Goal: Transaction & Acquisition: Obtain resource

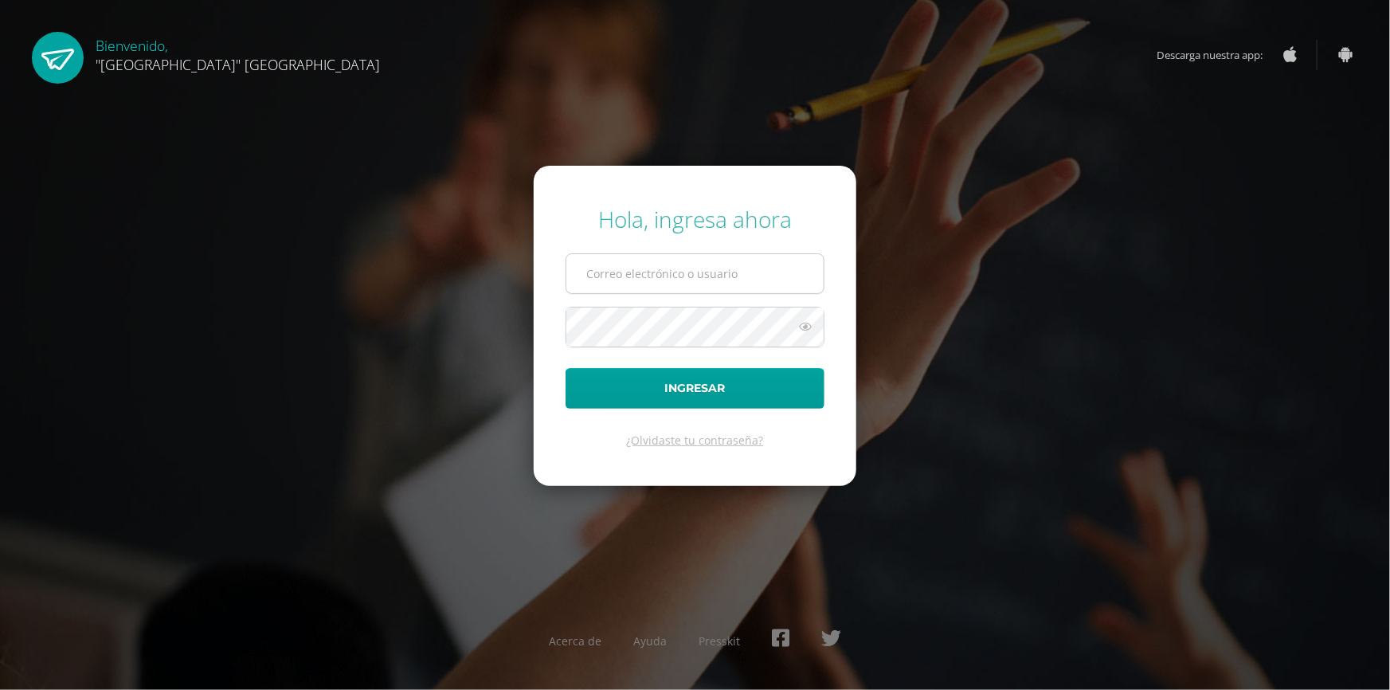
click at [690, 278] on input "text" at bounding box center [694, 273] width 257 height 39
type input "pedagogia@lasallechiquimula.edu.gt"
click at [565, 368] on button "Ingresar" at bounding box center [694, 388] width 259 height 41
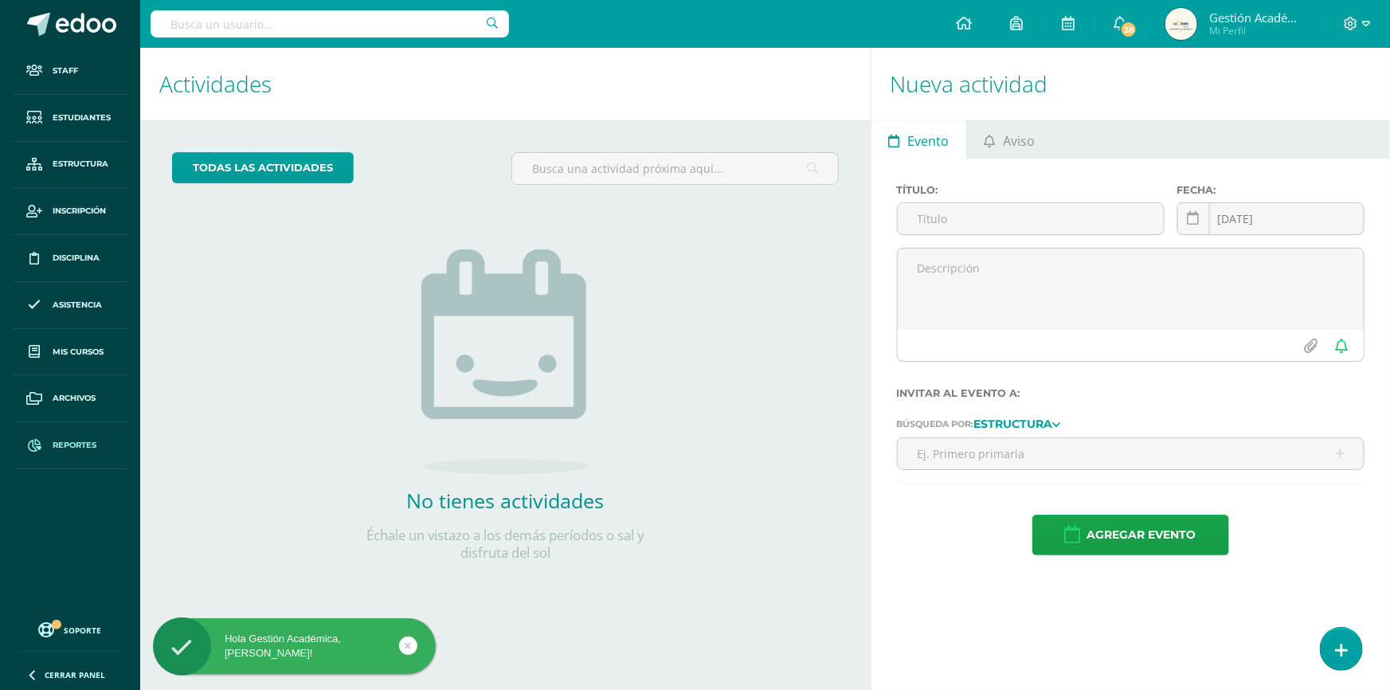
click at [76, 432] on link "Reportes" at bounding box center [70, 445] width 115 height 47
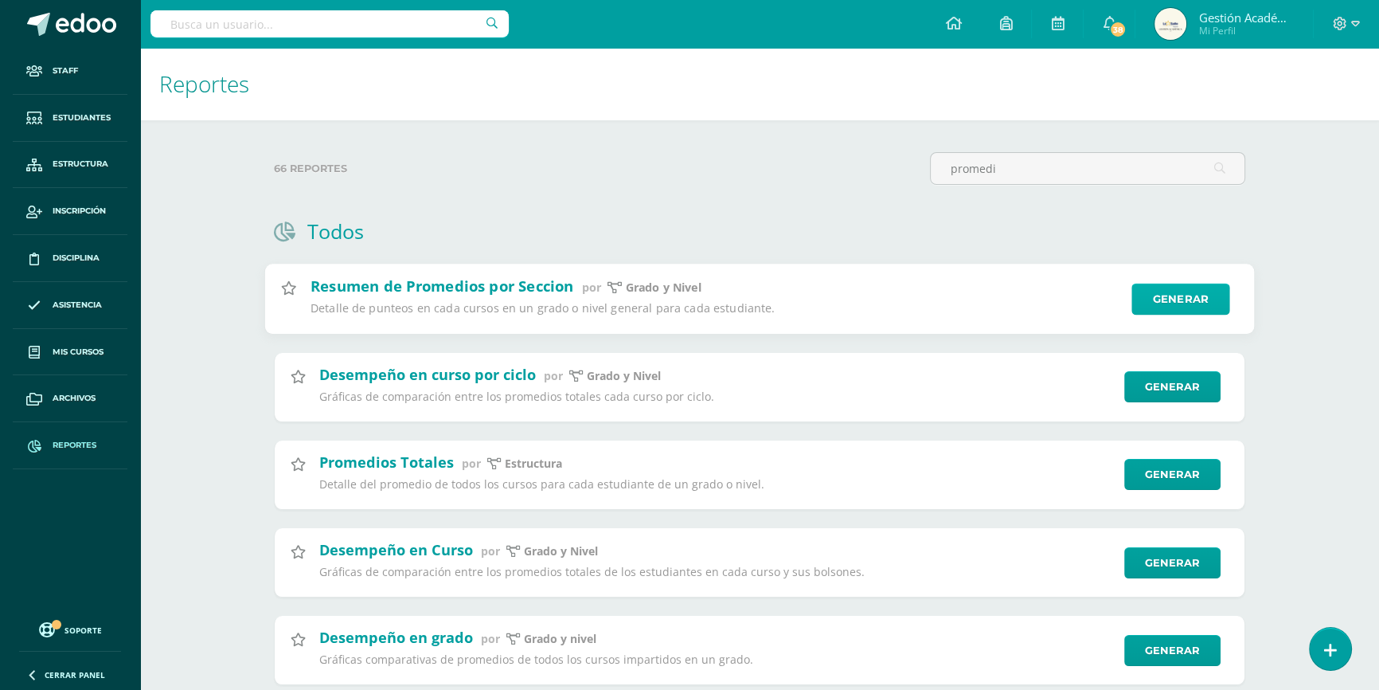
type input "promedi"
click at [1147, 284] on link "Generar" at bounding box center [1181, 299] width 98 height 32
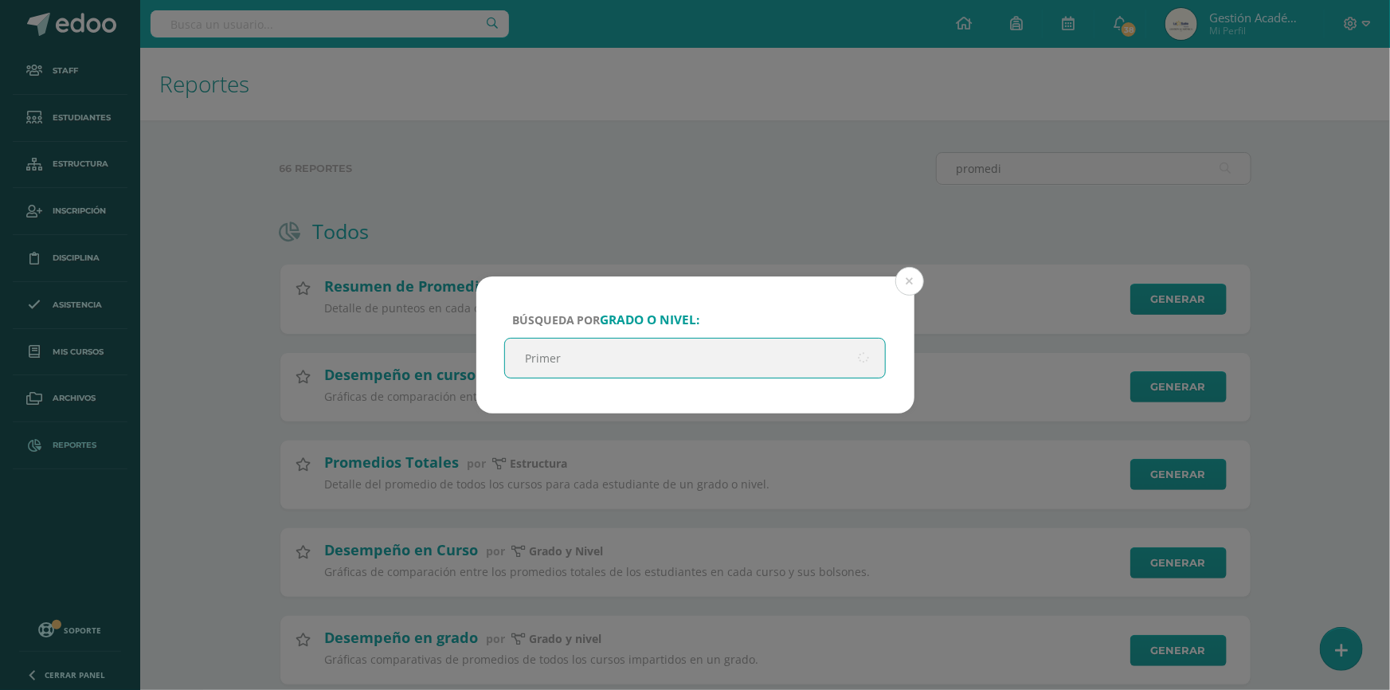
type input "Primero"
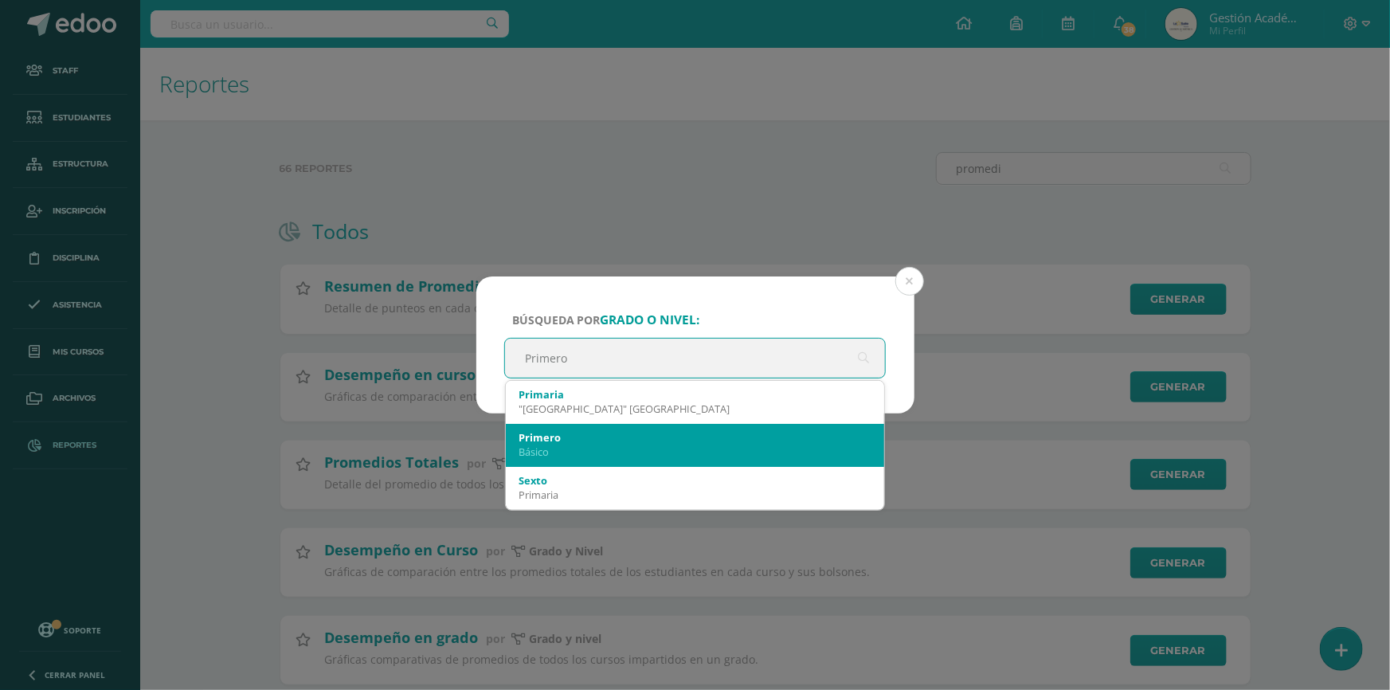
click at [623, 435] on div "Primero" at bounding box center [695, 437] width 354 height 14
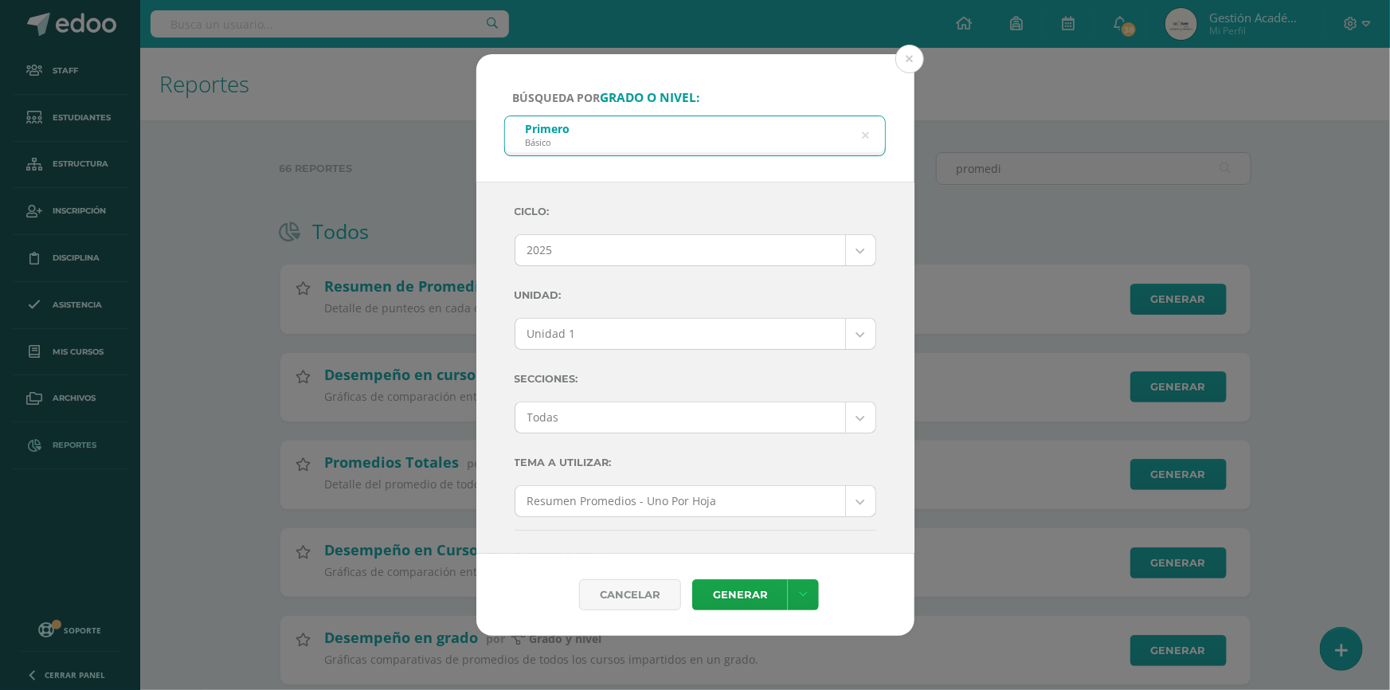
click at [725, 330] on body "Búsqueda por grado o nivel: Primero Básico Primero Ciclo: 2025 2025 2024 2023 U…" at bounding box center [695, 411] width 1390 height 823
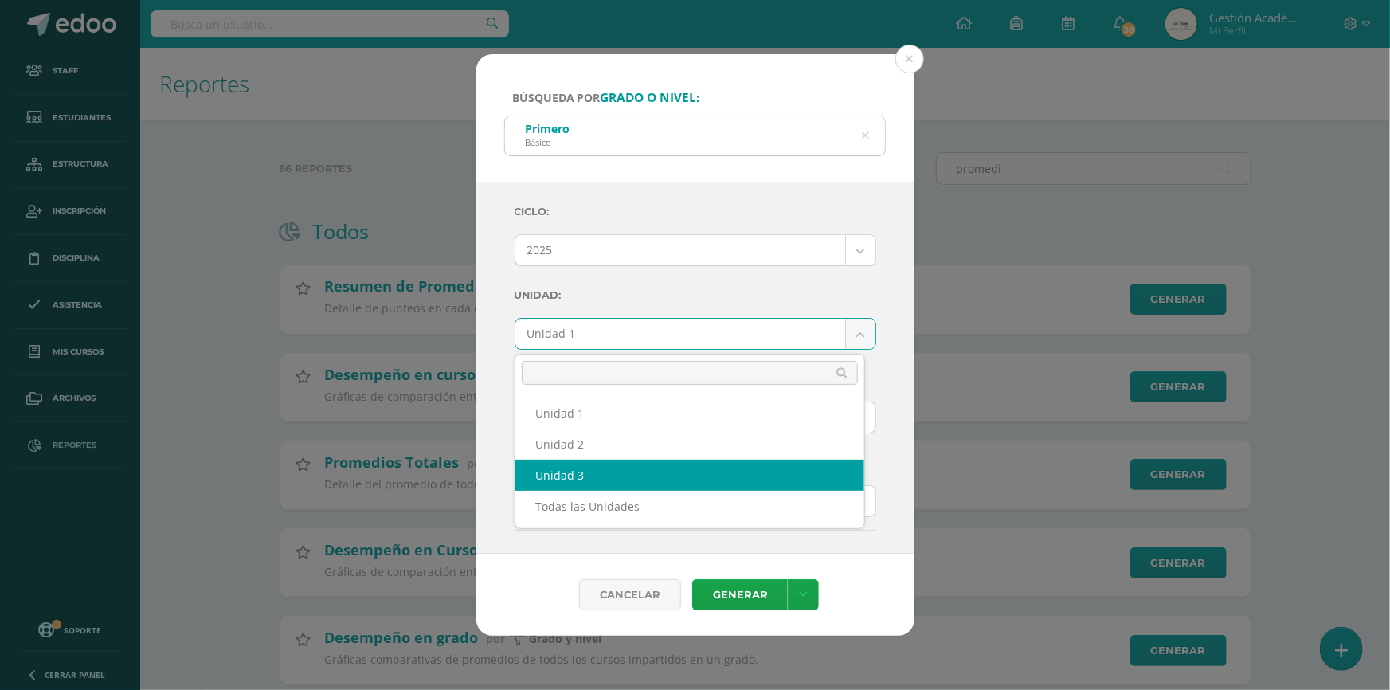
select select "Unidad 3"
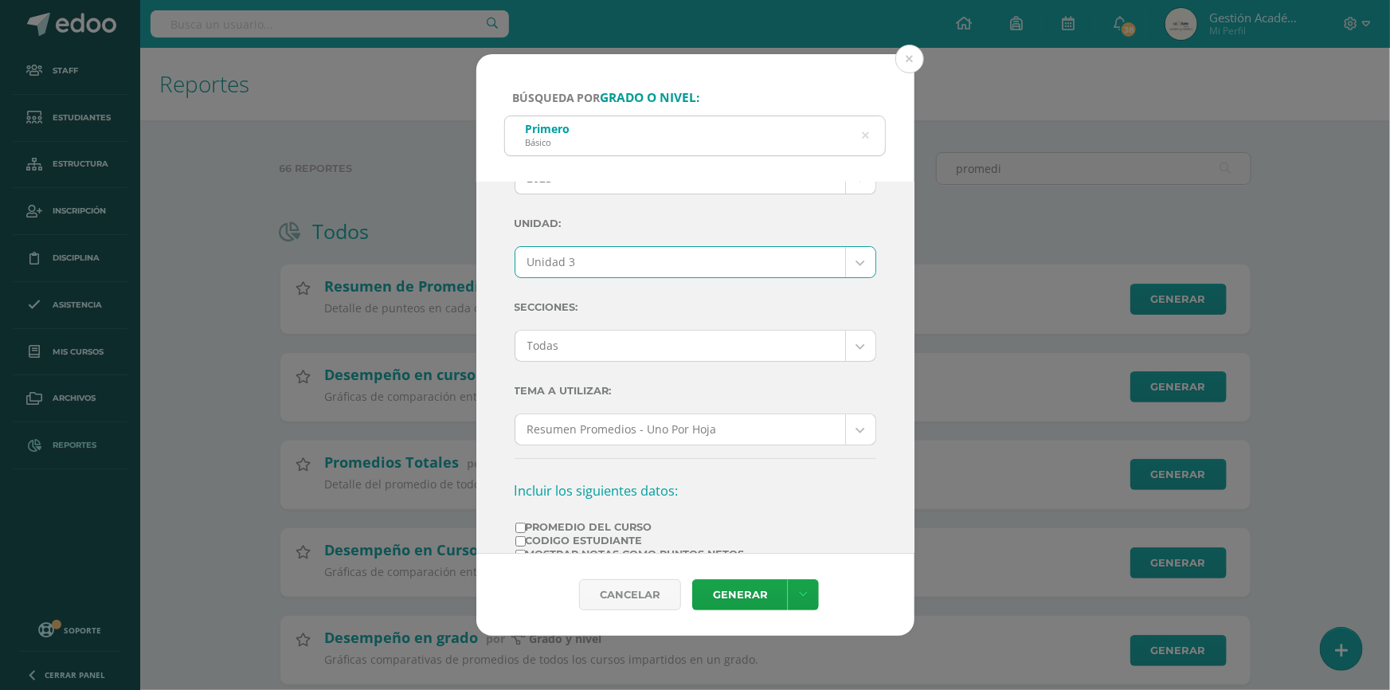
scroll to position [217, 0]
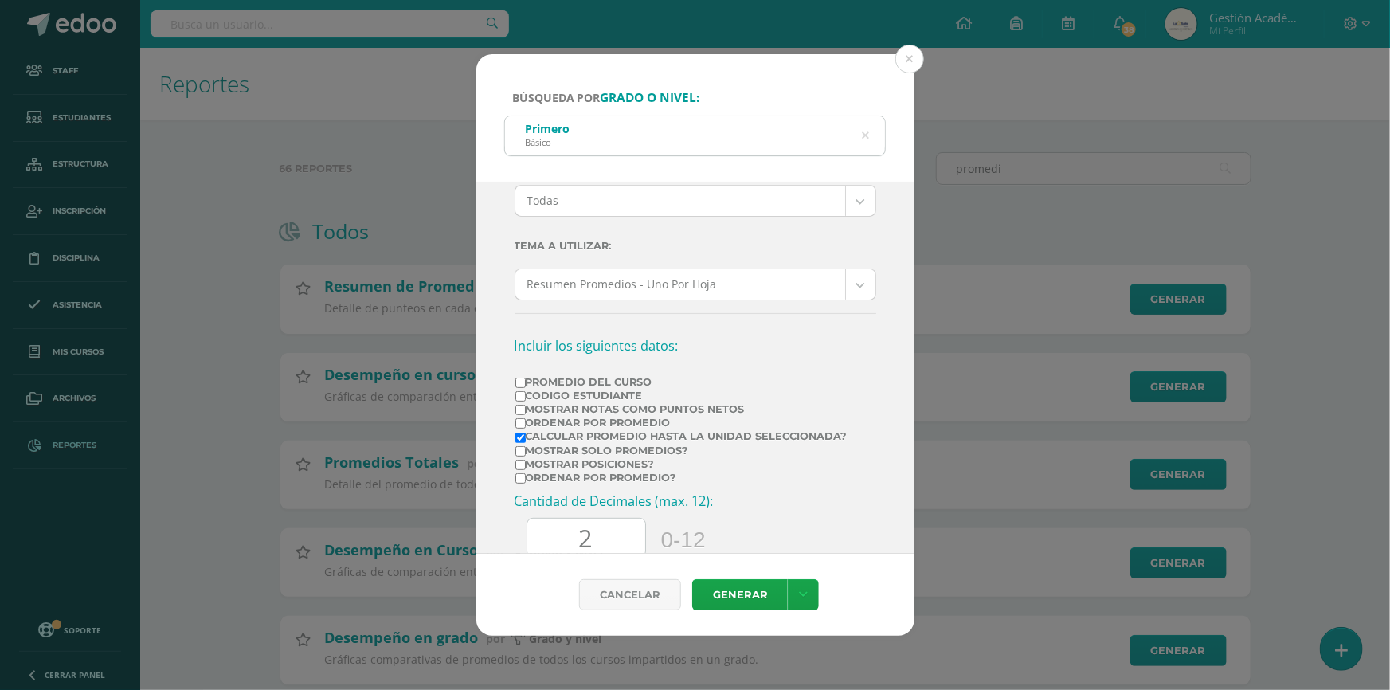
click at [543, 381] on label "Promedio del Curso" at bounding box center [681, 382] width 332 height 12
click at [526, 381] on input "Promedio del Curso" at bounding box center [520, 382] width 10 height 10
checkbox input "true"
click at [813, 600] on link at bounding box center [803, 594] width 31 height 31
click at [843, 494] on link "Descargar como HTML" at bounding box center [803, 492] width 170 height 25
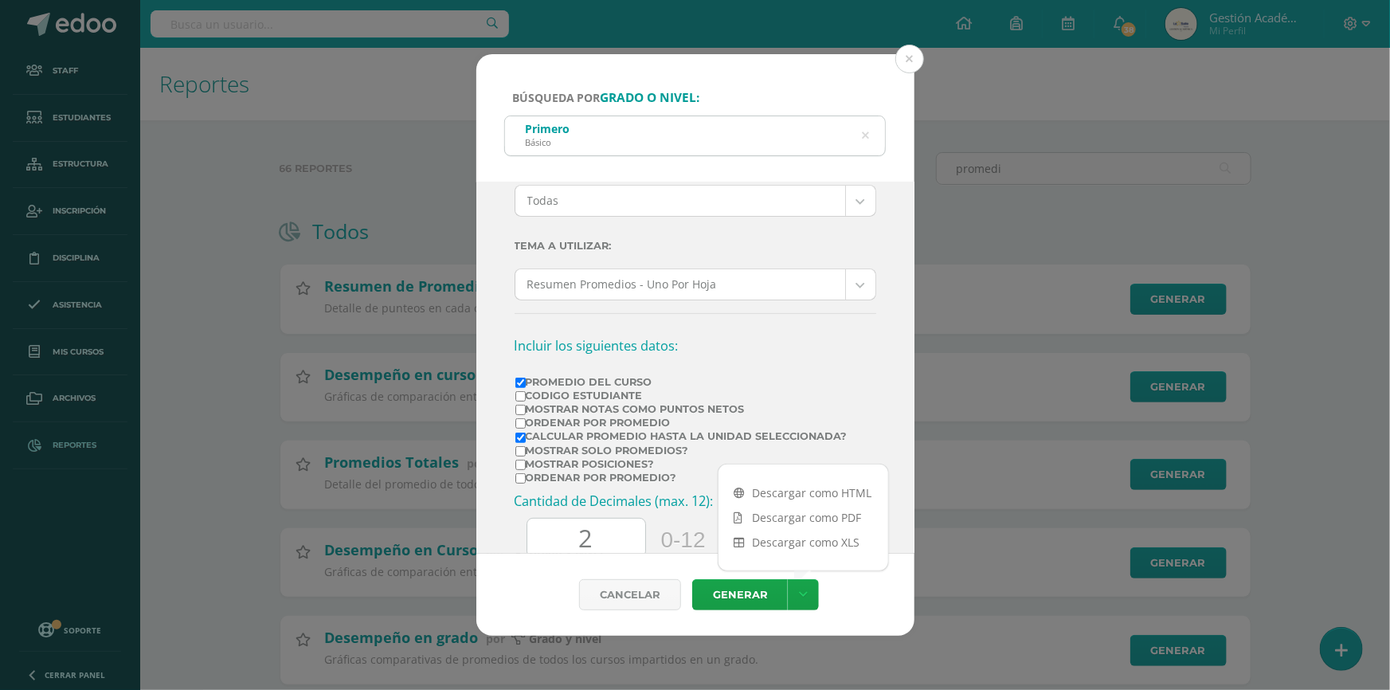
click at [653, 213] on body "Búsqueda por grado o nivel: Primero Básico Primero Ciclo: 2025 2025 2024 2023 U…" at bounding box center [695, 411] width 1390 height 823
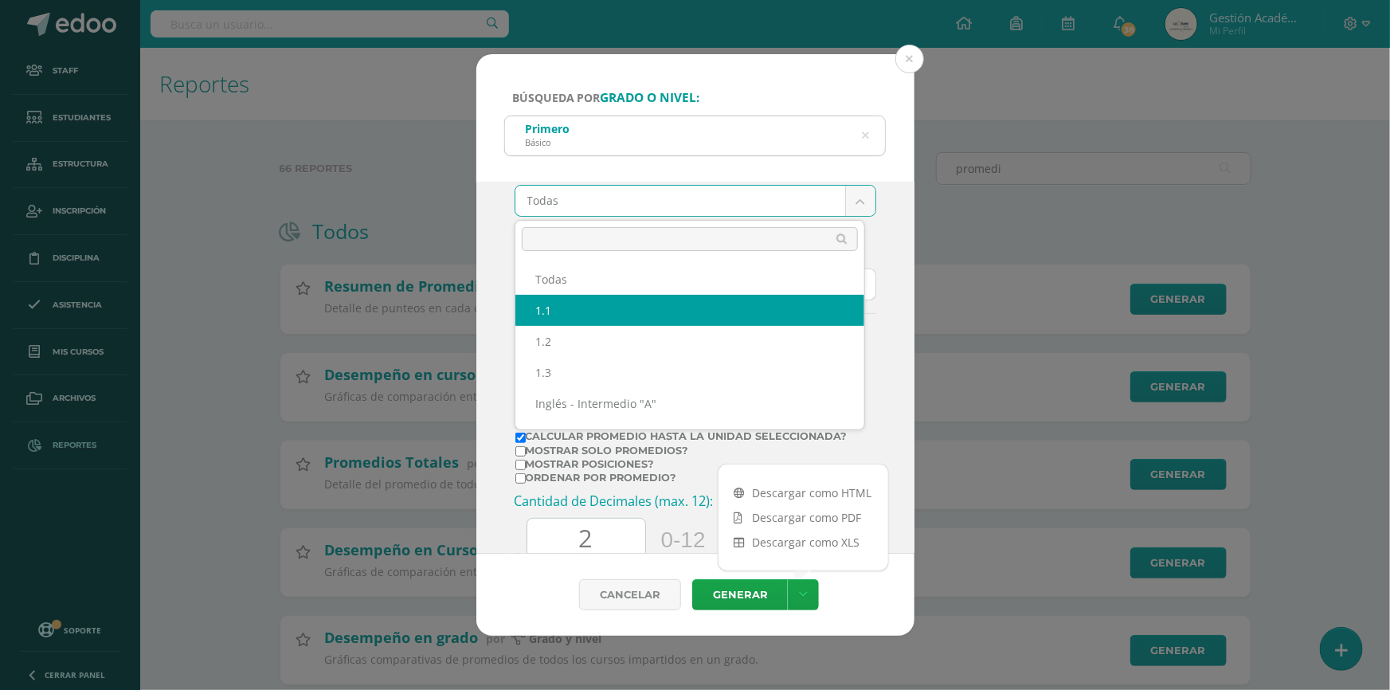
select select "1.1"
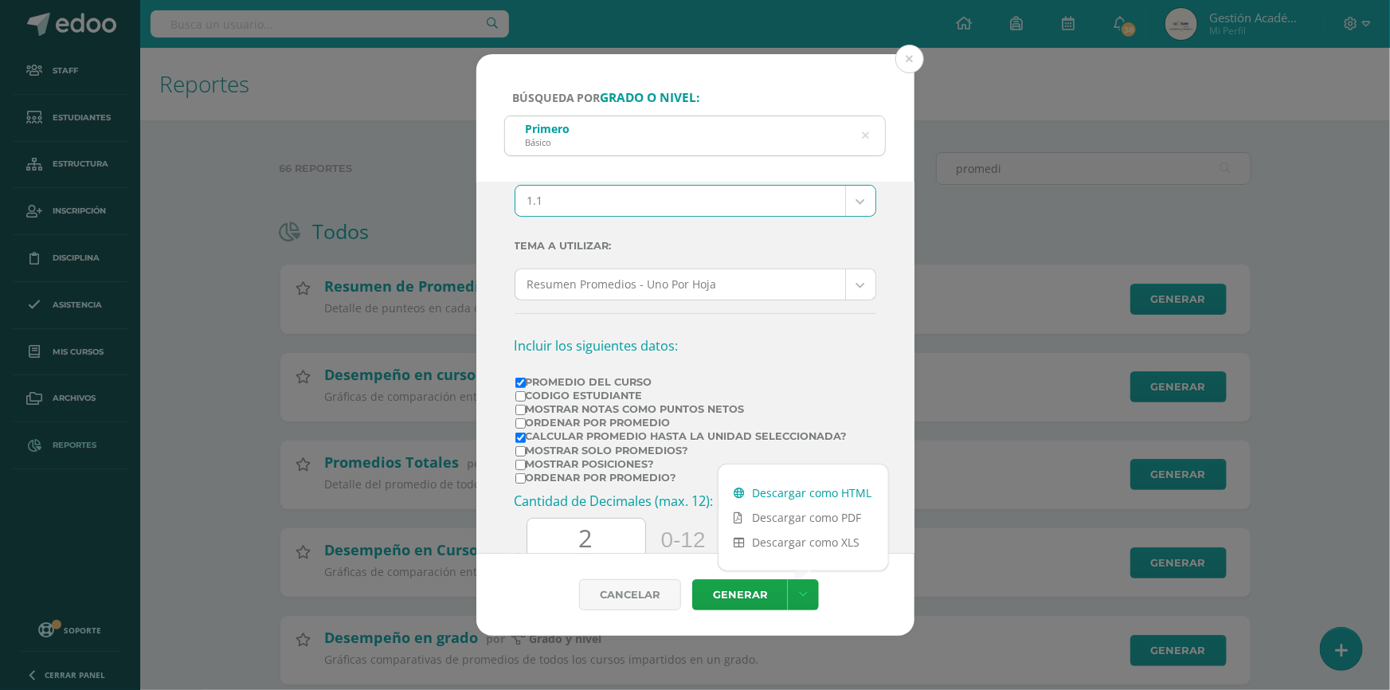
click at [831, 494] on link "Descargar como HTML" at bounding box center [803, 492] width 170 height 25
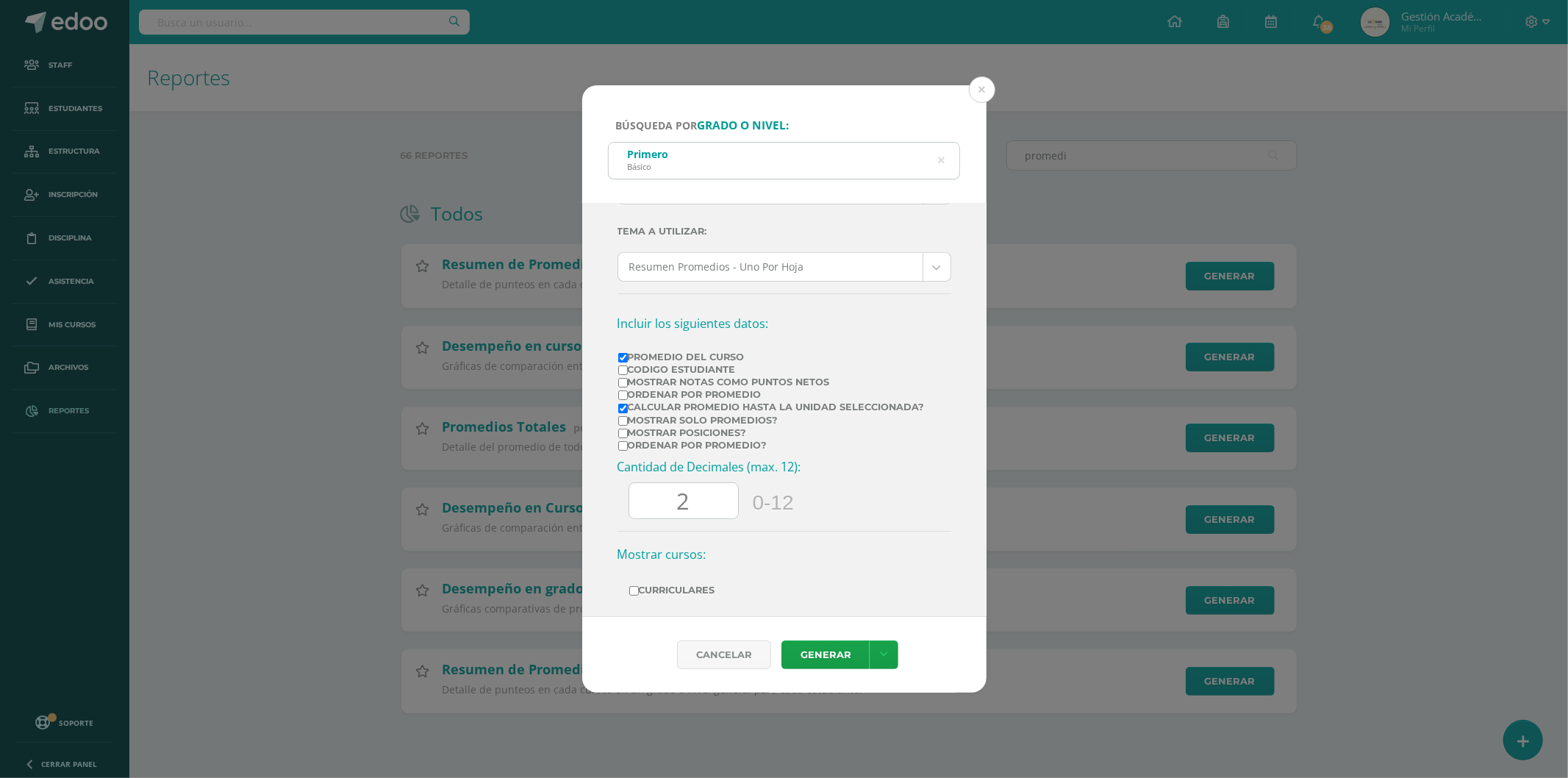
scroll to position [150, 0]
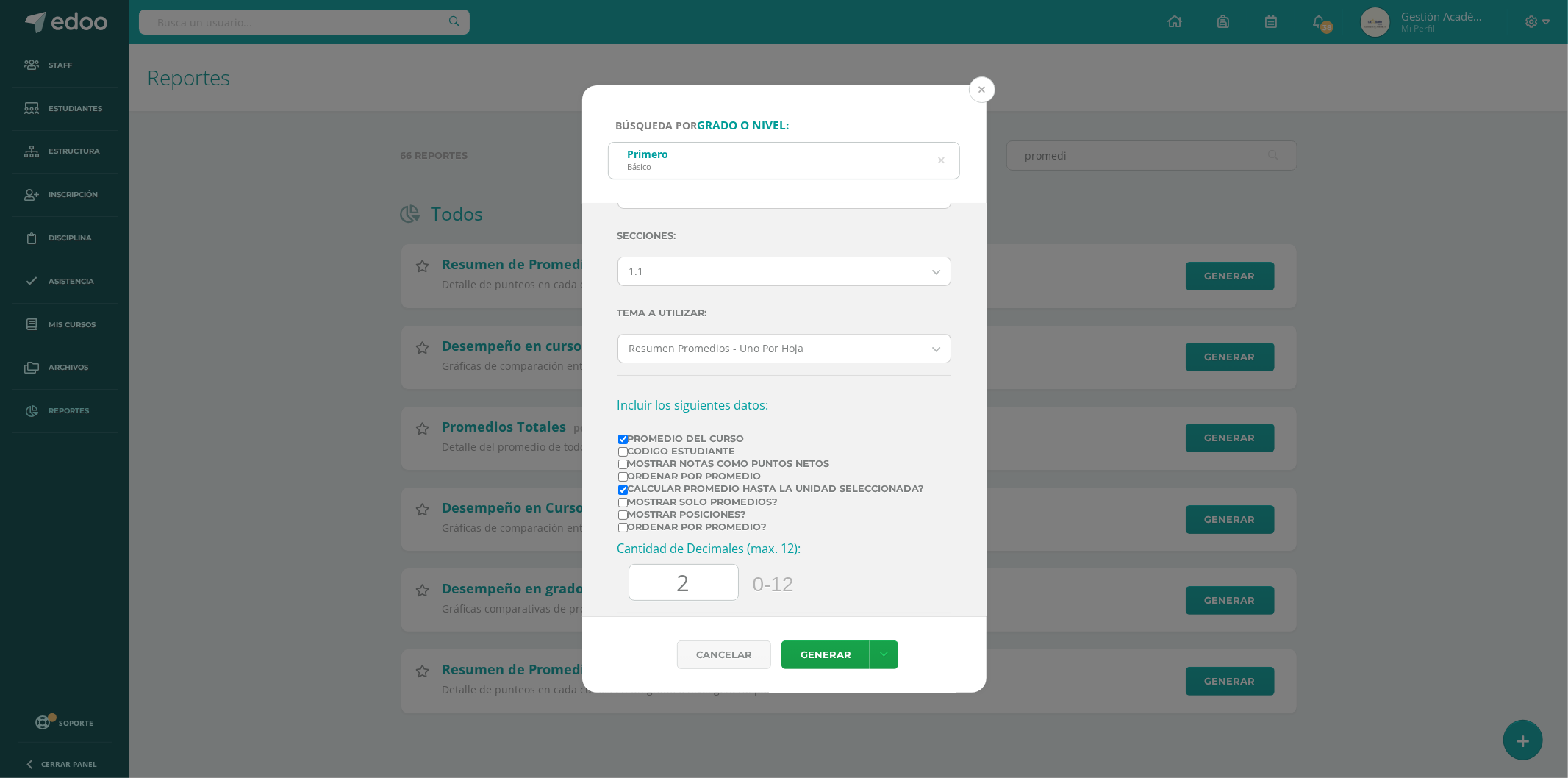
click at [975, 94] on button at bounding box center [982, 90] width 27 height 27
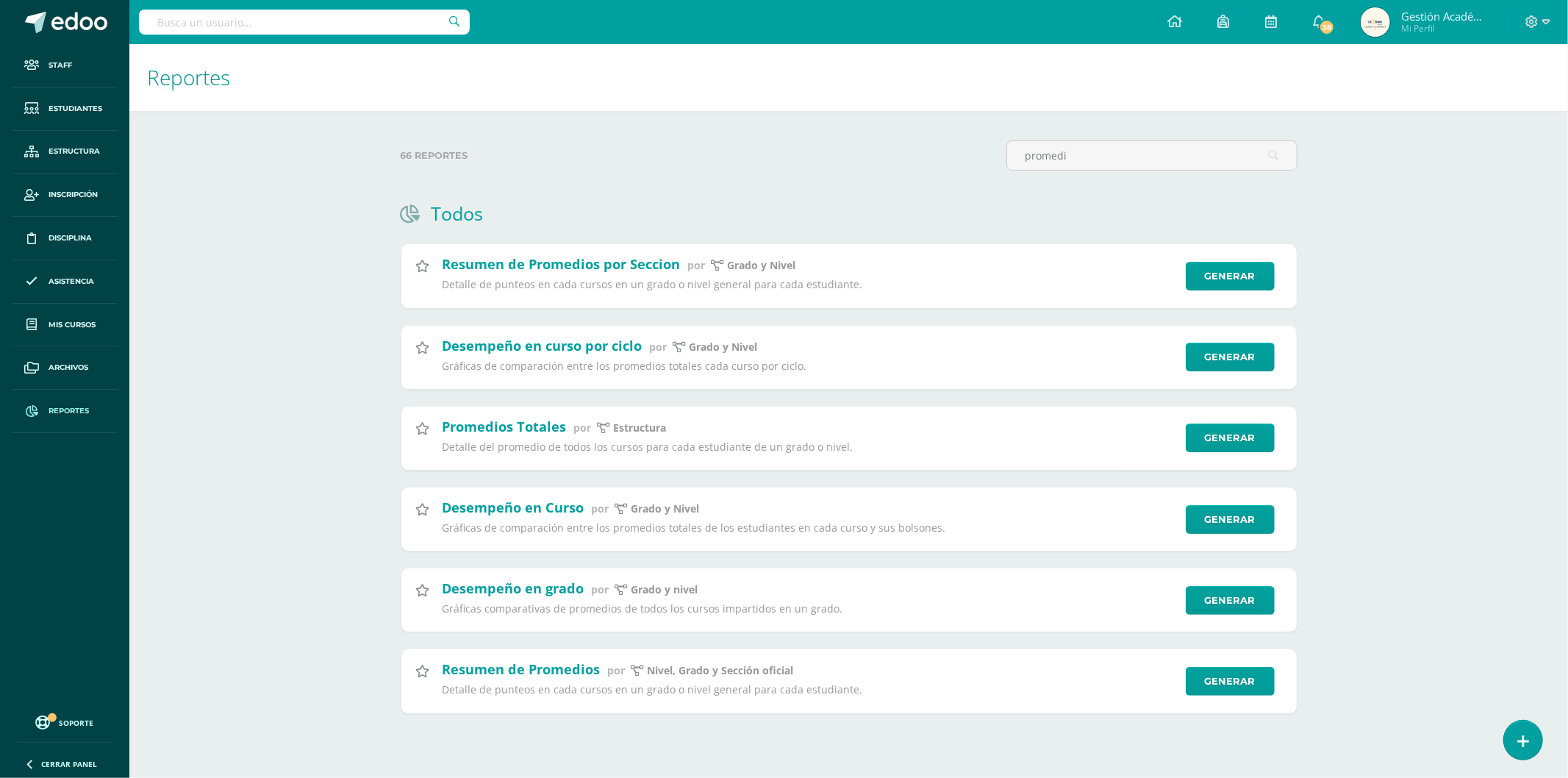
click at [63, 412] on span "Reportes" at bounding box center [69, 411] width 41 height 12
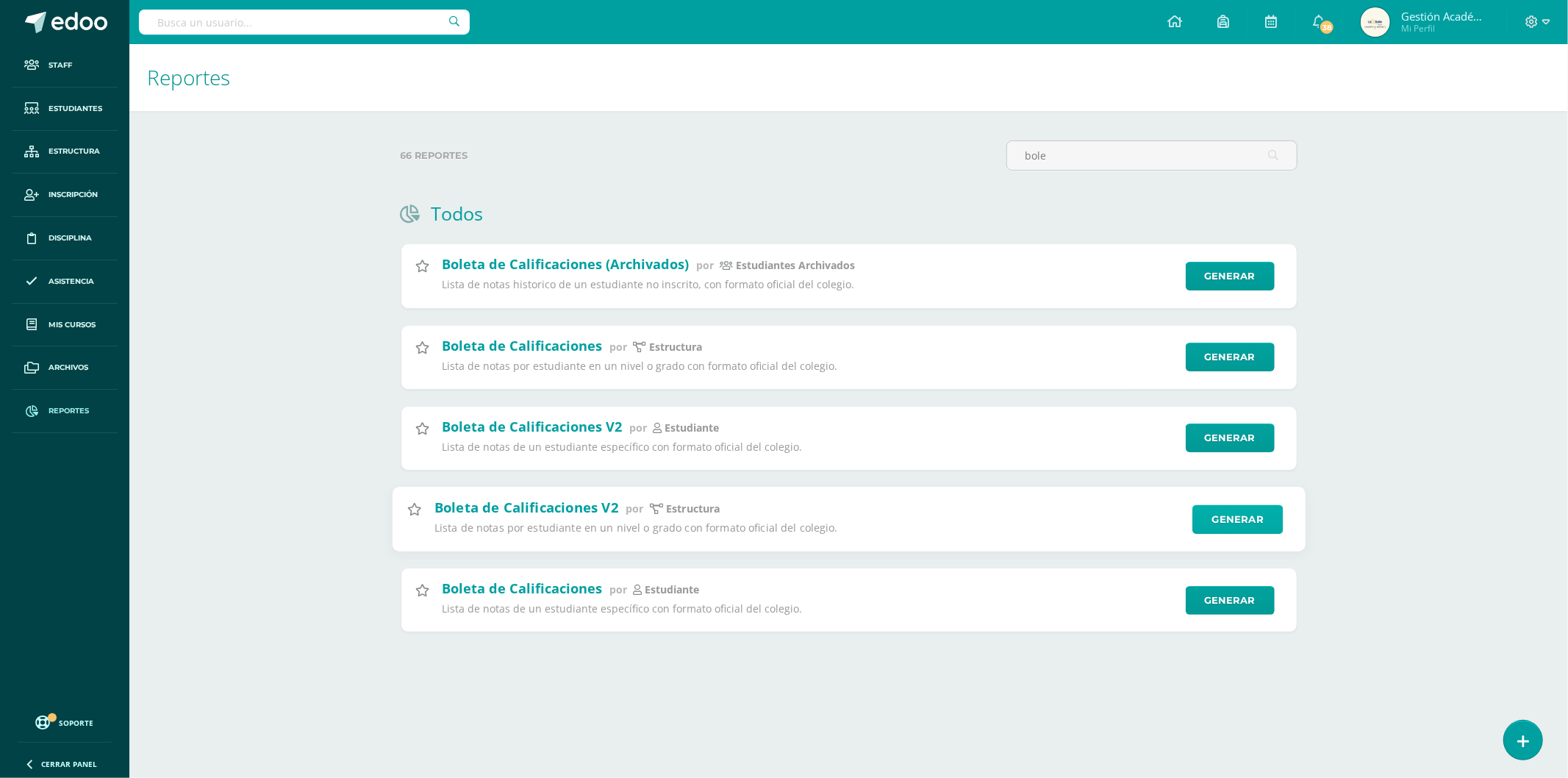
type input "bole"
click at [1254, 527] on link "Generar" at bounding box center [1238, 519] width 90 height 30
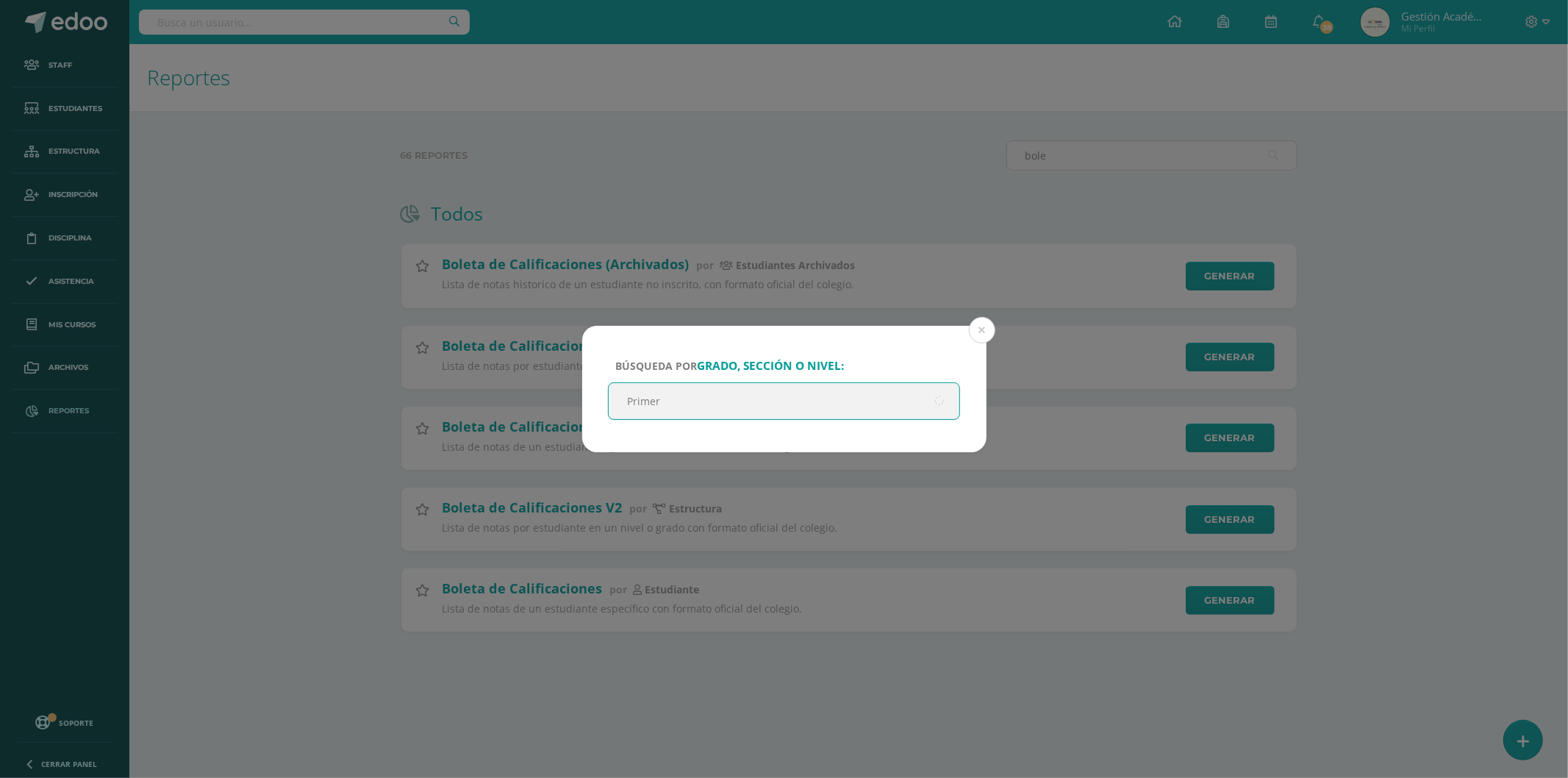
type input "Primero"
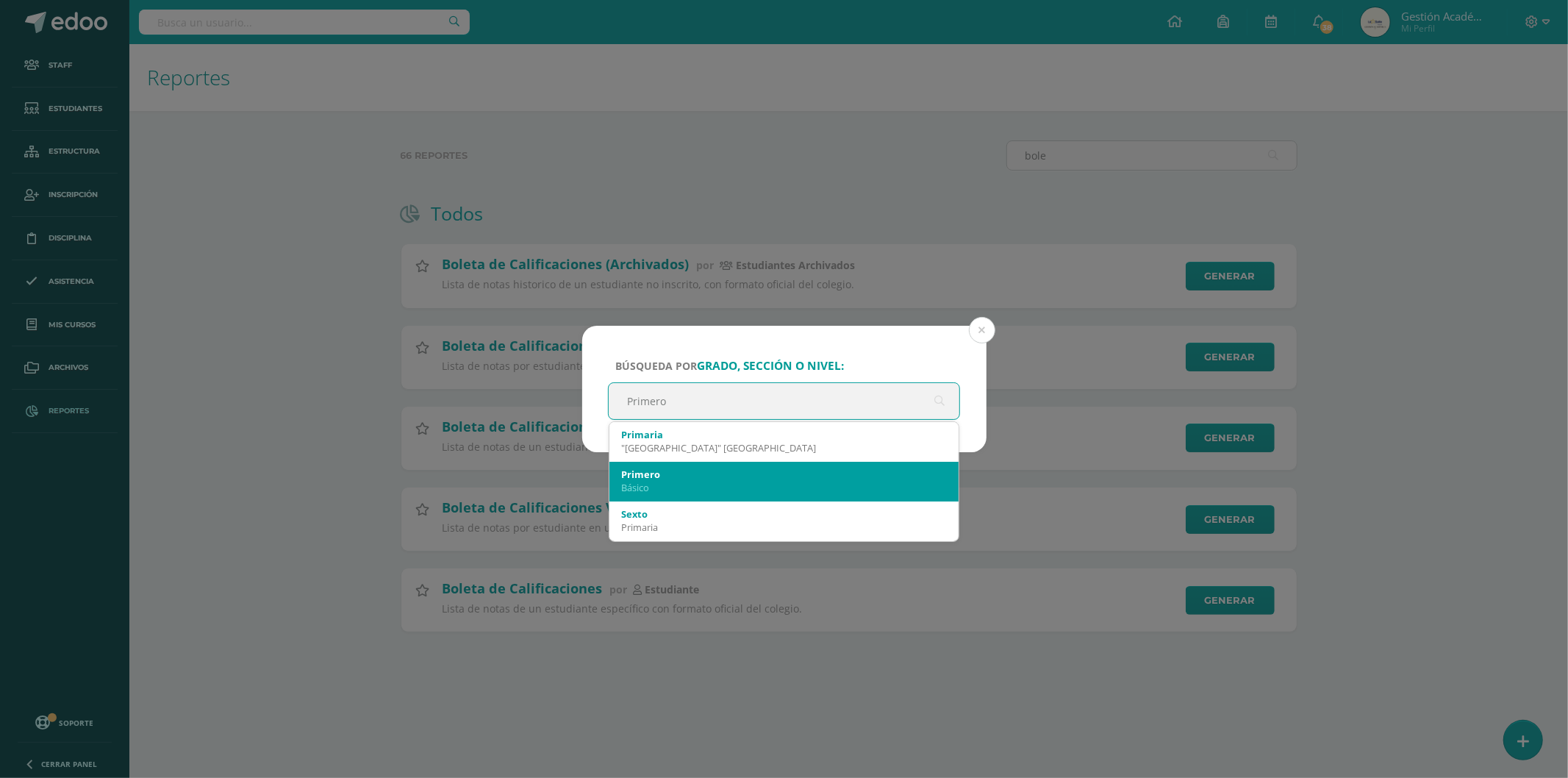
click at [673, 494] on div "Primero Básico" at bounding box center [785, 480] width 327 height 38
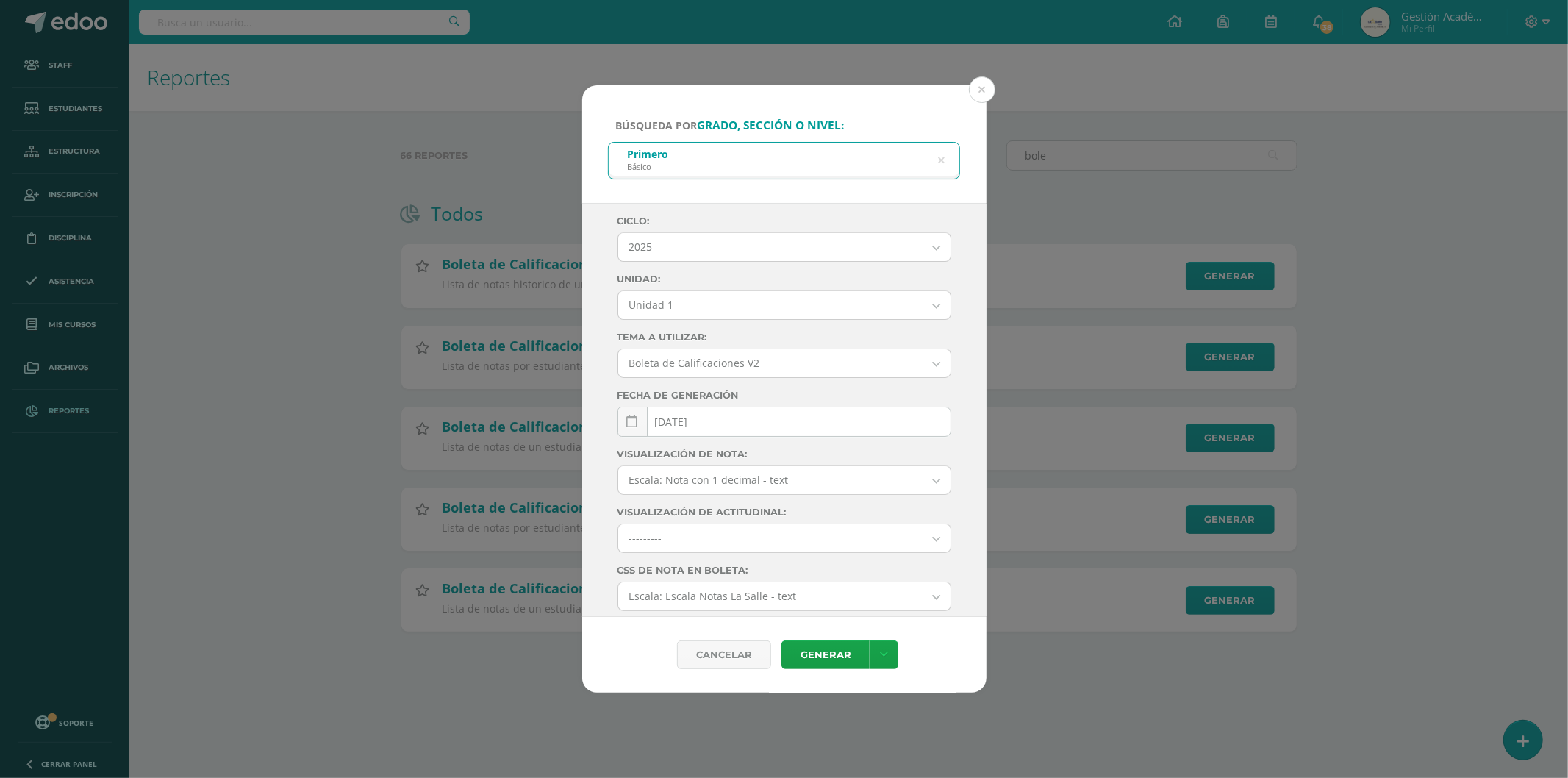
click at [798, 305] on body "Búsqueda por grado, sección o nivel: Primero Básico Primero Ciclo: 2025 2025 20…" at bounding box center [784, 339] width 1568 height 679
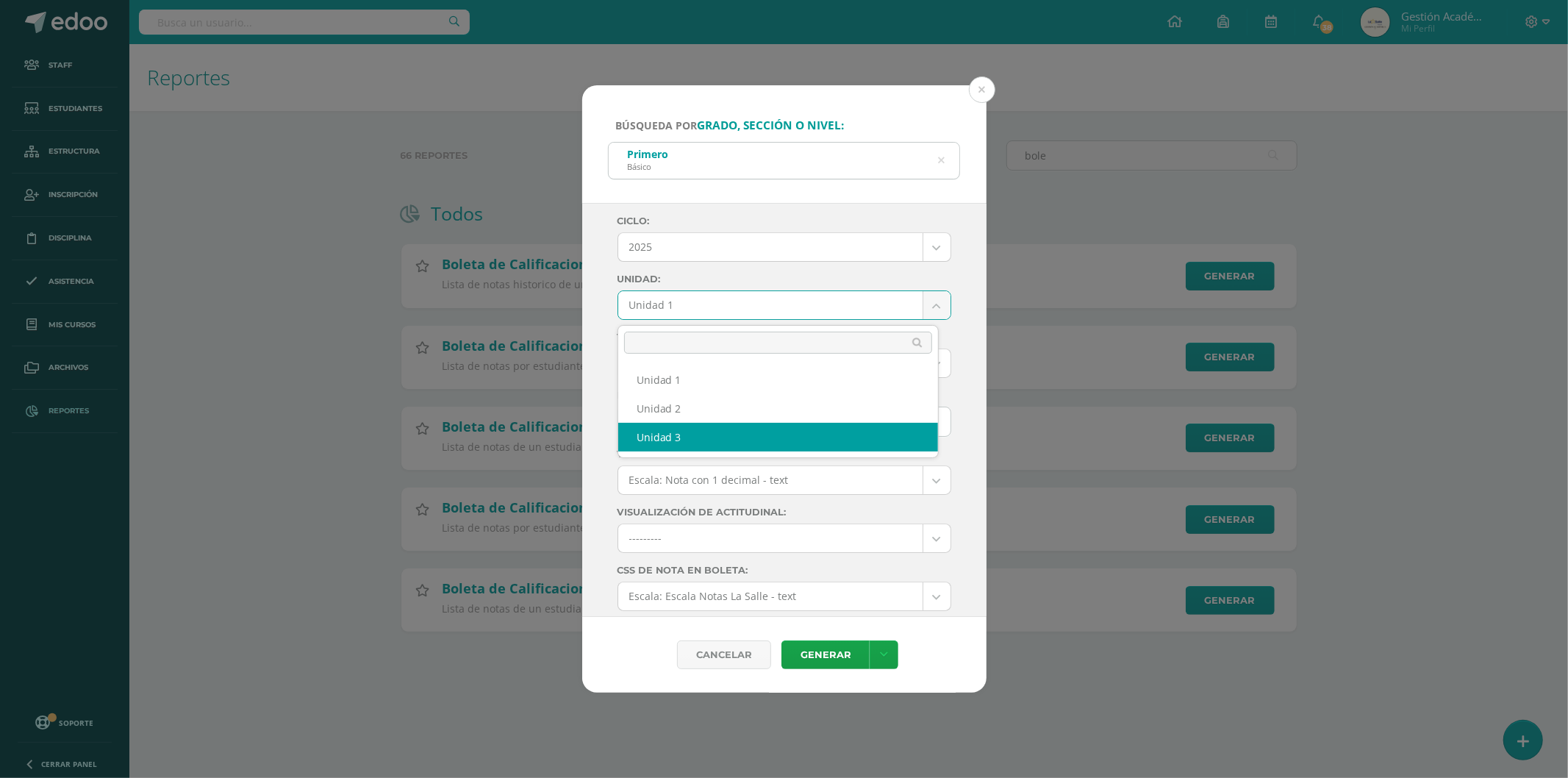
select select "Unidad 3"
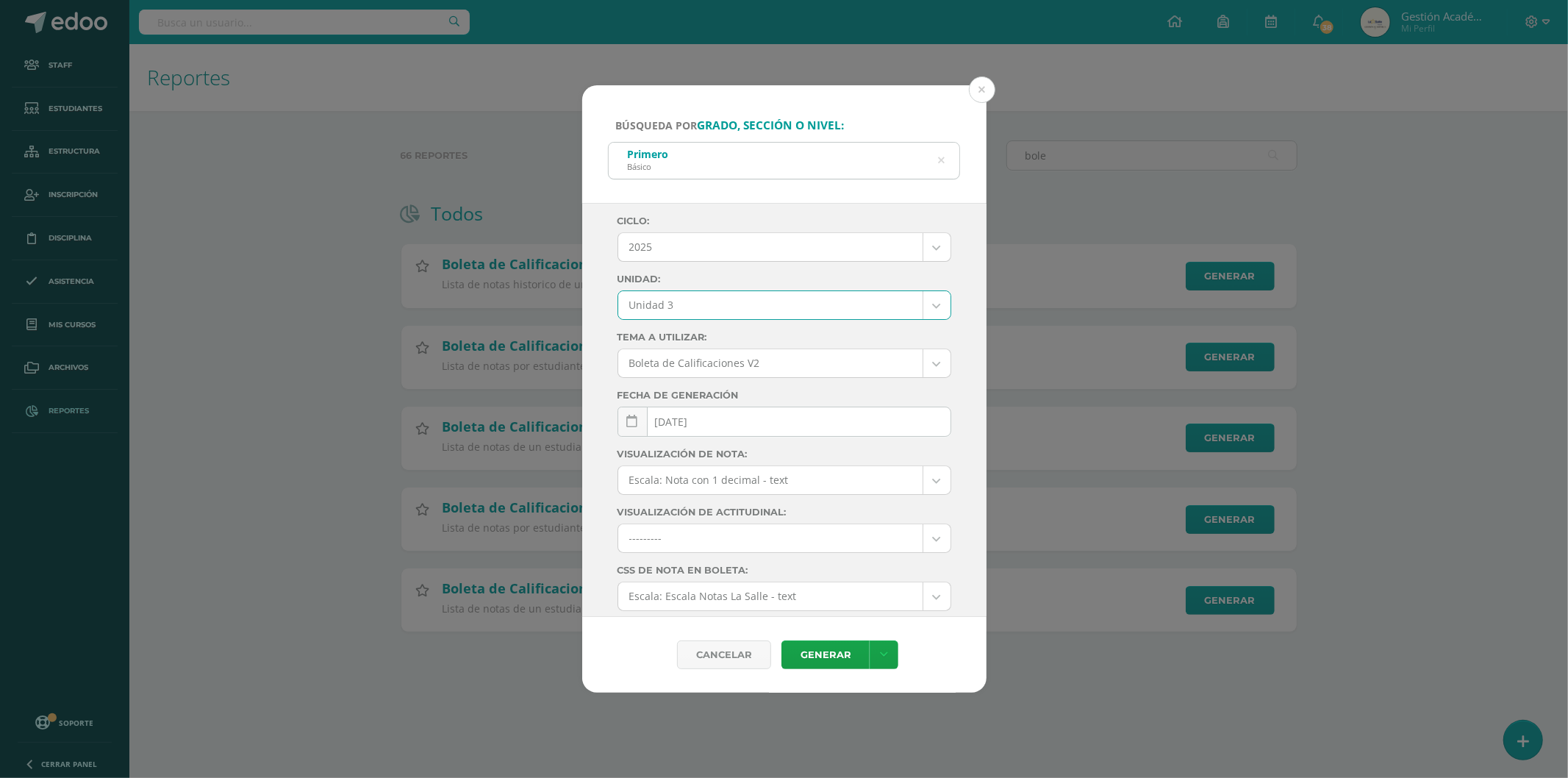
click at [850, 472] on body "Búsqueda por grado, sección o nivel: Primero Básico Primero Ciclo: 2025 2025 20…" at bounding box center [784, 339] width 1568 height 679
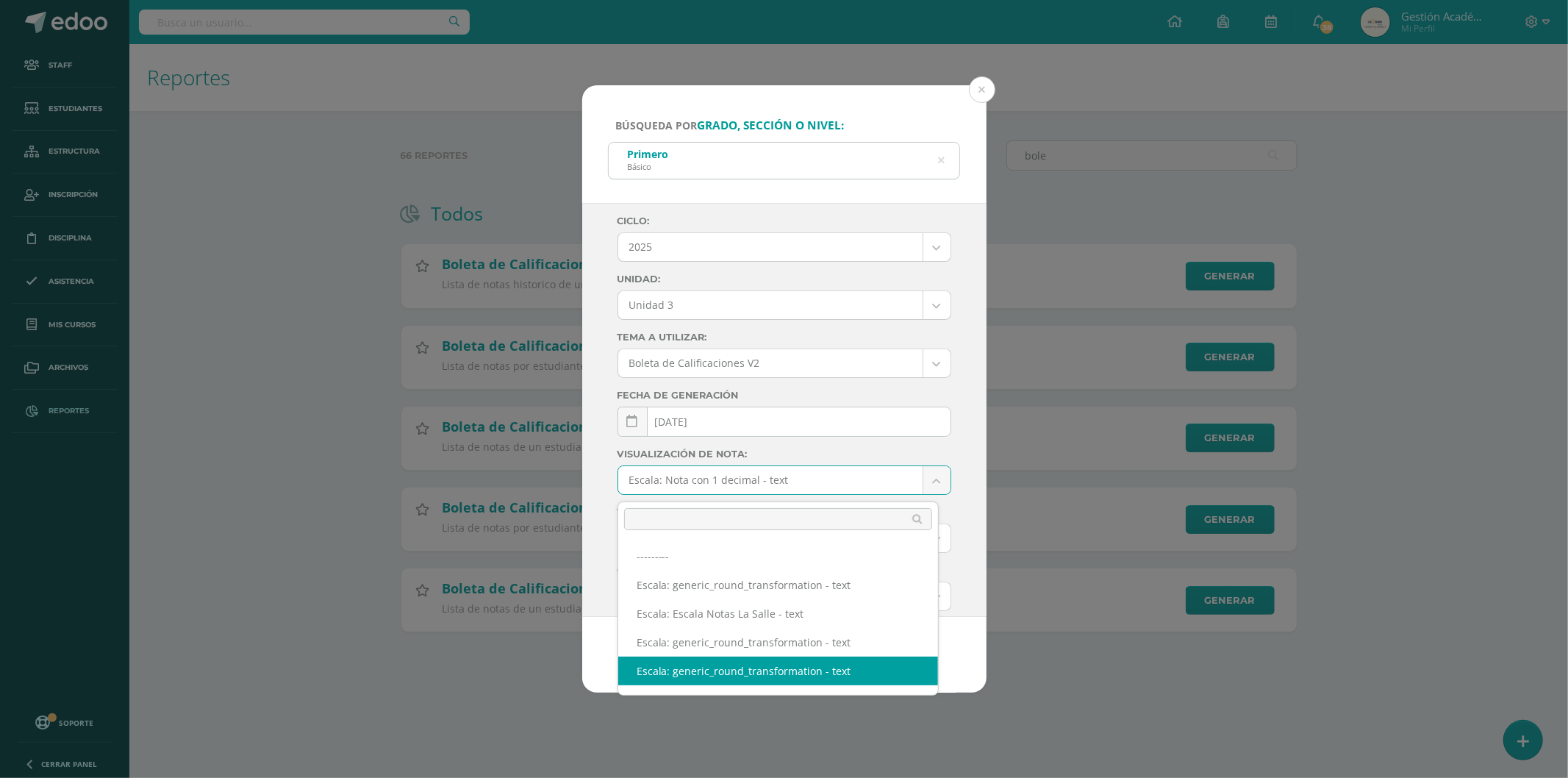
scroll to position [164, 0]
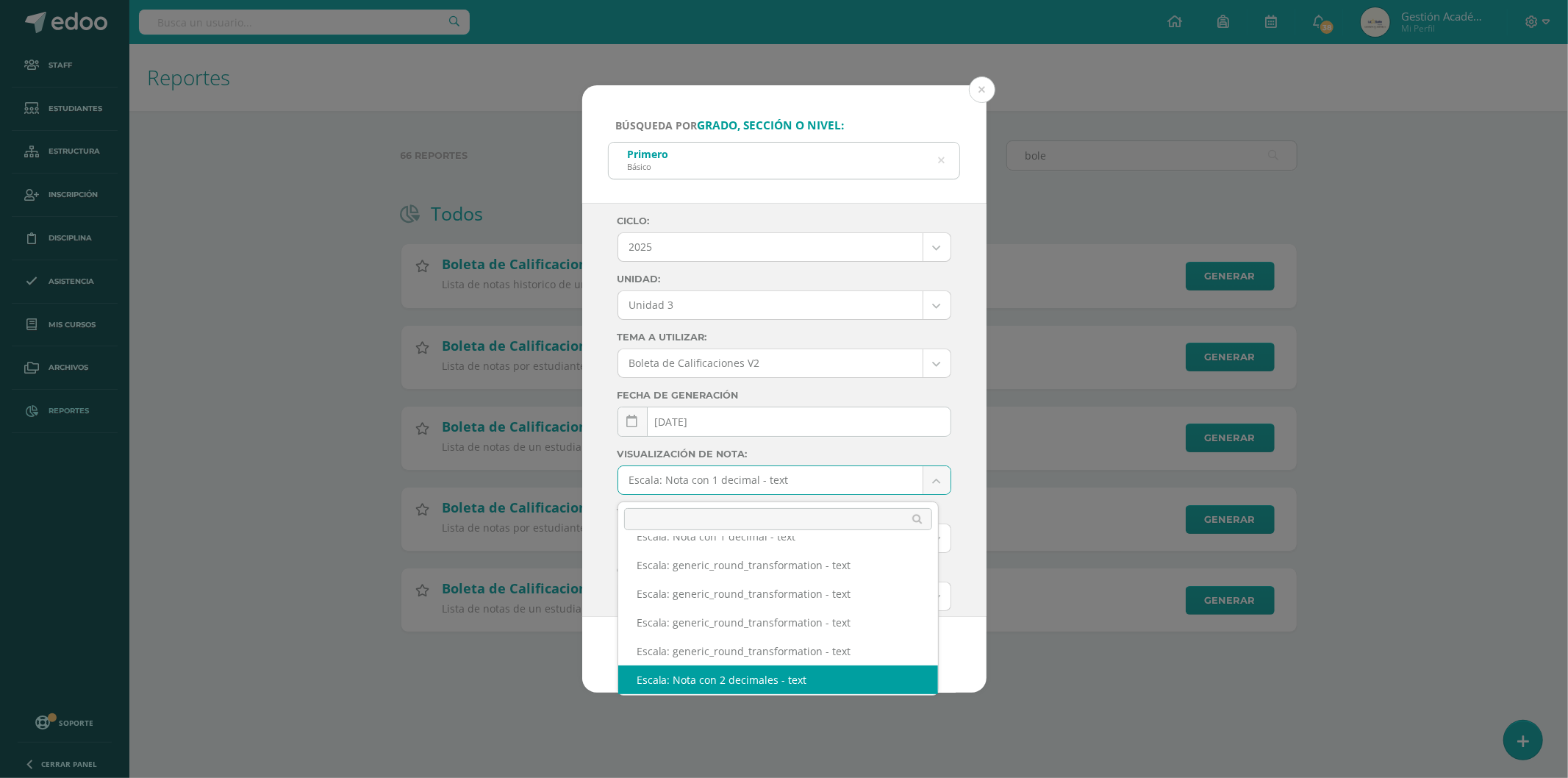
select select "2"
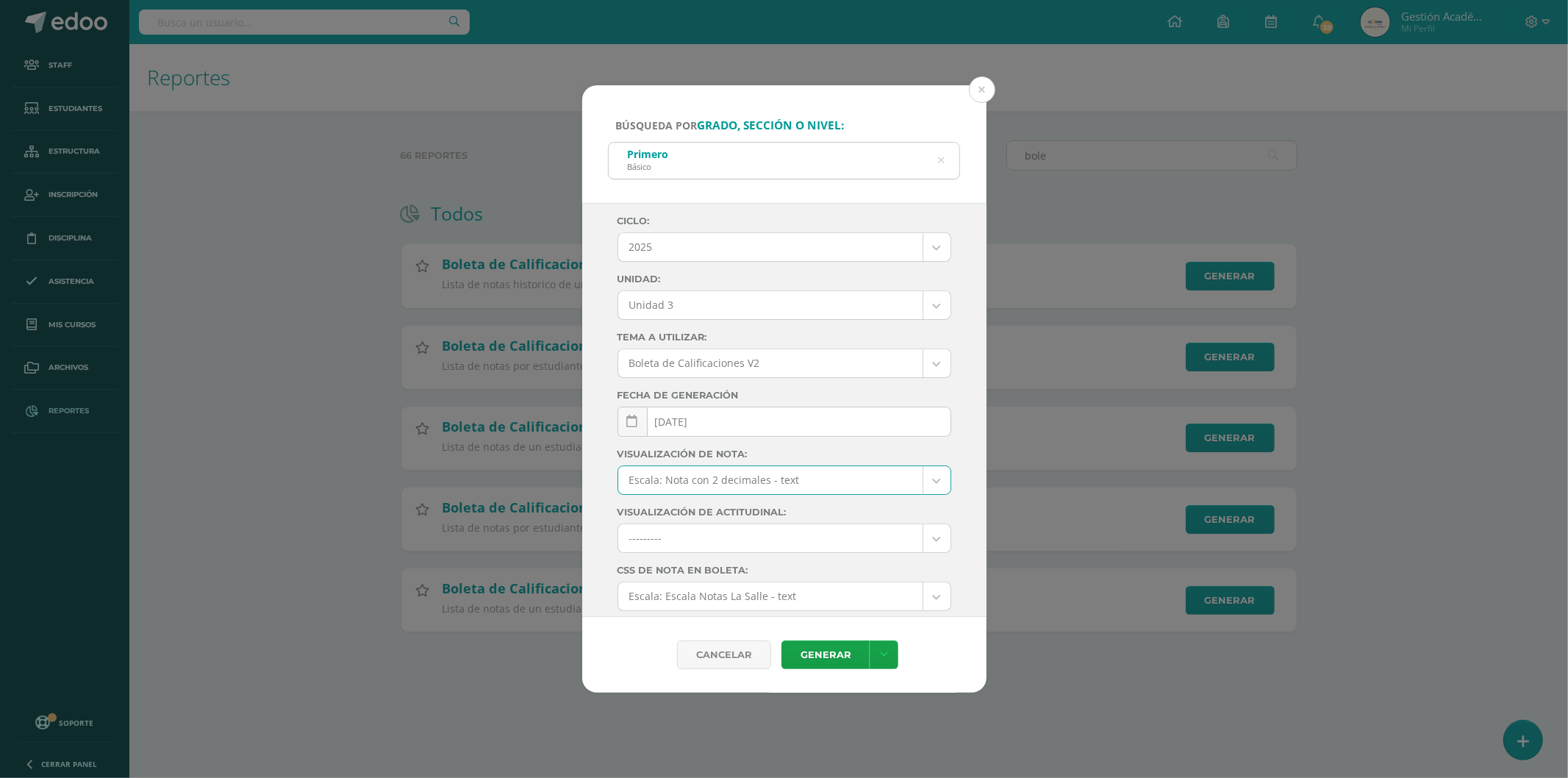
scroll to position [81, 0]
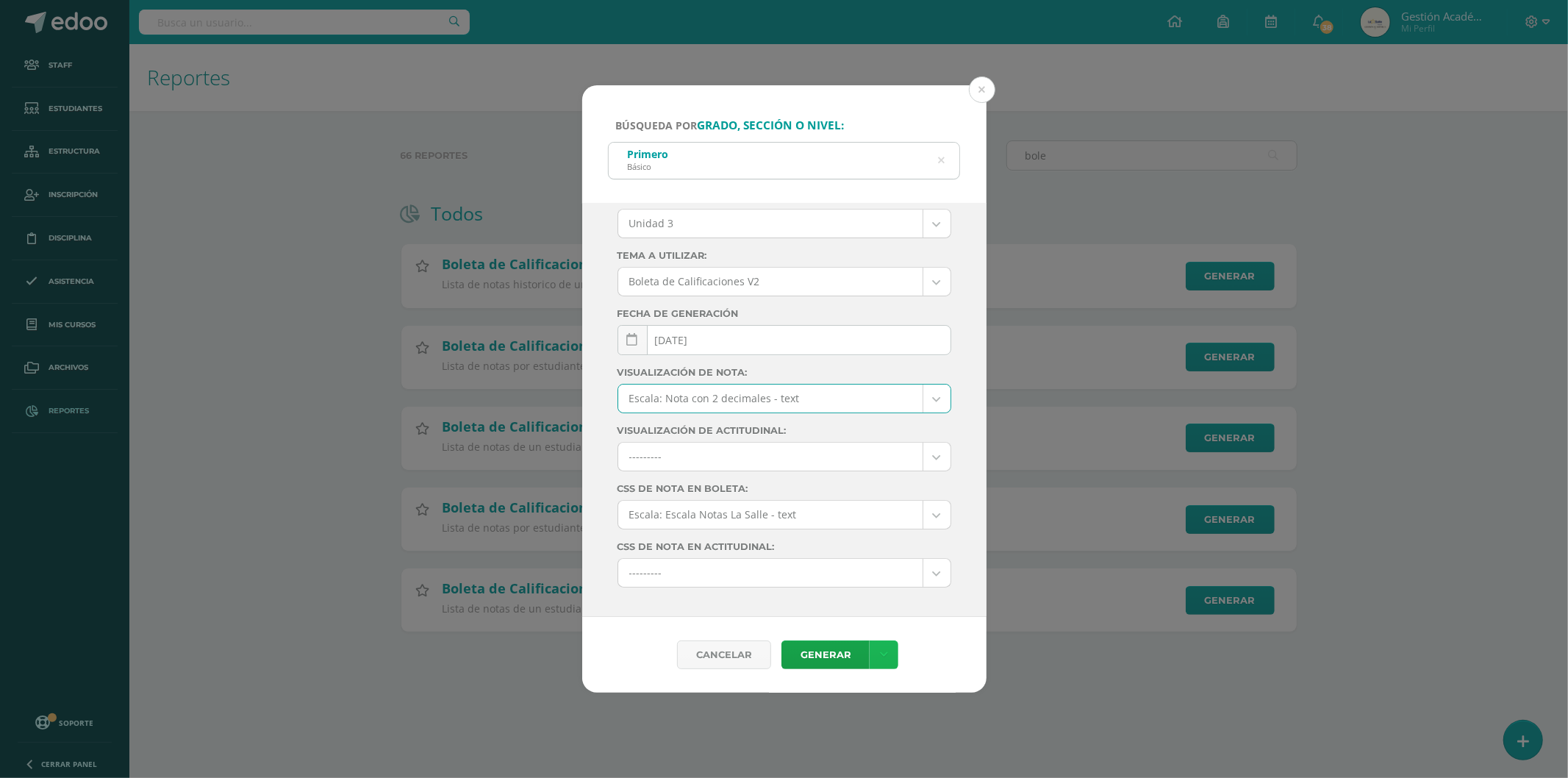
click at [890, 649] on link at bounding box center [884, 655] width 29 height 29
click at [912, 577] on link "Descargar como PDF" at bounding box center [885, 582] width 157 height 23
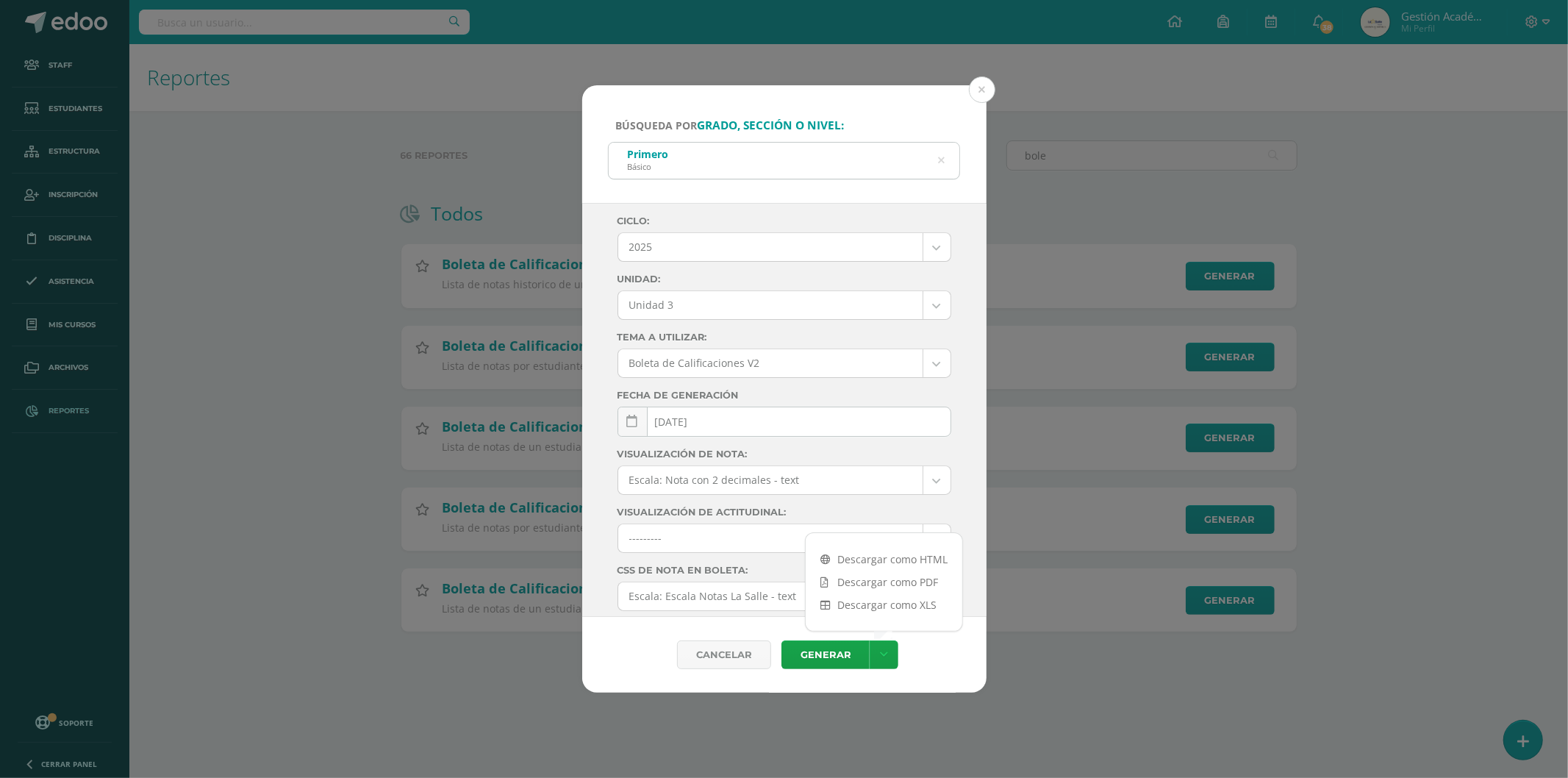
scroll to position [0, 0]
click at [944, 164] on icon at bounding box center [941, 161] width 6 height 38
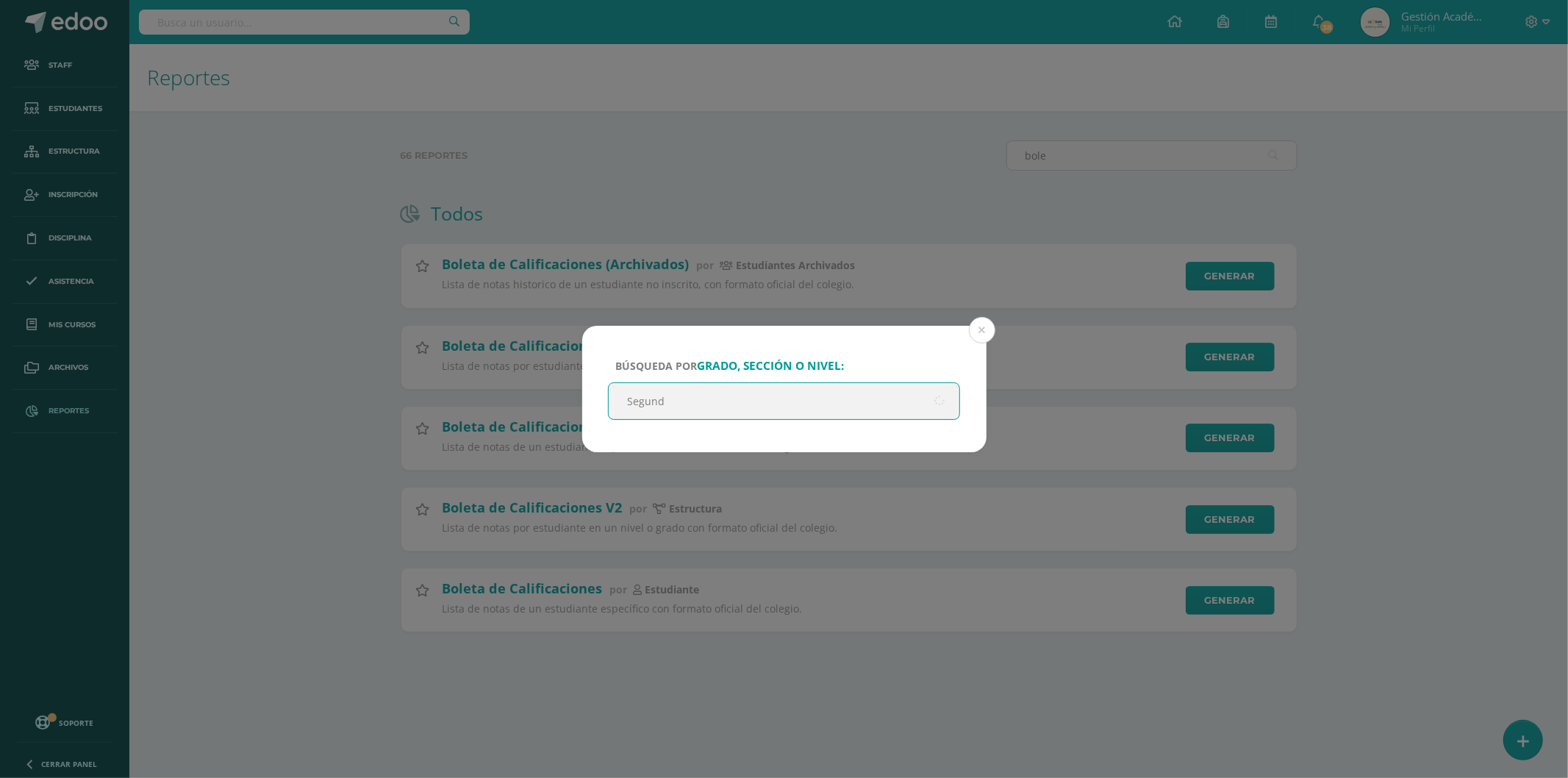
type input "Segundo"
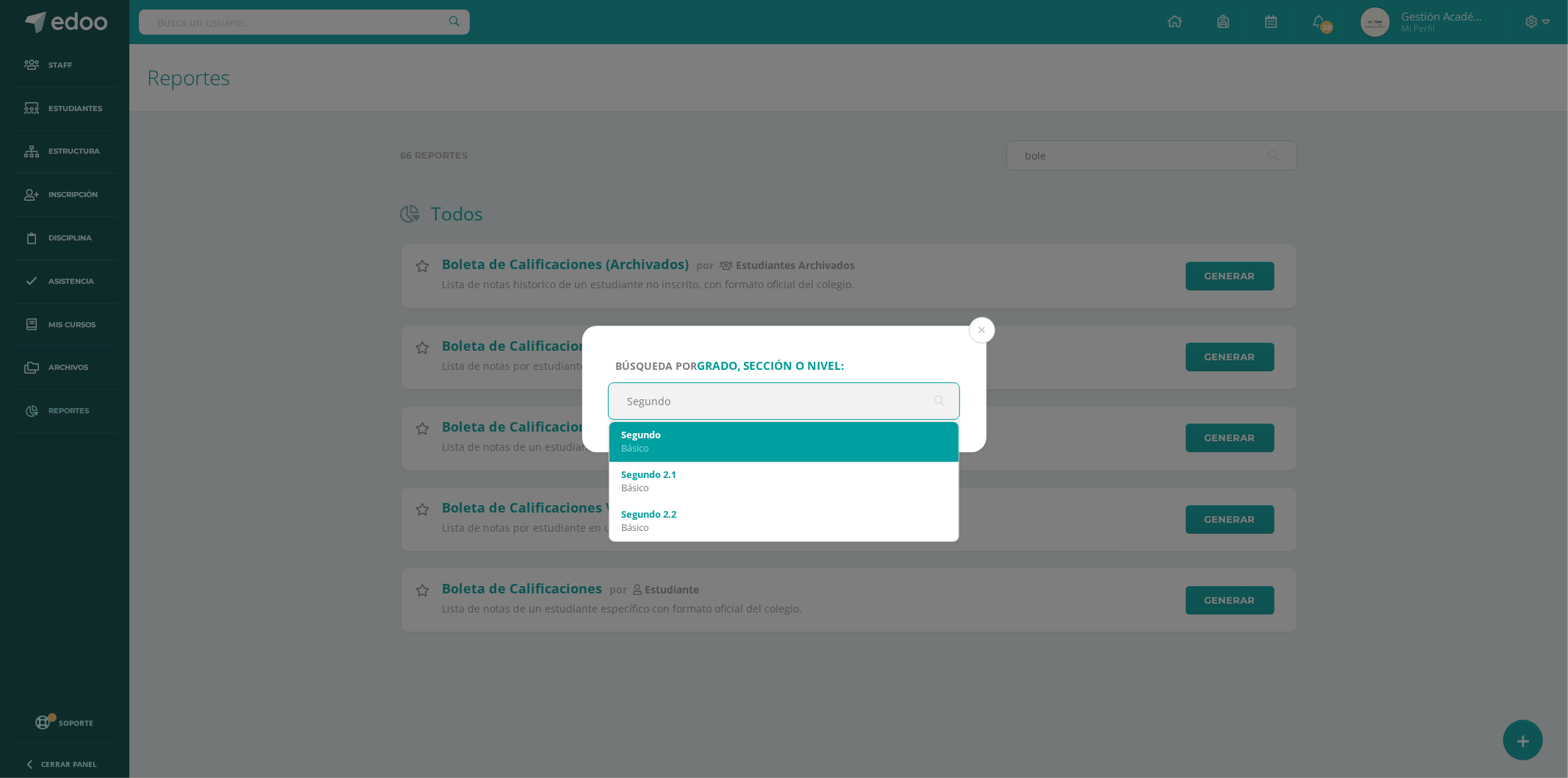
click at [774, 446] on div "Básico" at bounding box center [785, 448] width 327 height 13
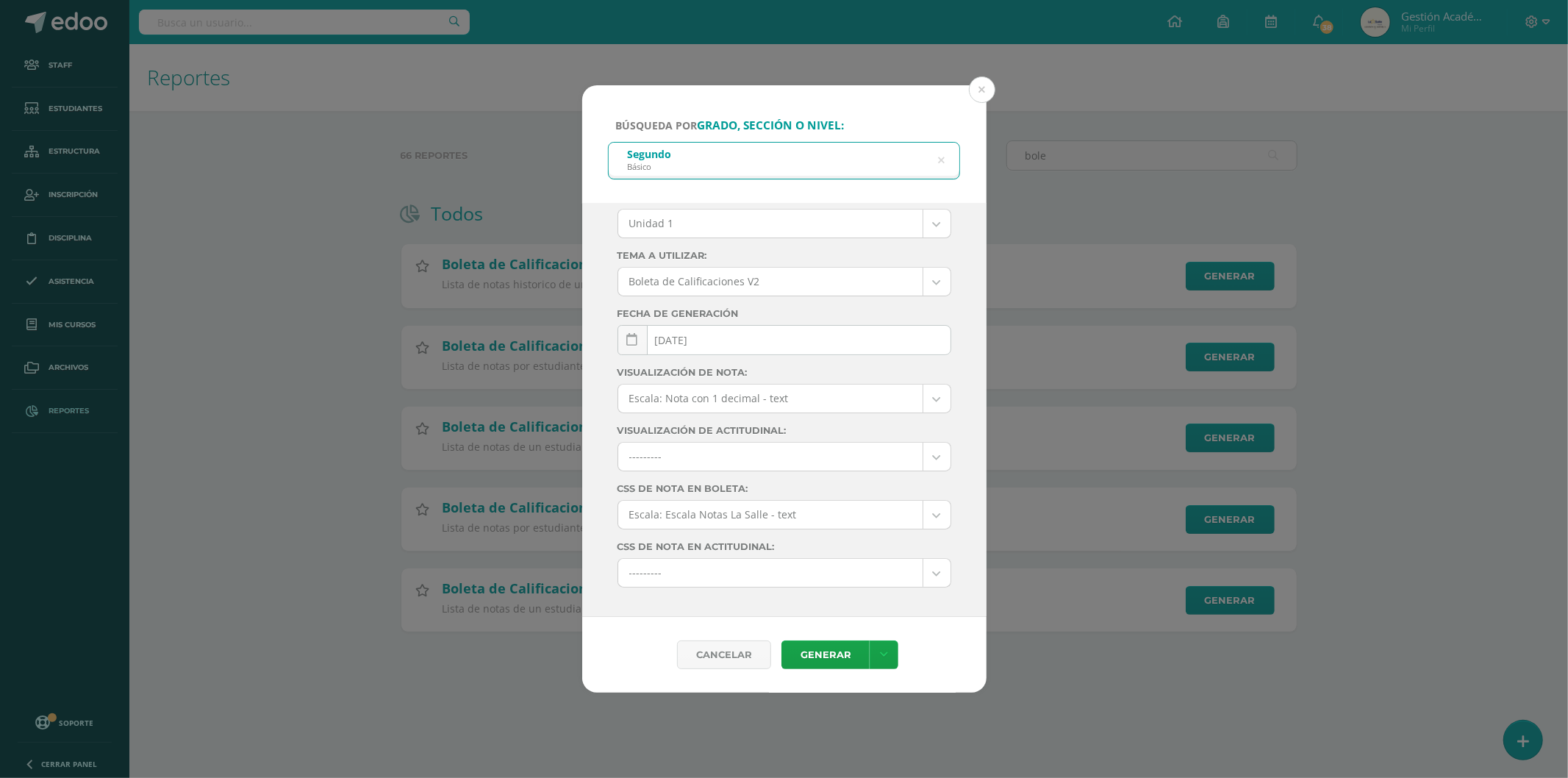
scroll to position [108, 0]
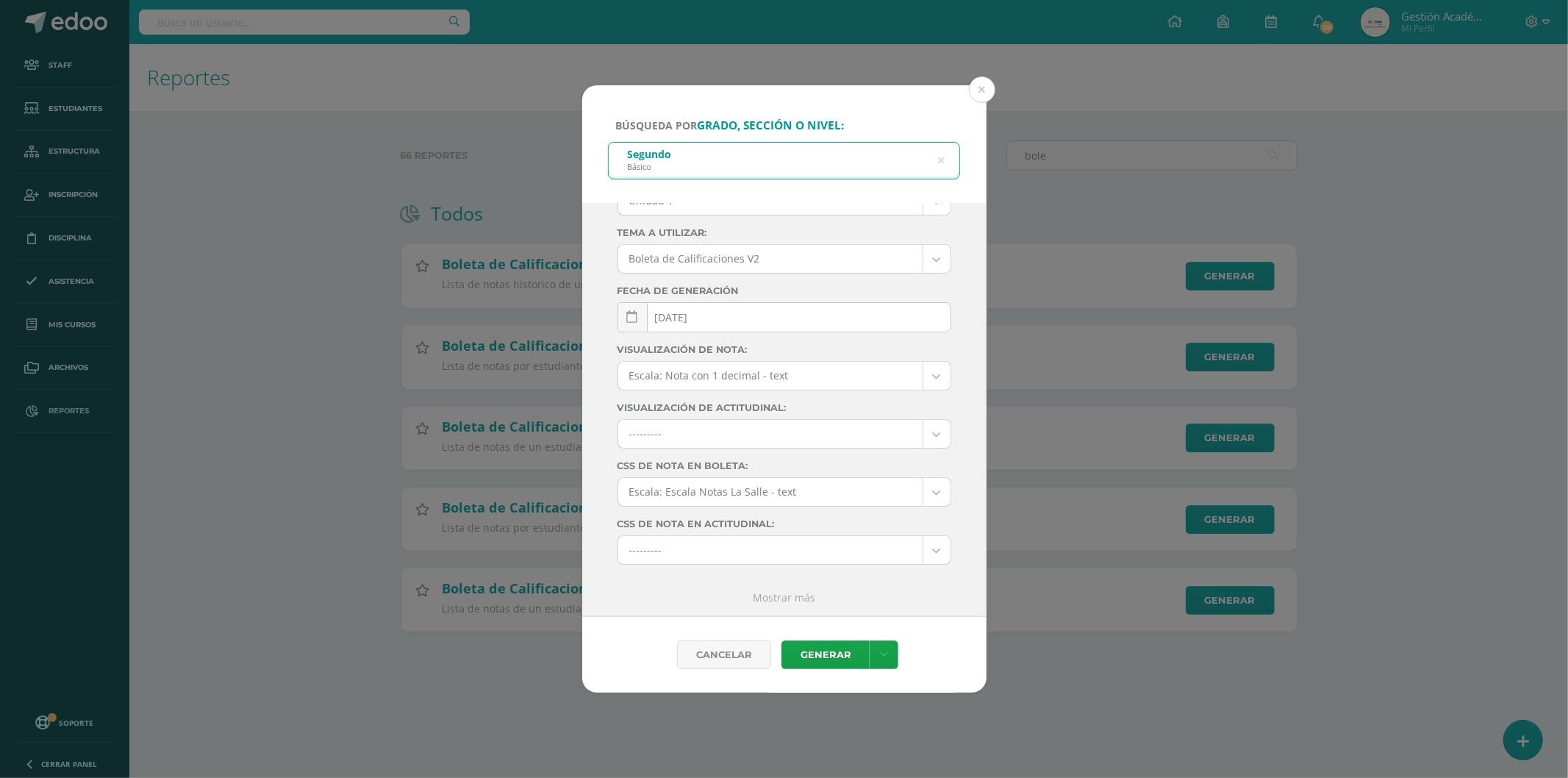
click at [783, 375] on body "Búsqueda por grado, sección o nivel: Segundo Básico Segundo Ciclo: 2025 2025 20…" at bounding box center [784, 339] width 1568 height 679
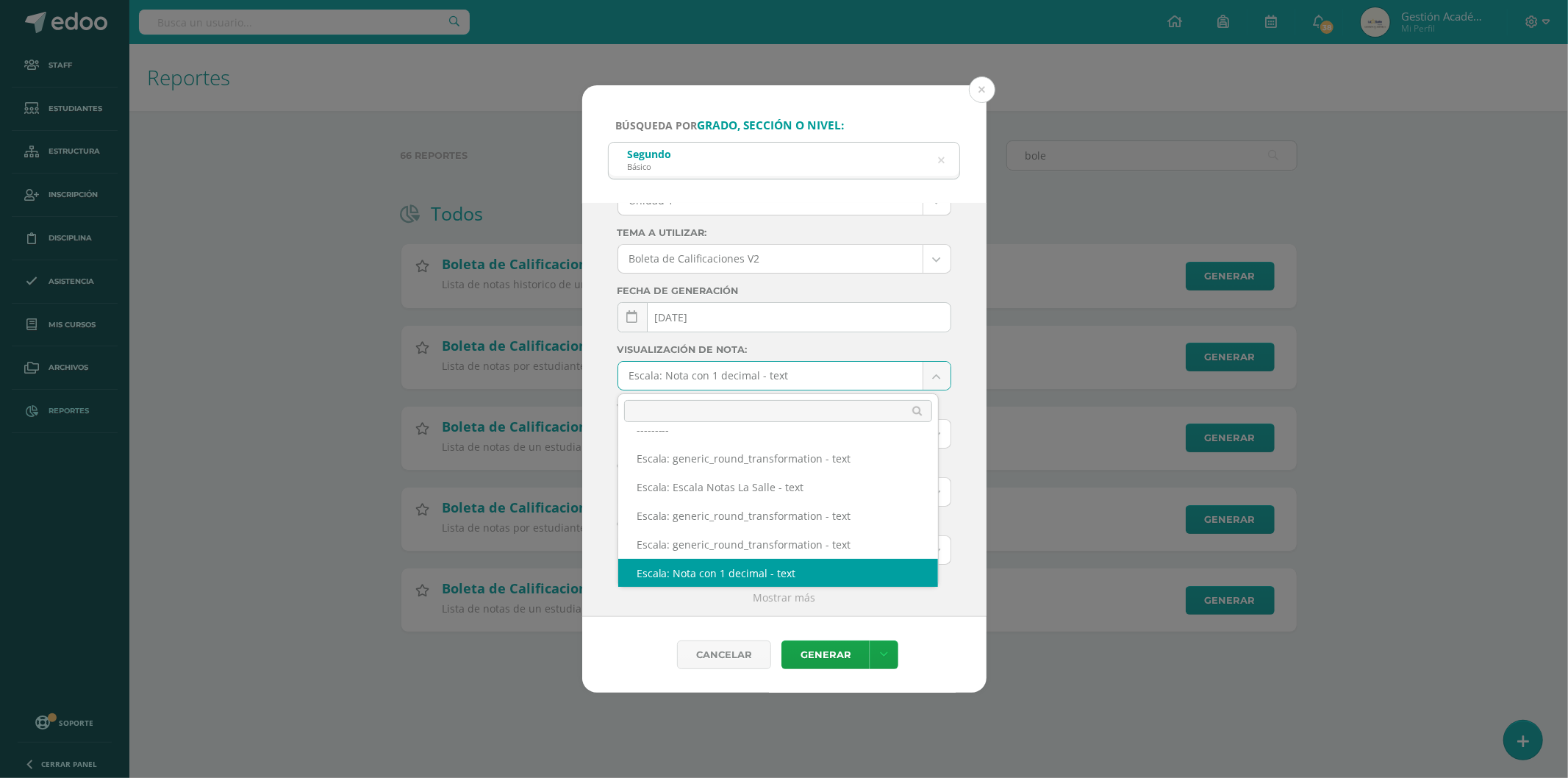
scroll to position [168, 0]
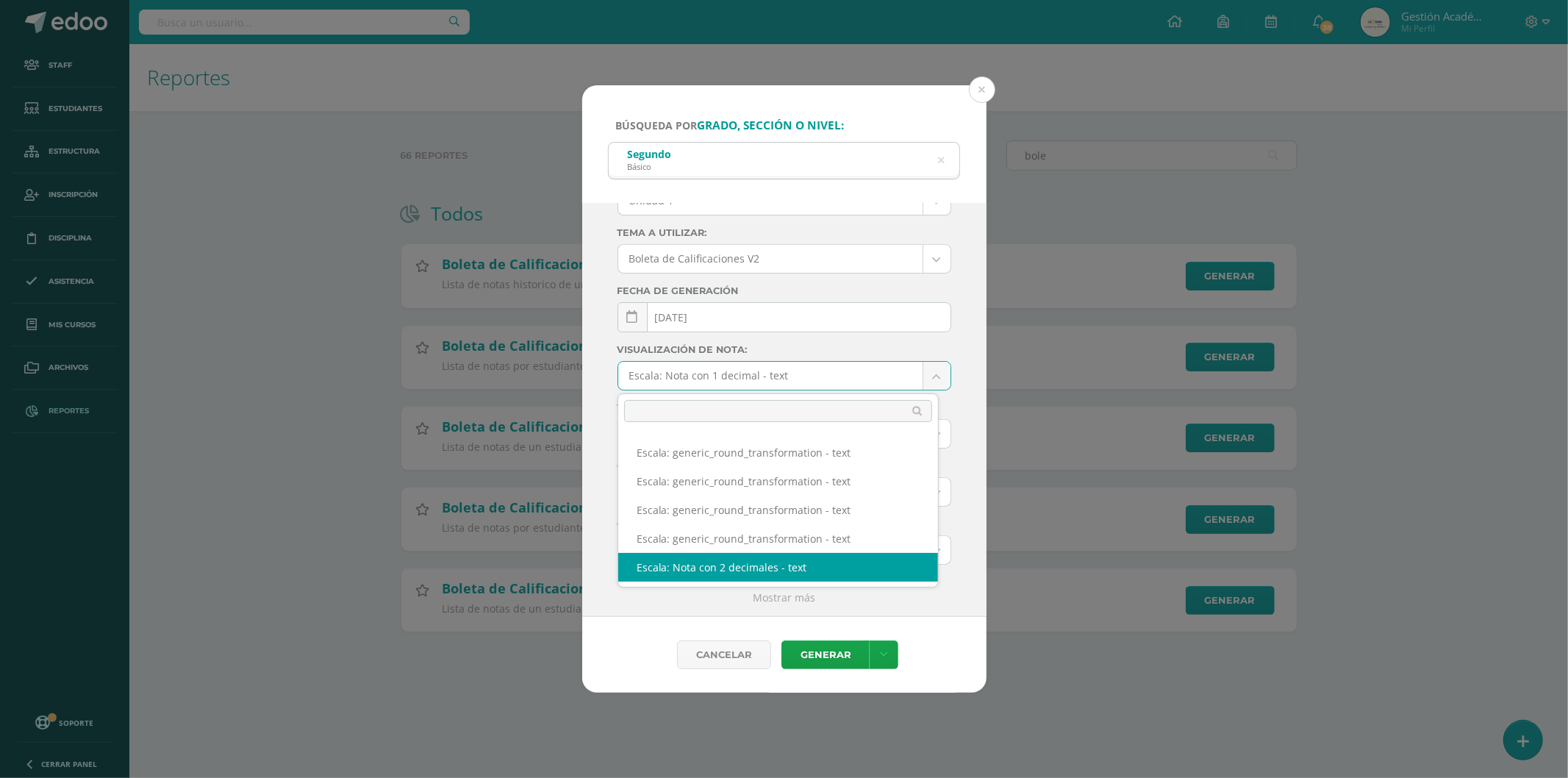
select select "2"
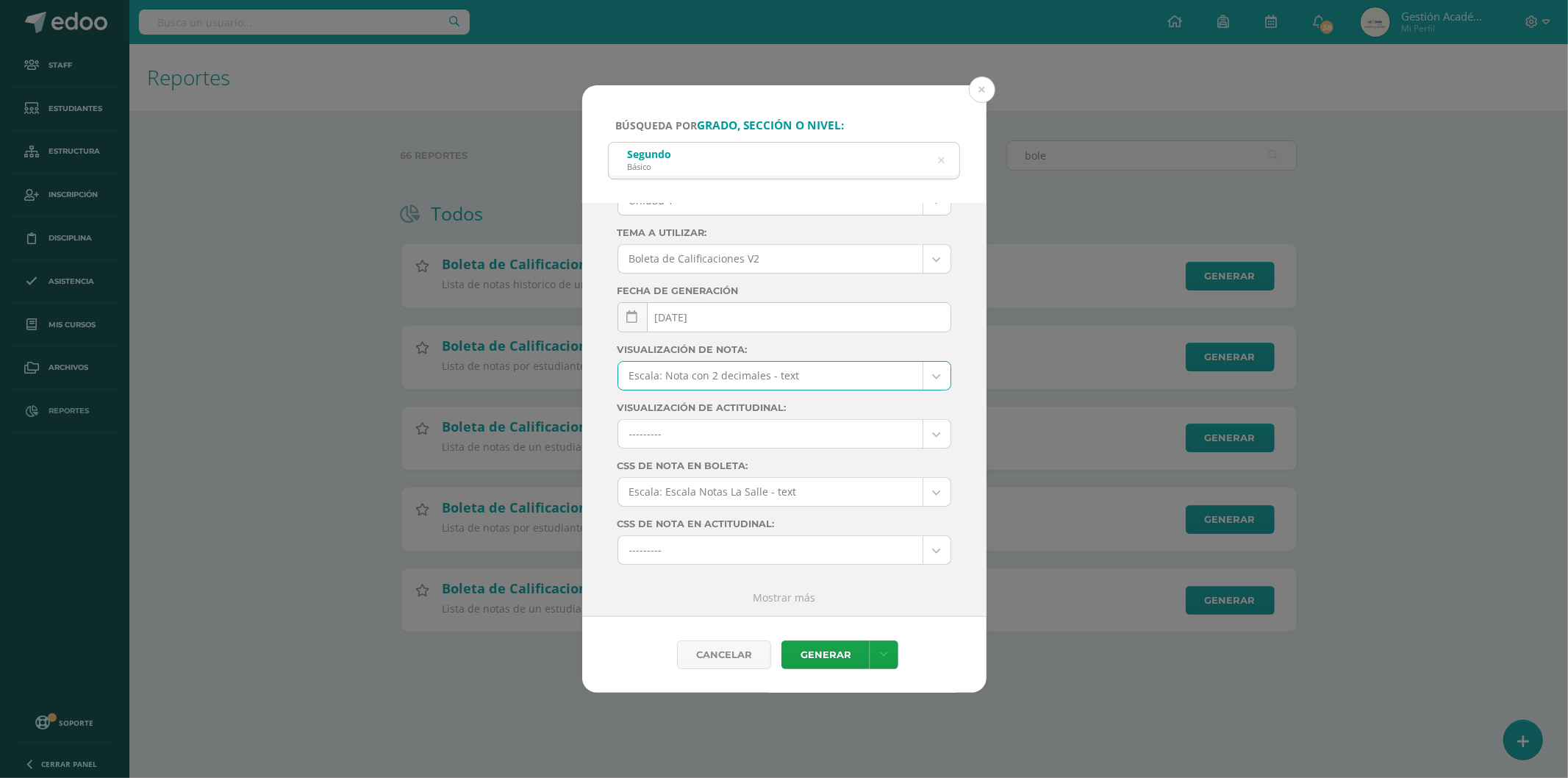
scroll to position [0, 0]
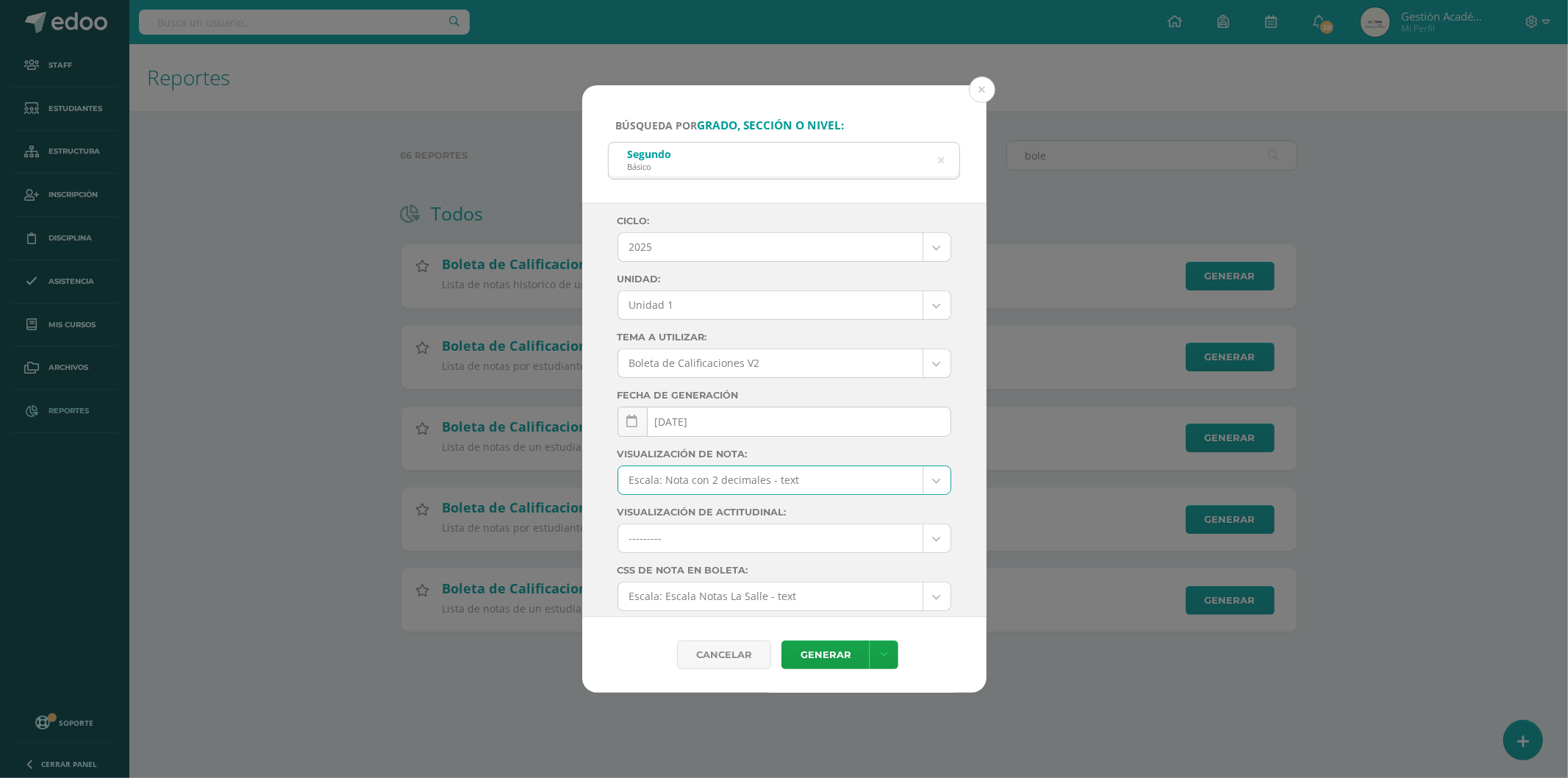
click at [857, 299] on body "Búsqueda por grado, sección o nivel: Segundo Básico Segundo Ciclo: 2025 2025 20…" at bounding box center [784, 339] width 1568 height 679
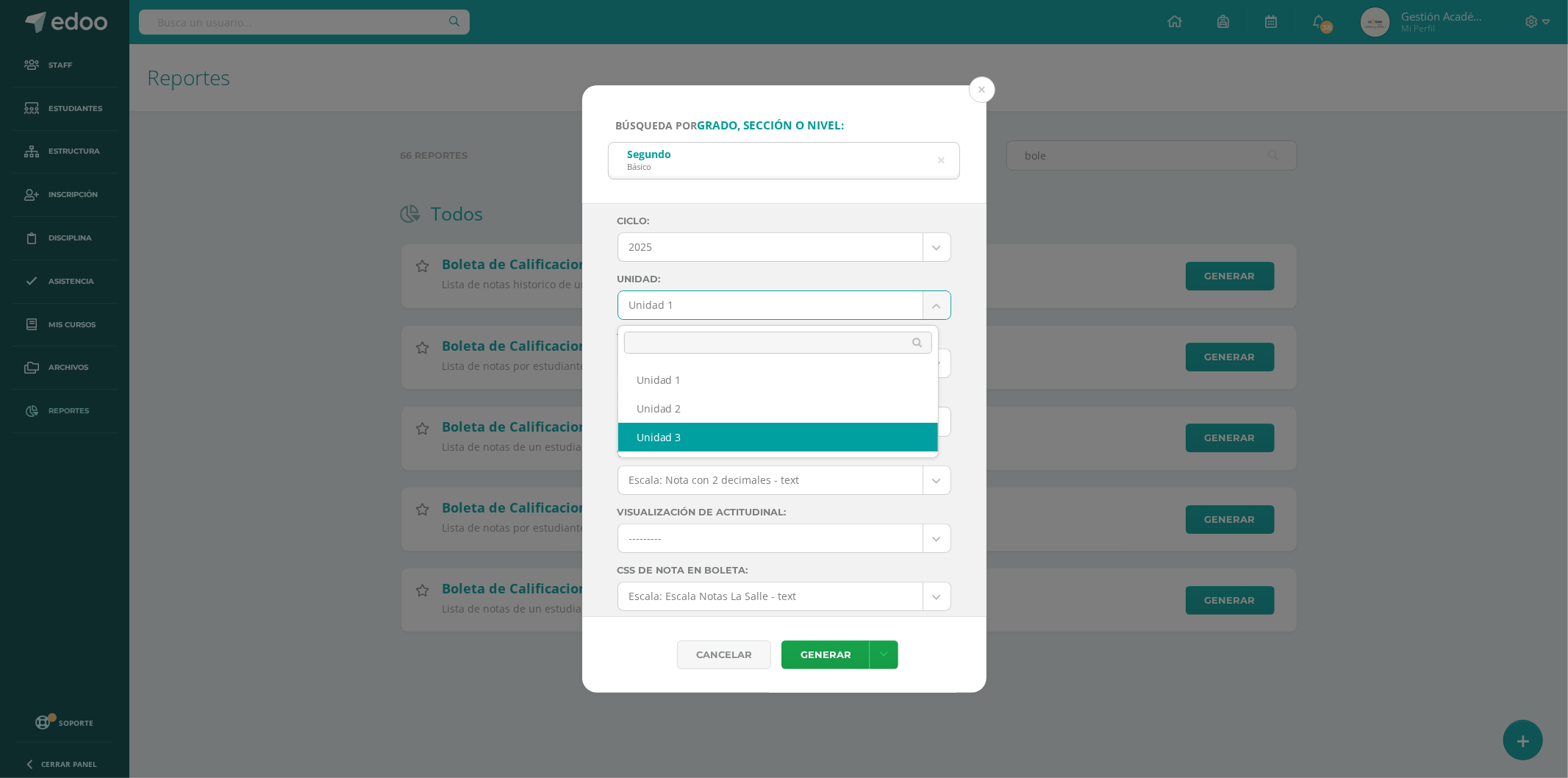
select select "Unidad 3"
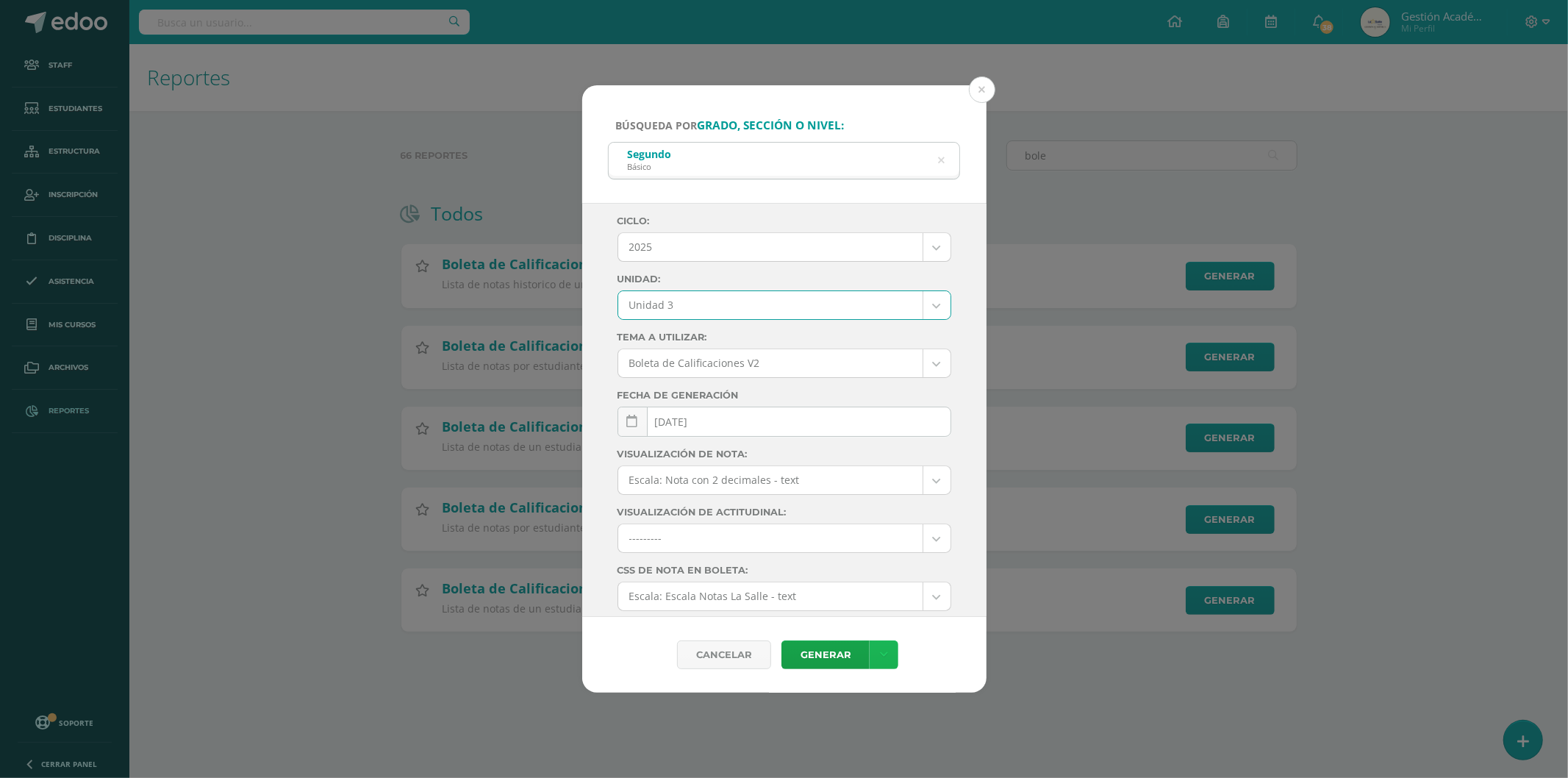
click at [885, 645] on link at bounding box center [884, 655] width 29 height 29
click at [907, 584] on link "Descargar como PDF" at bounding box center [885, 582] width 157 height 23
click at [940, 159] on icon at bounding box center [941, 160] width 30 height 30
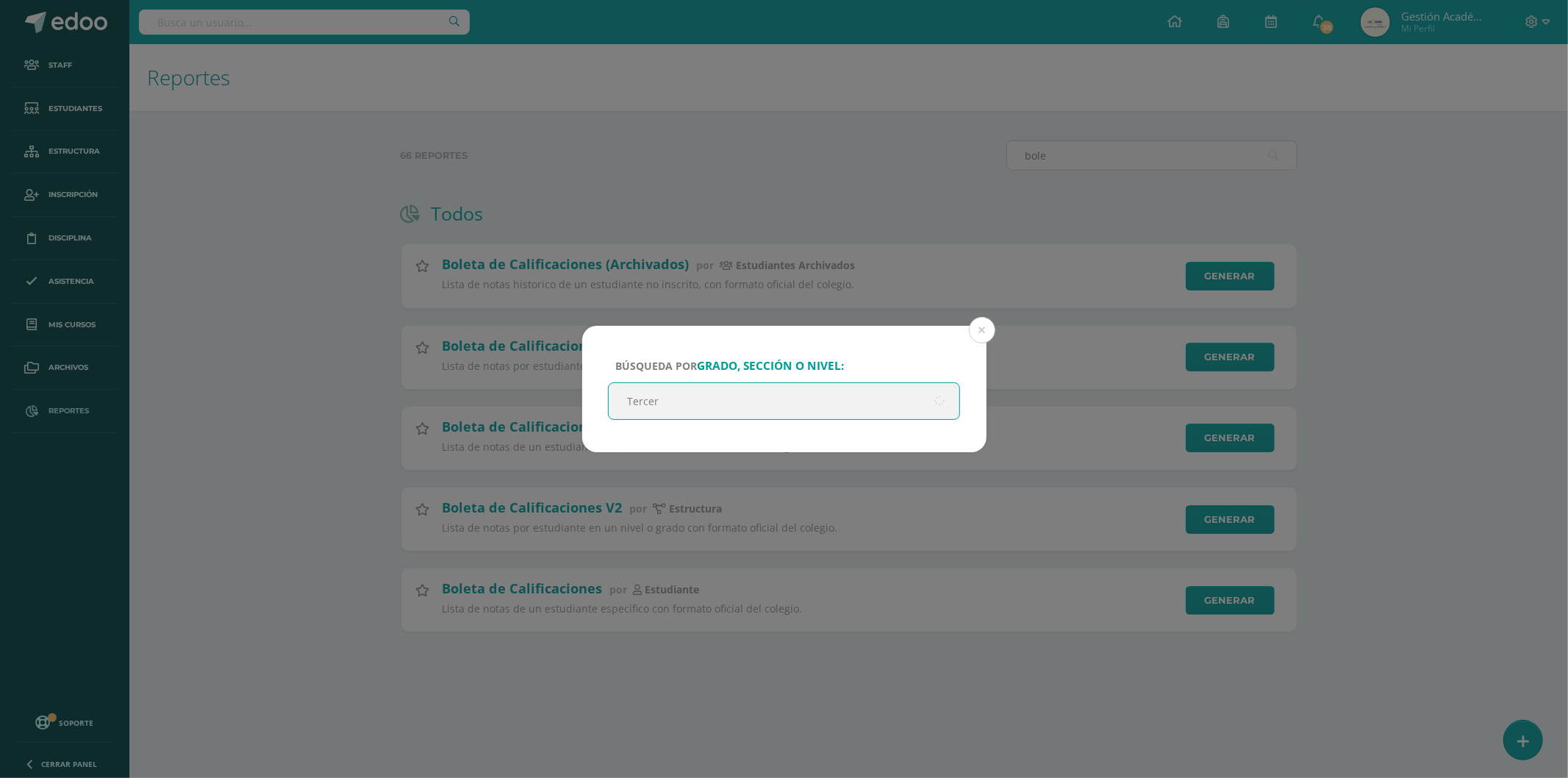
type input "Tercero"
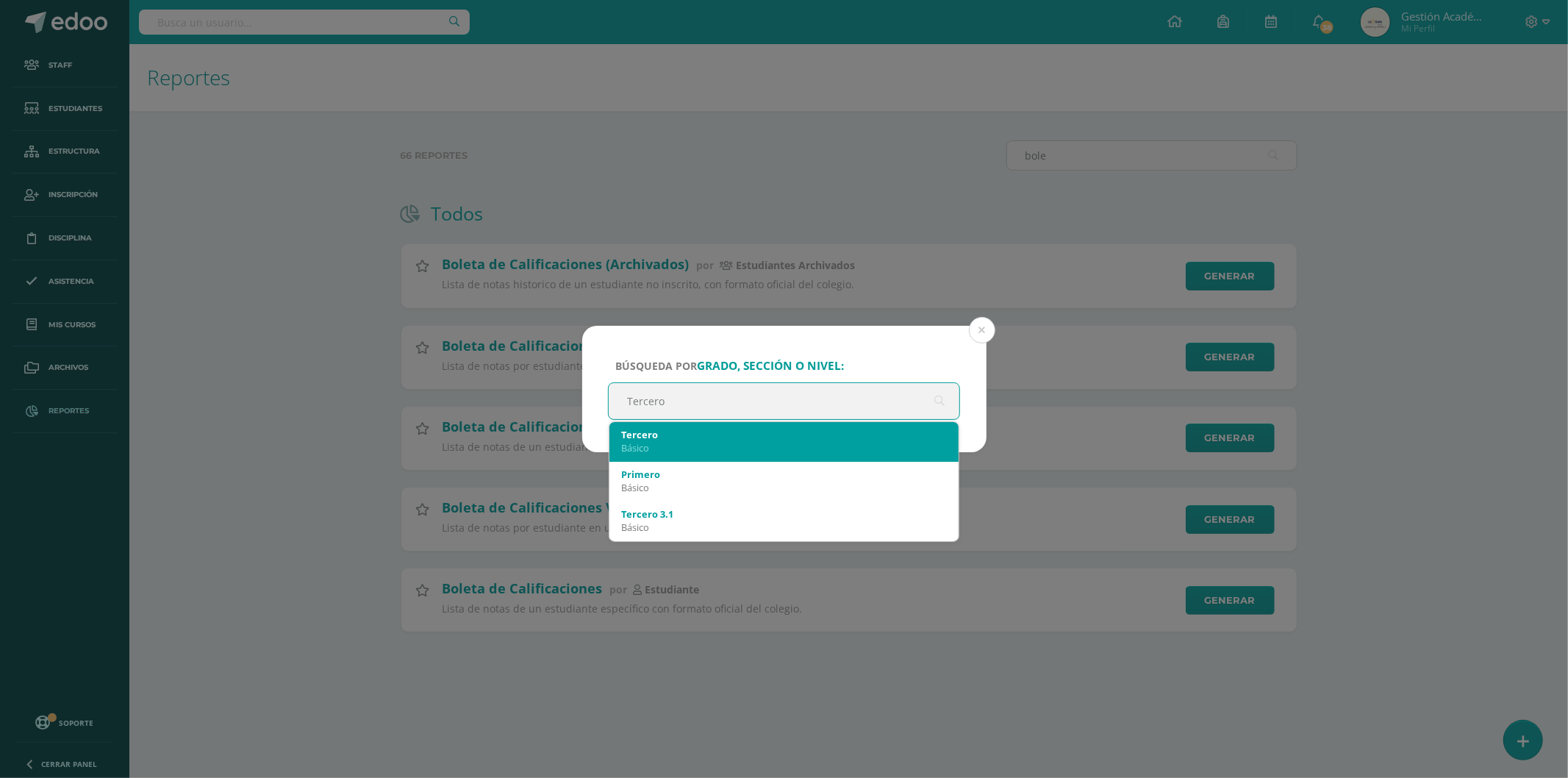
click at [754, 443] on div "Básico" at bounding box center [785, 448] width 327 height 13
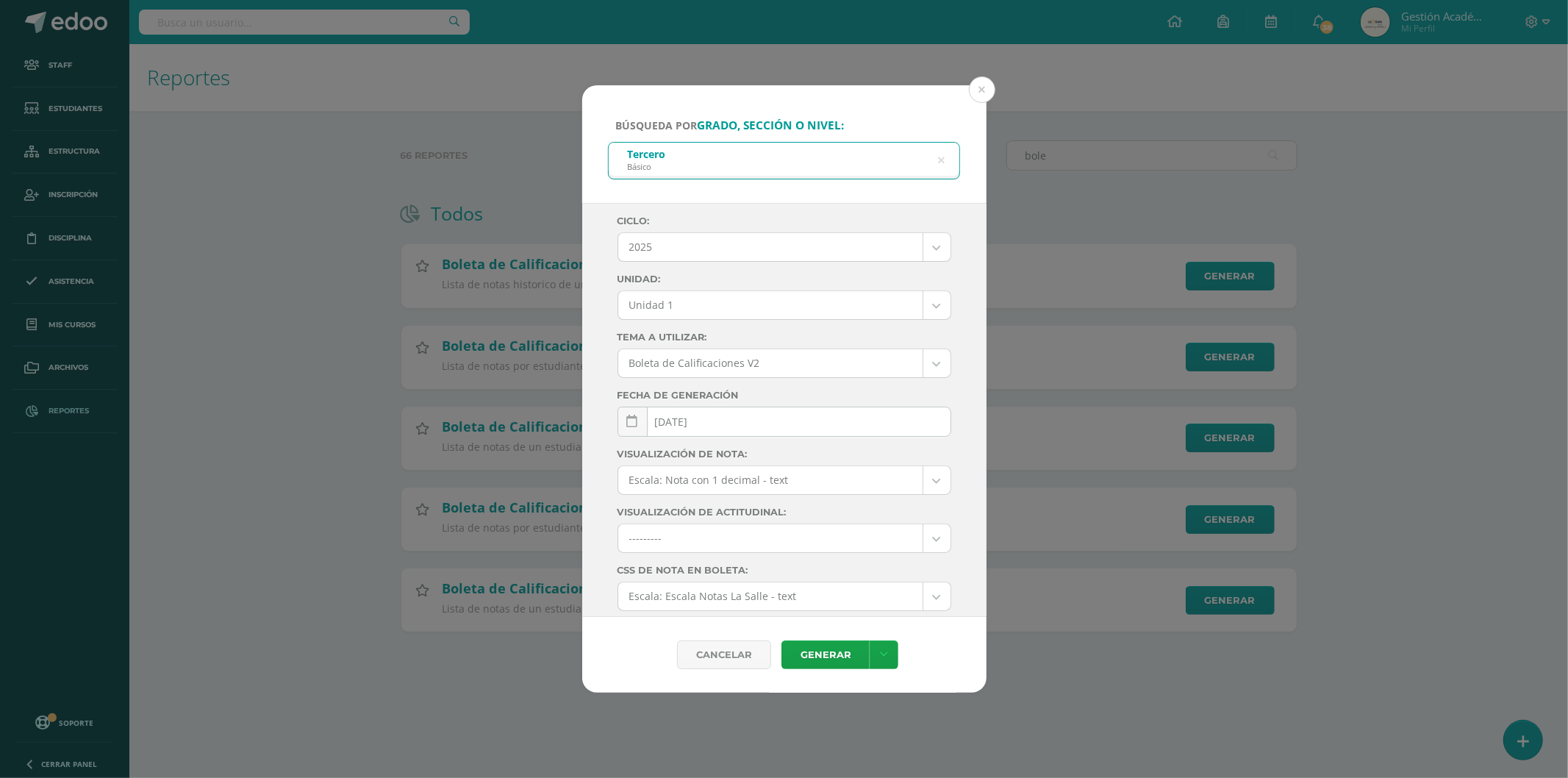
click at [913, 317] on body "Búsqueda por grado, sección o nivel: Tercero Básico Tercero Ciclo: 2025 2025 20…" at bounding box center [784, 339] width 1568 height 679
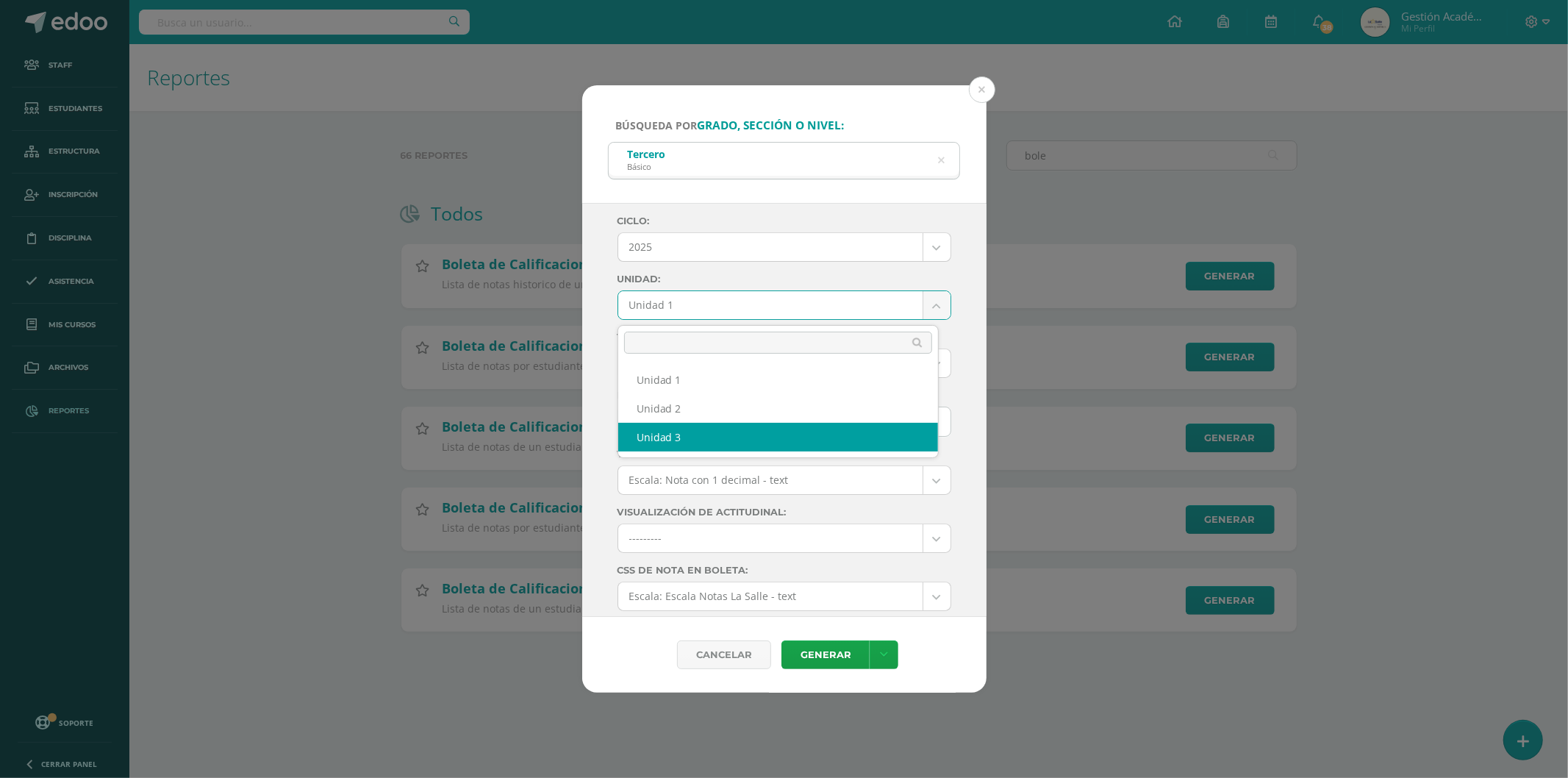
select select "Unidad 3"
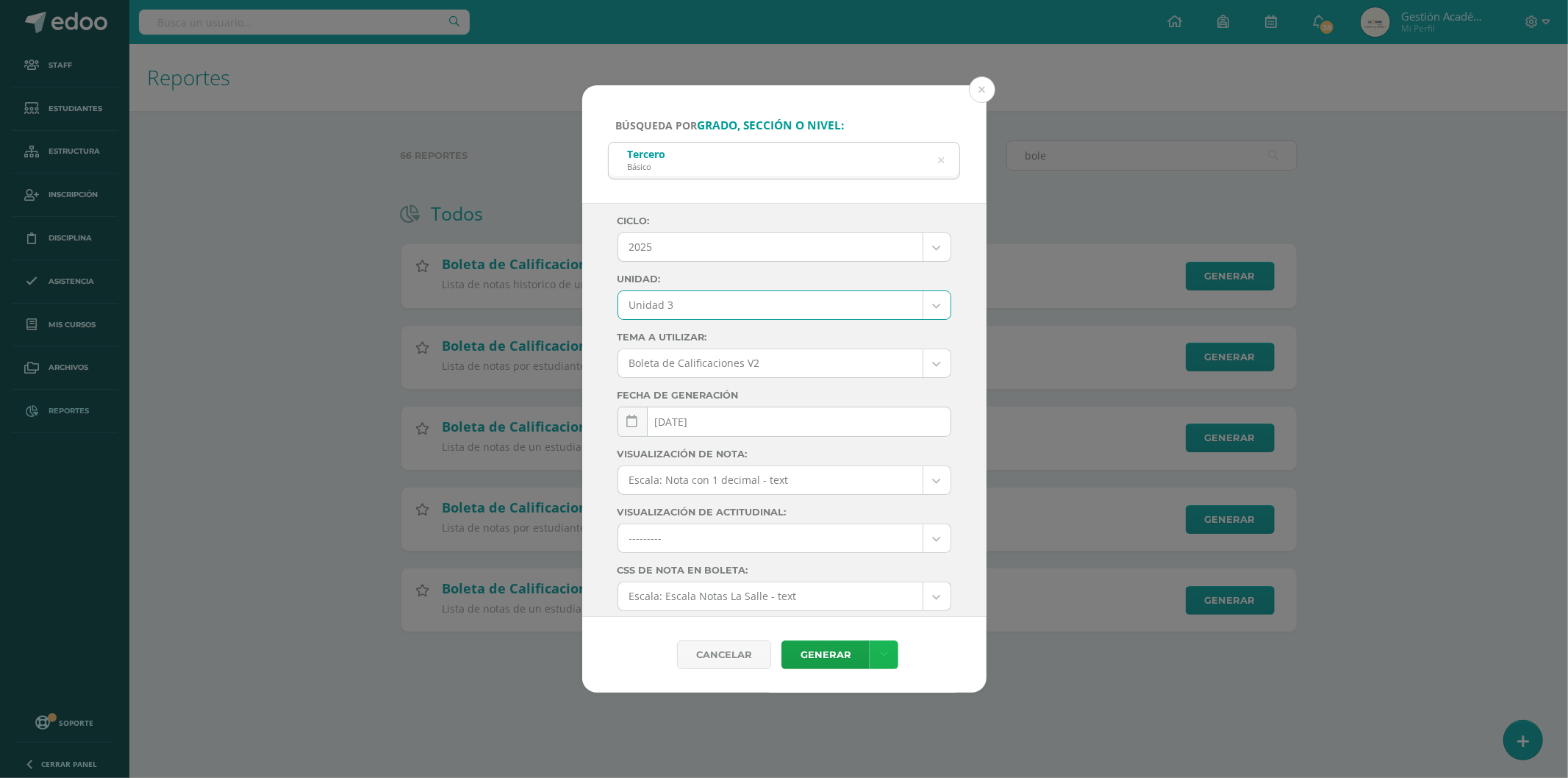
click at [883, 663] on link at bounding box center [884, 655] width 29 height 29
click at [927, 587] on link "Descargar como PDF" at bounding box center [885, 582] width 157 height 23
click at [943, 164] on icon at bounding box center [941, 160] width 38 height 6
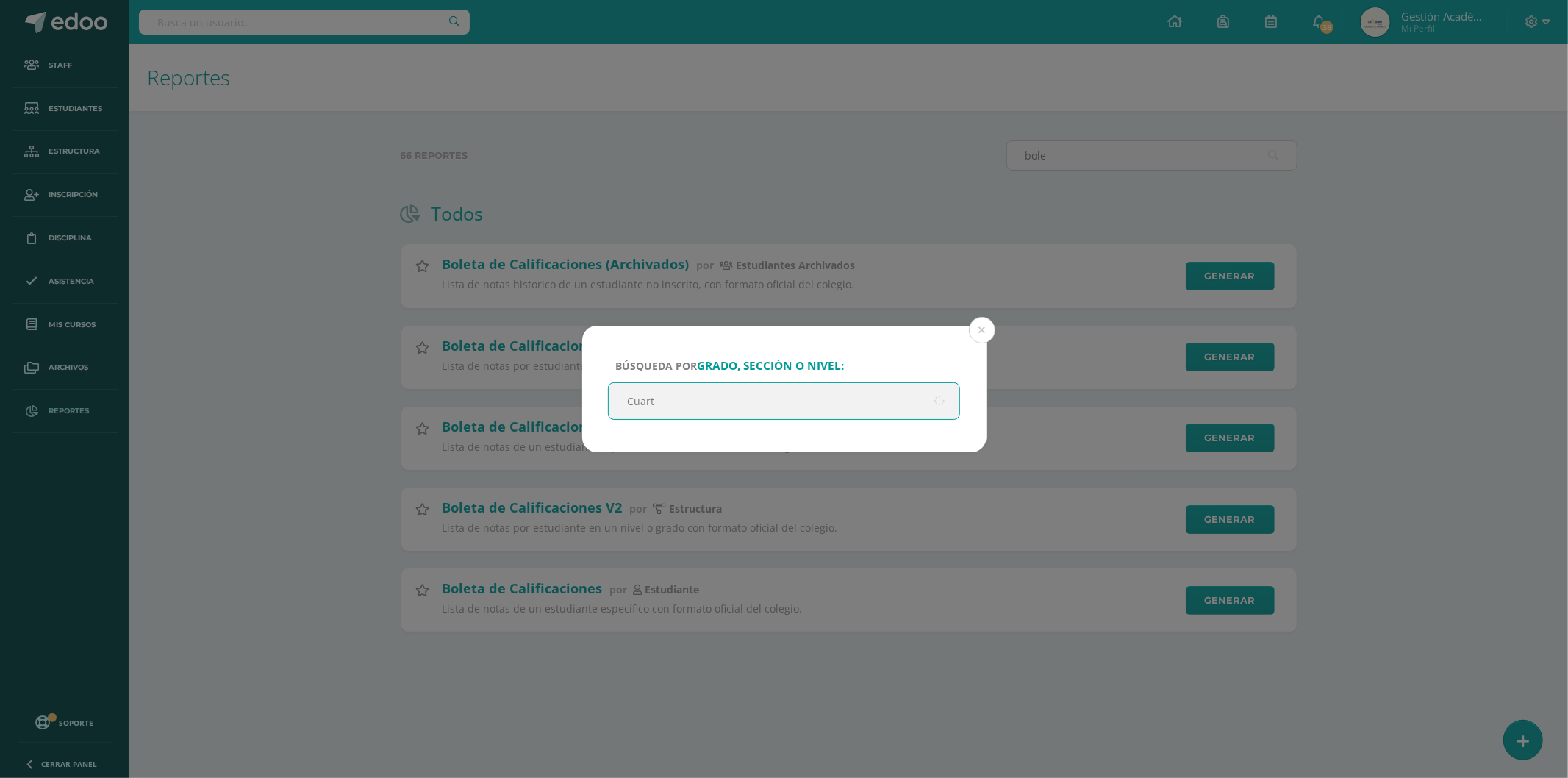
type input "Cuarto"
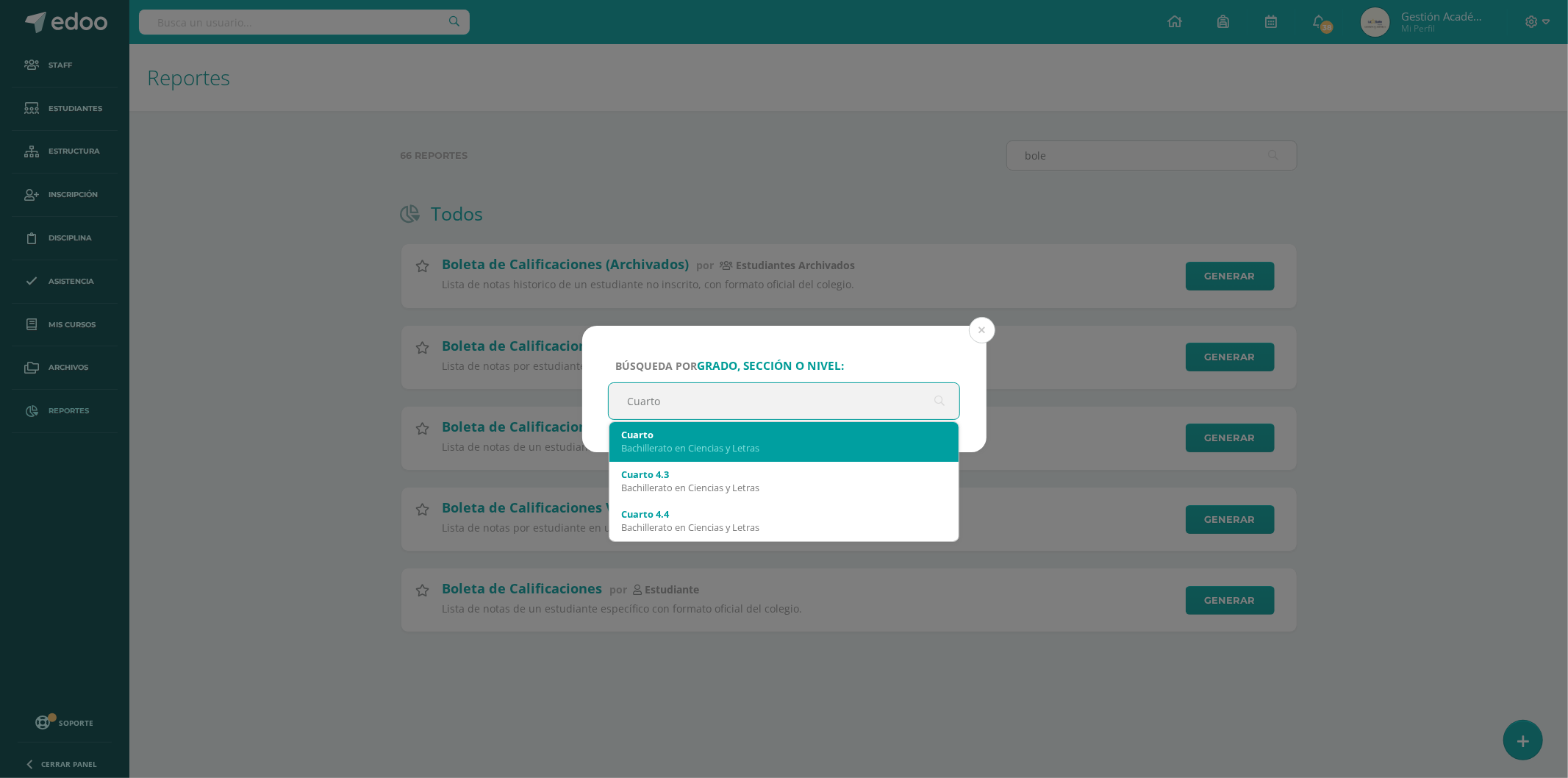
click at [706, 454] on div "Cuarto Bachillerato en Ciencias y Letras" at bounding box center [785, 441] width 327 height 38
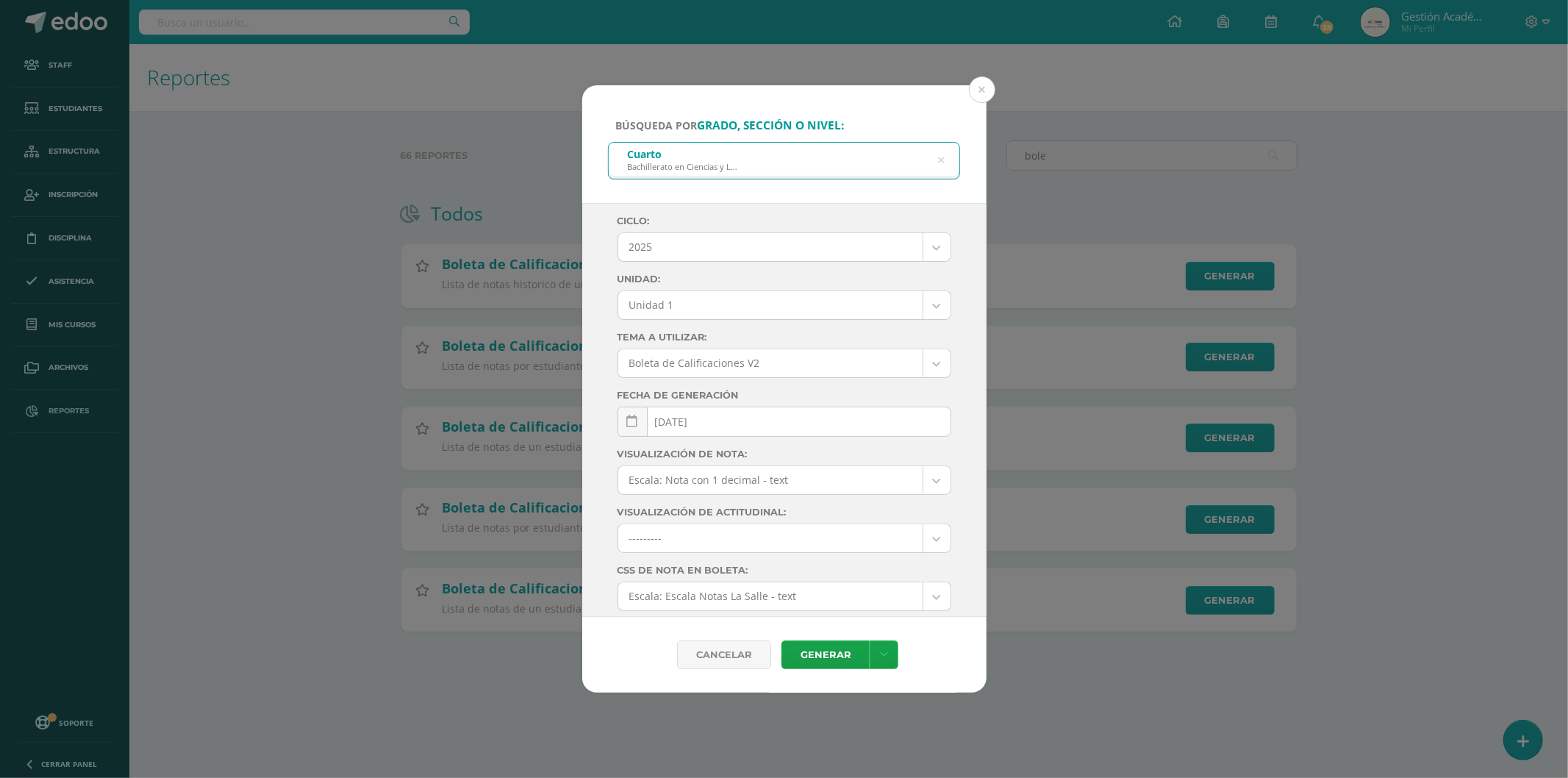
click at [799, 302] on body "Búsqueda por grado, sección o nivel: Cuarto Bachillerato en Ciencias y Letras C…" at bounding box center [784, 339] width 1568 height 679
select select "Unidad 3"
click at [925, 363] on body "Búsqueda por grado, sección o nivel: Cuarto Bachillerato en Ciencias y Letras C…" at bounding box center [784, 339] width 1568 height 679
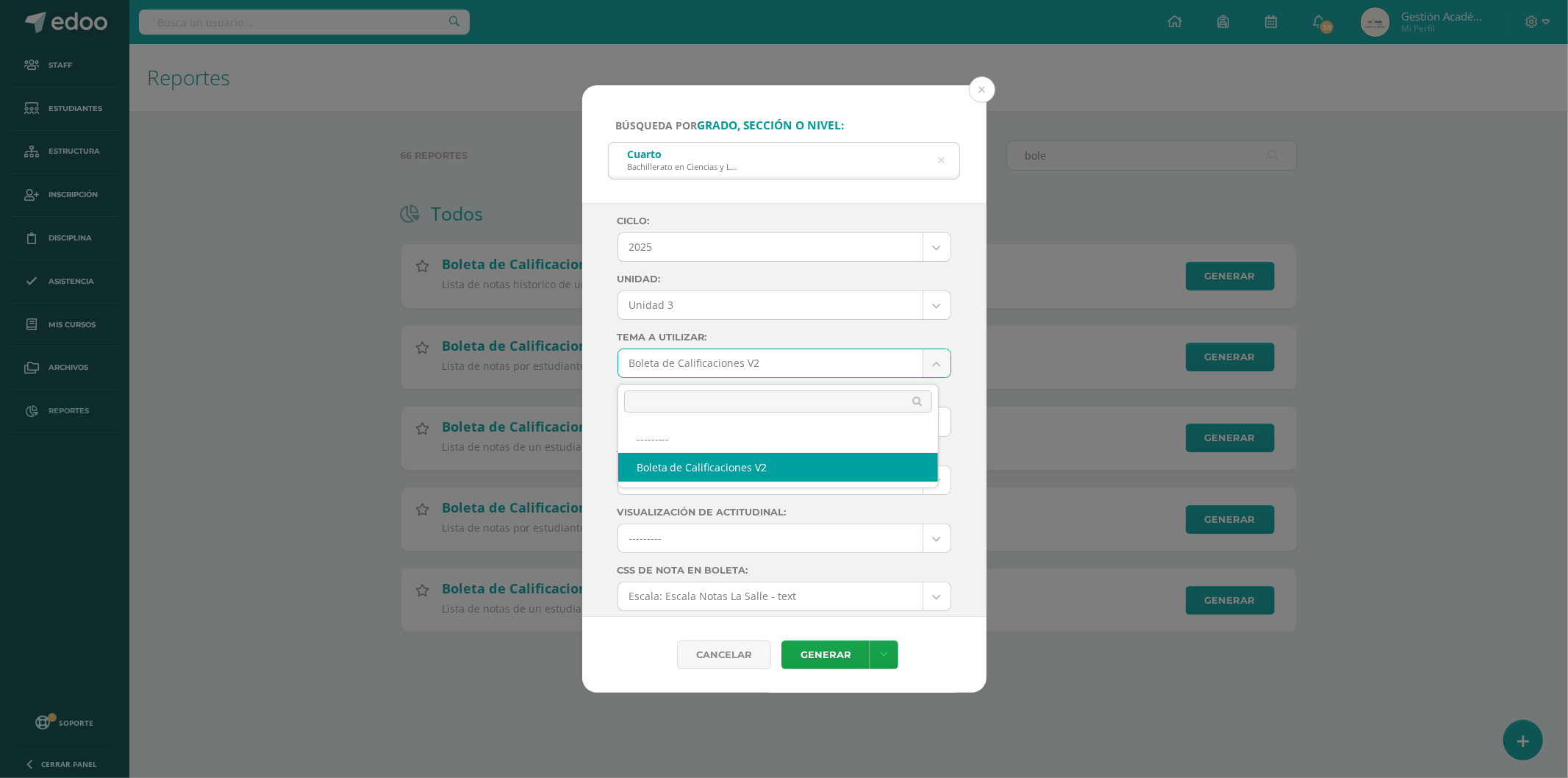
click at [925, 363] on body "Búsqueda por grado, sección o nivel: Cuarto Bachillerato en Ciencias y Letras C…" at bounding box center [784, 339] width 1568 height 679
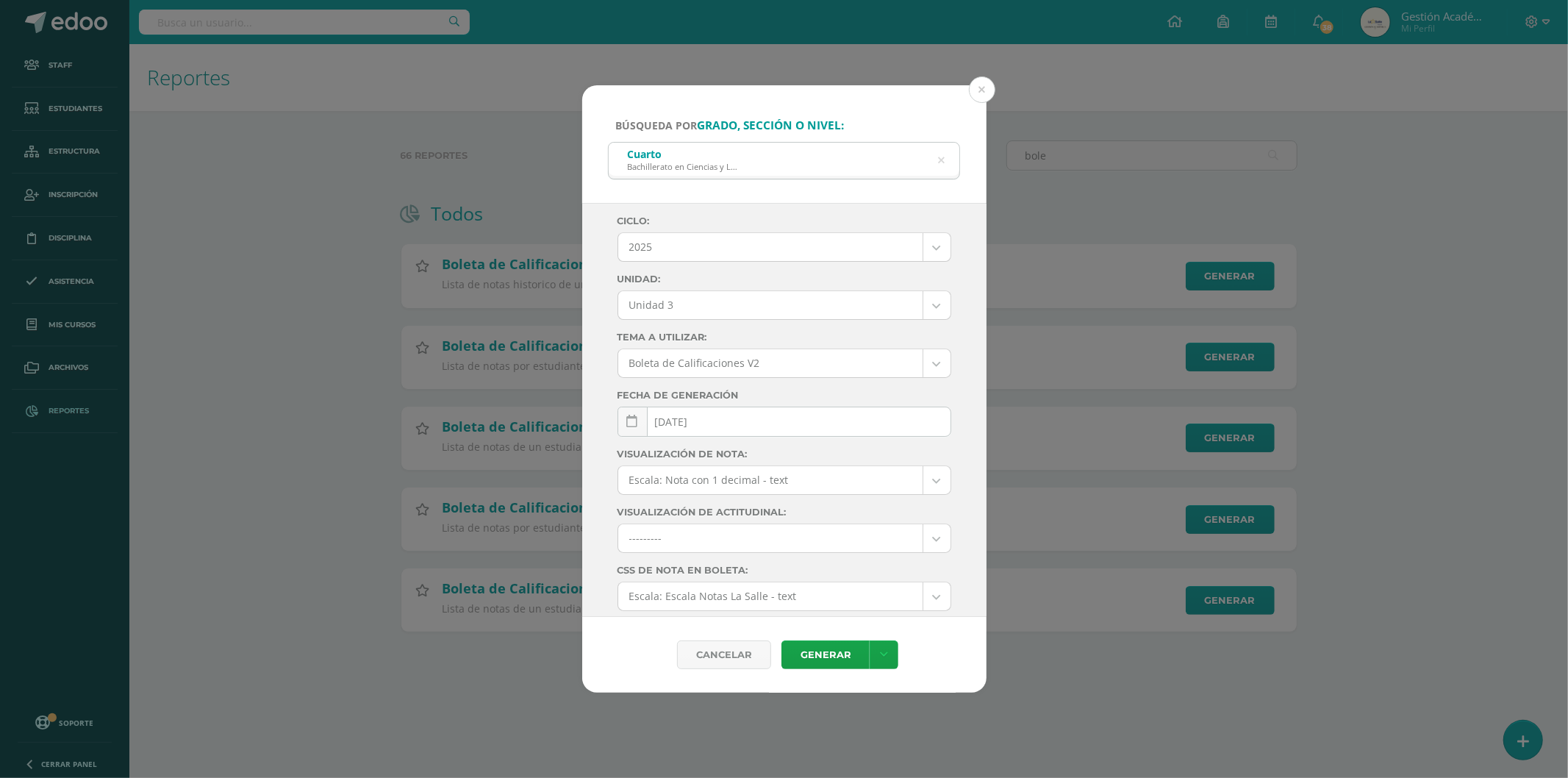
click at [893, 492] on body "Búsqueda por grado, sección o nivel: Cuarto Bachillerato en Ciencias y Letras C…" at bounding box center [784, 339] width 1568 height 679
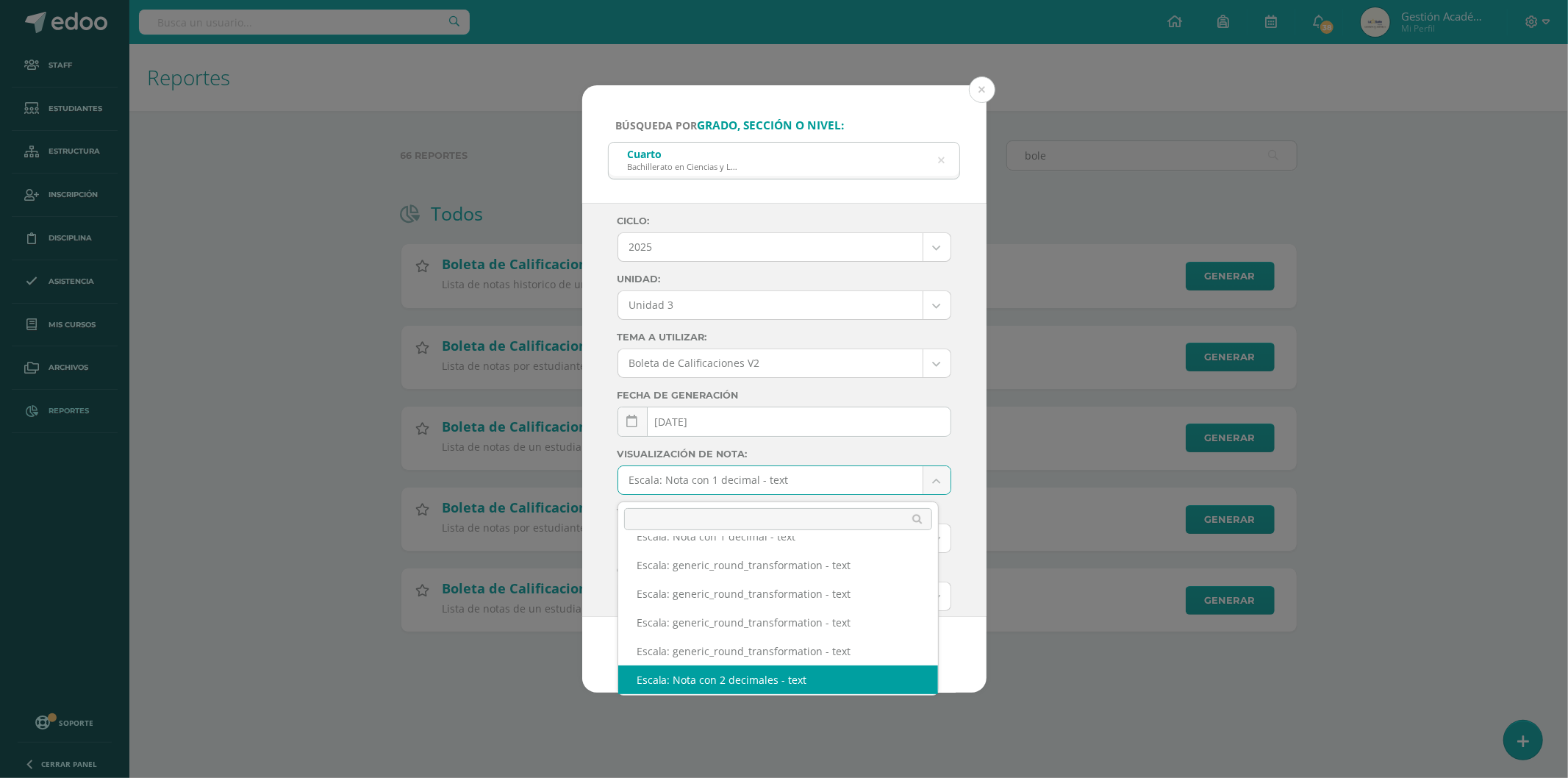
scroll to position [168, 0]
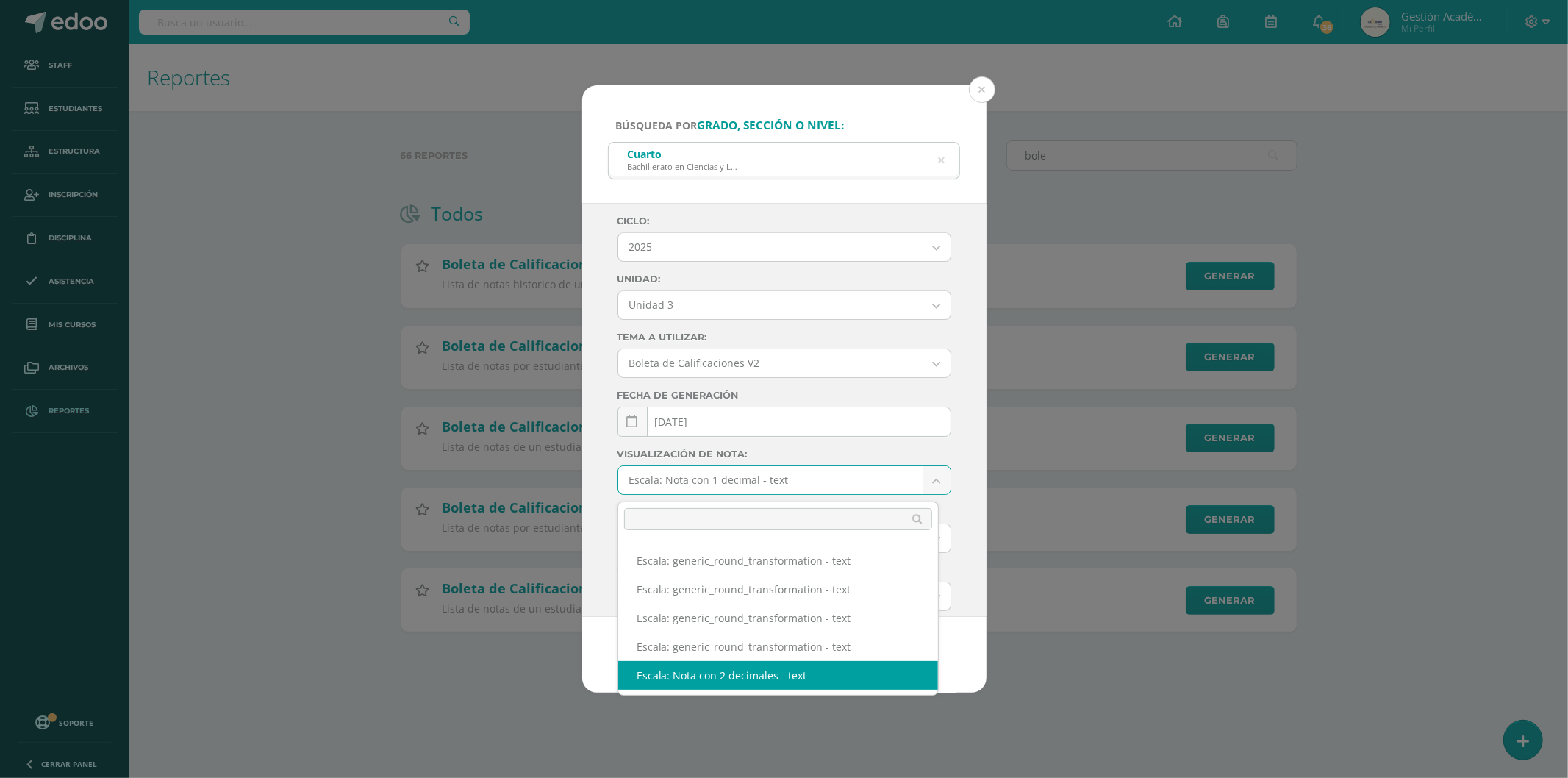
select select "2"
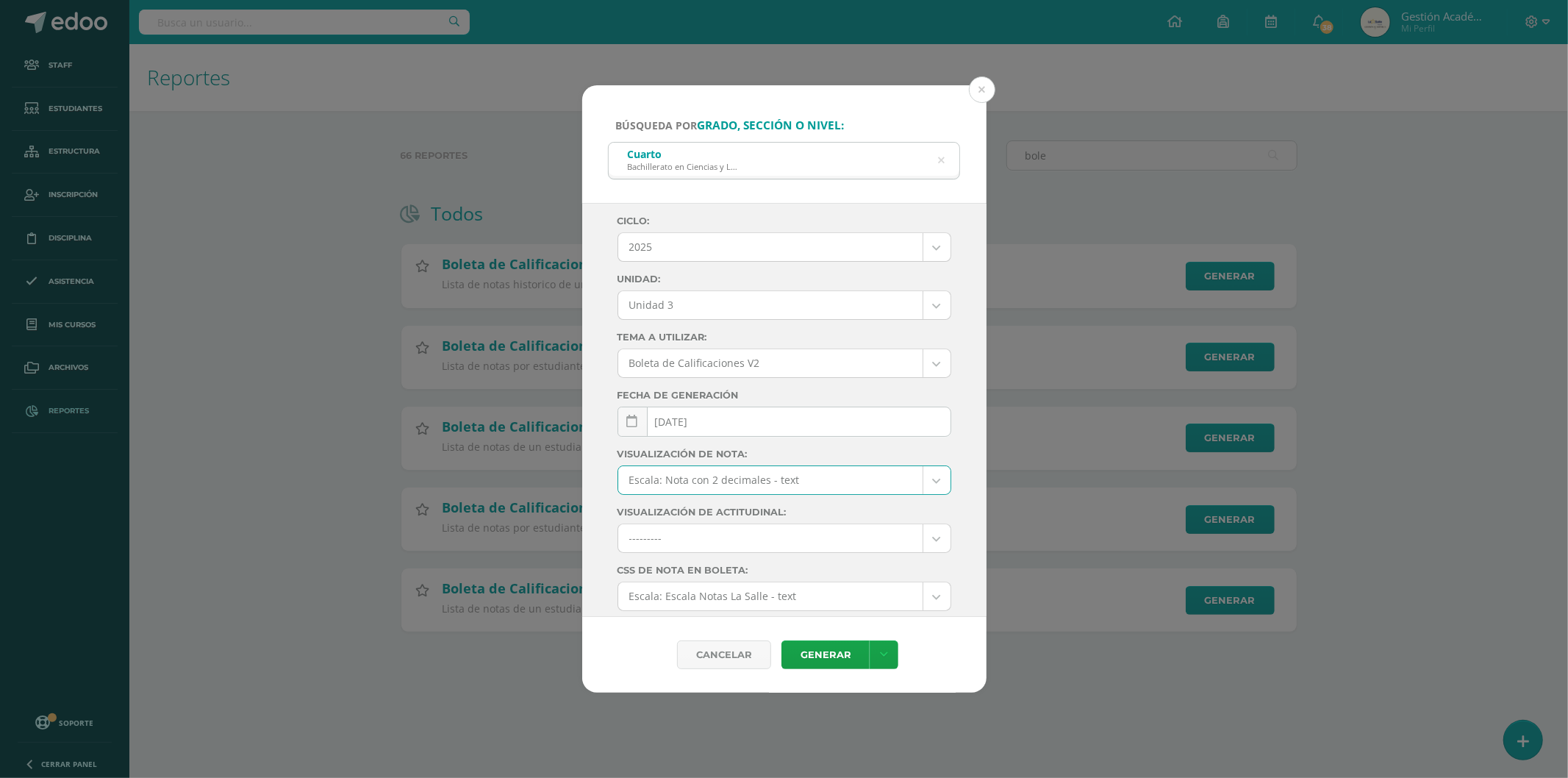
scroll to position [81, 0]
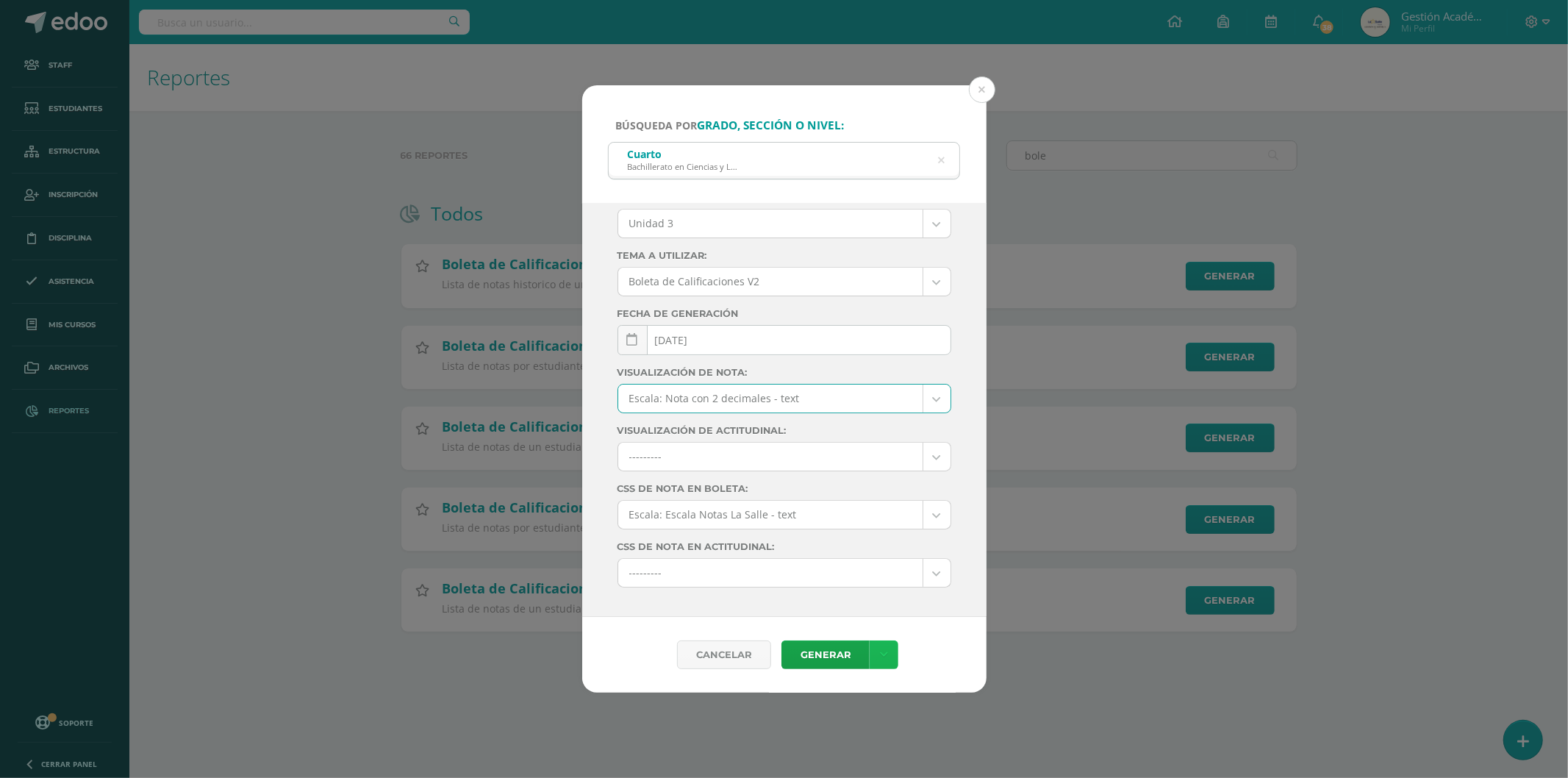
click at [883, 656] on icon at bounding box center [884, 655] width 8 height 13
click at [914, 582] on link "Descargar como PDF" at bounding box center [885, 582] width 157 height 23
click at [938, 160] on icon at bounding box center [941, 160] width 38 height 6
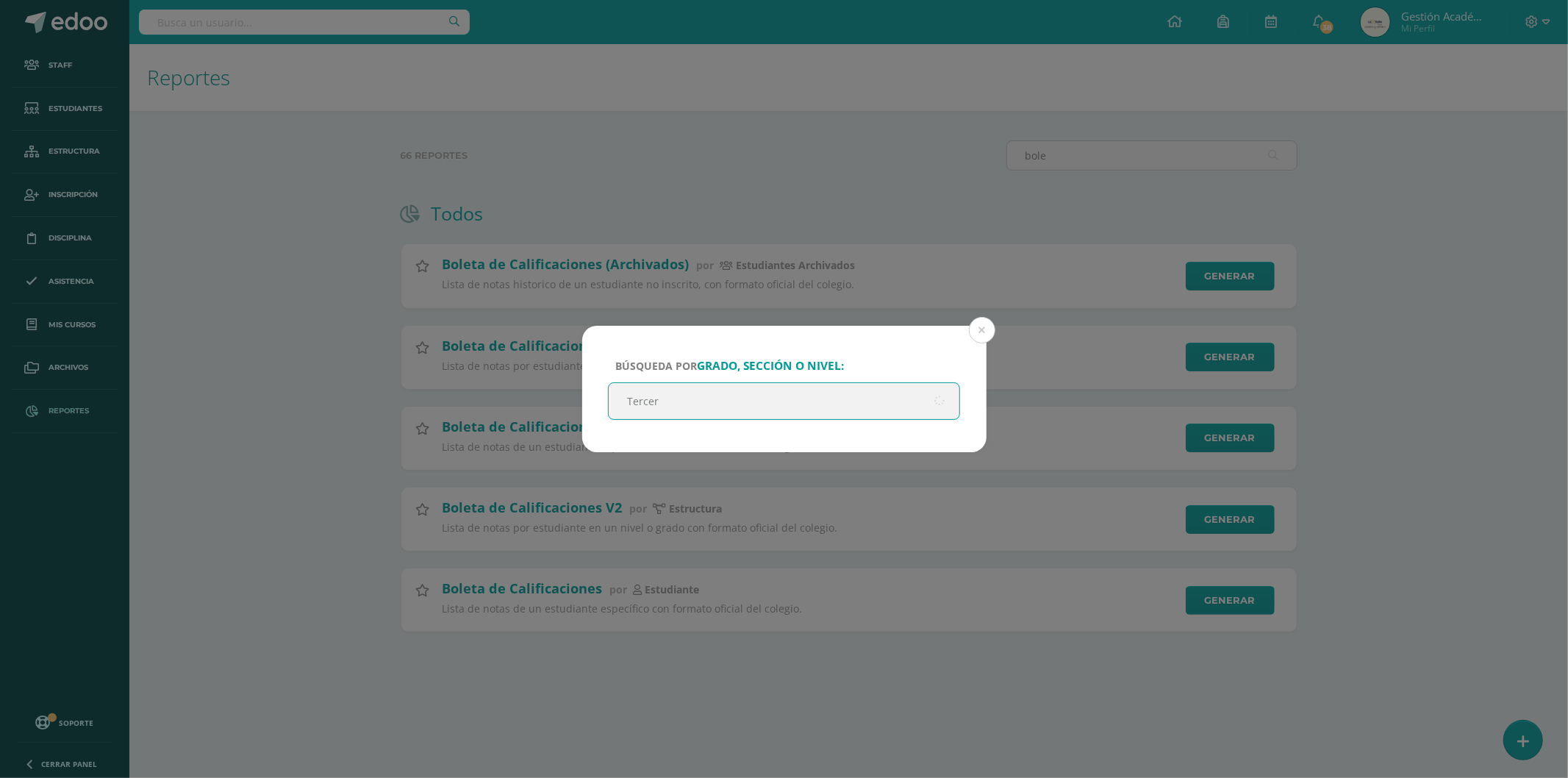
type input "Tercero"
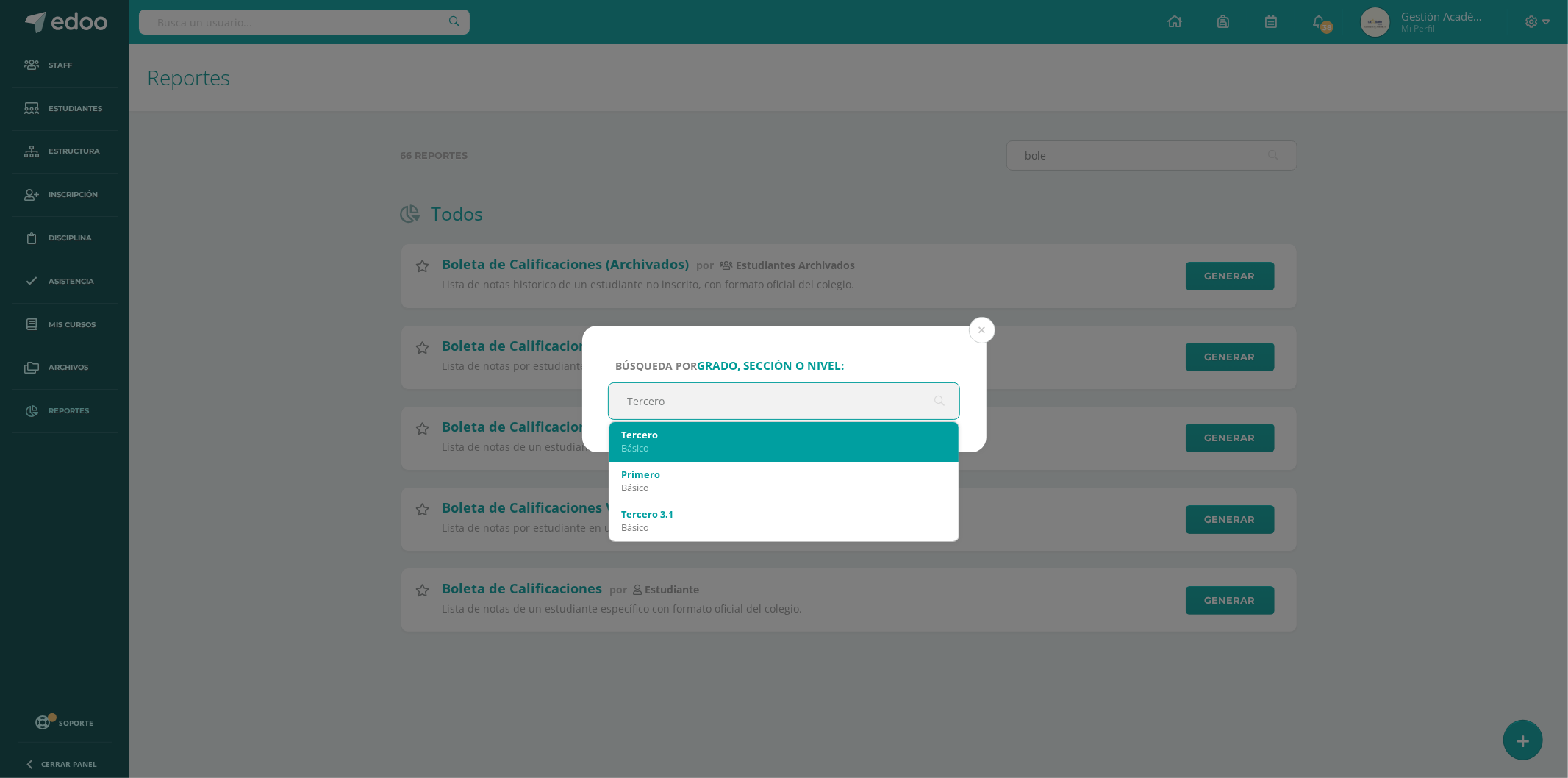
click at [685, 442] on div "Básico" at bounding box center [785, 448] width 327 height 13
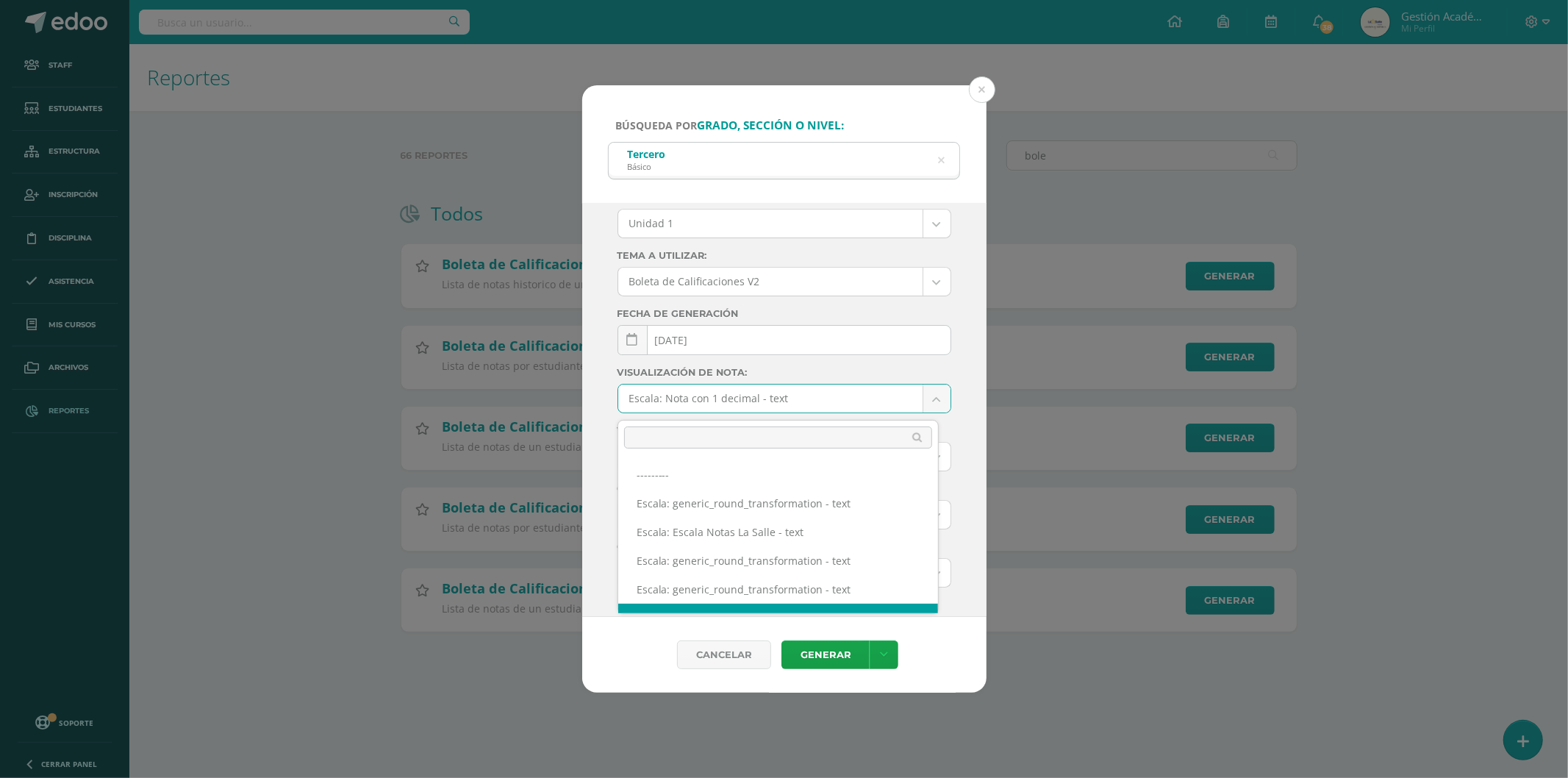
click at [790, 405] on body "Búsqueda por grado, sección o nivel: Tercero Básico Tercero Ciclo: 2025 2025 20…" at bounding box center [784, 339] width 1568 height 679
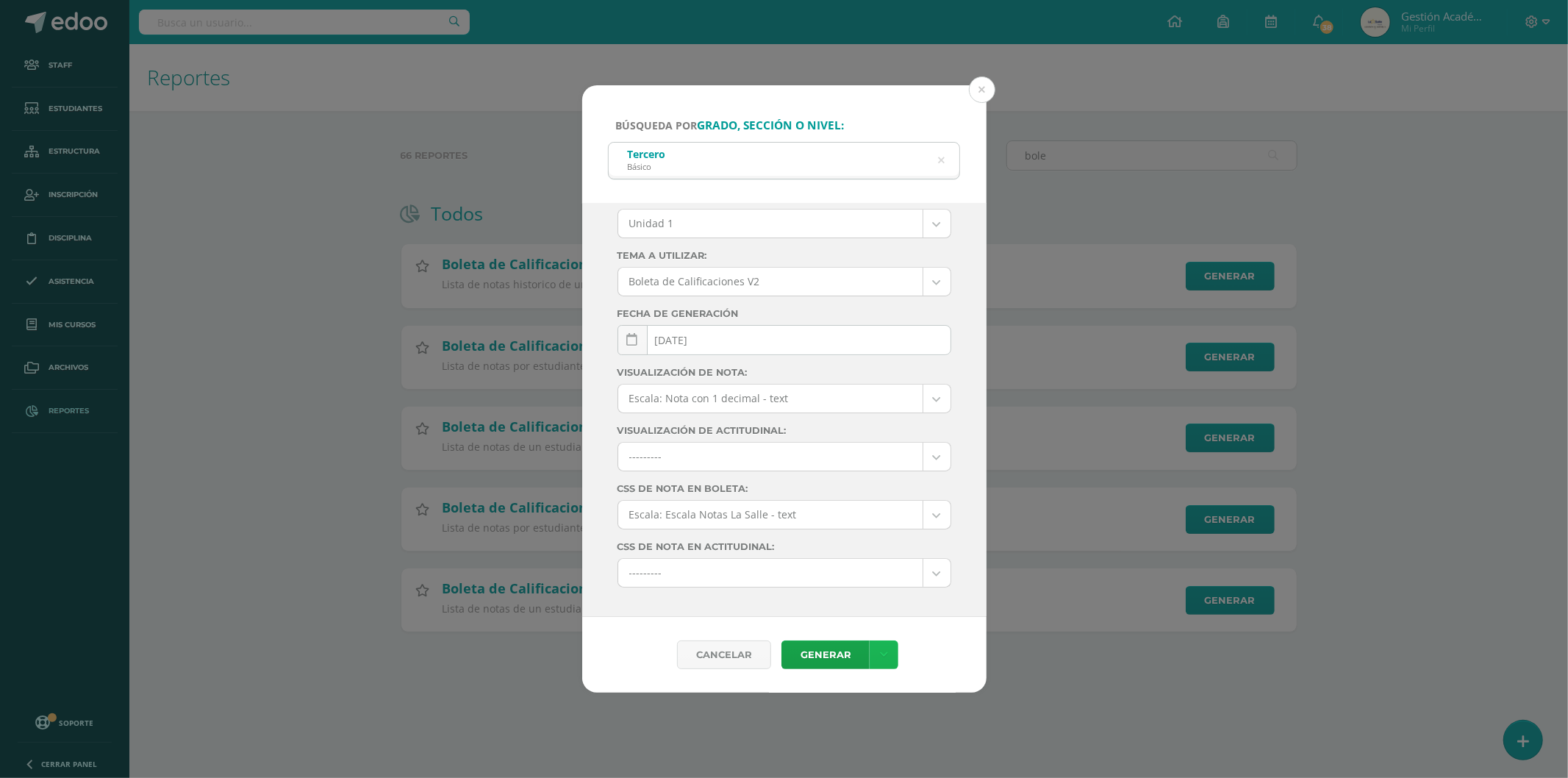
click at [880, 660] on icon at bounding box center [884, 655] width 8 height 13
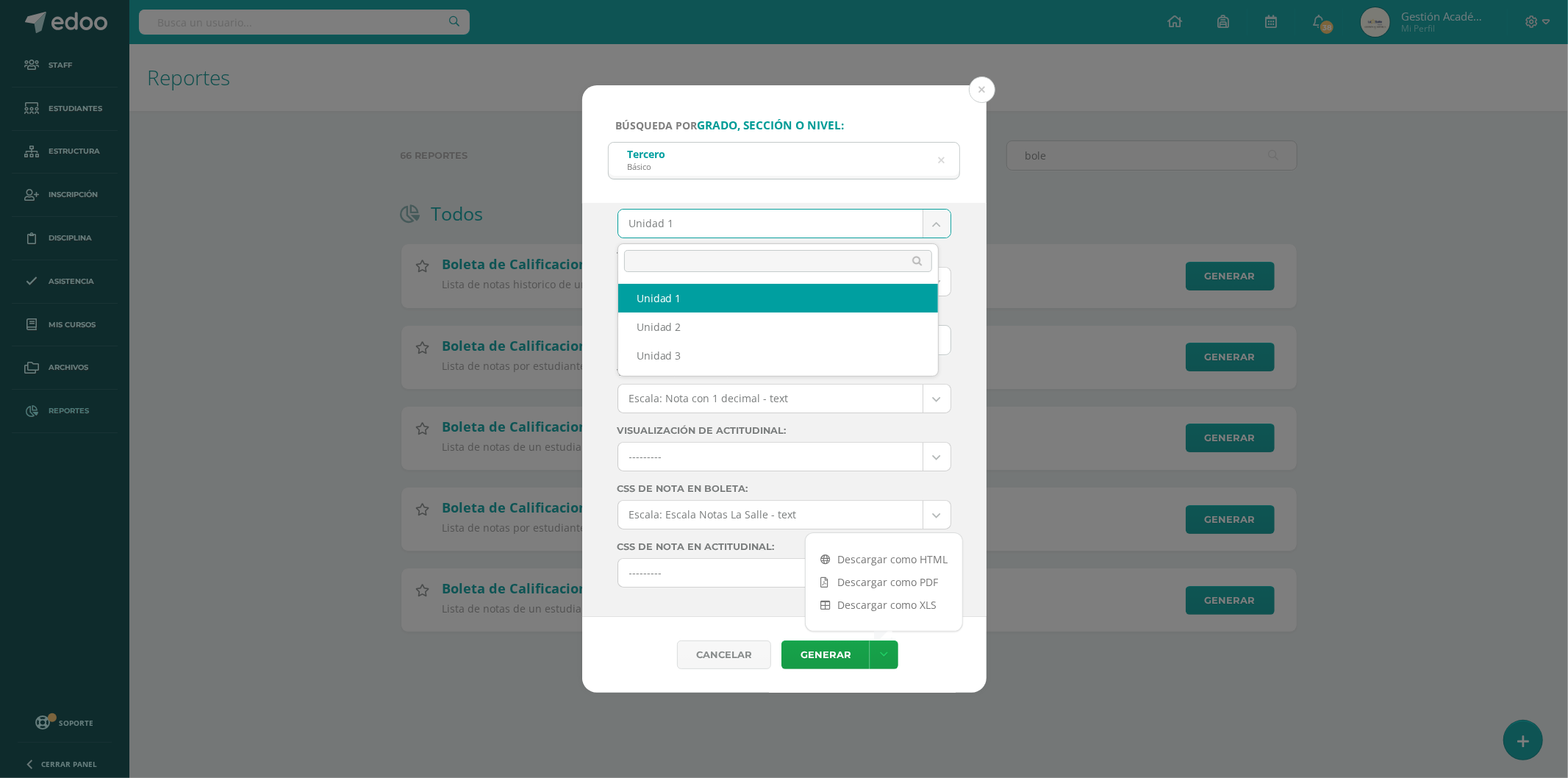
click at [913, 222] on body "Búsqueda por grado, sección o nivel: Tercero Básico Tercero Ciclo: 2025 2025 20…" at bounding box center [784, 339] width 1568 height 679
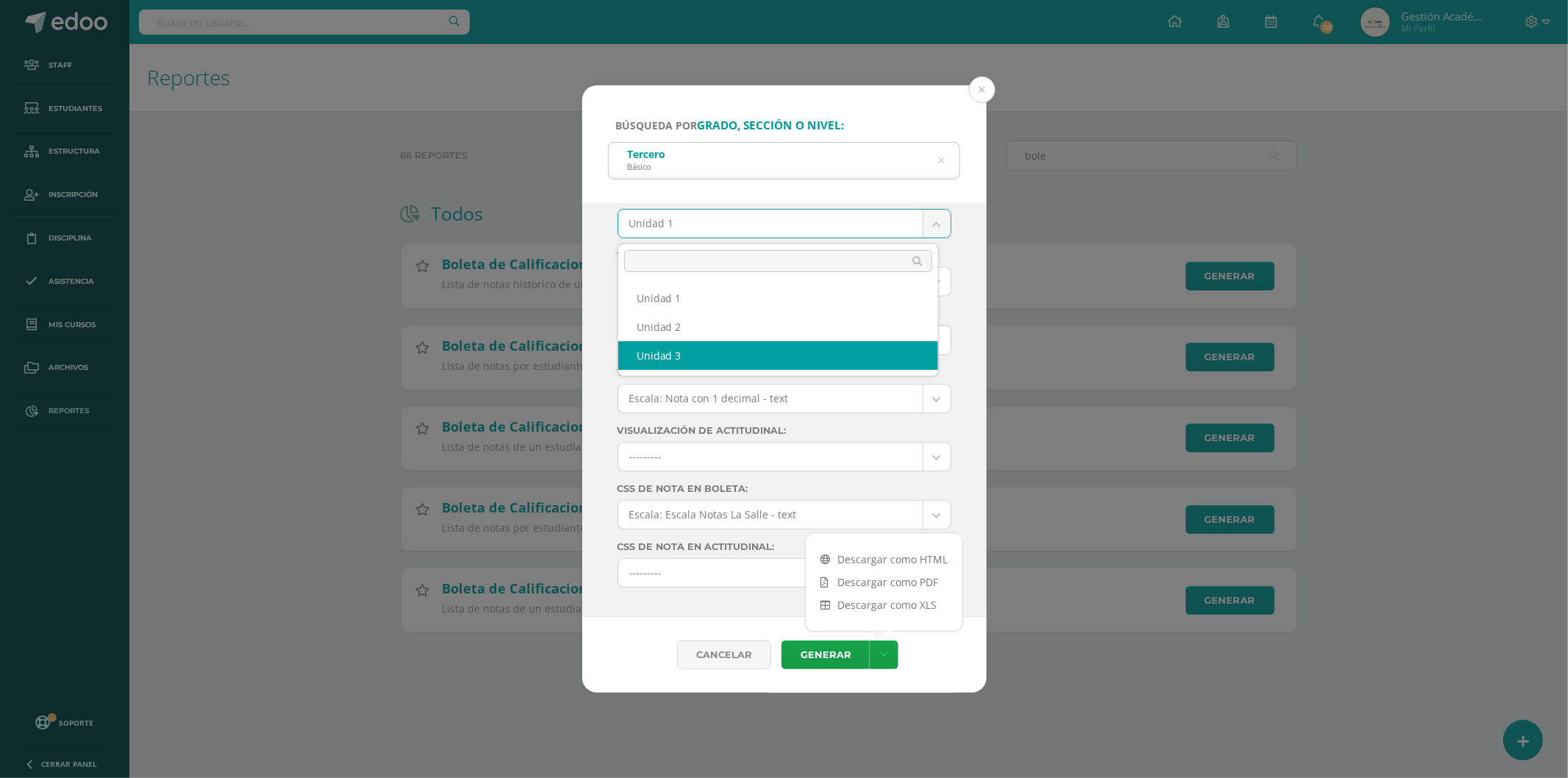
select select "Unidad 3"
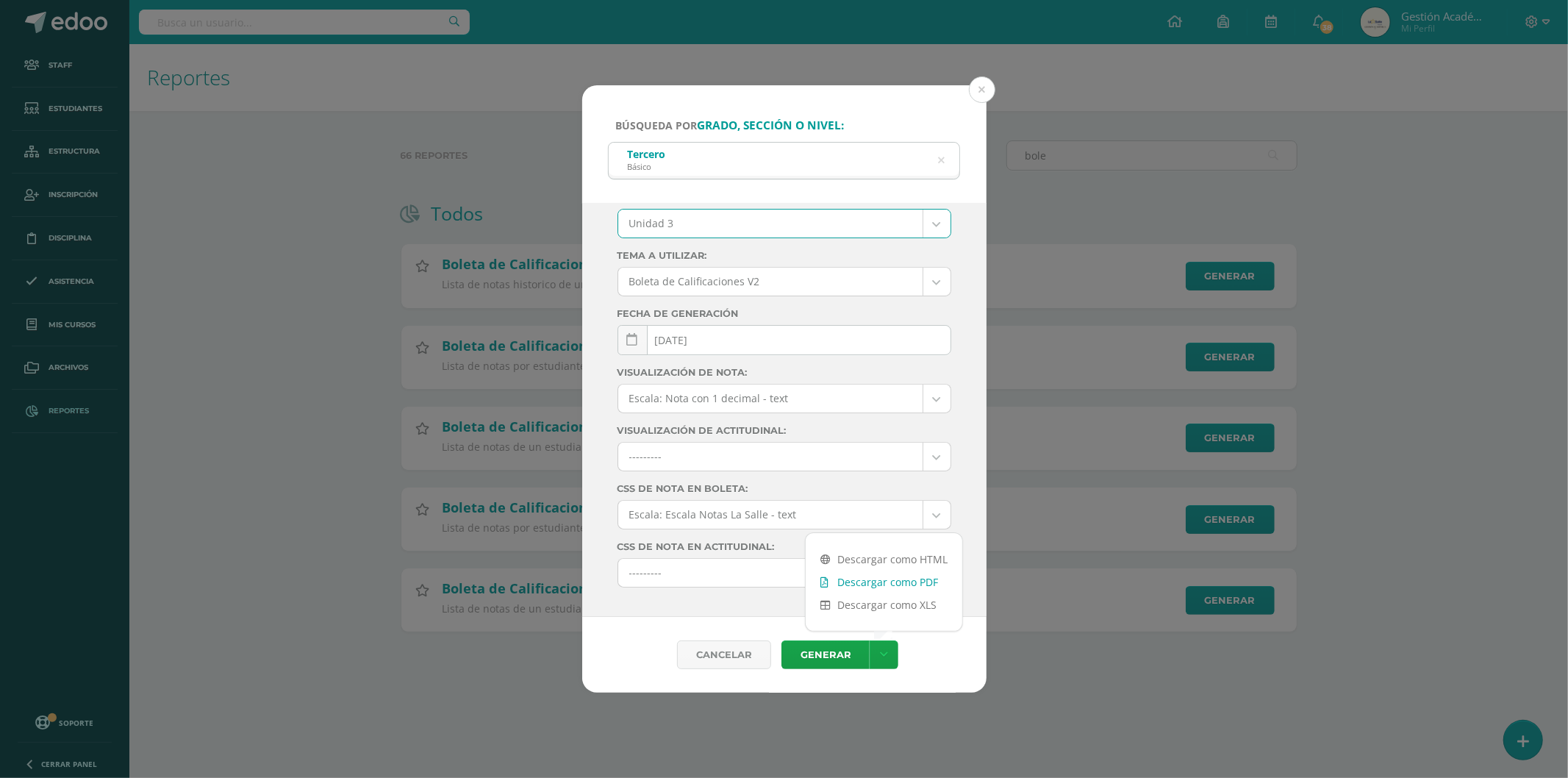
click at [899, 587] on link "Descargar como PDF" at bounding box center [885, 582] width 157 height 23
click at [980, 96] on button at bounding box center [982, 90] width 27 height 27
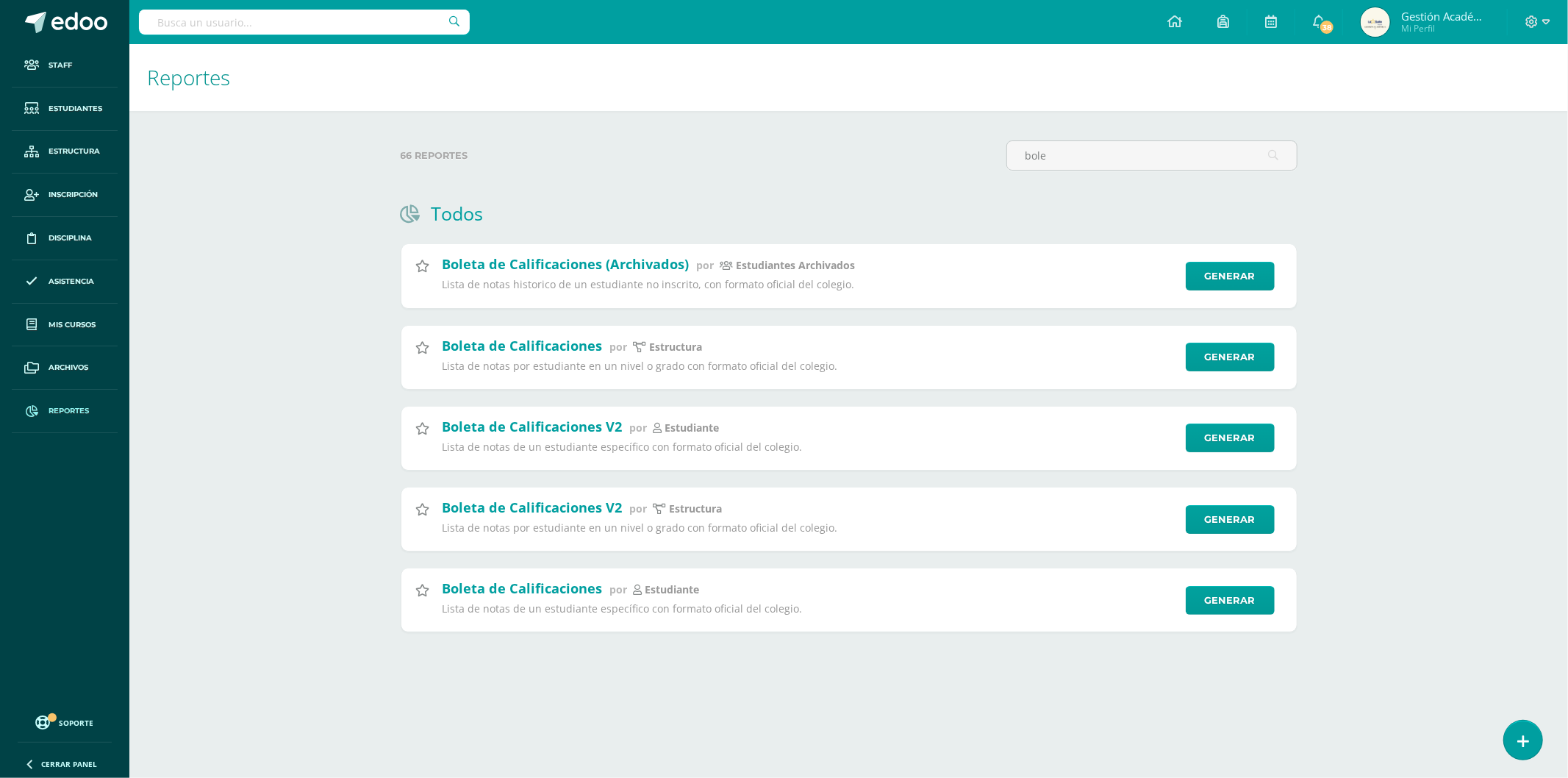
click at [229, 17] on input "text" at bounding box center [304, 21] width 331 height 25
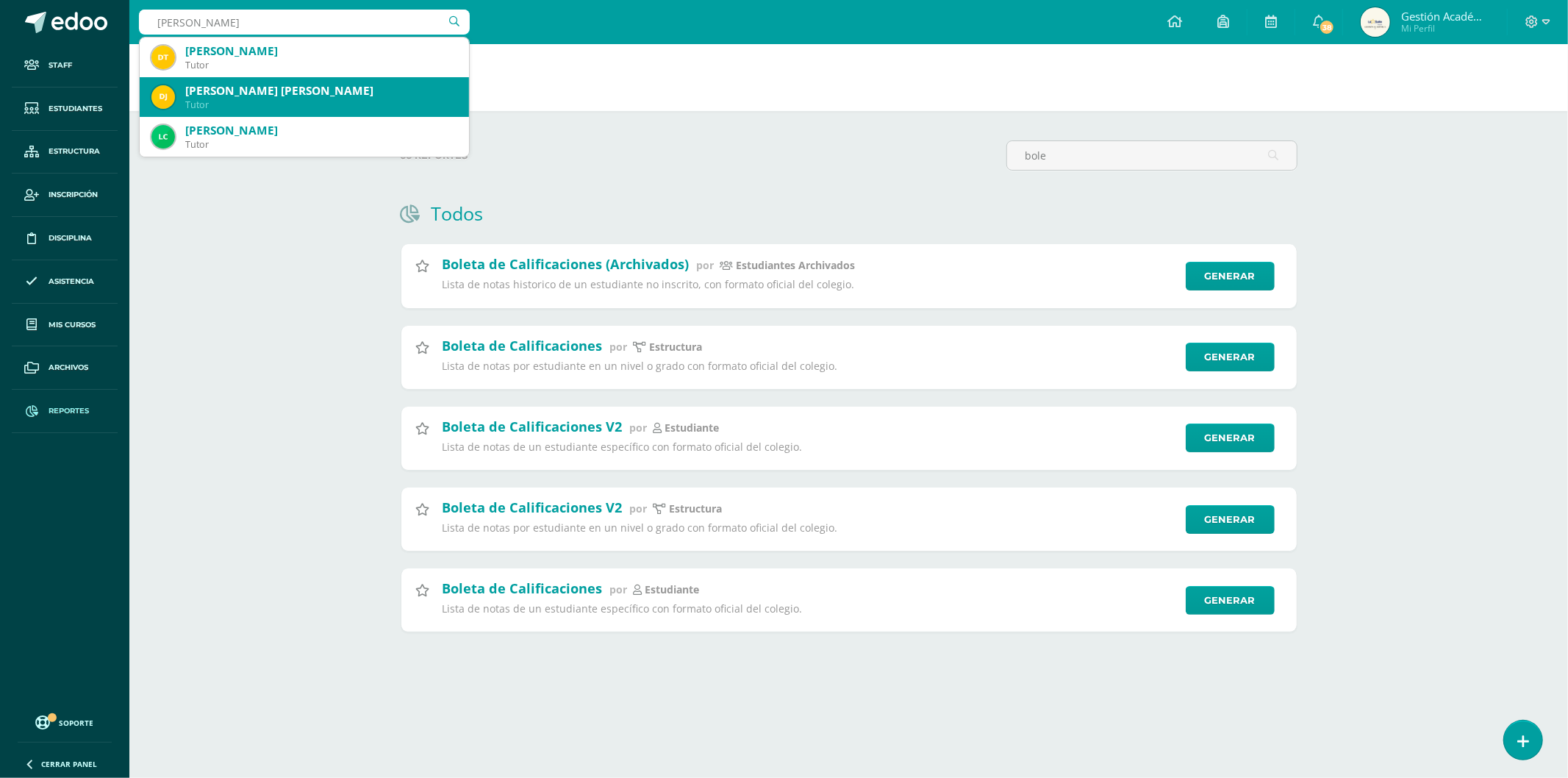
type input "Diana Guzm"
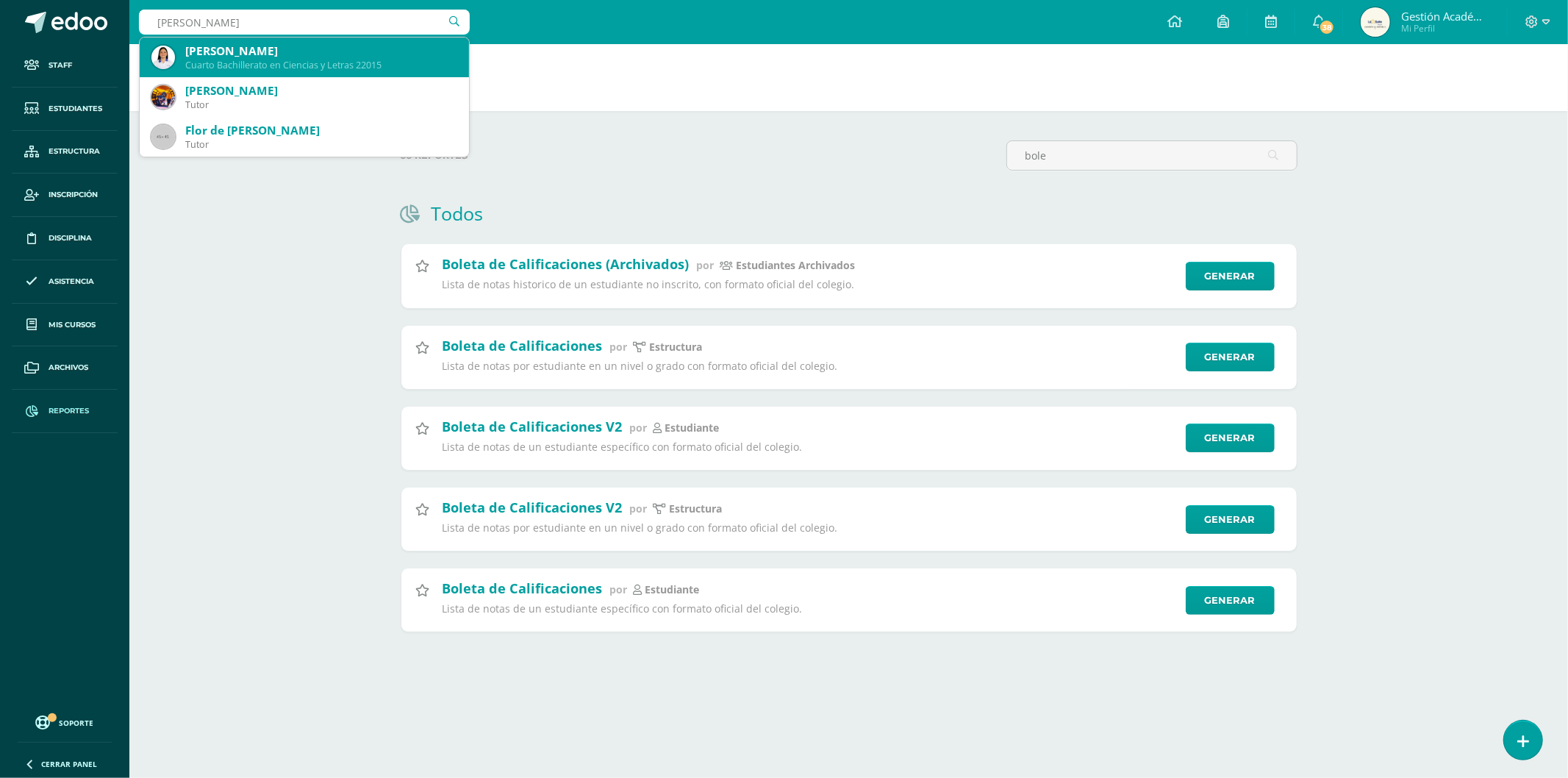
click at [291, 59] on div "Cuarto Bachillerato en Ciencias y Letras 22015" at bounding box center [321, 66] width 272 height 13
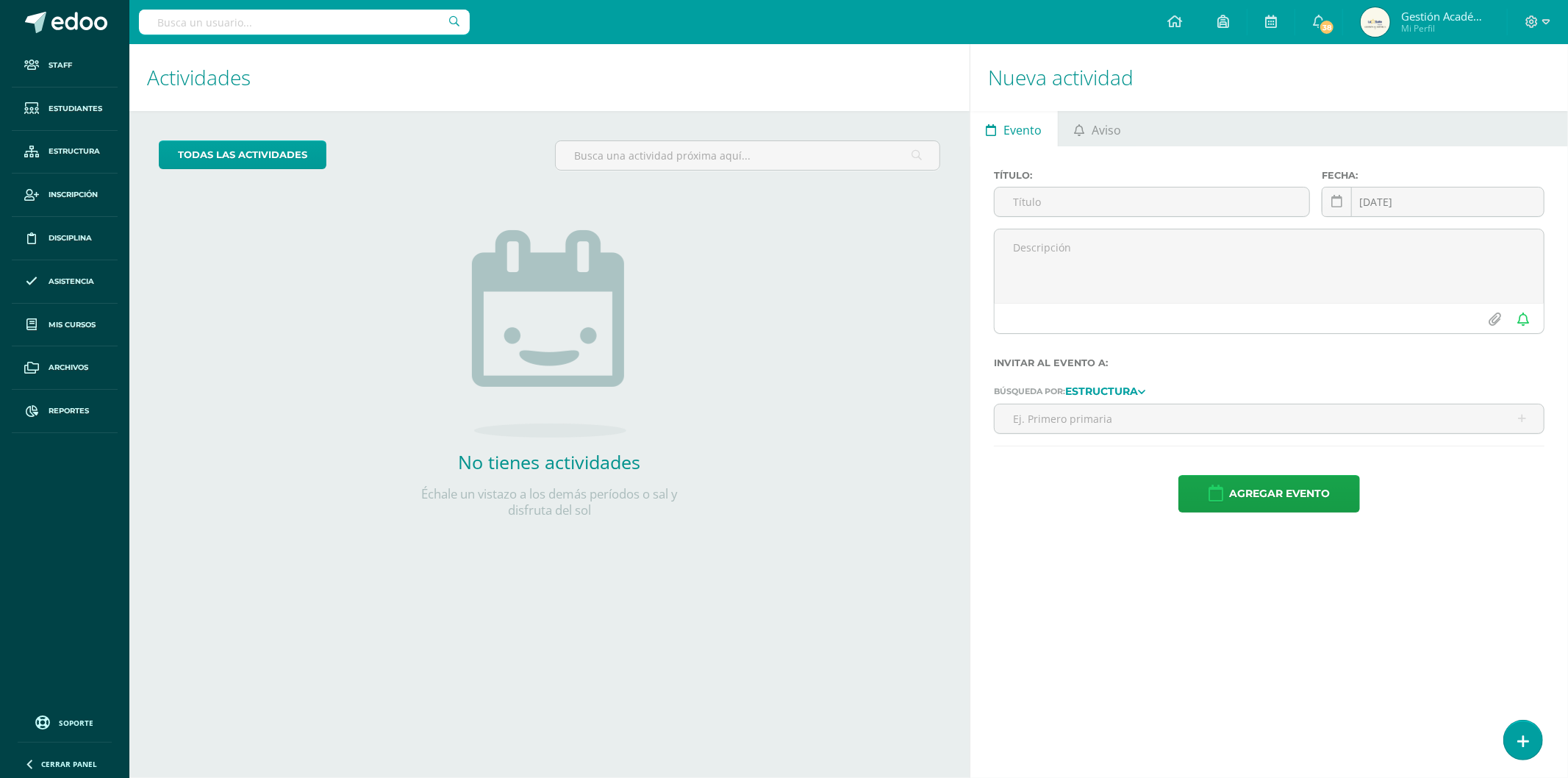
click at [371, 20] on input "text" at bounding box center [304, 21] width 331 height 25
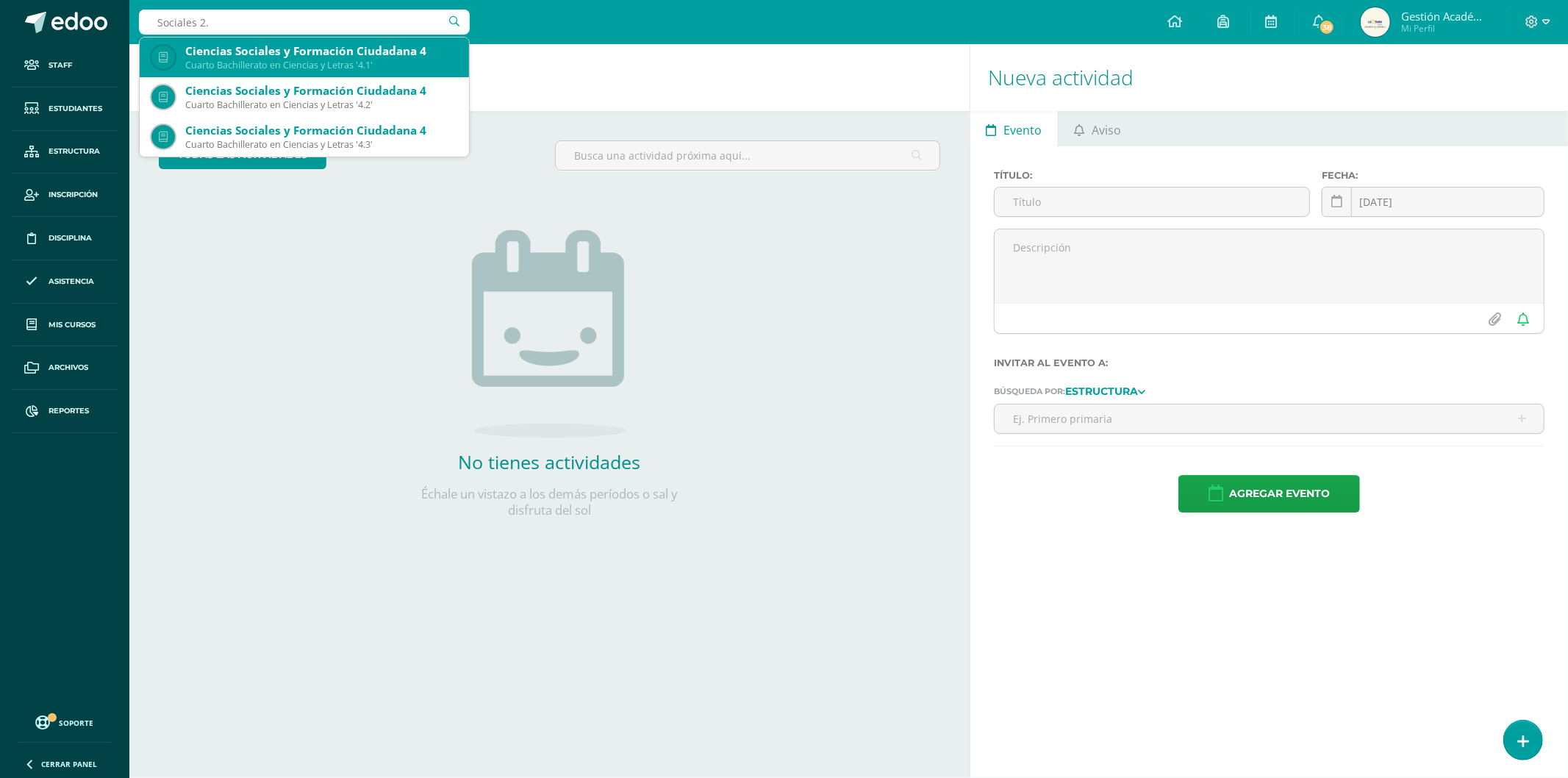
type input "Sociales 2.2"
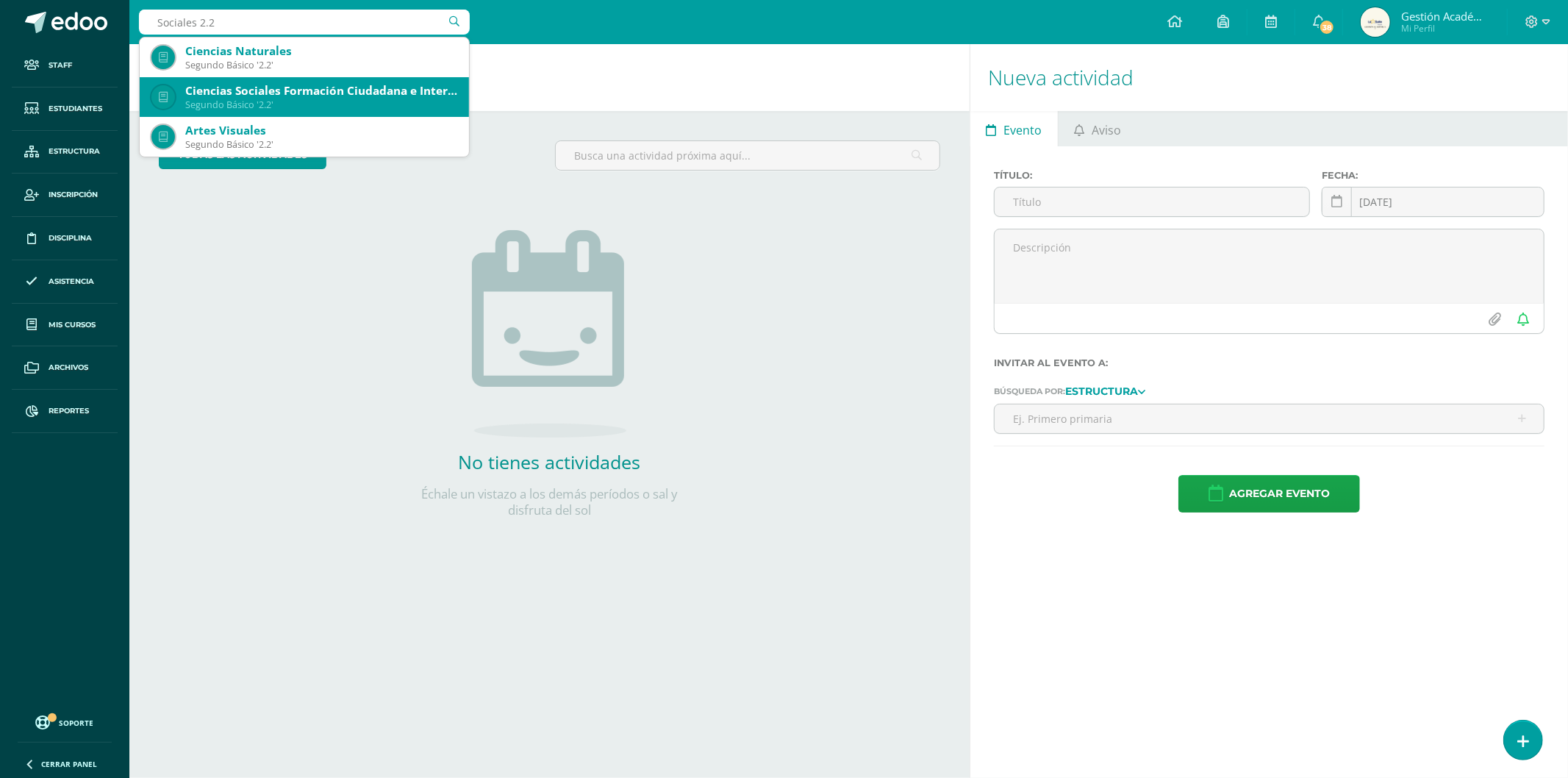
click at [350, 93] on div "Ciencias Sociales Formación Ciudadana e Interculturalidad" at bounding box center [321, 91] width 272 height 16
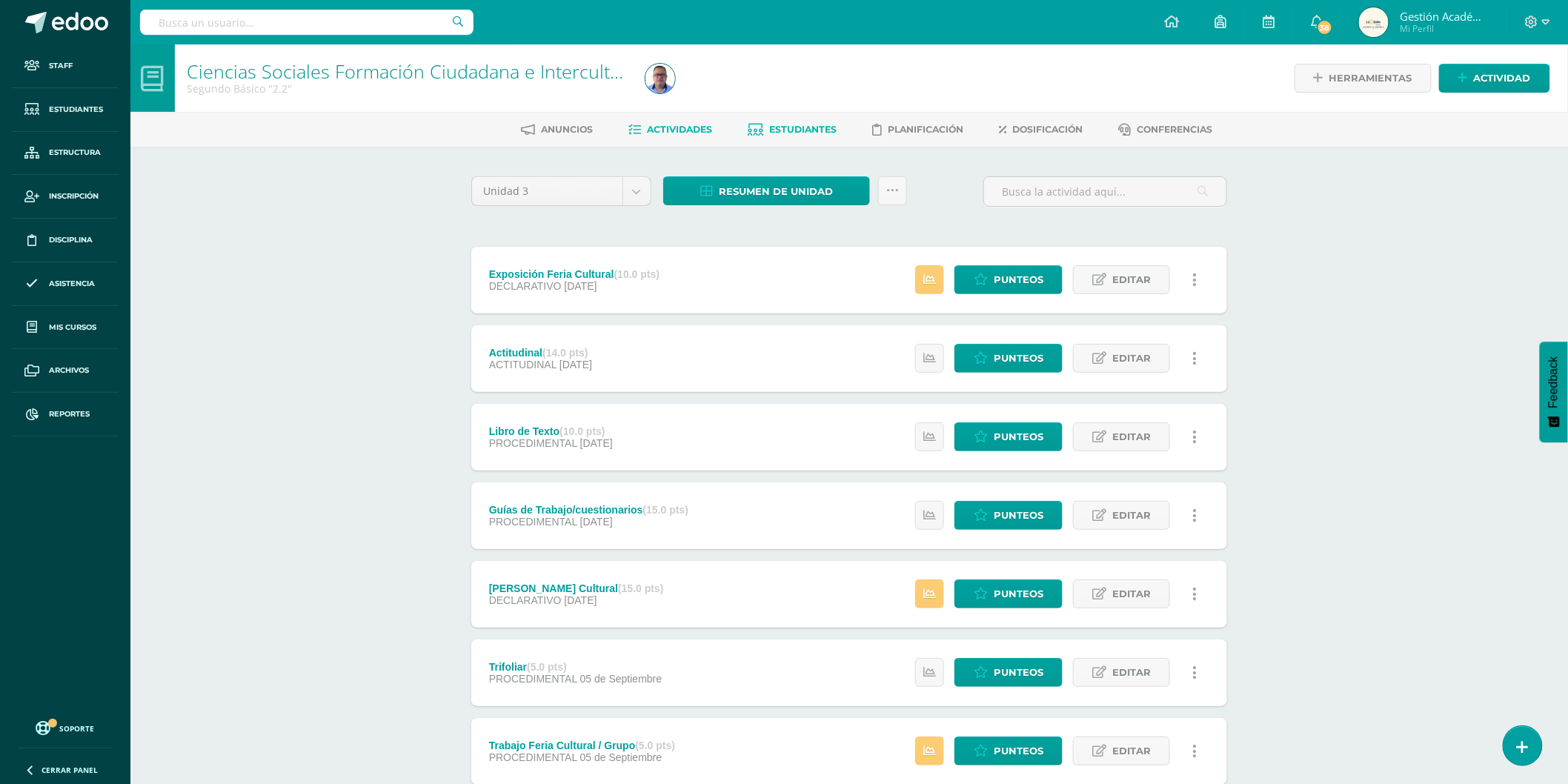
click at [826, 129] on span "Estudiantes" at bounding box center [803, 129] width 67 height 11
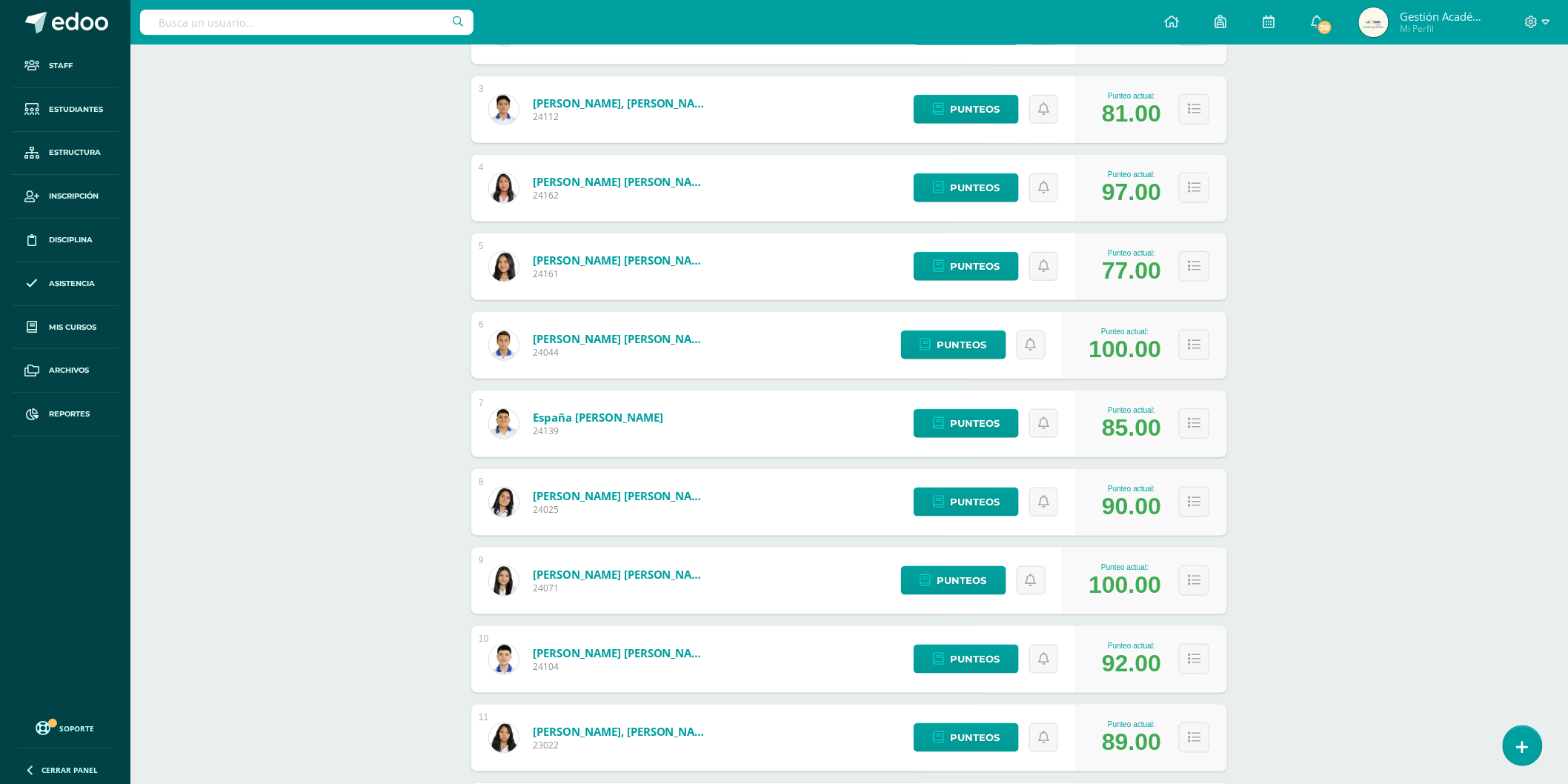
scroll to position [650, 0]
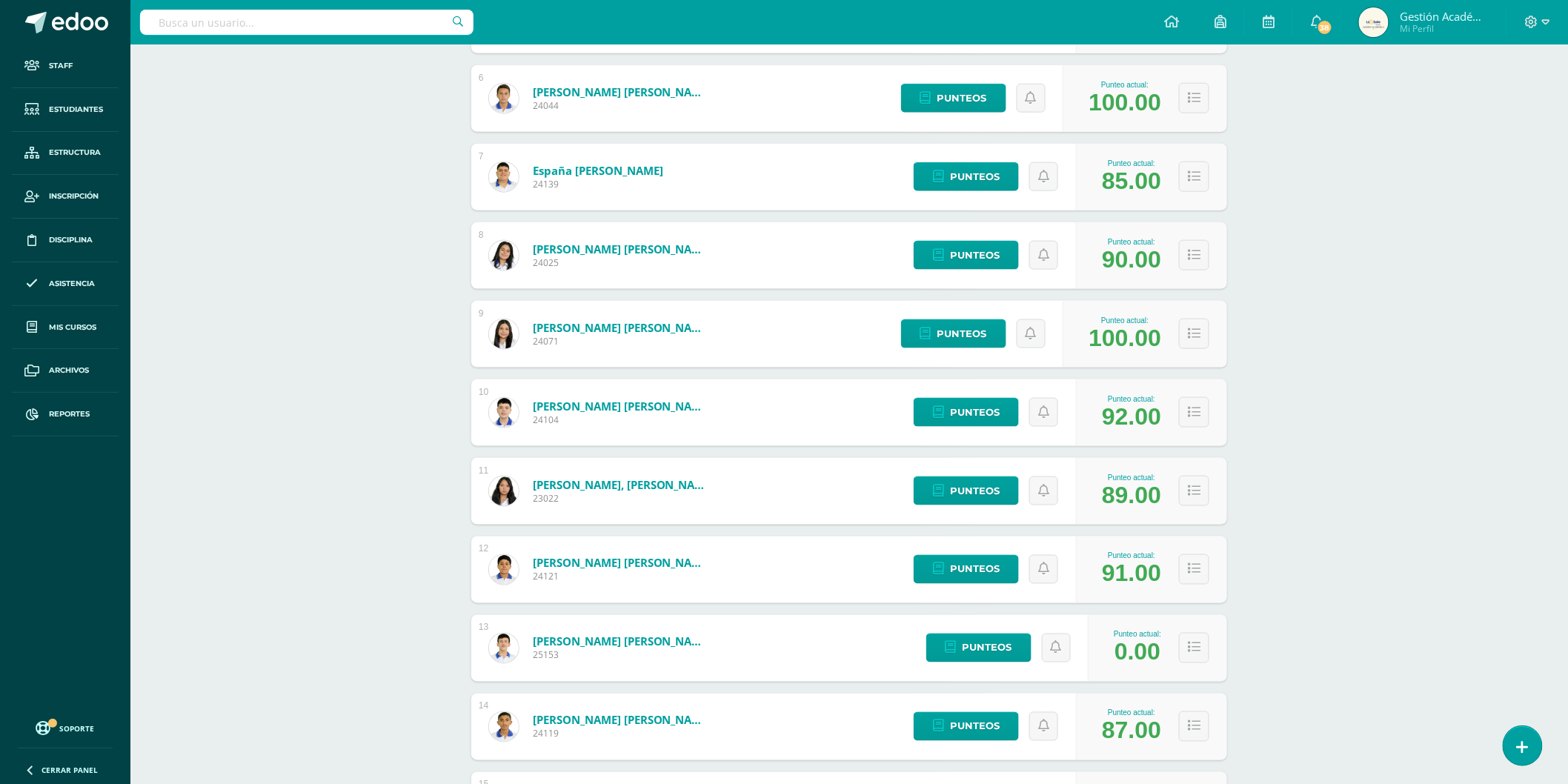
click at [318, 26] on input "text" at bounding box center [306, 21] width 333 height 25
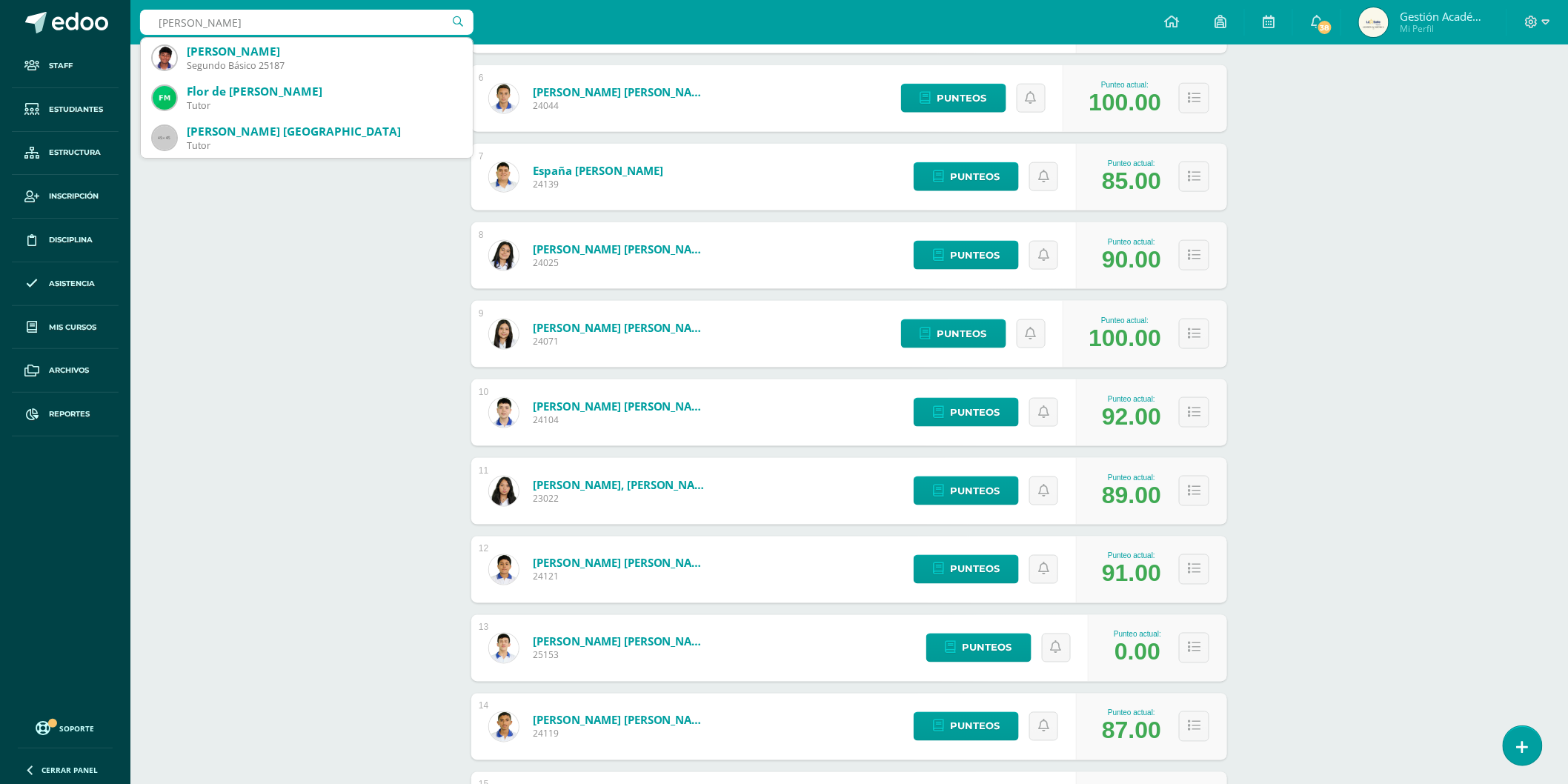
type input "[PERSON_NAME]"
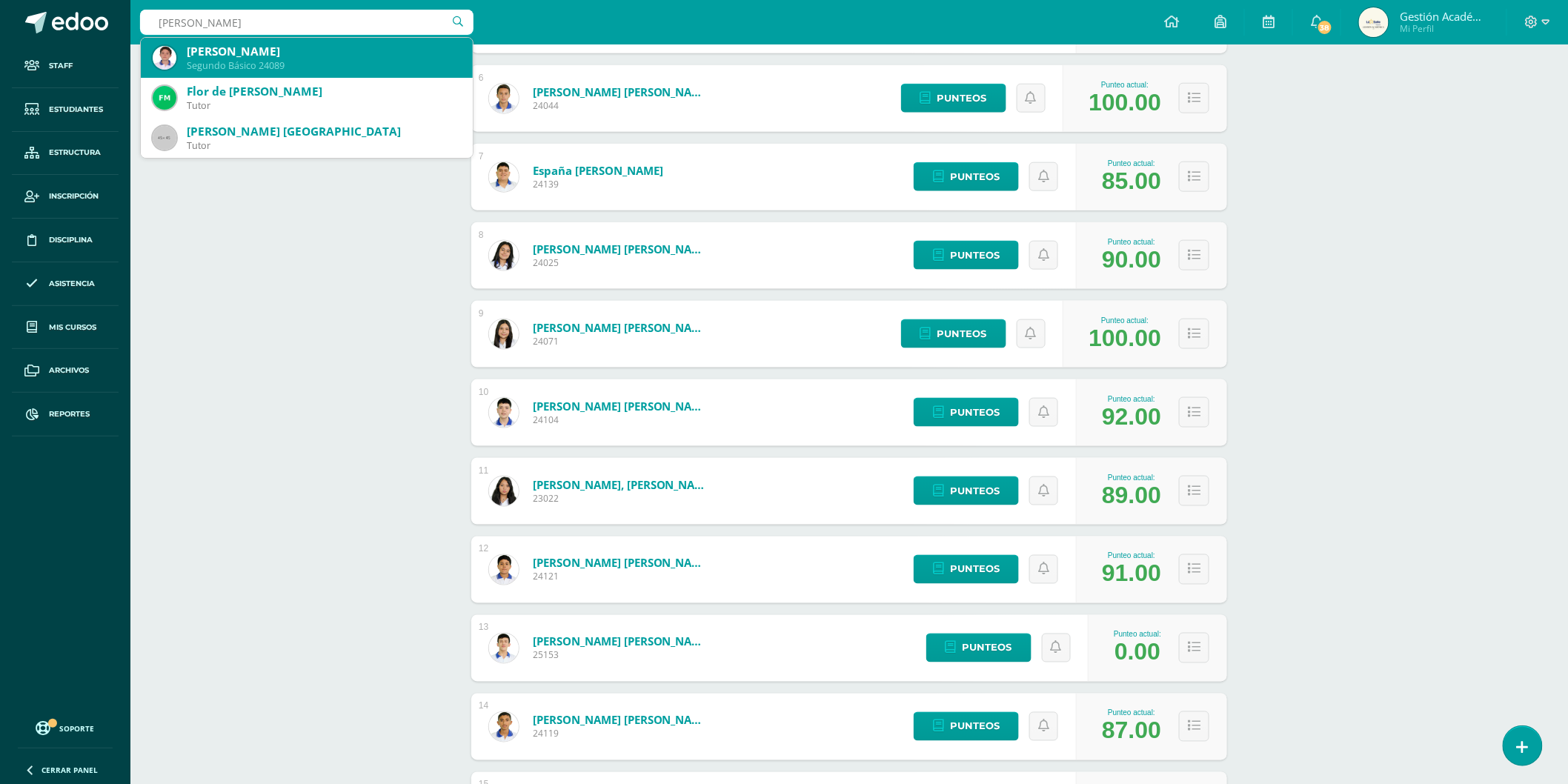
click at [321, 52] on div "[PERSON_NAME]" at bounding box center [324, 51] width 275 height 16
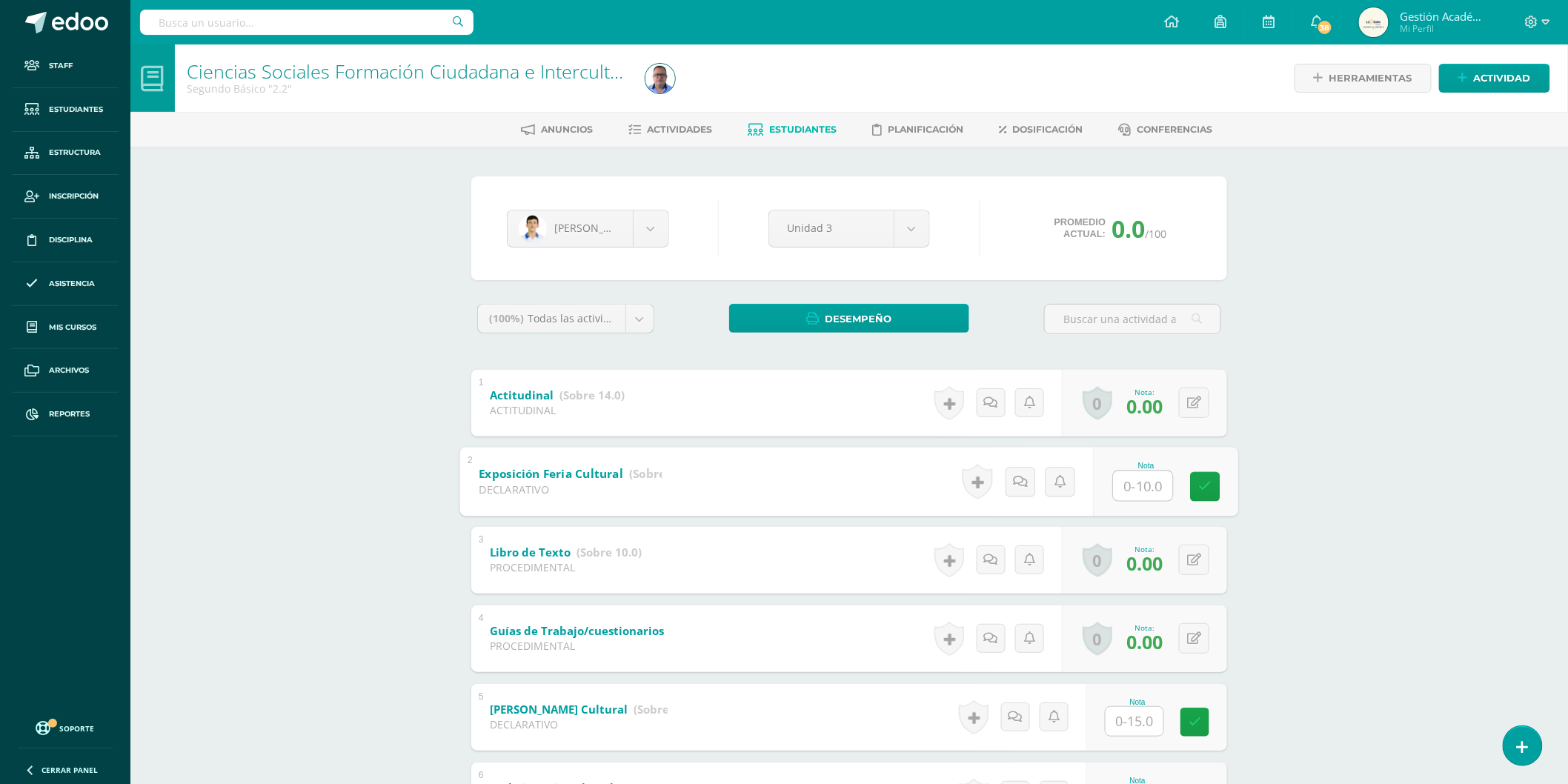
click at [1151, 482] on input "text" at bounding box center [1144, 486] width 60 height 30
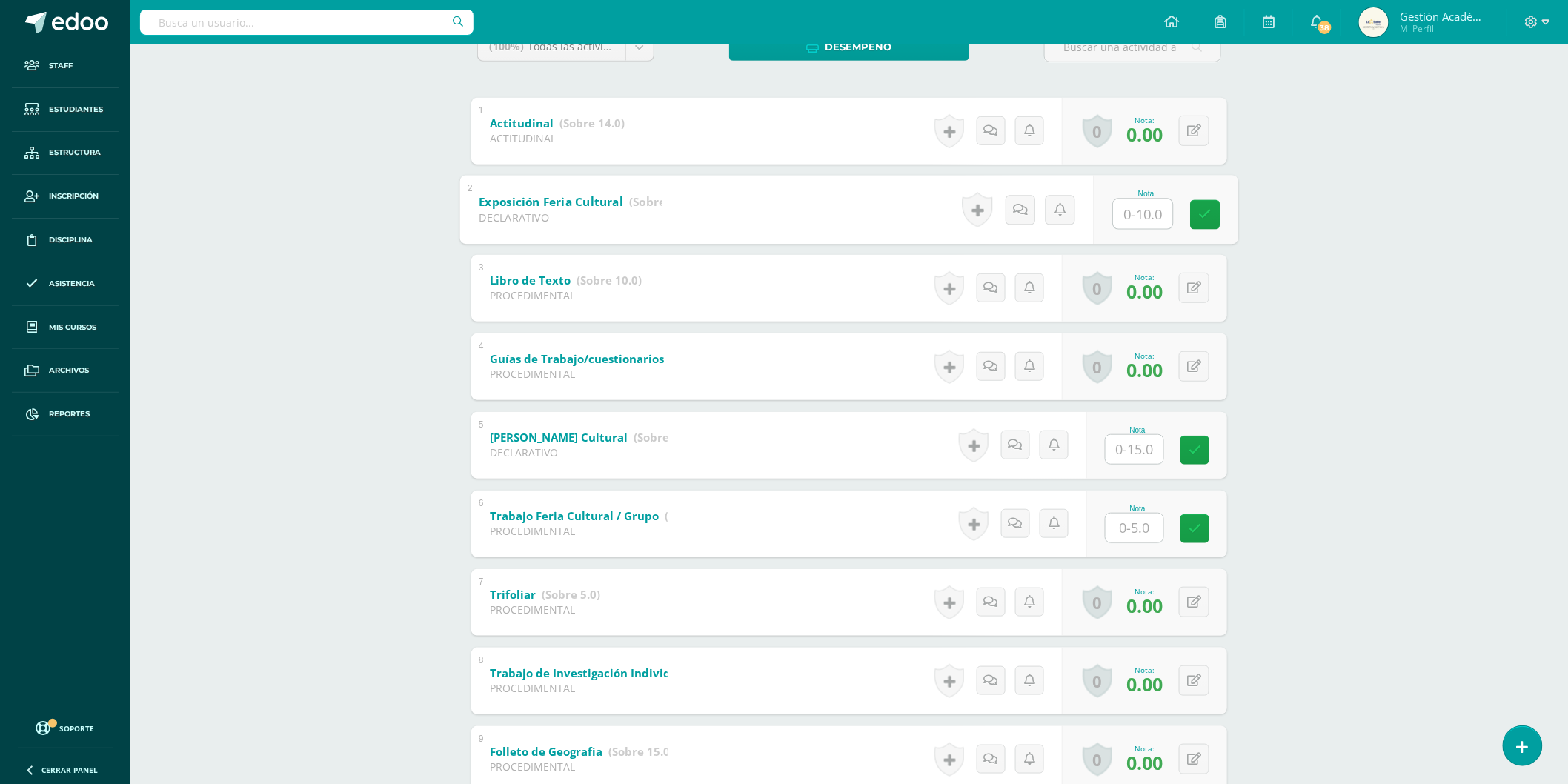
scroll to position [457, 0]
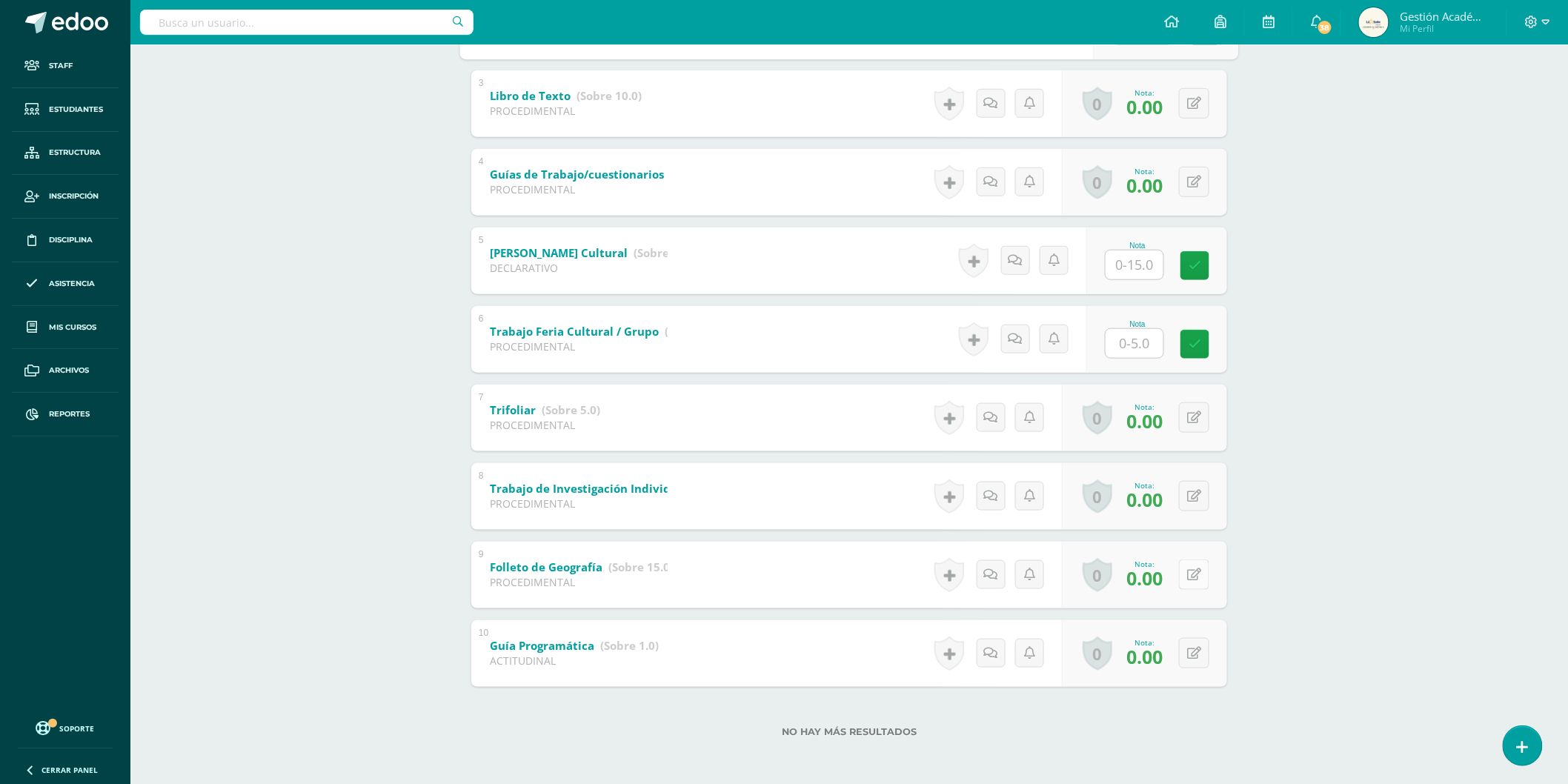
click at [1201, 574] on button at bounding box center [1194, 574] width 31 height 31
type input "10"
click at [1188, 503] on button at bounding box center [1203, 496] width 31 height 31
click at [1390, 512] on div "Ciencias Sociales Formación Ciudadana e Interculturalidad Segundo Básico "2.2" …" at bounding box center [849, 186] width 1438 height 1198
click at [1200, 416] on icon at bounding box center [1205, 418] width 15 height 13
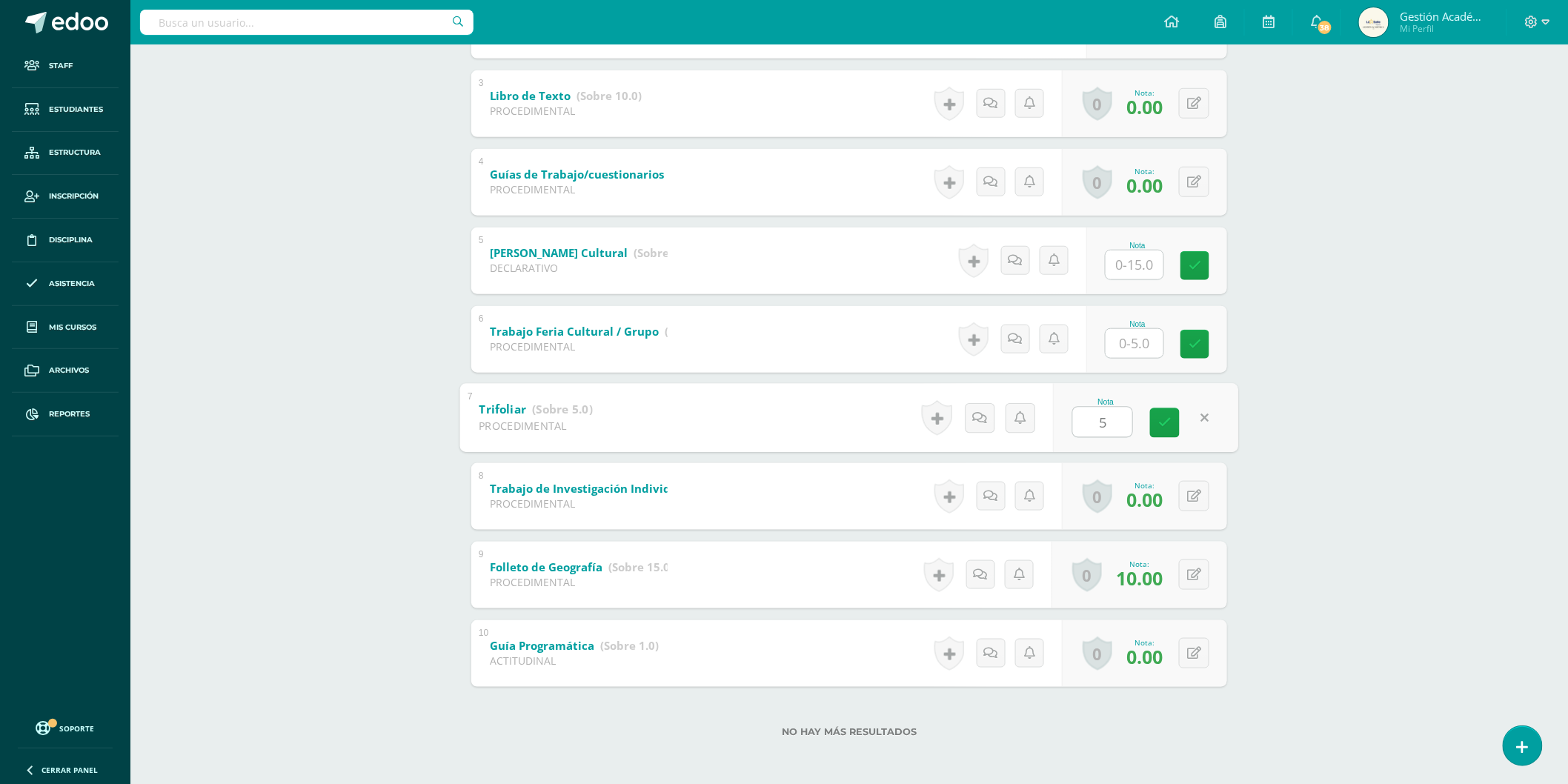
type input "5"
click at [1358, 524] on div "Ciencias Sociales Formación Ciudadana e Interculturalidad Segundo Básico "2.2" …" at bounding box center [849, 186] width 1438 height 1198
click at [1193, 483] on button at bounding box center [1194, 496] width 31 height 31
click at [1367, 522] on div "Ciencias Sociales Formación Ciudadana e Interculturalidad Segundo Básico "2.2" …" at bounding box center [849, 186] width 1438 height 1198
click at [1195, 498] on icon at bounding box center [1194, 496] width 14 height 13
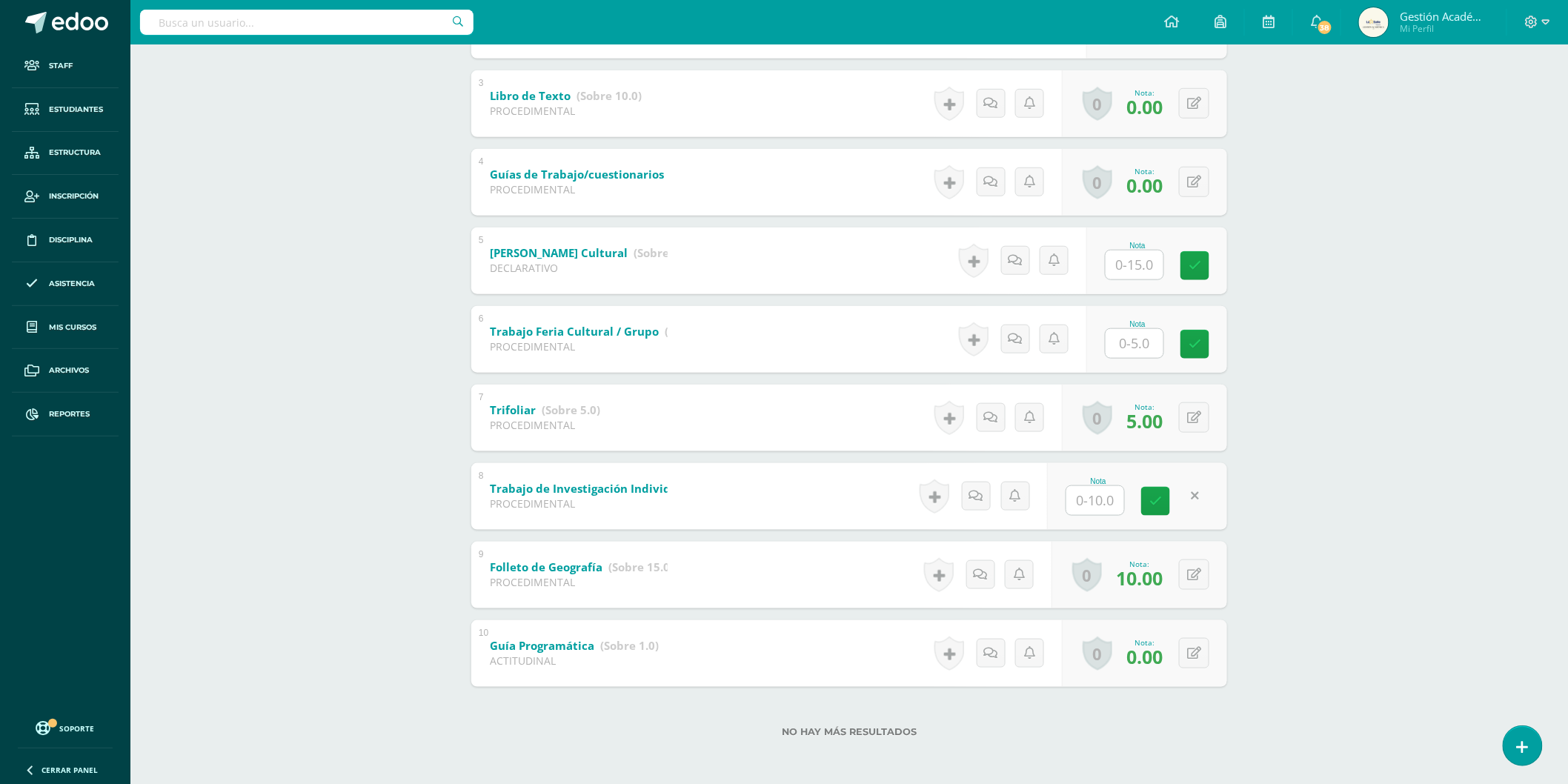
click at [1355, 522] on div "Ciencias Sociales Formación Ciudadana e Interculturalidad Segundo Básico "2.2" …" at bounding box center [849, 186] width 1438 height 1198
click at [1107, 494] on input "text" at bounding box center [1095, 500] width 58 height 29
type input "10"
click at [1333, 495] on div "Ciencias Sociales Formación Ciudadana e Interculturalidad Segundo Básico "2.2" …" at bounding box center [849, 186] width 1438 height 1198
click at [1141, 346] on input "text" at bounding box center [1134, 344] width 58 height 29
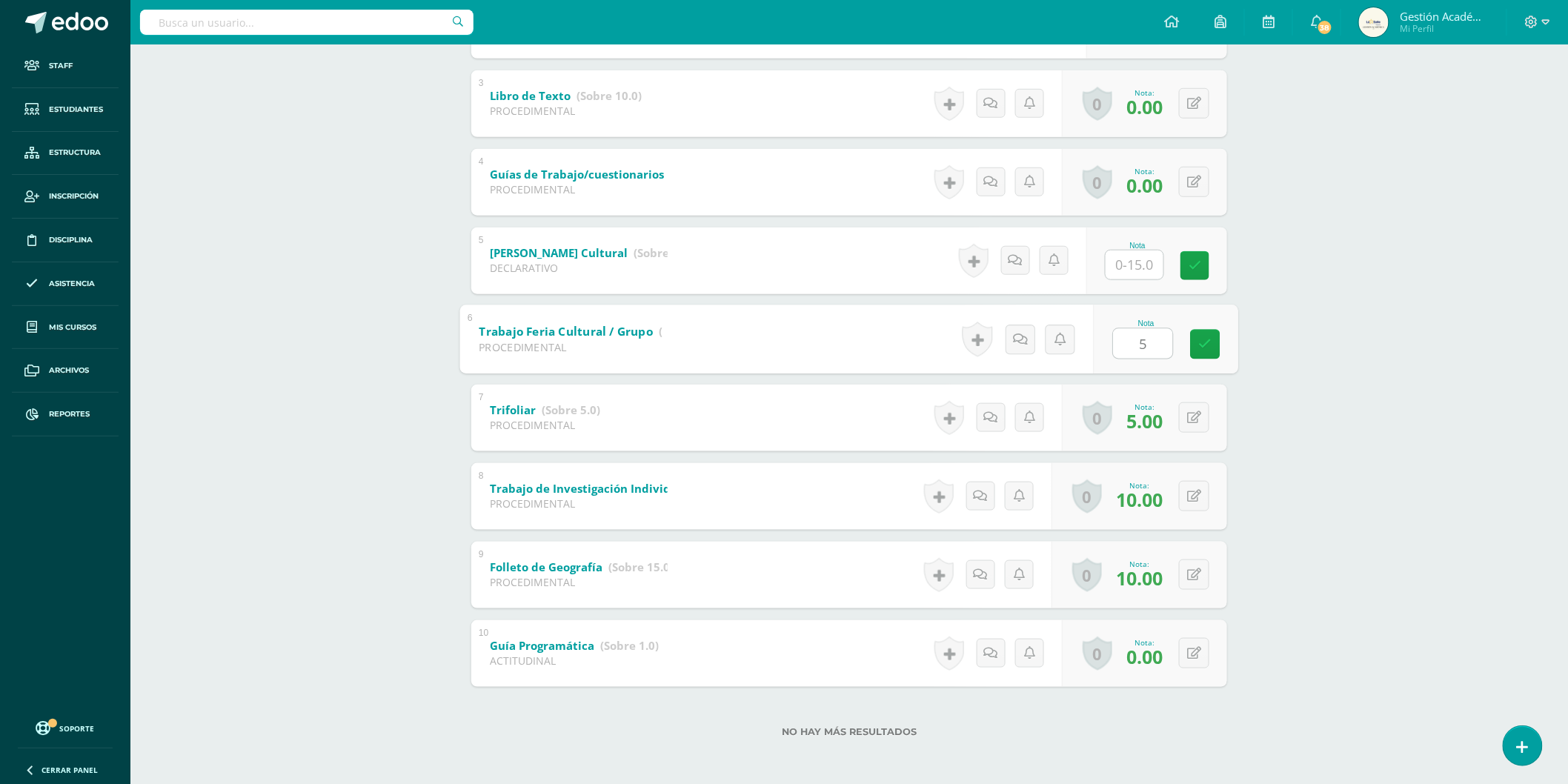
type input "5"
click at [1136, 257] on input "text" at bounding box center [1134, 264] width 58 height 29
type input "15"
click at [1327, 277] on div "Ciencias Sociales Formación Ciudadana e Interculturalidad Segundo Básico "2.2" …" at bounding box center [849, 186] width 1438 height 1198
click at [1198, 180] on icon at bounding box center [1205, 182] width 15 height 13
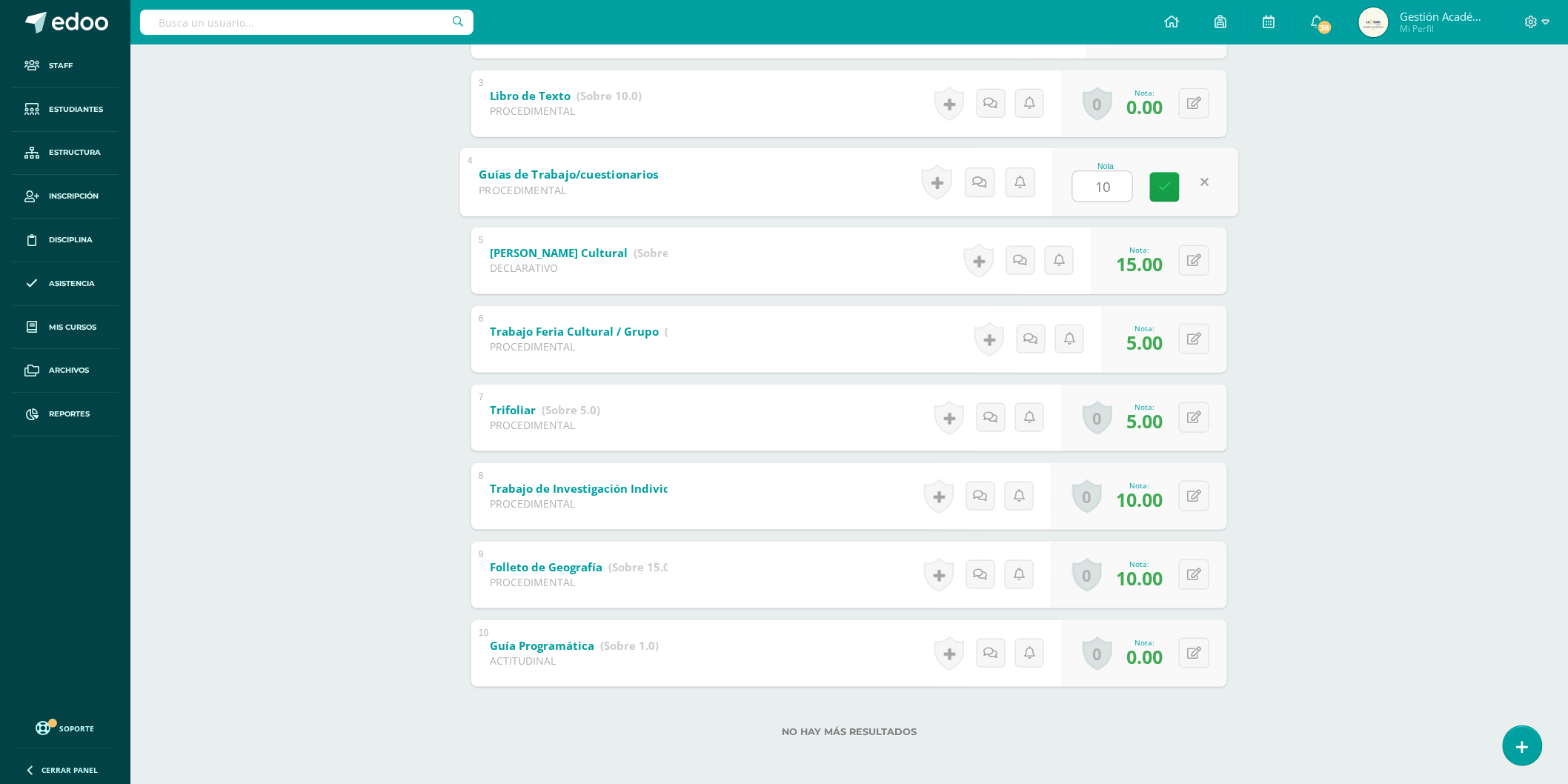
type input "10"
click at [1336, 190] on div "Ciencias Sociales Formación Ciudadana e Interculturalidad Segundo Básico "2.2" …" at bounding box center [849, 186] width 1438 height 1198
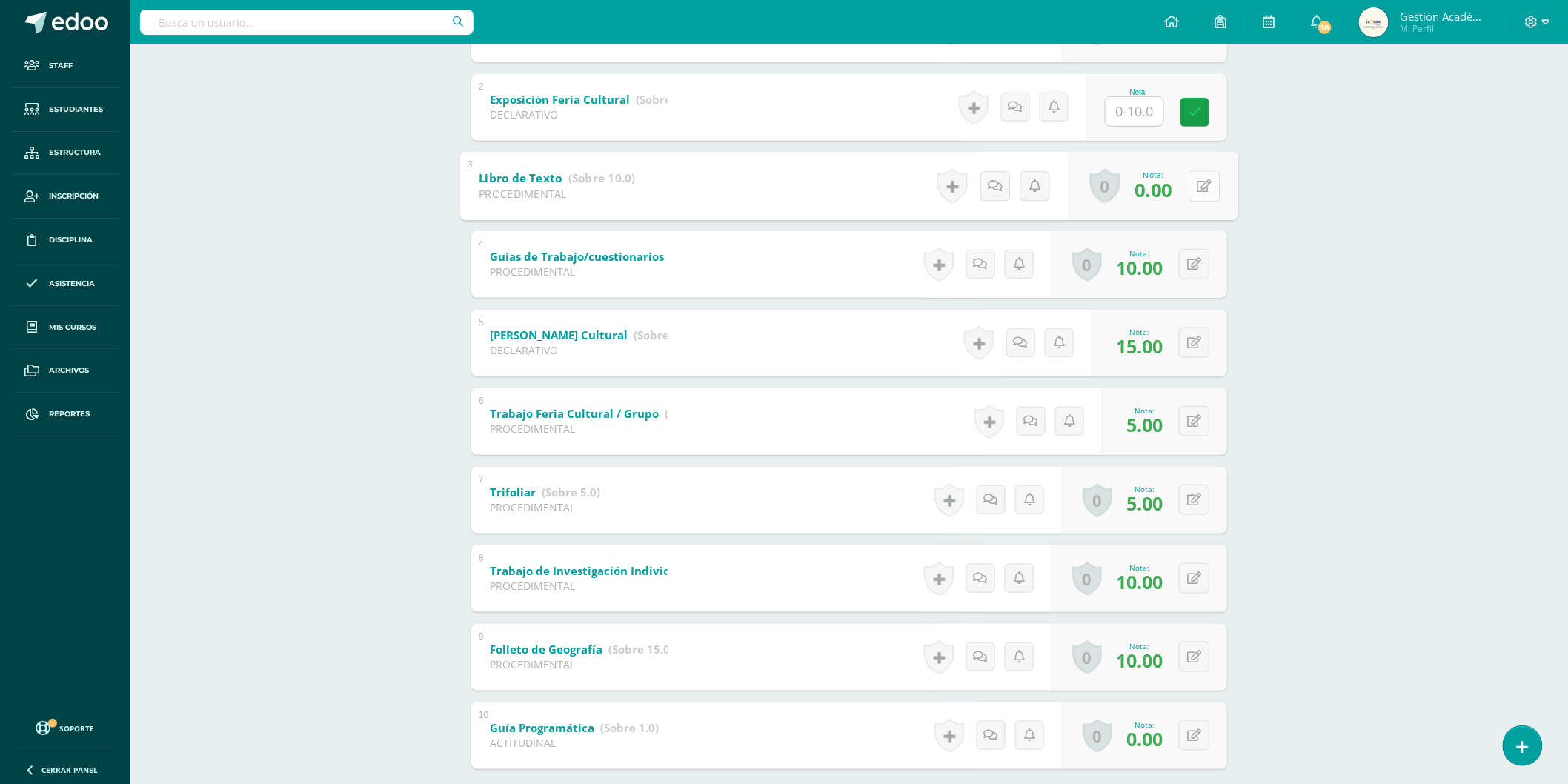
click at [1198, 185] on icon at bounding box center [1205, 186] width 15 height 13
type input "10"
click at [1348, 210] on div "Ciencias Sociales Formación Ciudadana e Interculturalidad Segundo Básico "2.2" …" at bounding box center [849, 269] width 1438 height 1198
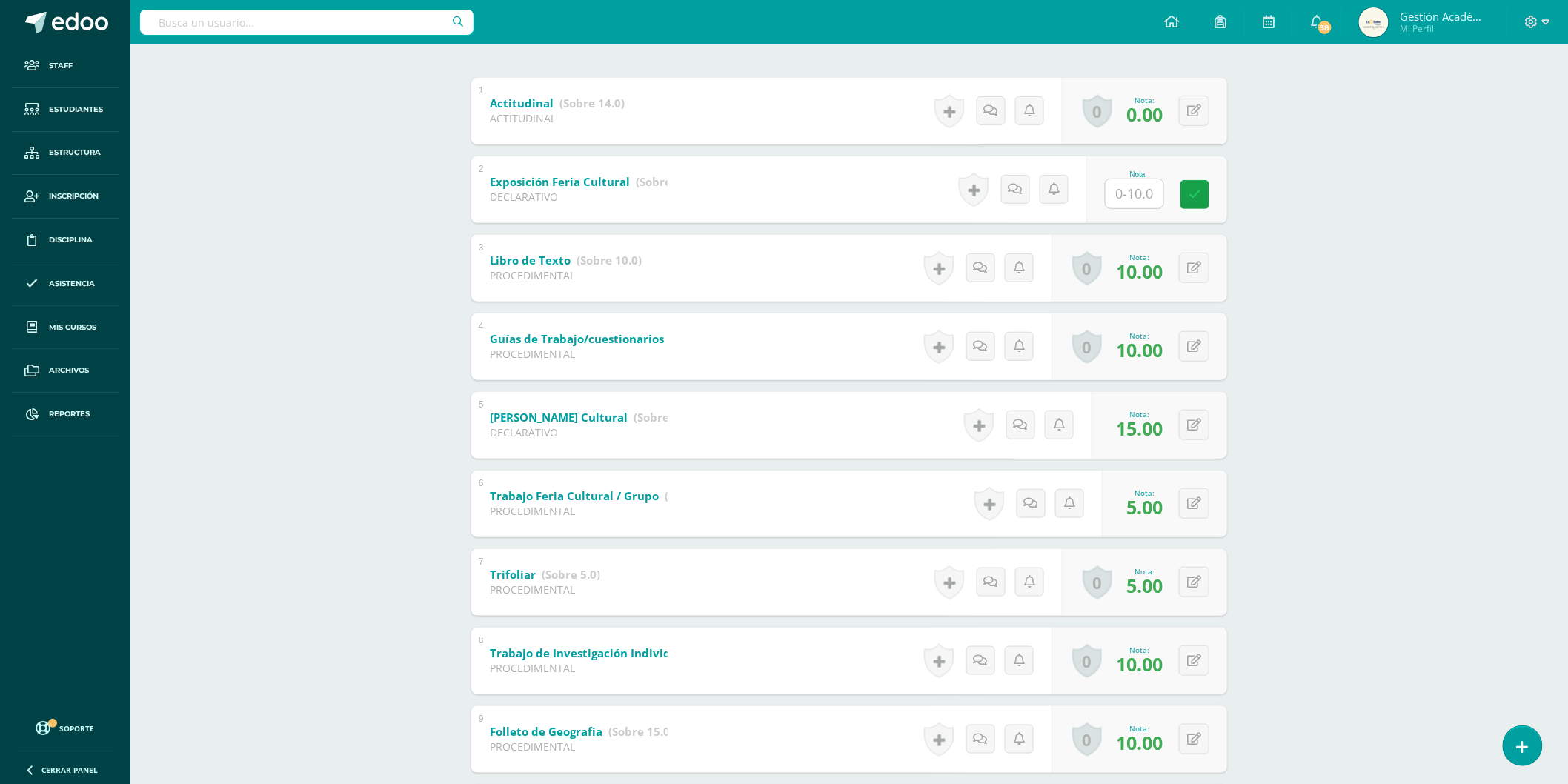
click at [1146, 190] on input "text" at bounding box center [1134, 194] width 58 height 29
type input "10"
click at [1376, 242] on div "Ciencias Sociales Formación Ciudadana e Interculturalidad Segundo Básico "2.2" …" at bounding box center [849, 351] width 1438 height 1198
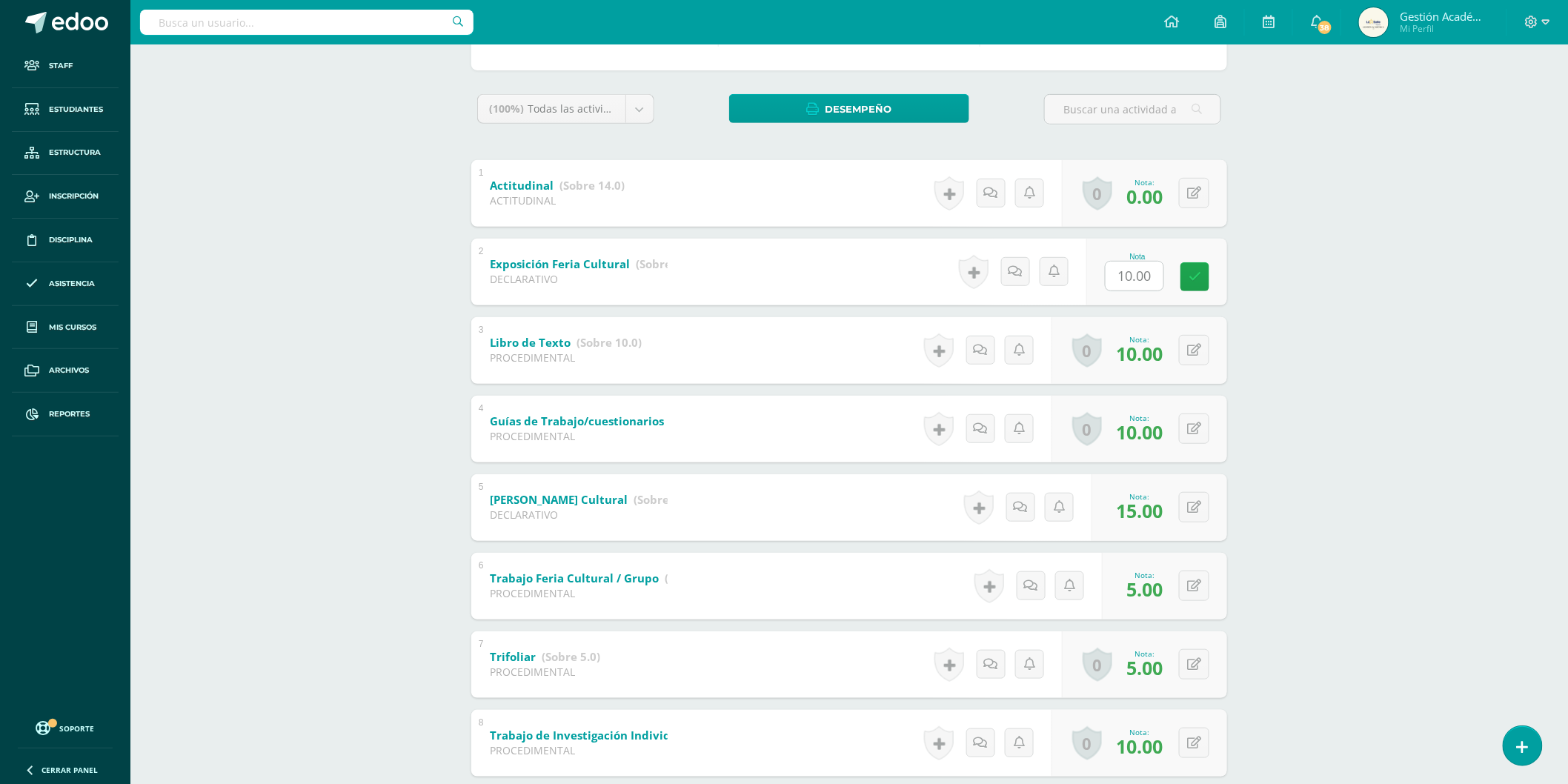
scroll to position [128, 0]
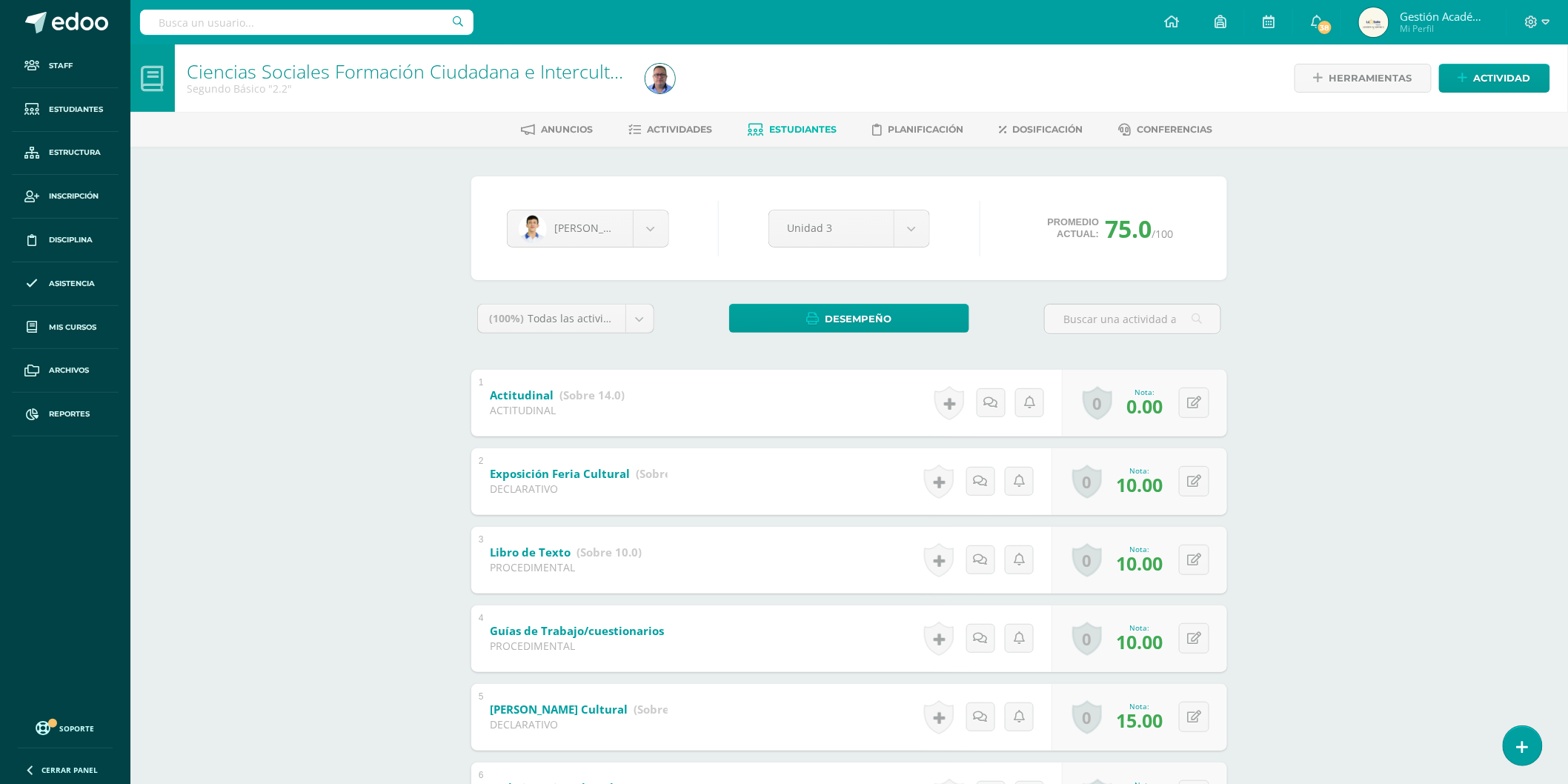
scroll to position [82, 0]
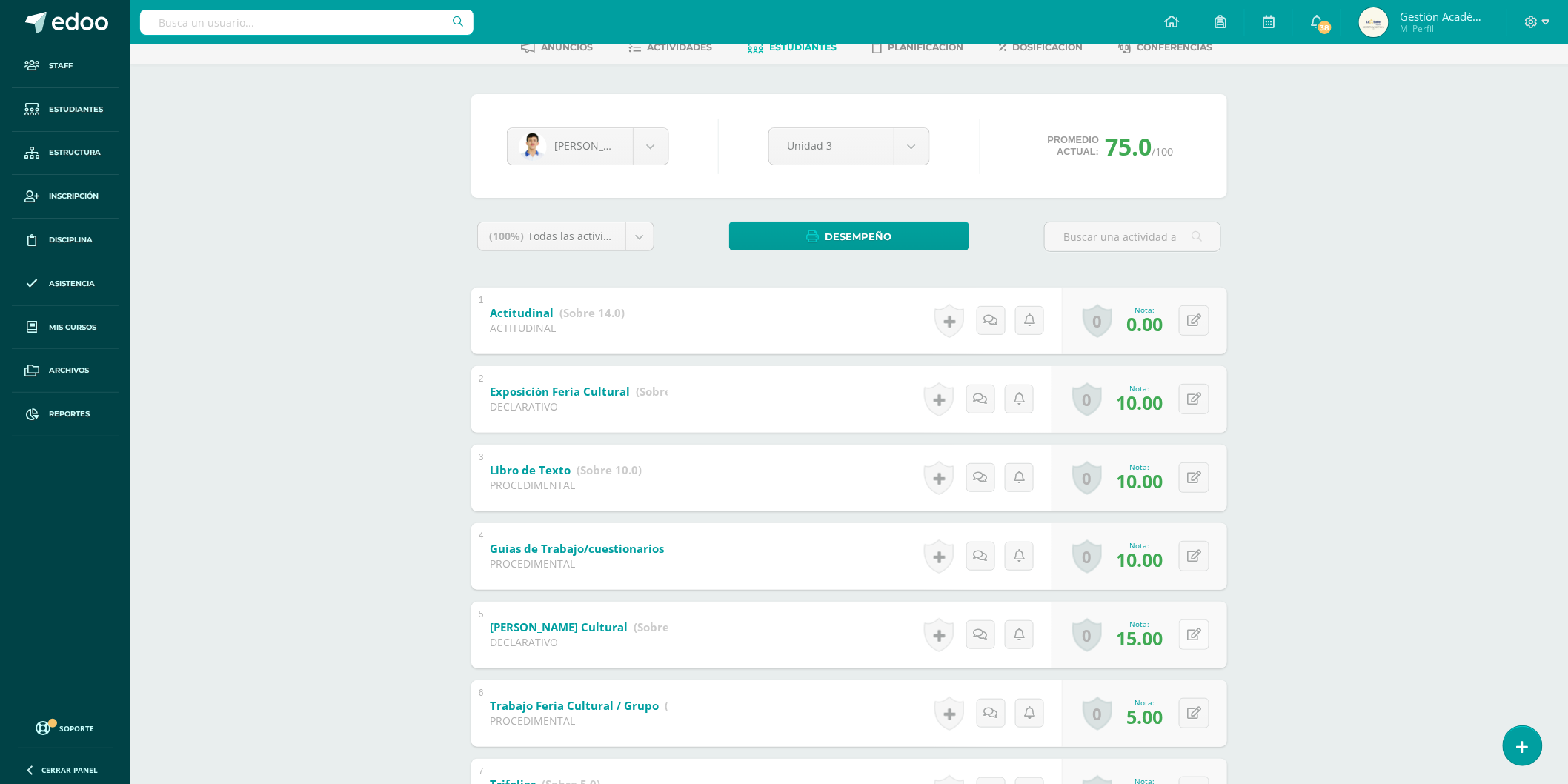
click at [1195, 631] on icon at bounding box center [1194, 635] width 14 height 13
type input "13"
click at [1327, 657] on div "Ciencias Sociales Formación Ciudadana e Interculturalidad Segundo Básico "2.2" …" at bounding box center [849, 561] width 1438 height 1198
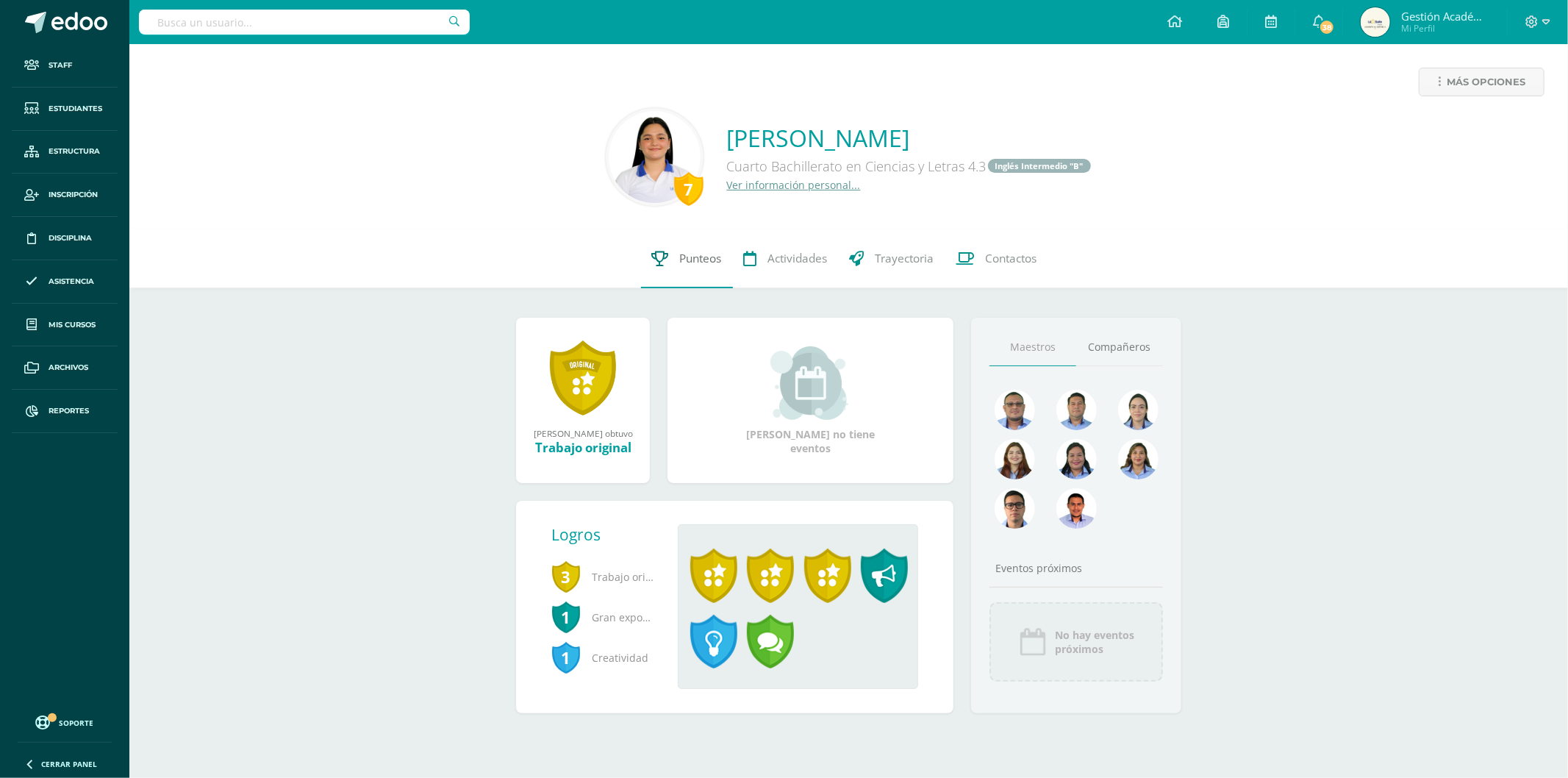
click at [694, 269] on link "Punteos" at bounding box center [687, 259] width 92 height 59
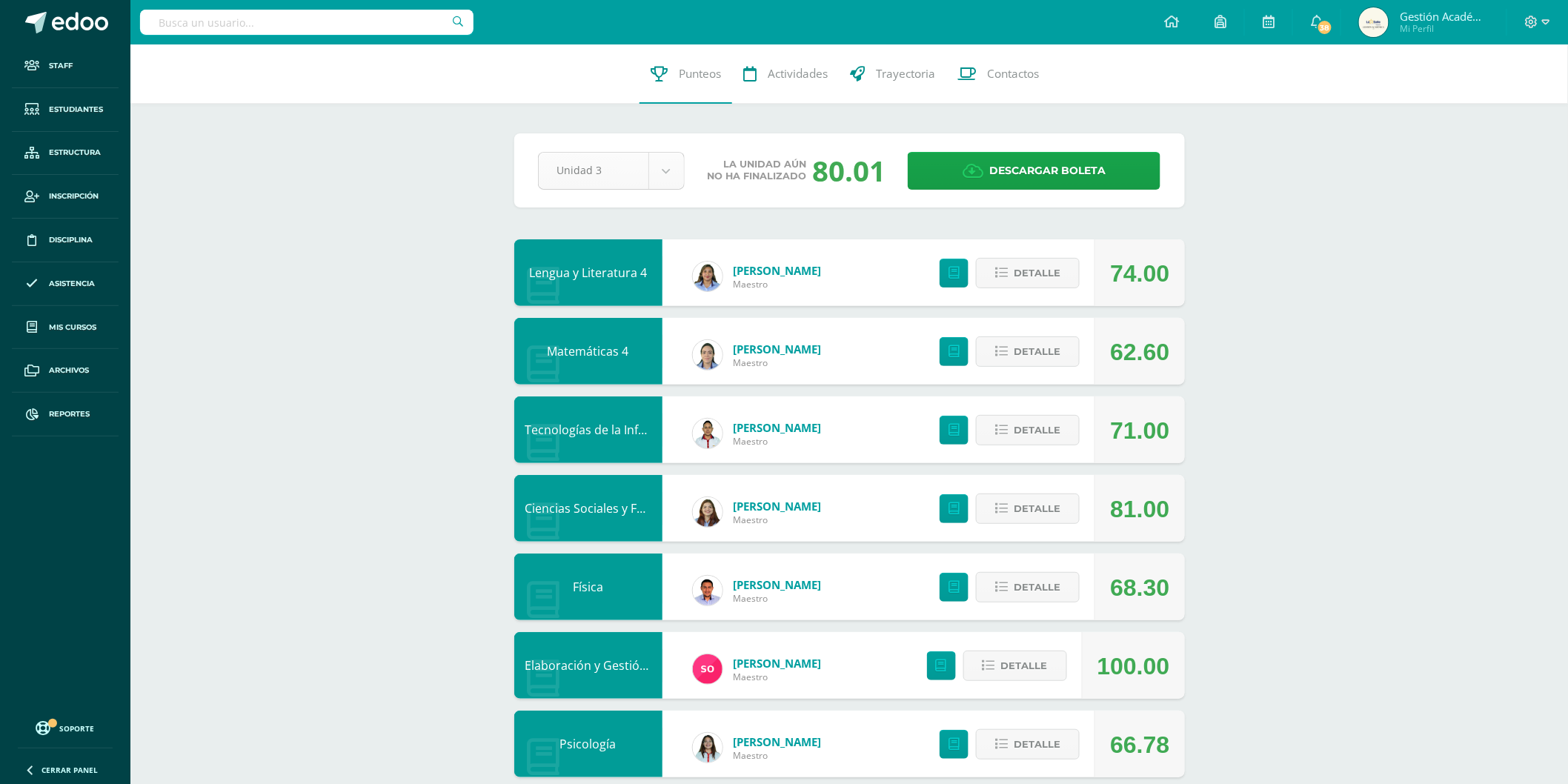
click at [613, 189] on div "Unidad 3" at bounding box center [611, 170] width 147 height 38
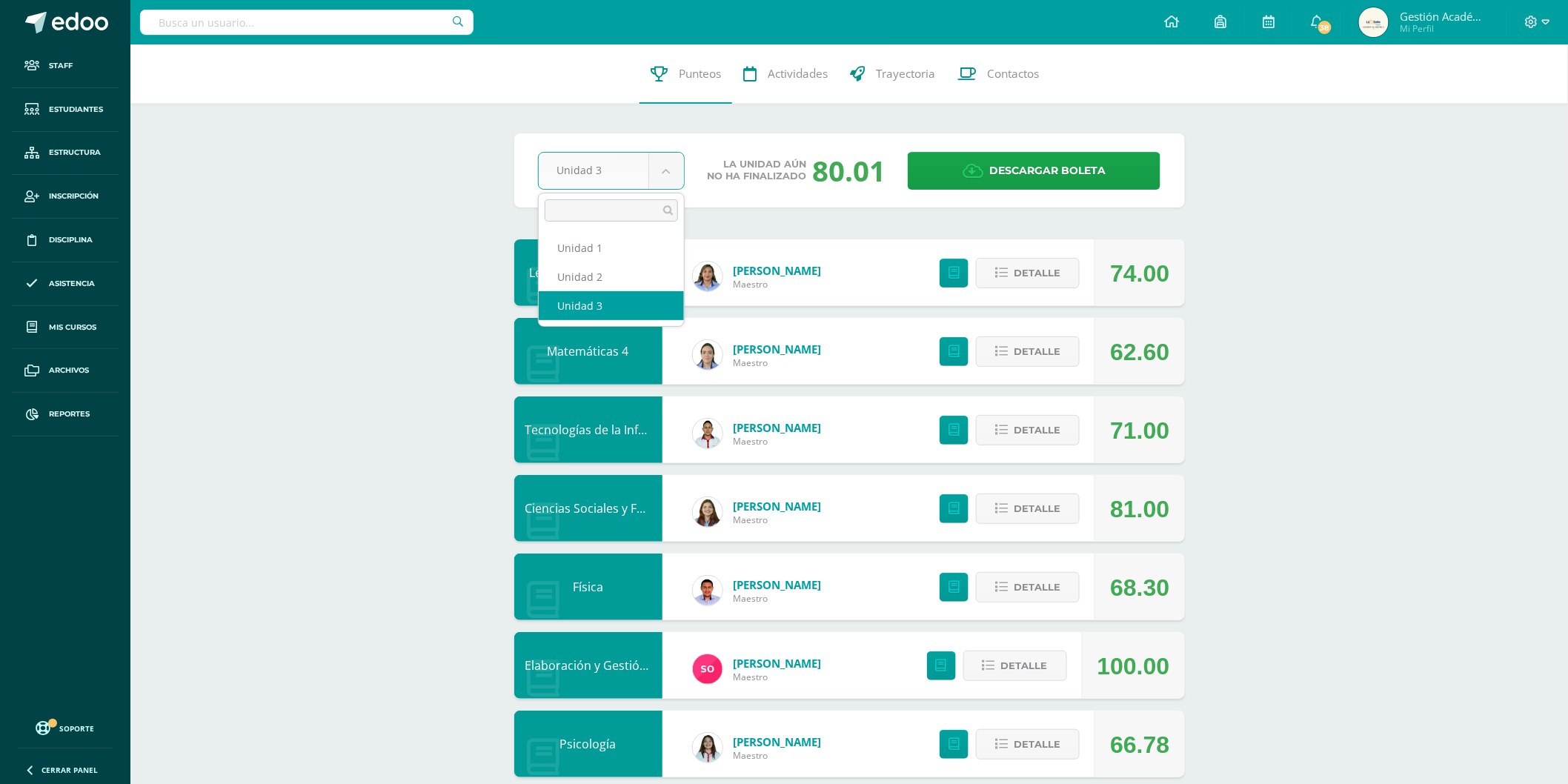
click at [616, 181] on body "Staff Estudiantes Estructura Inscripción Disciplina Asistencia Mis cursos Archi…" at bounding box center [784, 640] width 1568 height 1279
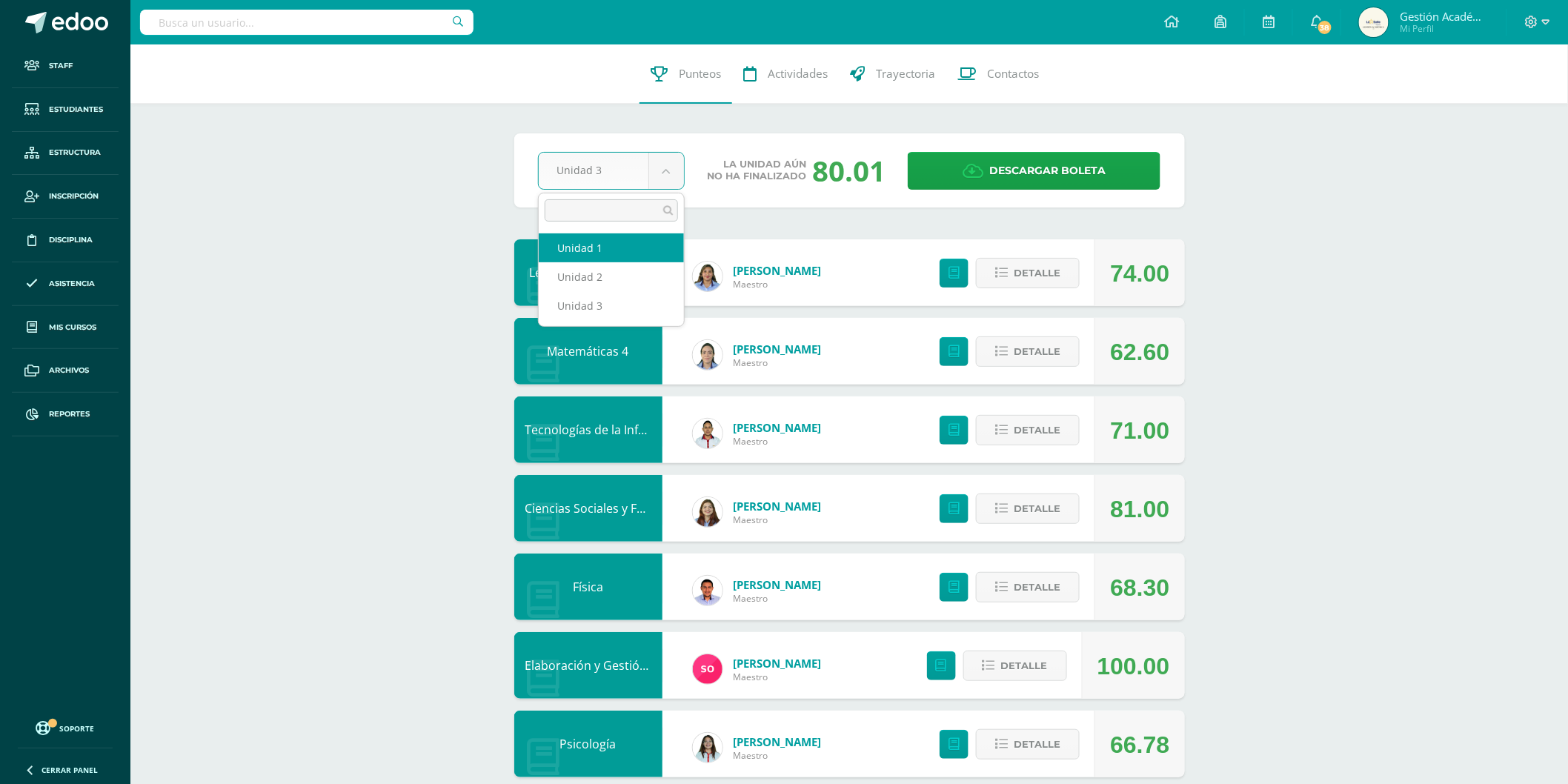
select select "Unidad 2"
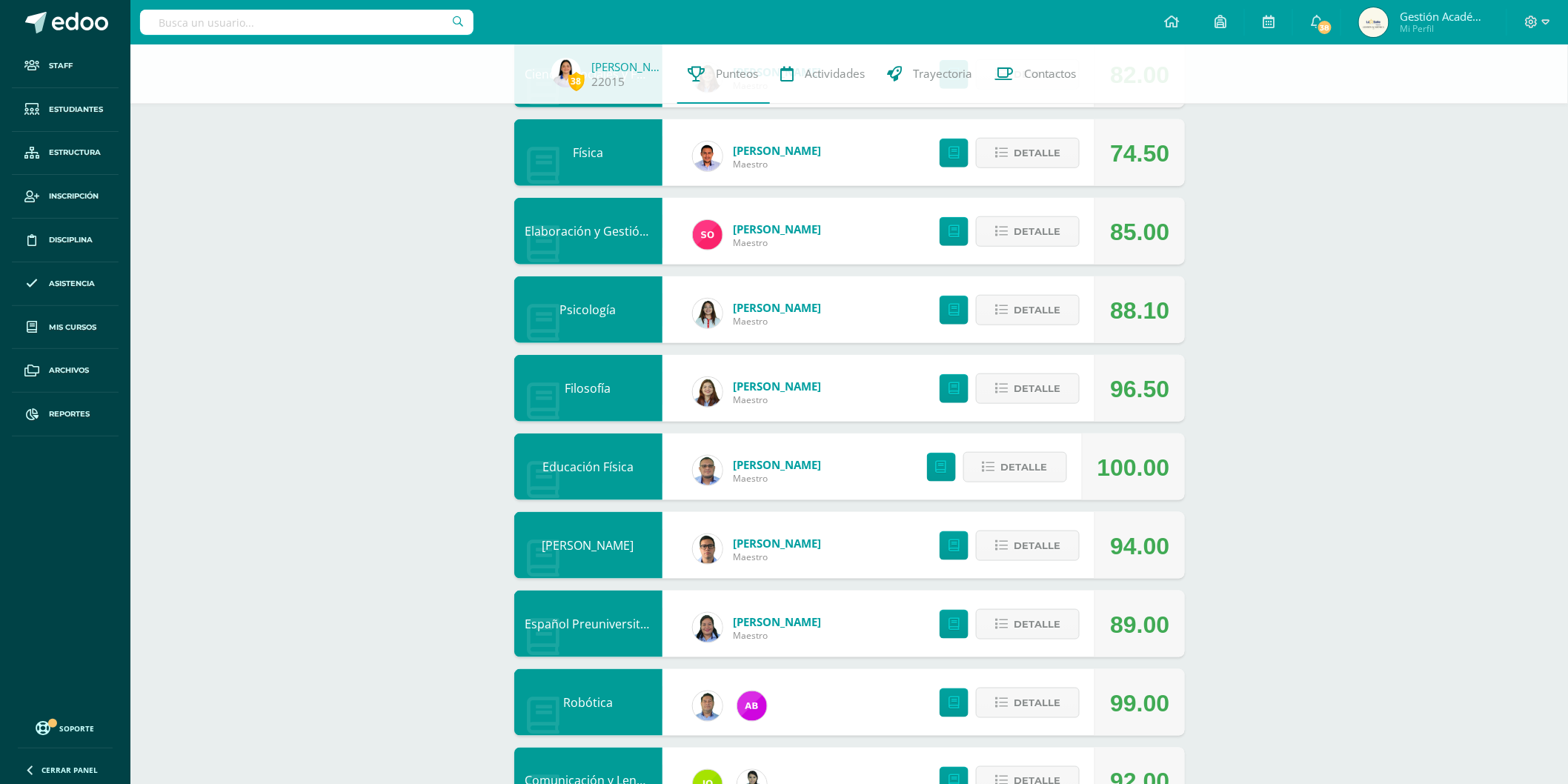
scroll to position [487, 0]
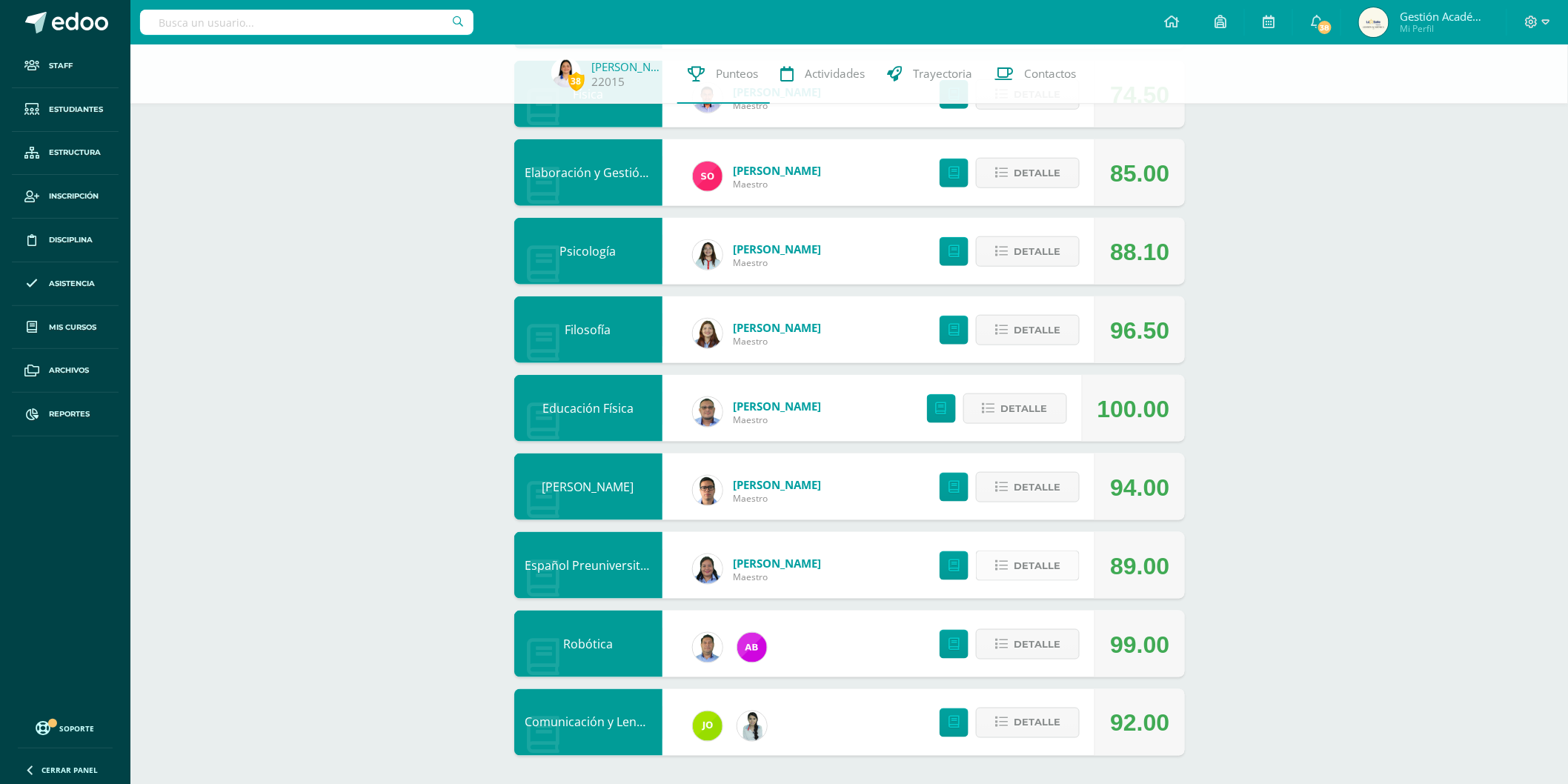
click at [1036, 574] on span "Detalle" at bounding box center [1037, 565] width 47 height 27
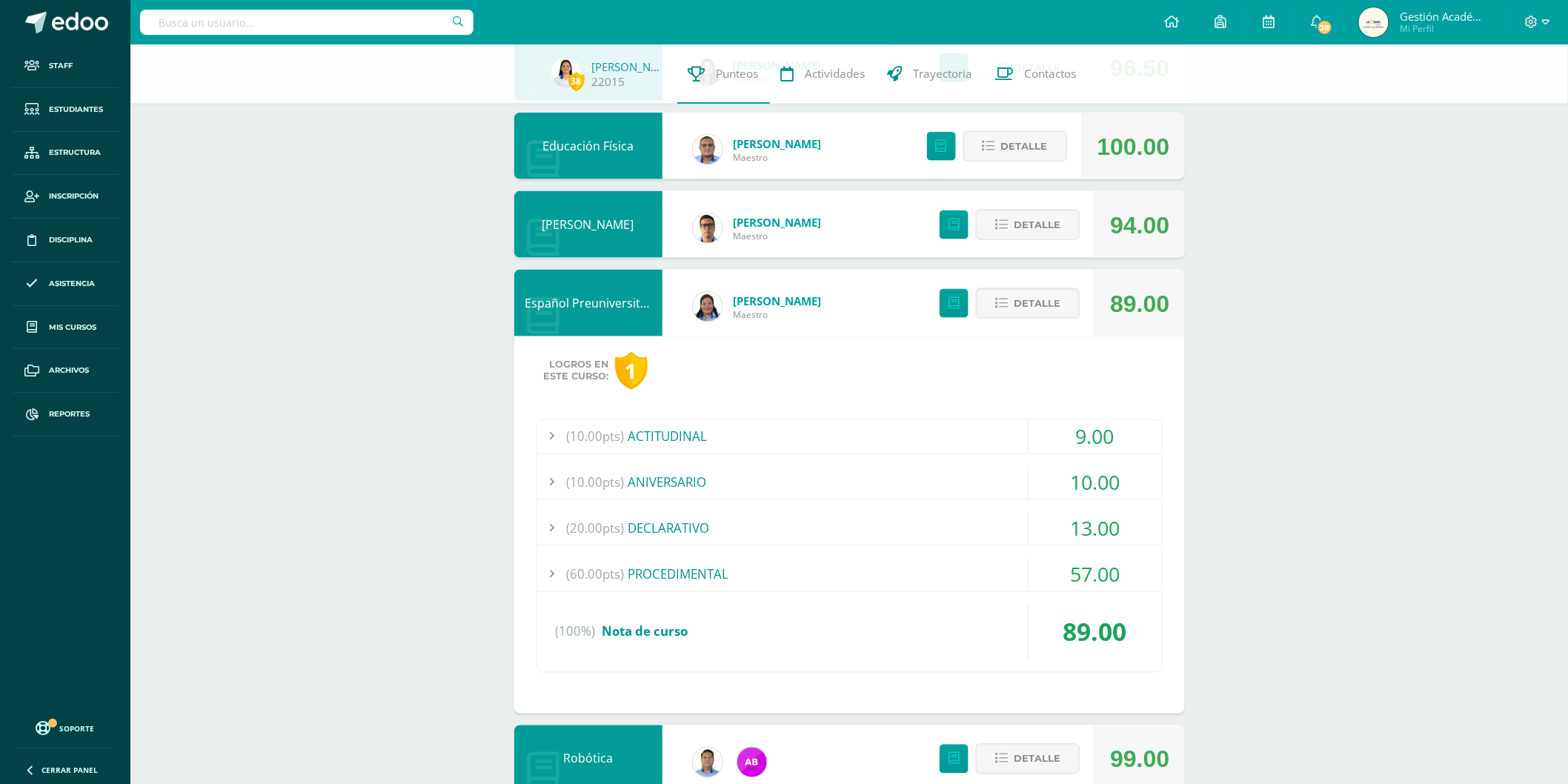
scroll to position [751, 0]
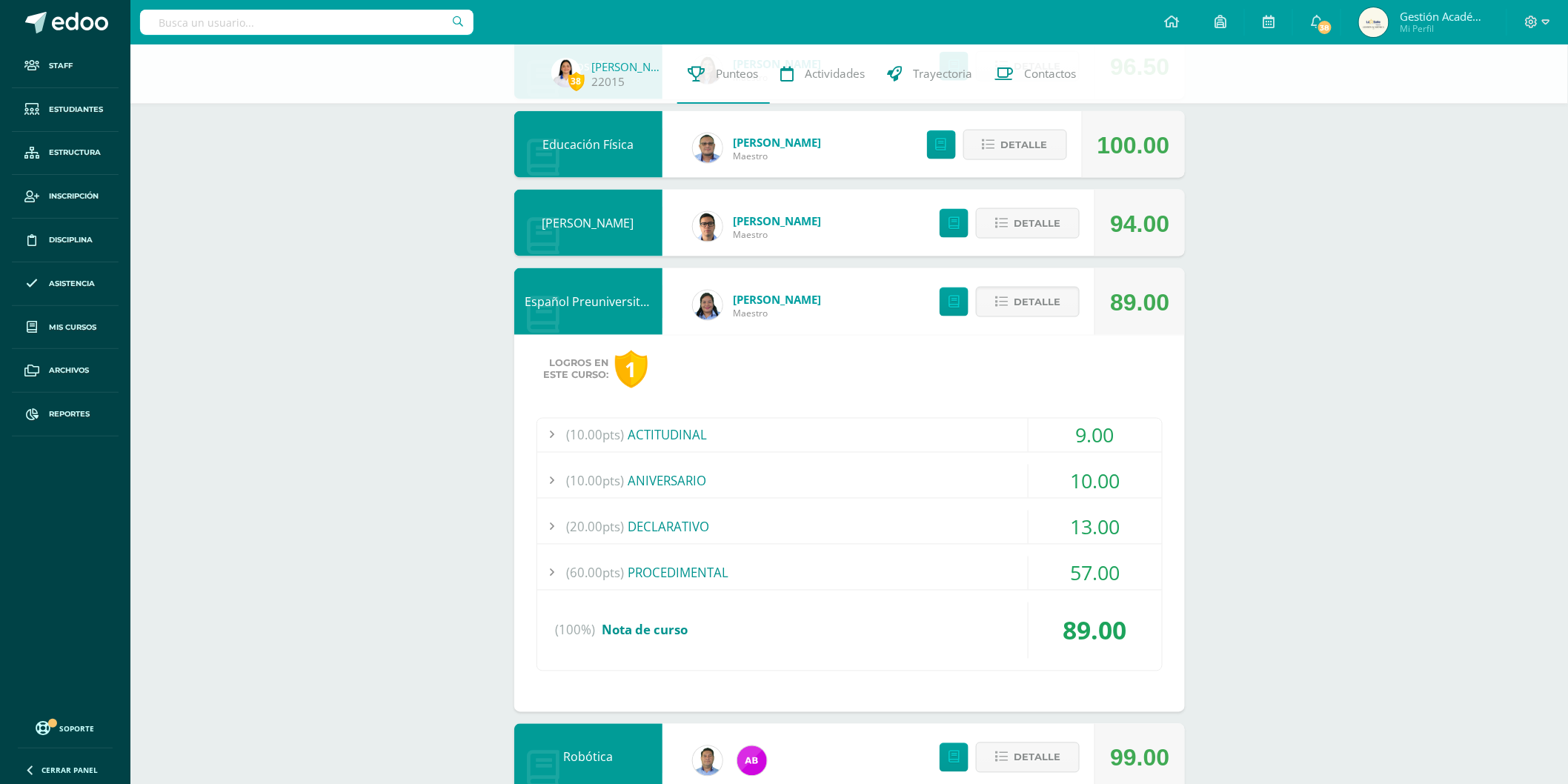
click at [717, 537] on div "(20.00pts) DECLARATIVO" at bounding box center [849, 528] width 624 height 34
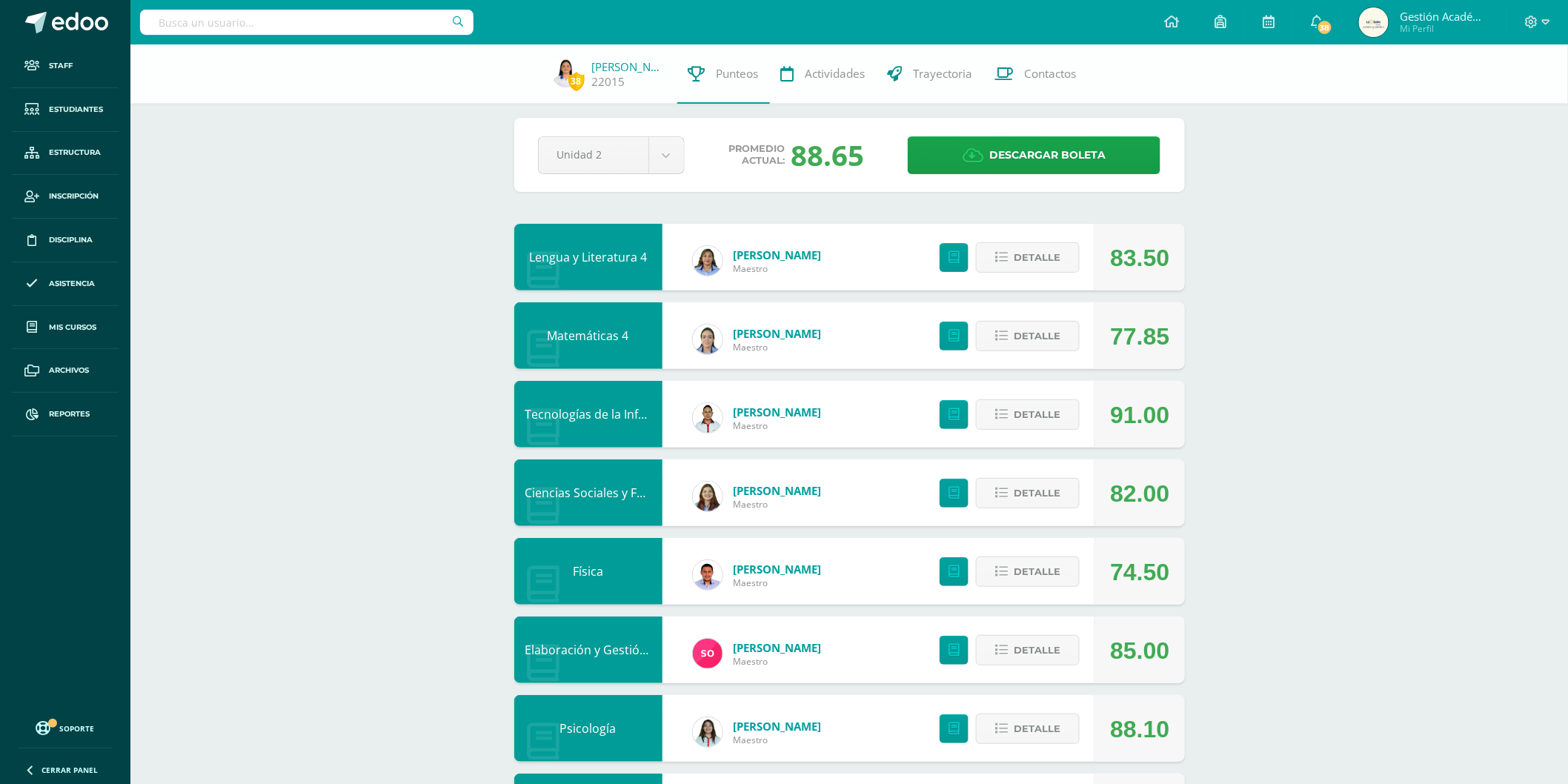
scroll to position [0, 0]
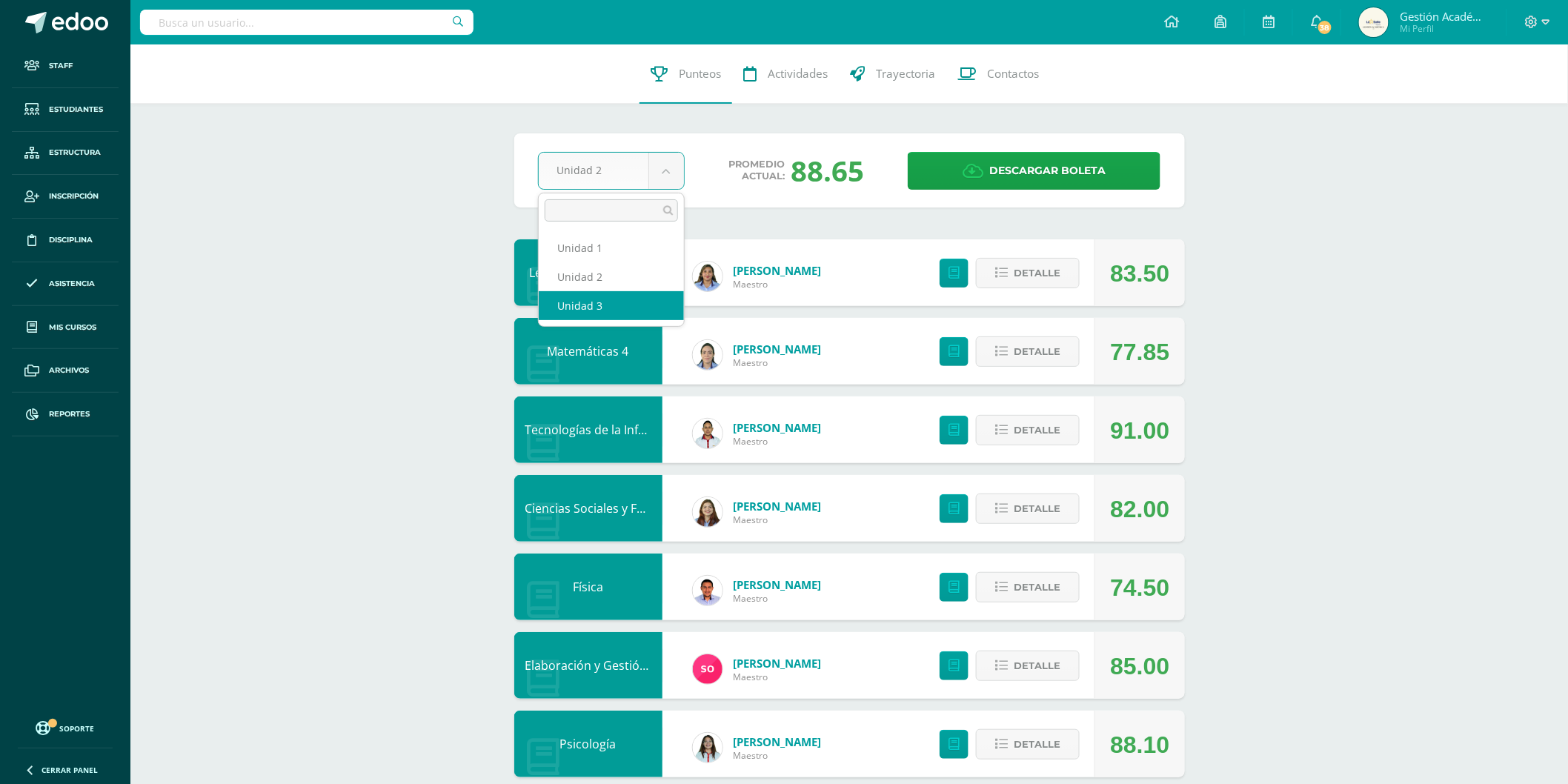
select select "Unidad 3"
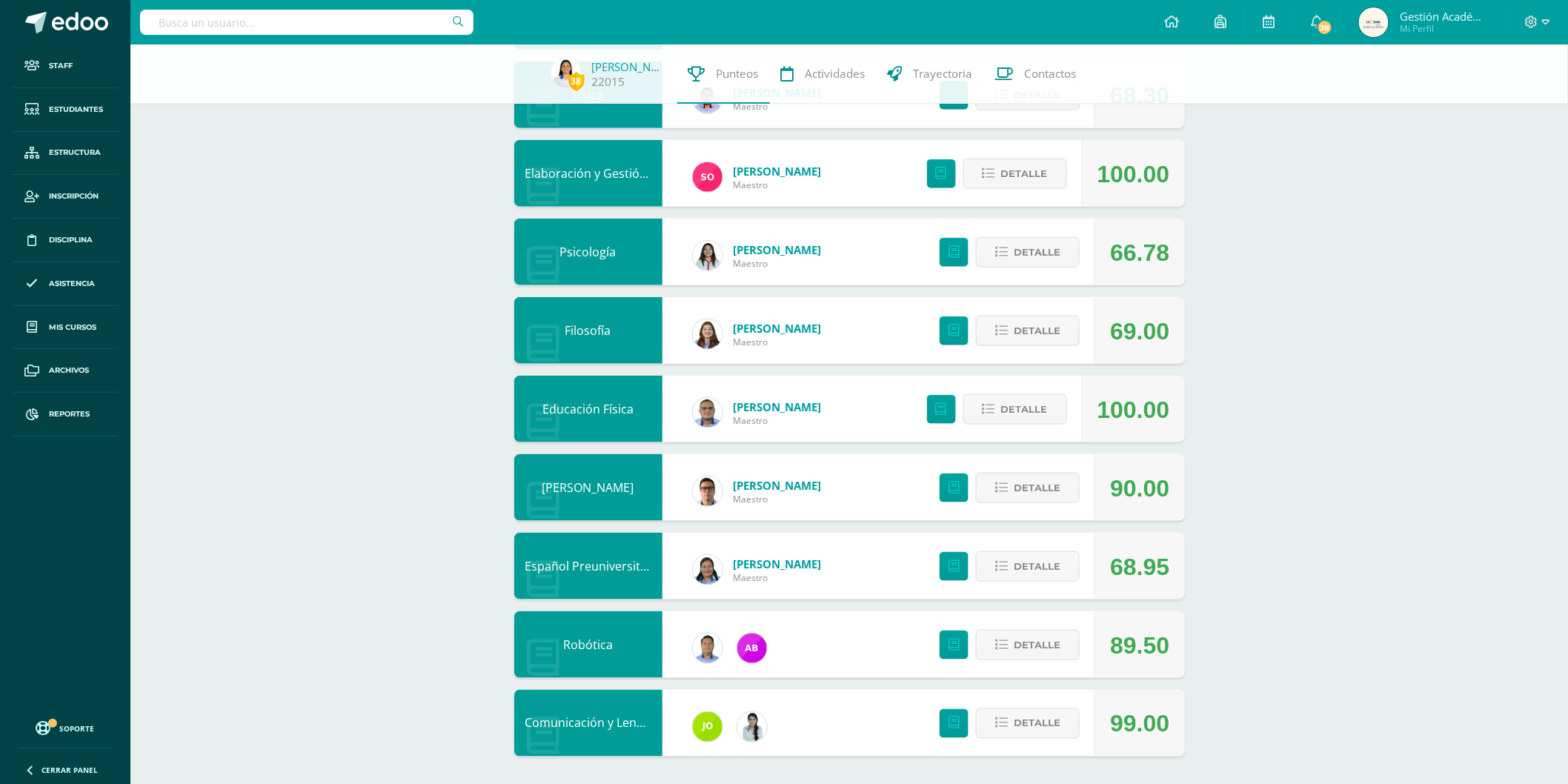
scroll to position [487, 0]
click at [609, 571] on link "Español Preuniversitario" at bounding box center [595, 566] width 138 height 17
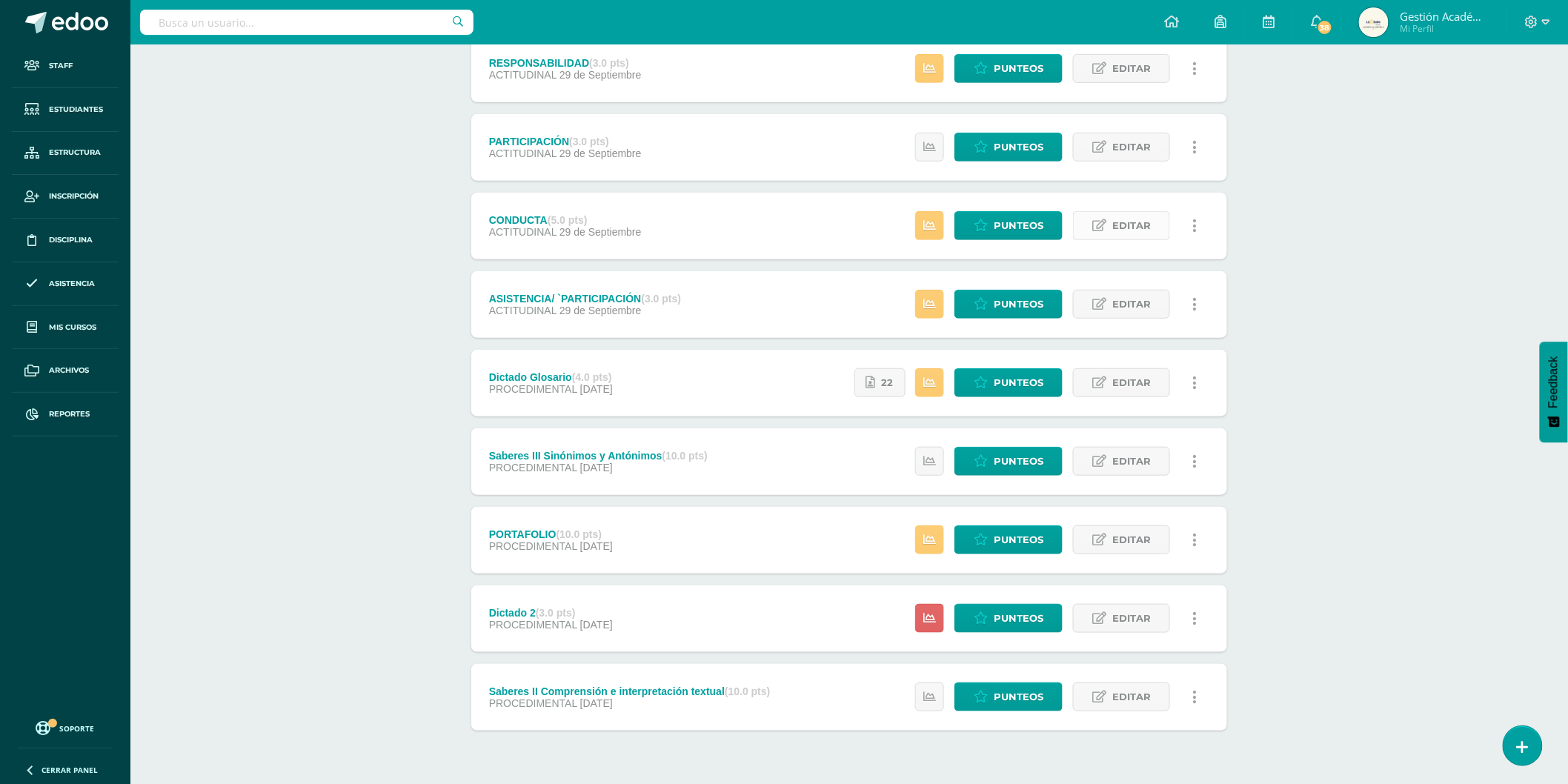
scroll to position [42, 0]
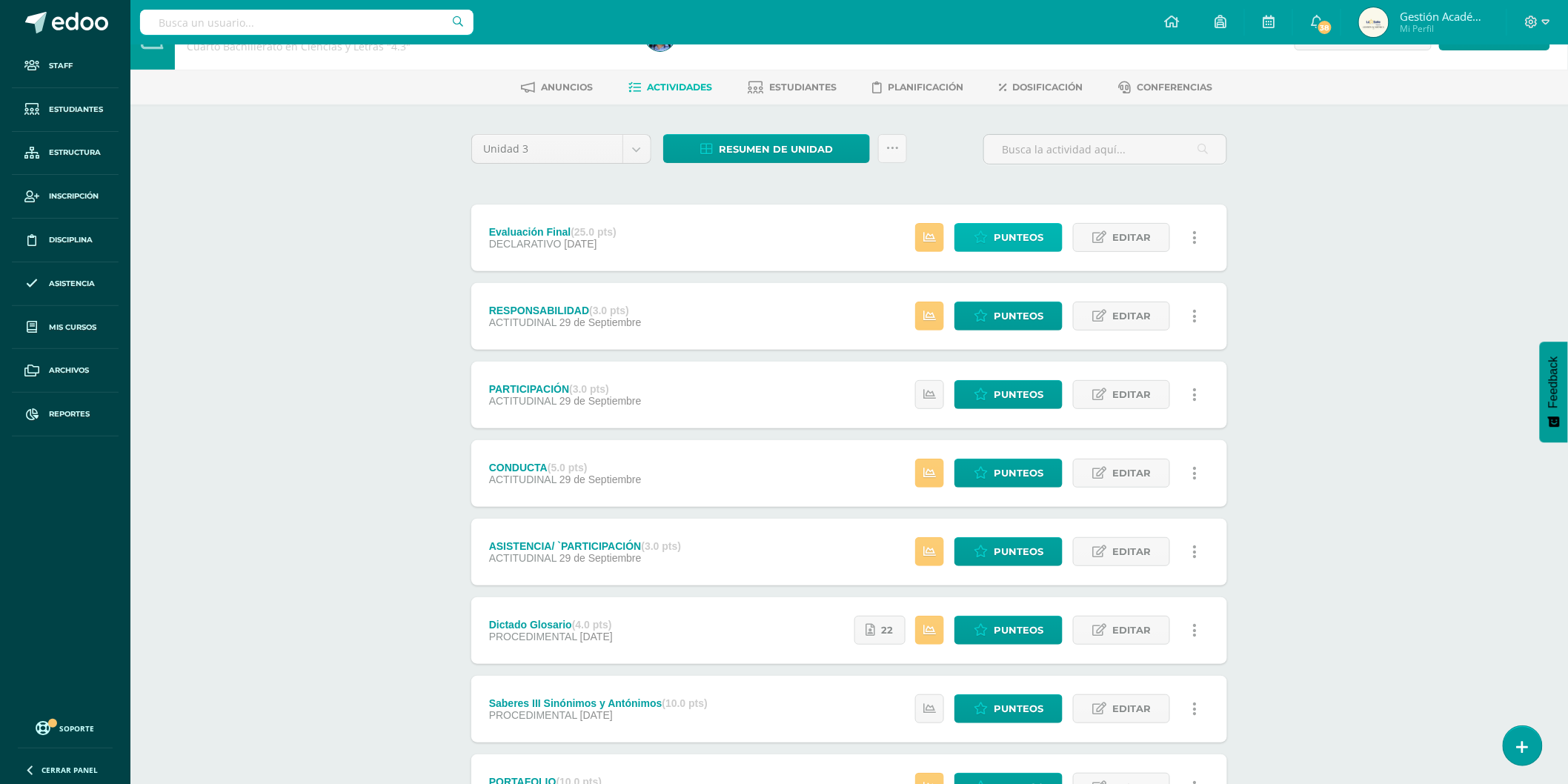
click at [993, 238] on link "Punteos" at bounding box center [1009, 237] width 108 height 29
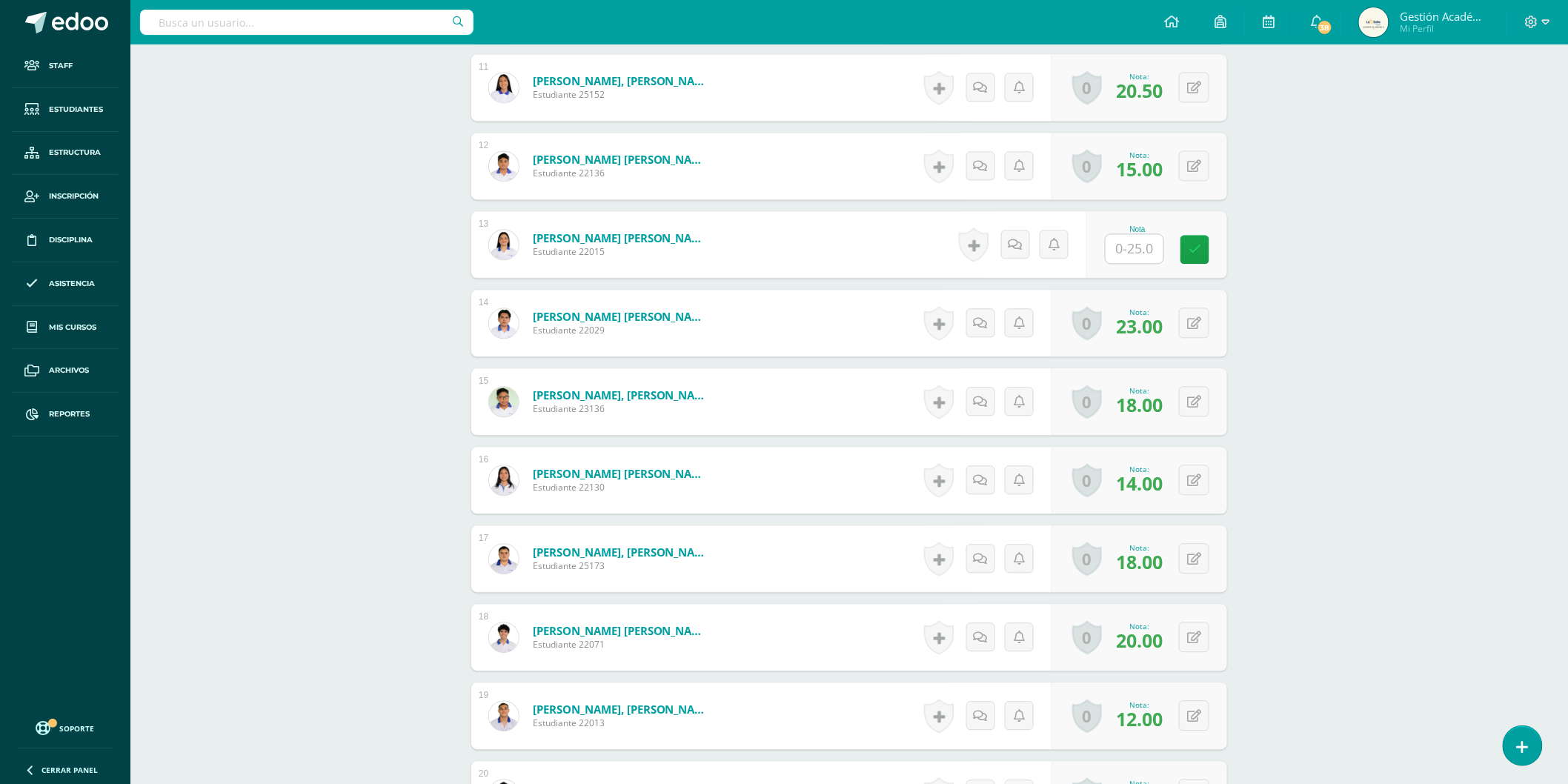
scroll to position [1232, 0]
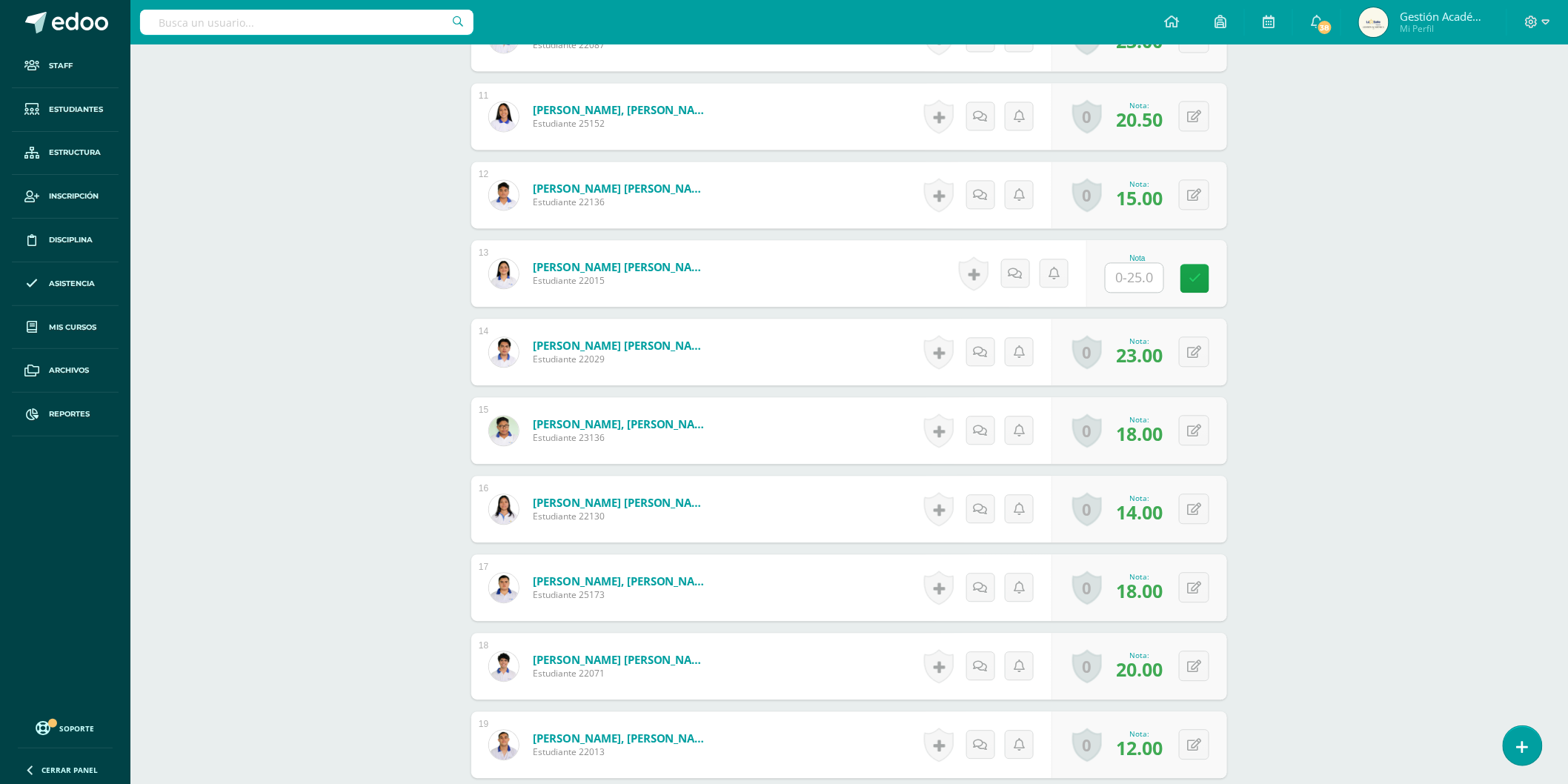
click at [1133, 278] on input "text" at bounding box center [1134, 277] width 58 height 29
type input "16.25"
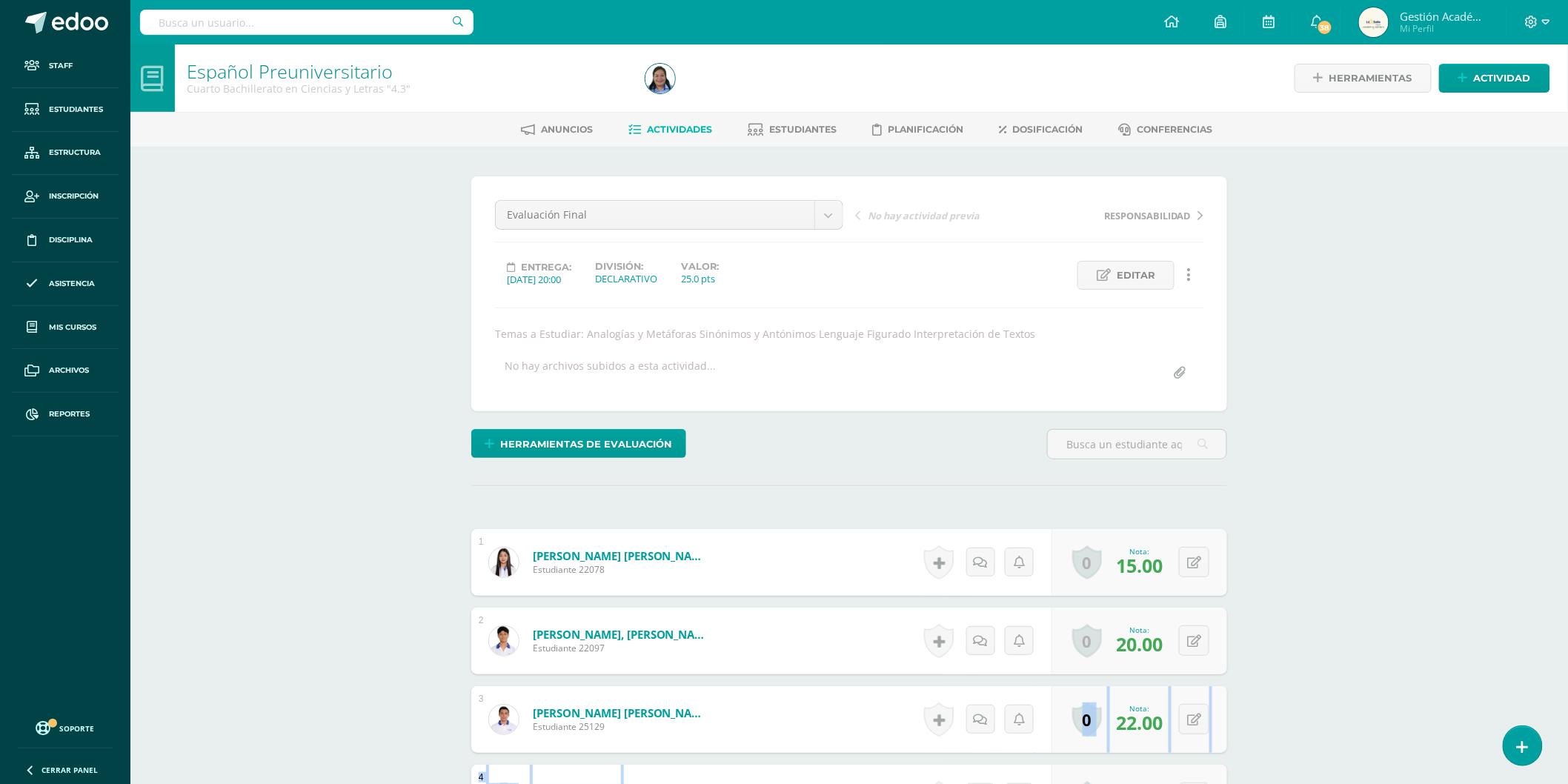
click at [724, 817] on html "Staff Estudiantes Estructura Inscripción Disciplina Asistencia Mis cursos Archi…" at bounding box center [784, 734] width 1568 height 1468
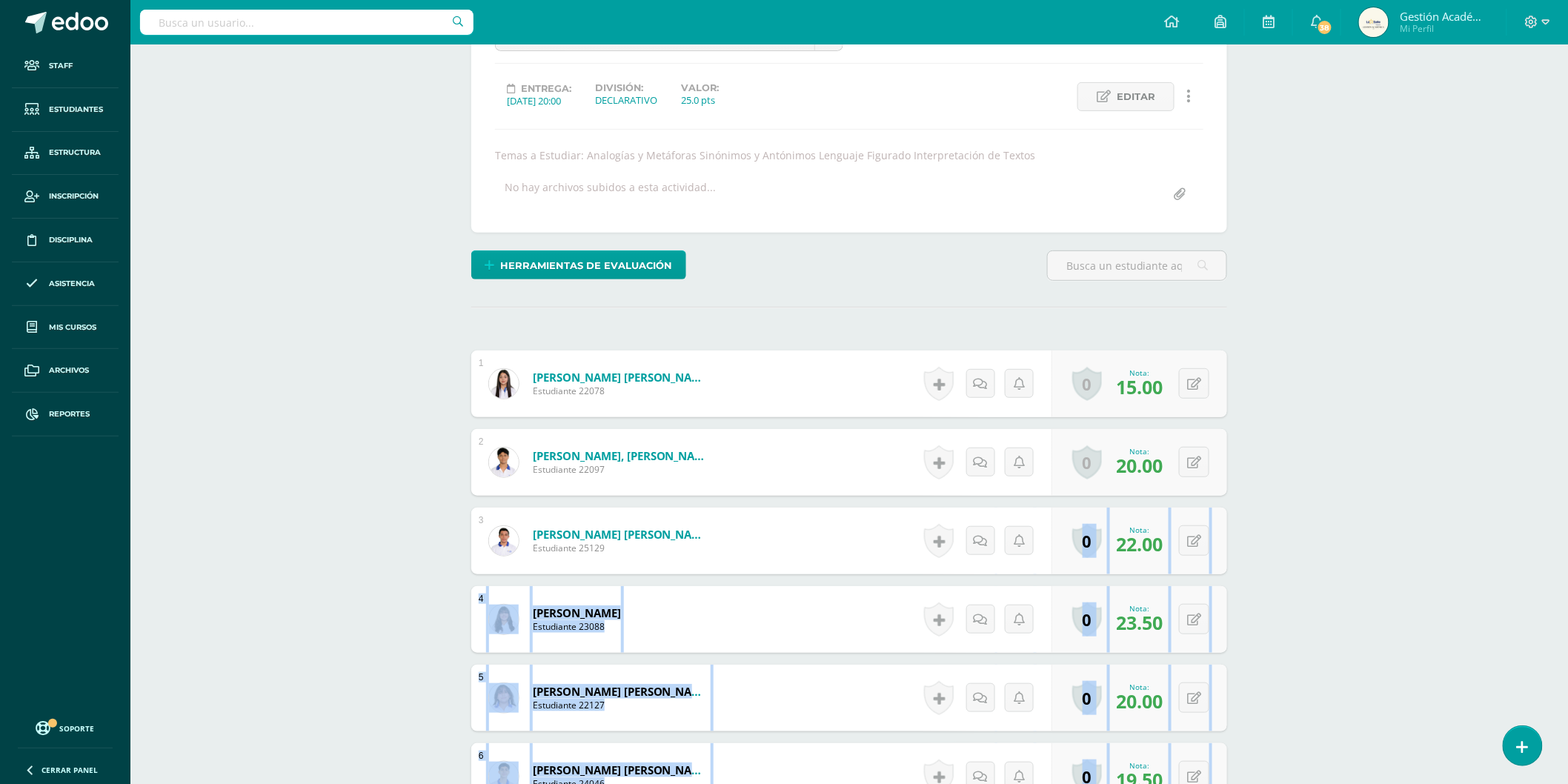
scroll to position [13, 0]
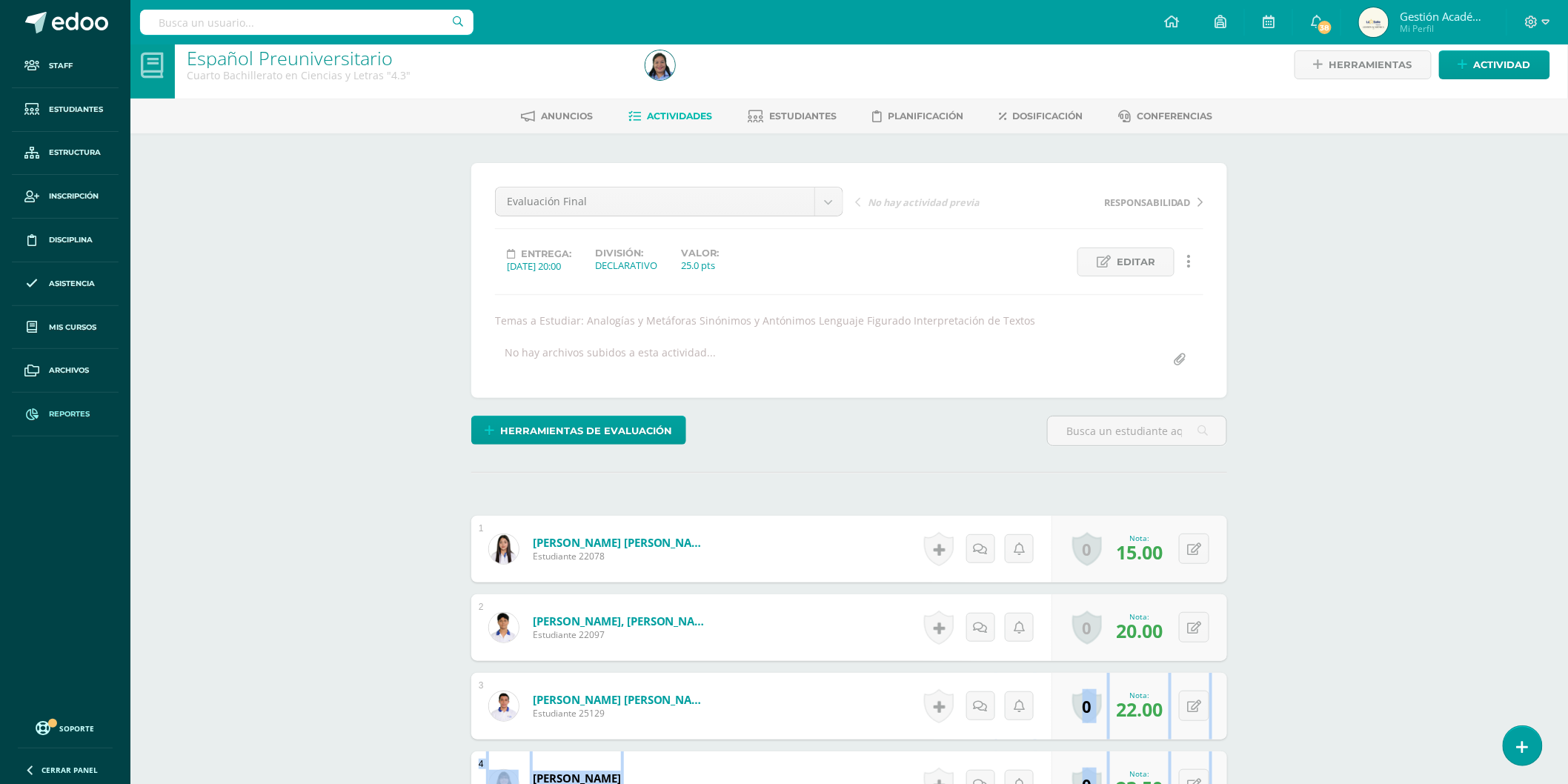
click at [67, 416] on span "Reportes" at bounding box center [70, 414] width 41 height 12
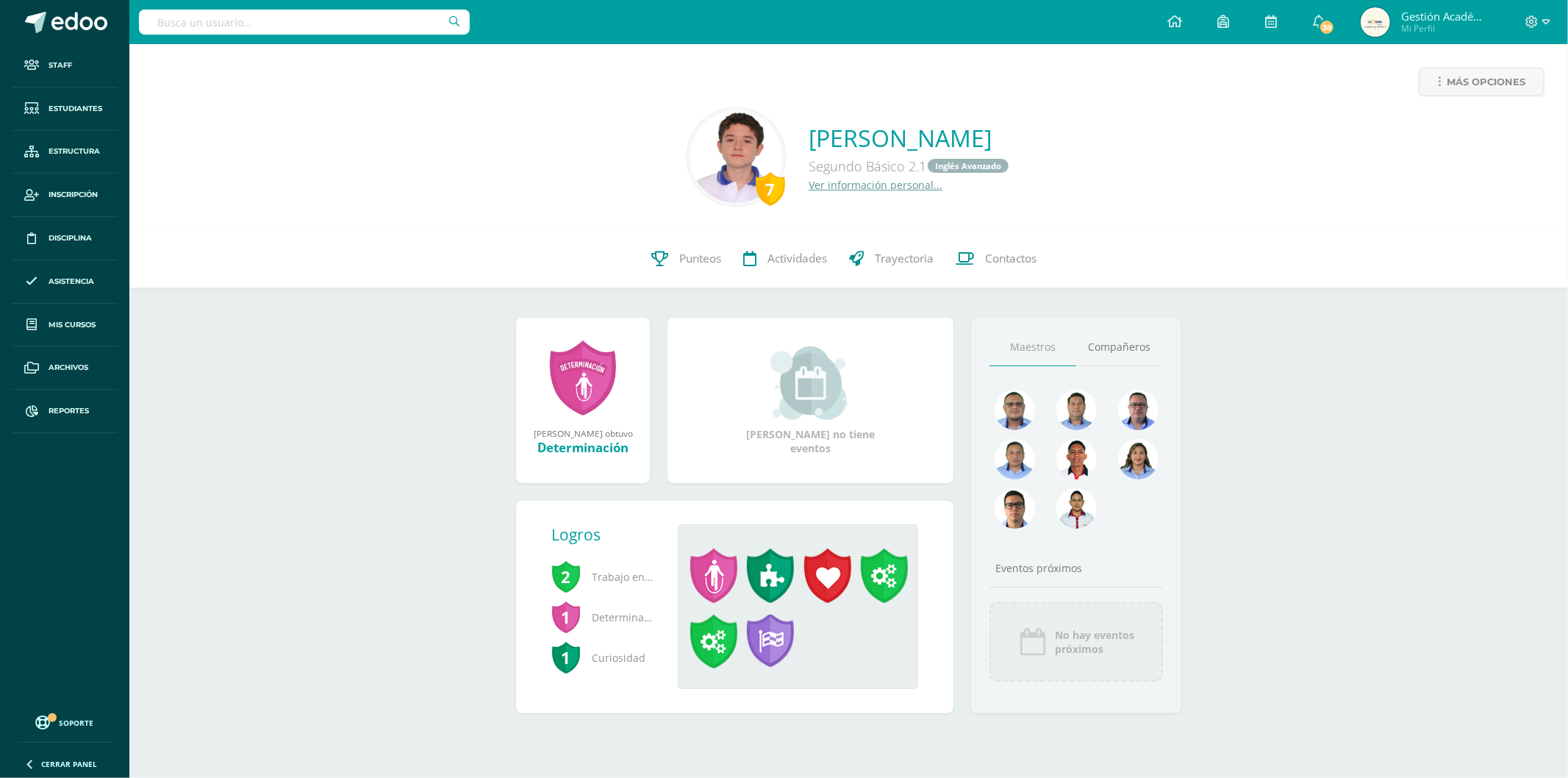
click at [313, 27] on input "text" at bounding box center [304, 21] width 331 height 25
type input "E"
type input "Indira"
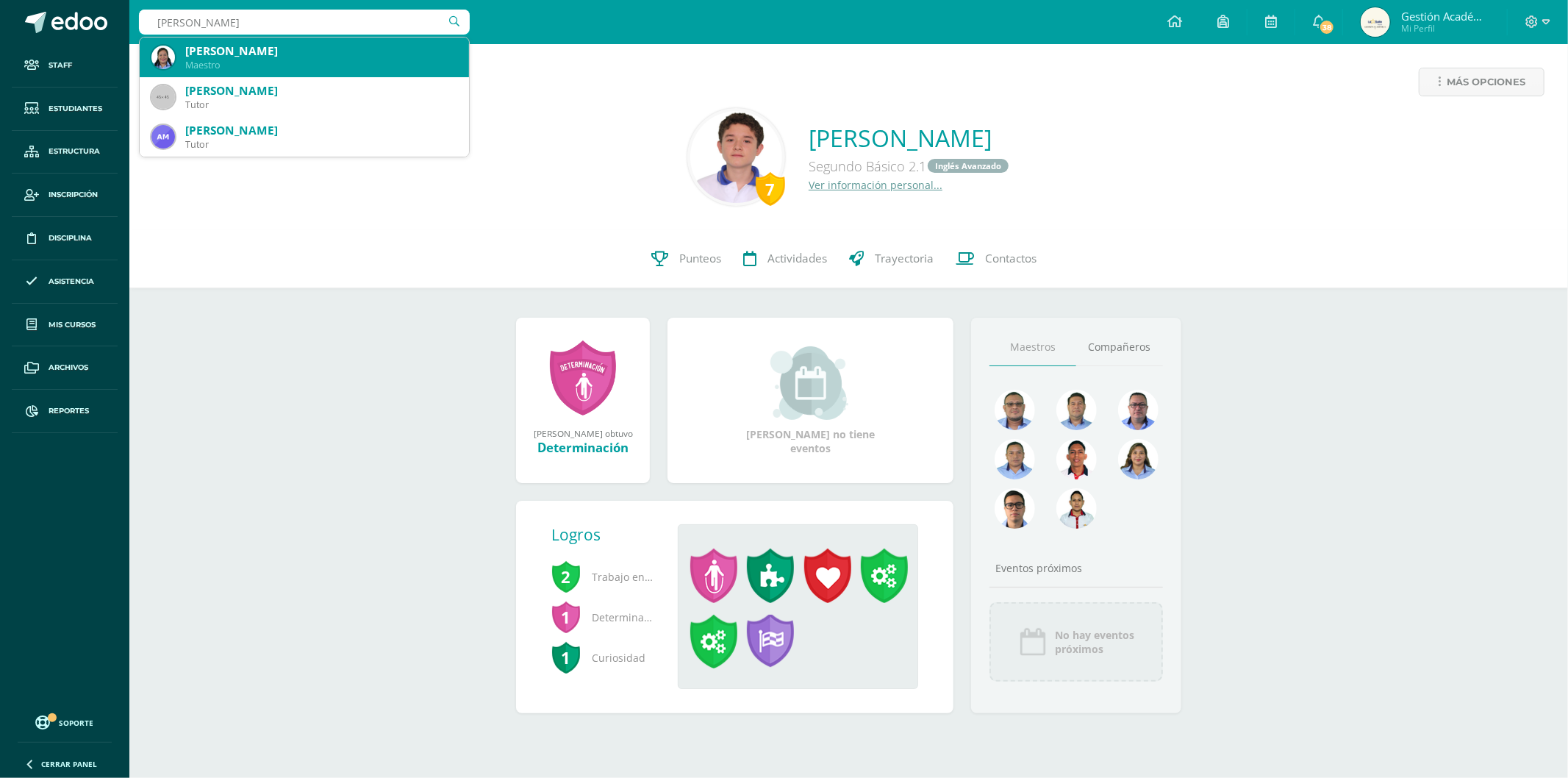
click at [322, 65] on div "Maestro" at bounding box center [321, 66] width 272 height 13
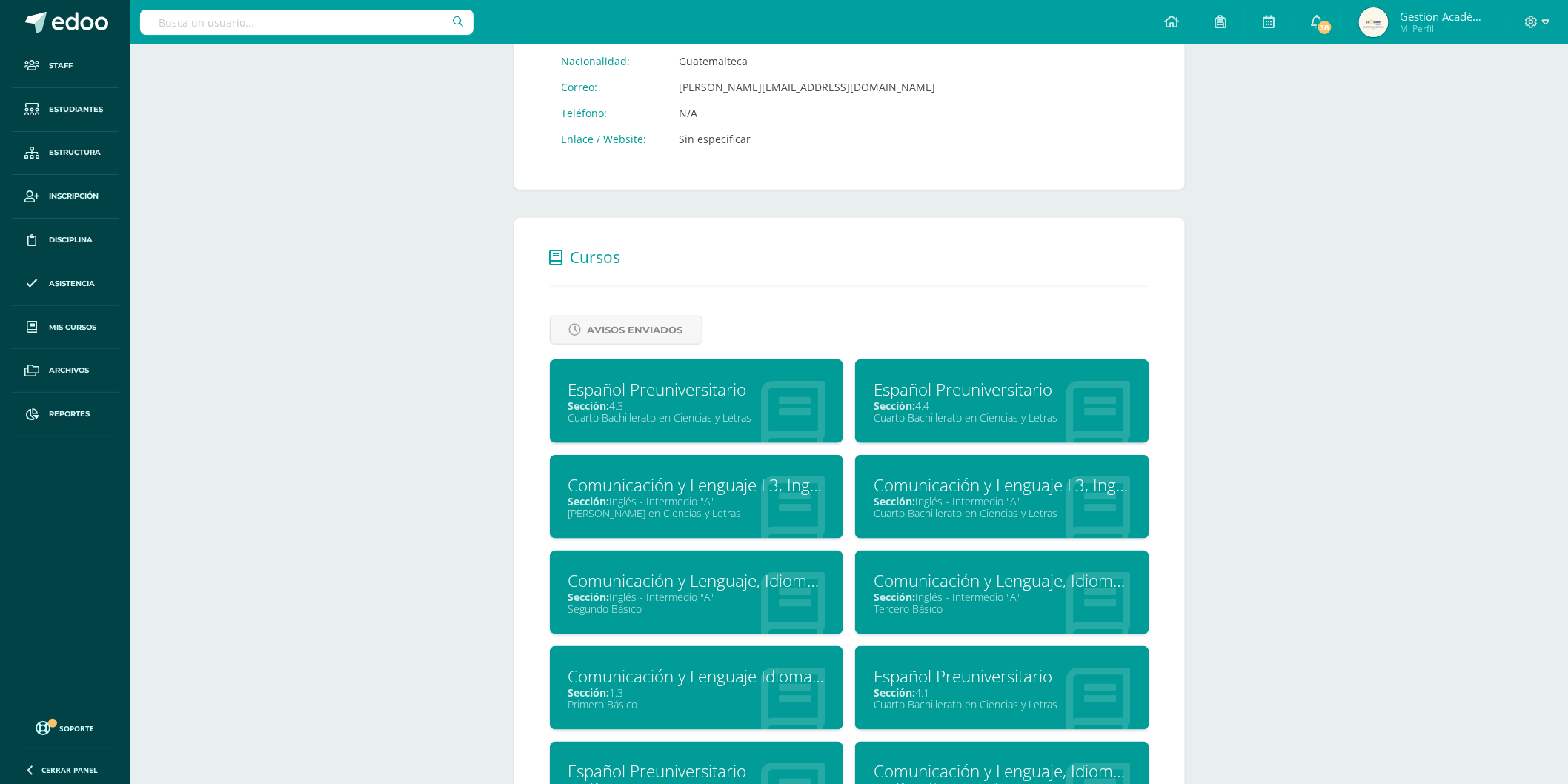
scroll to position [247, 0]
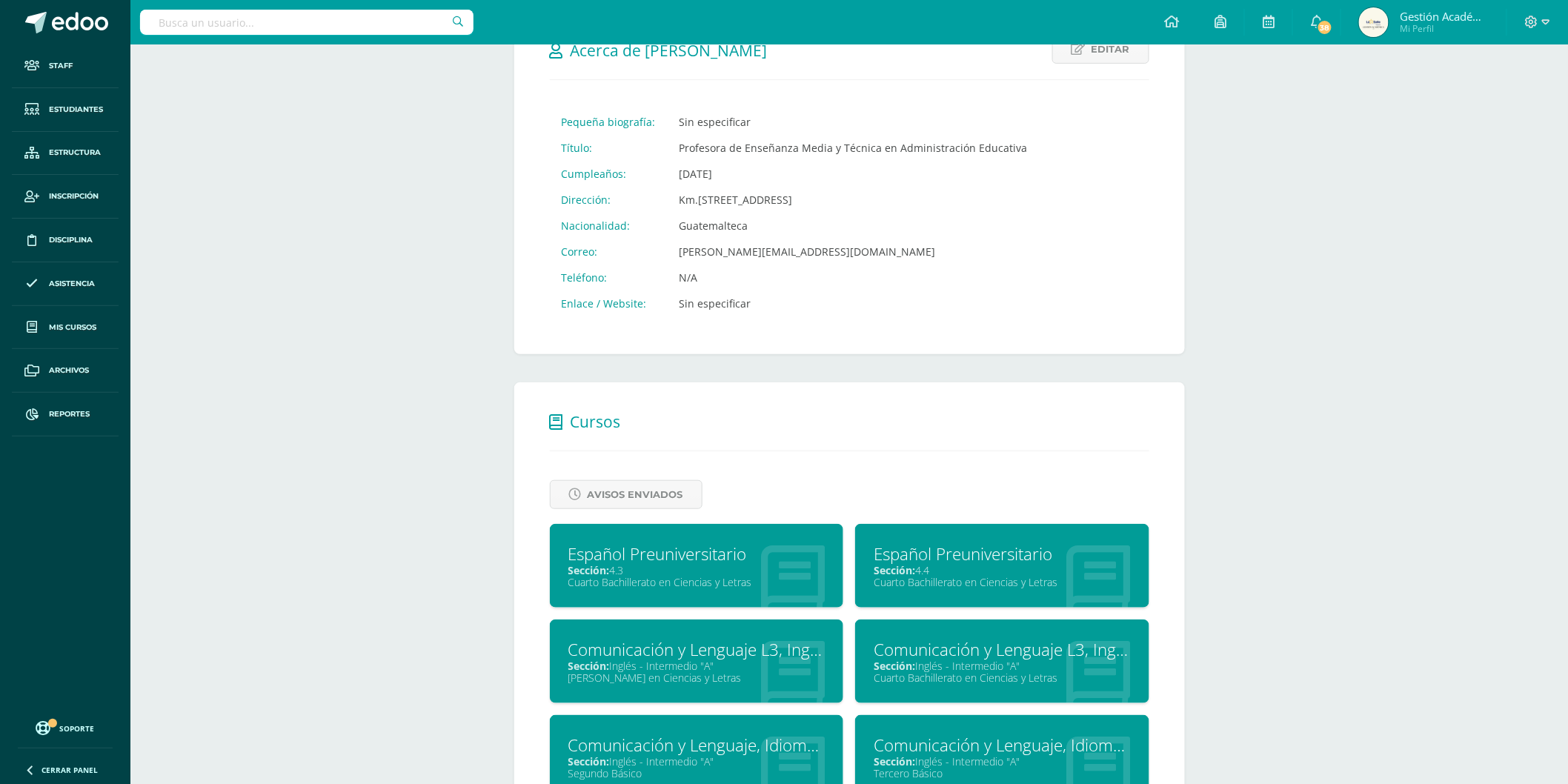
click at [351, 7] on div at bounding box center [306, 22] width 333 height 45
click at [357, 17] on input "text" at bounding box center [306, 21] width 333 height 25
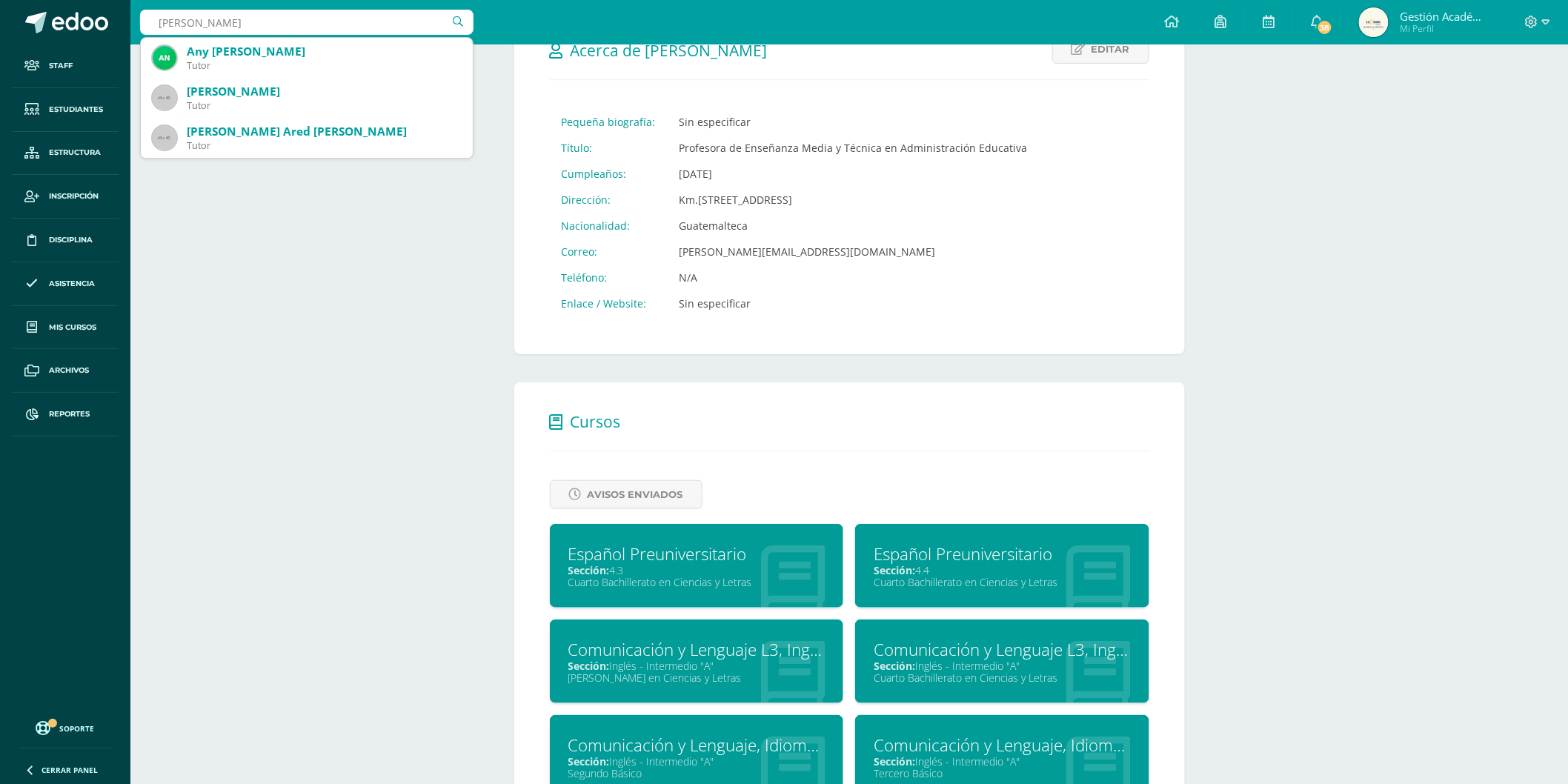
type input "[PERSON_NAME]"
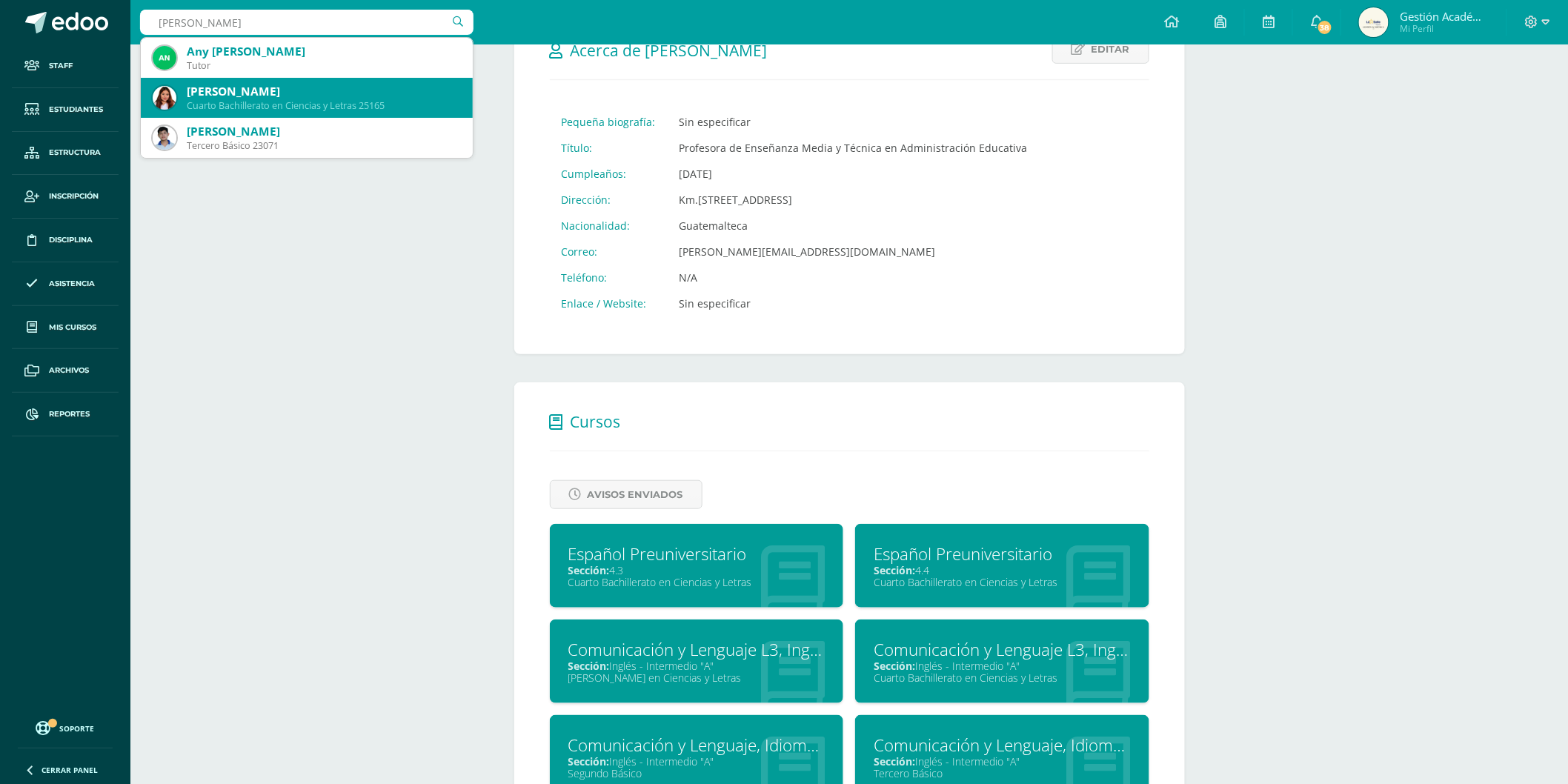
click at [260, 105] on div "Cuarto Bachillerato en Ciencias y Letras 25165" at bounding box center [324, 106] width 275 height 13
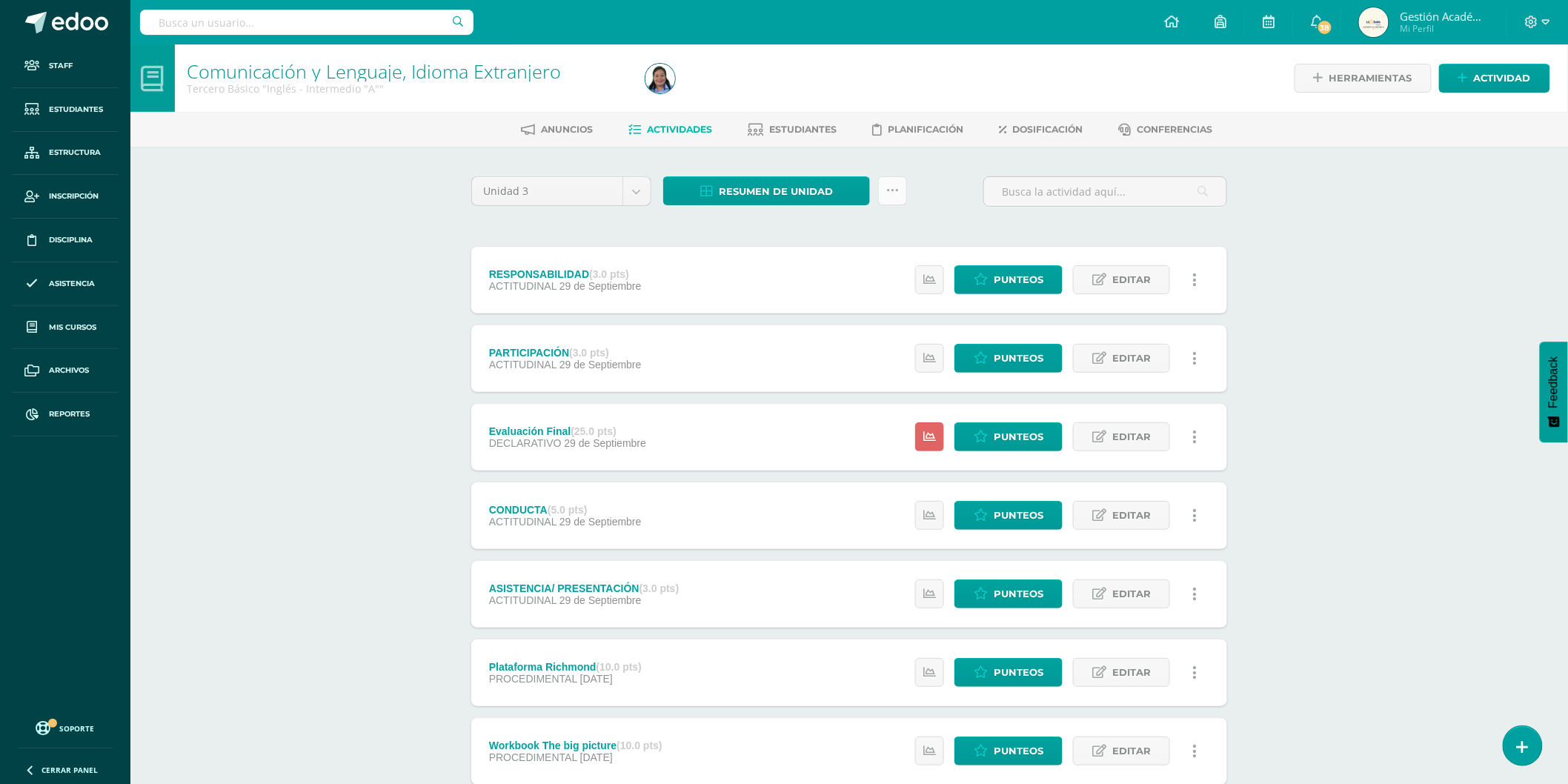
click at [891, 203] on link at bounding box center [892, 191] width 29 height 29
click at [816, 179] on span "Resumen de unidad" at bounding box center [775, 191] width 114 height 27
click at [812, 92] on link "Descargar como HTML" at bounding box center [768, 93] width 158 height 23
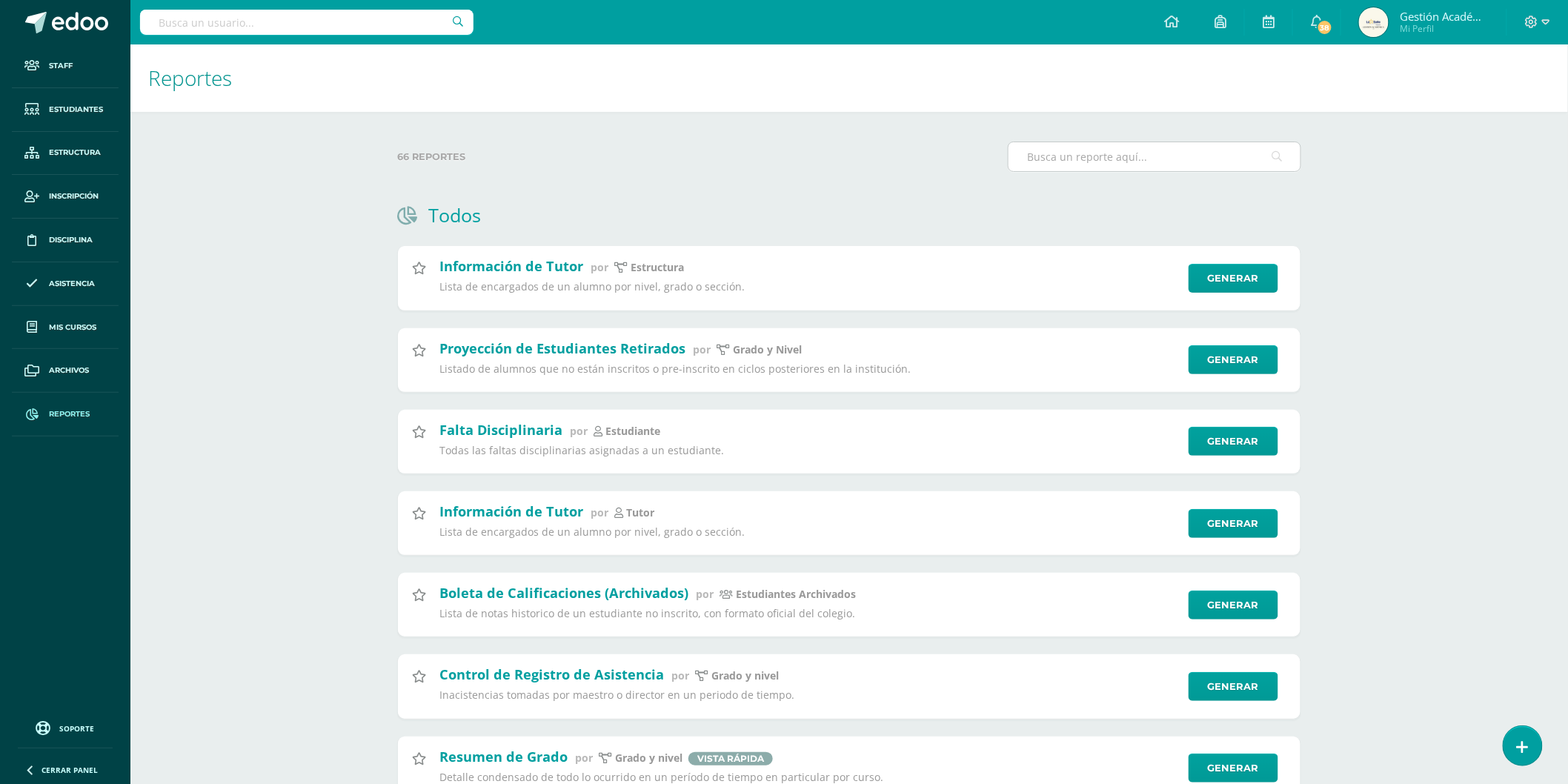
click at [1184, 163] on input "text" at bounding box center [1155, 156] width 292 height 29
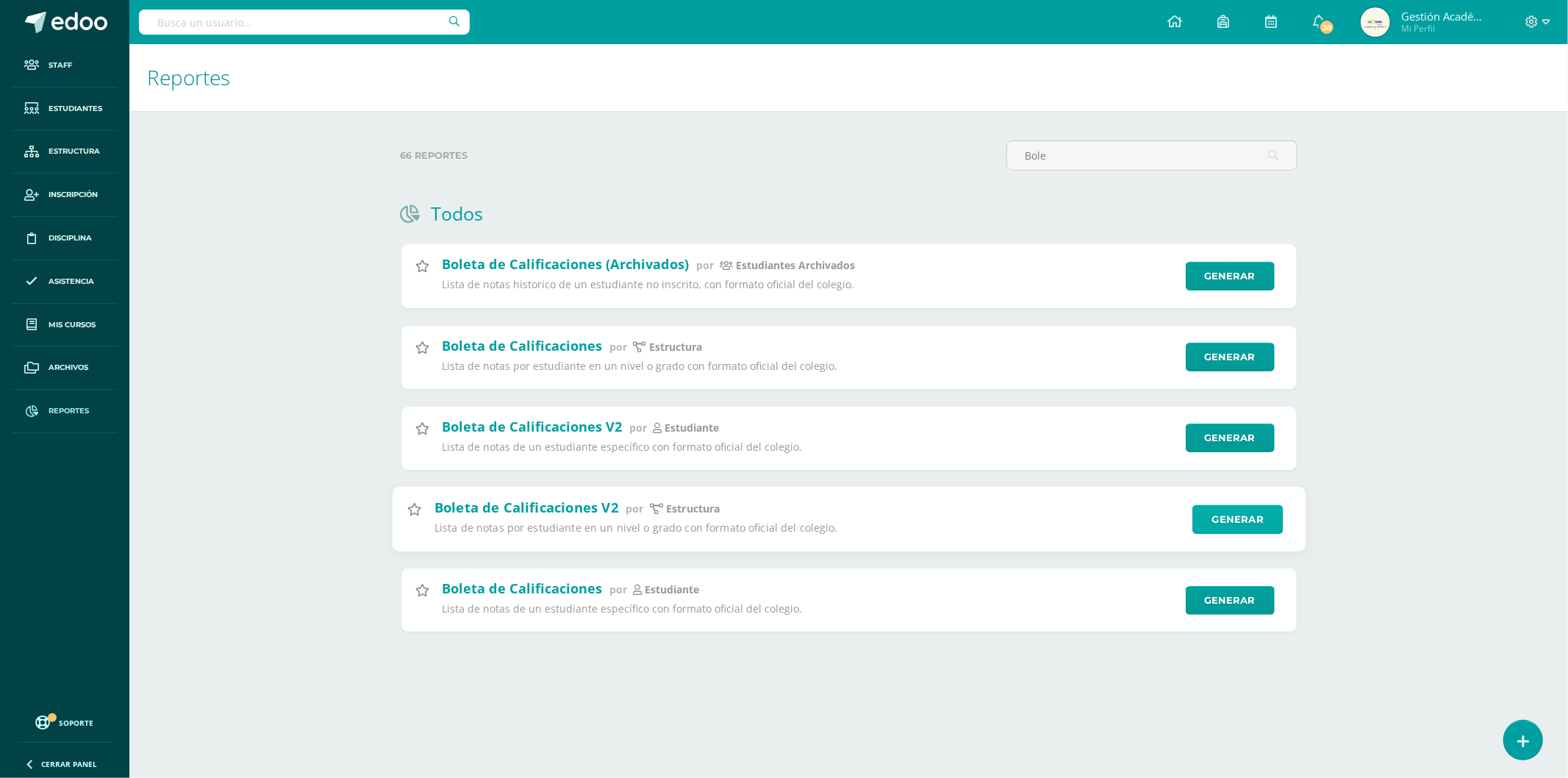
type input "Bole"
click at [1240, 530] on link "Generar" at bounding box center [1238, 519] width 90 height 30
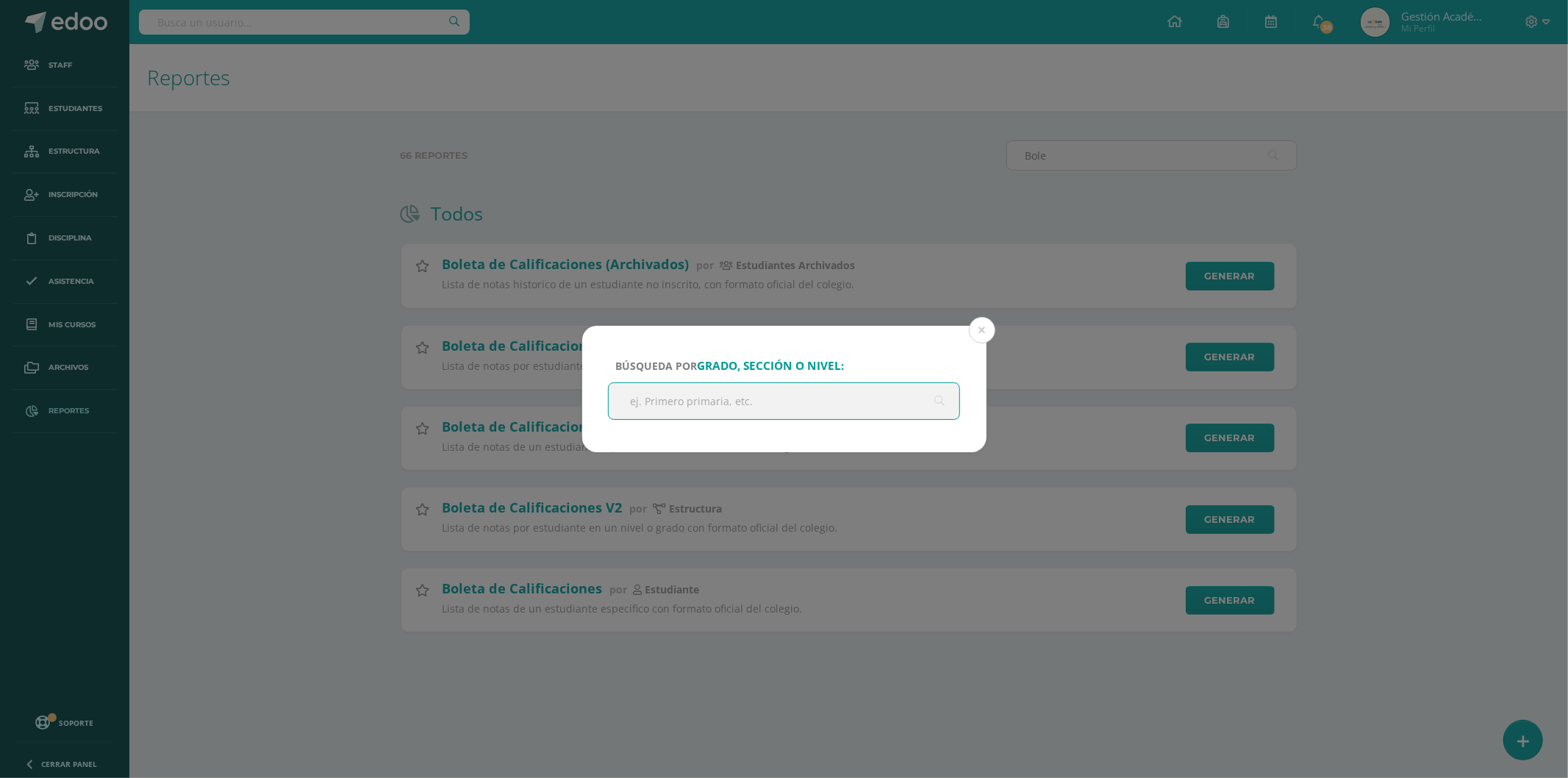
click at [895, 398] on input "text" at bounding box center [784, 401] width 352 height 36
type input "S"
type input "Tercero"
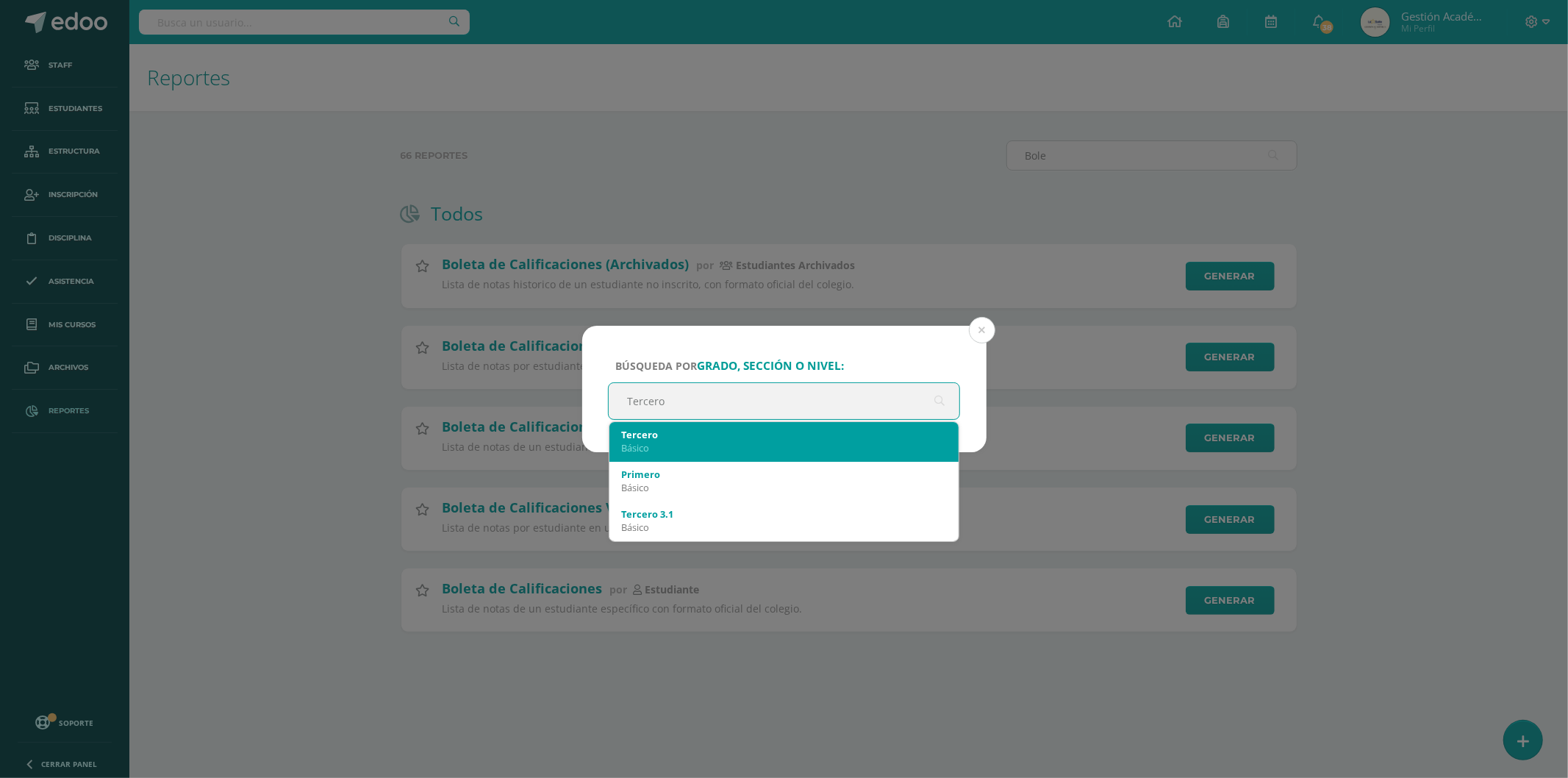
click at [760, 452] on div "Básico" at bounding box center [785, 448] width 327 height 13
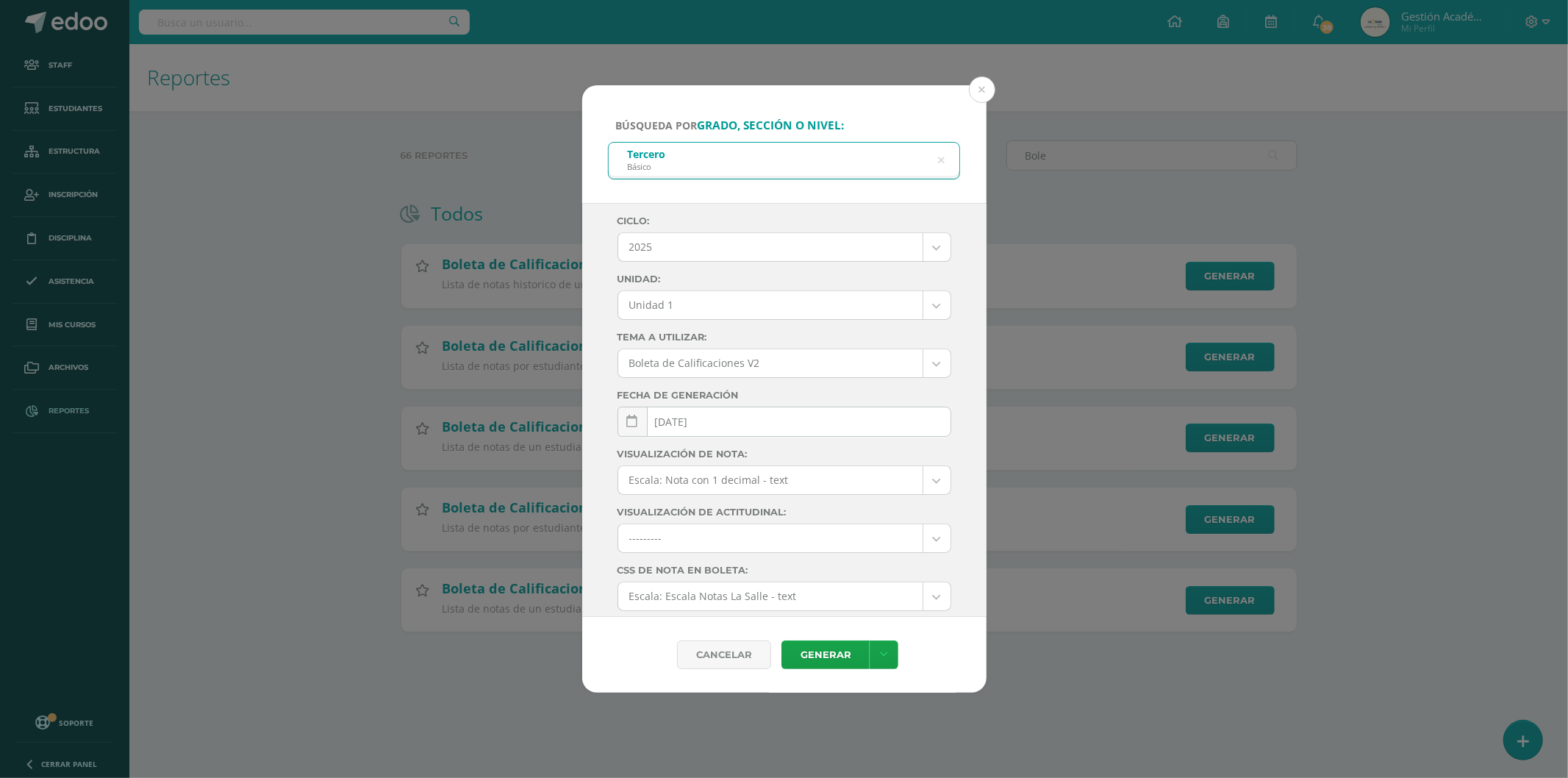
scroll to position [18, 0]
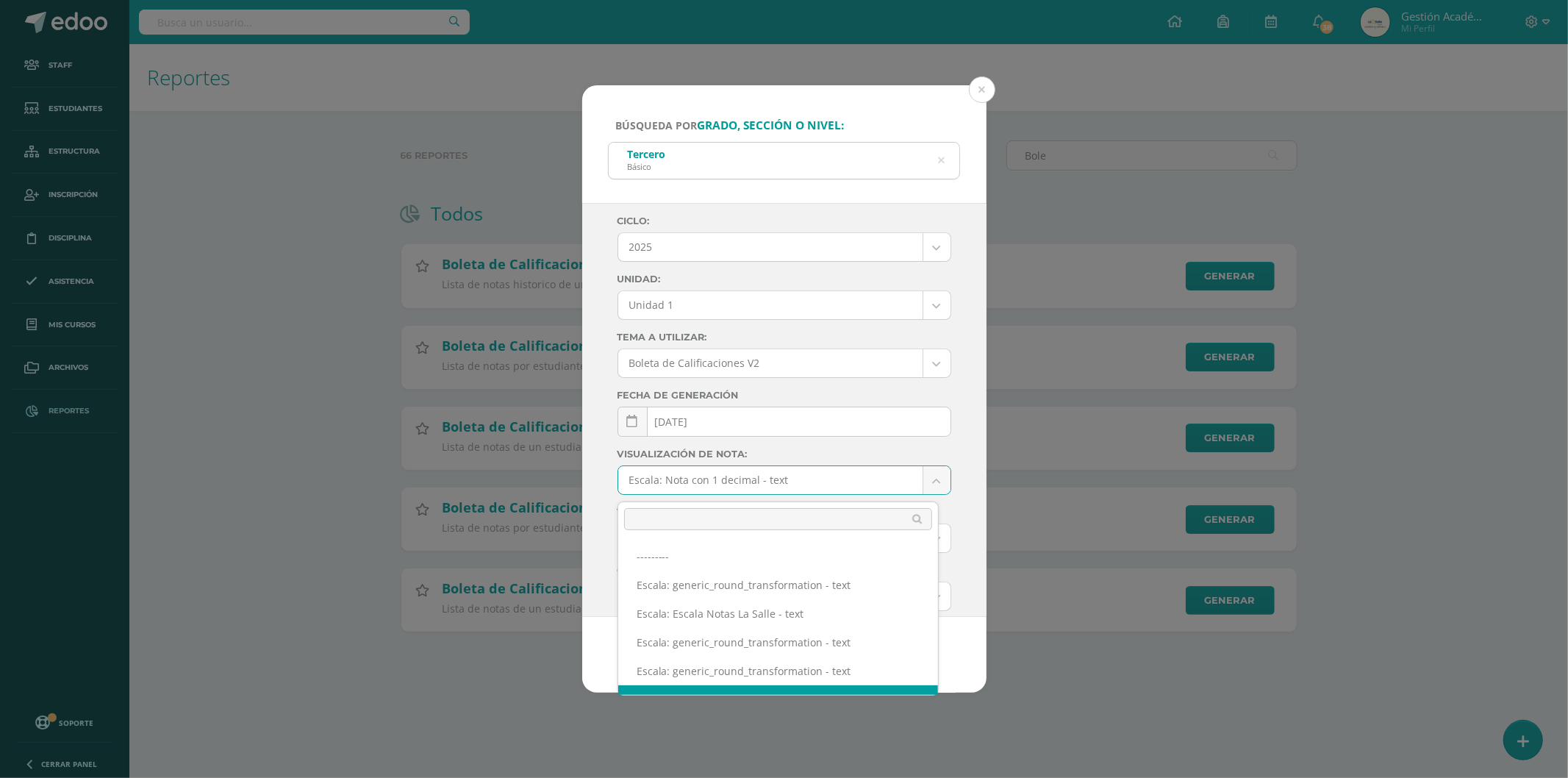
click at [800, 483] on body "Búsqueda por grado, sección o nivel: Tercero Básico Tercero Ciclo: 2025 2025 20…" at bounding box center [784, 339] width 1568 height 679
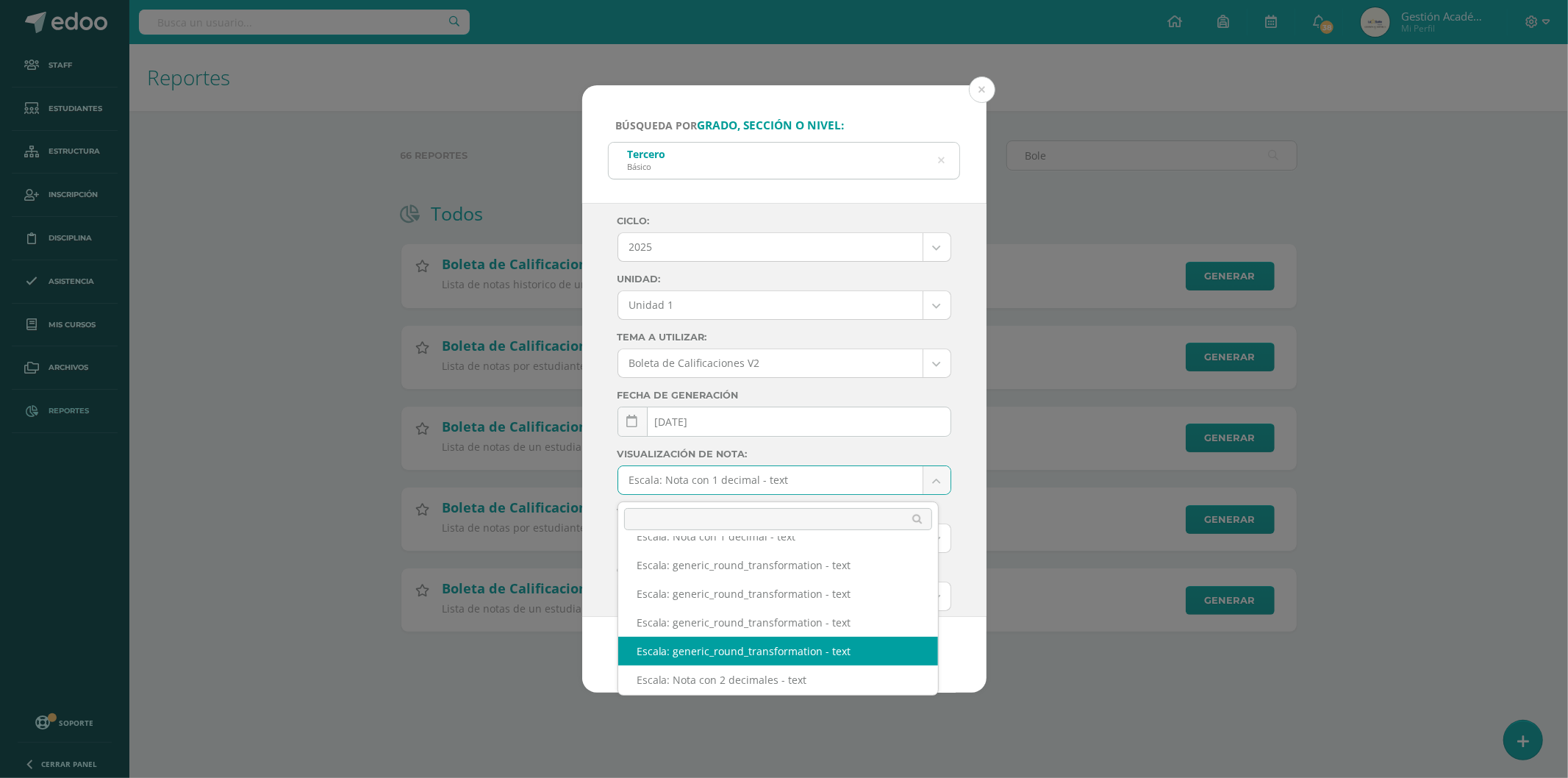
scroll to position [168, 0]
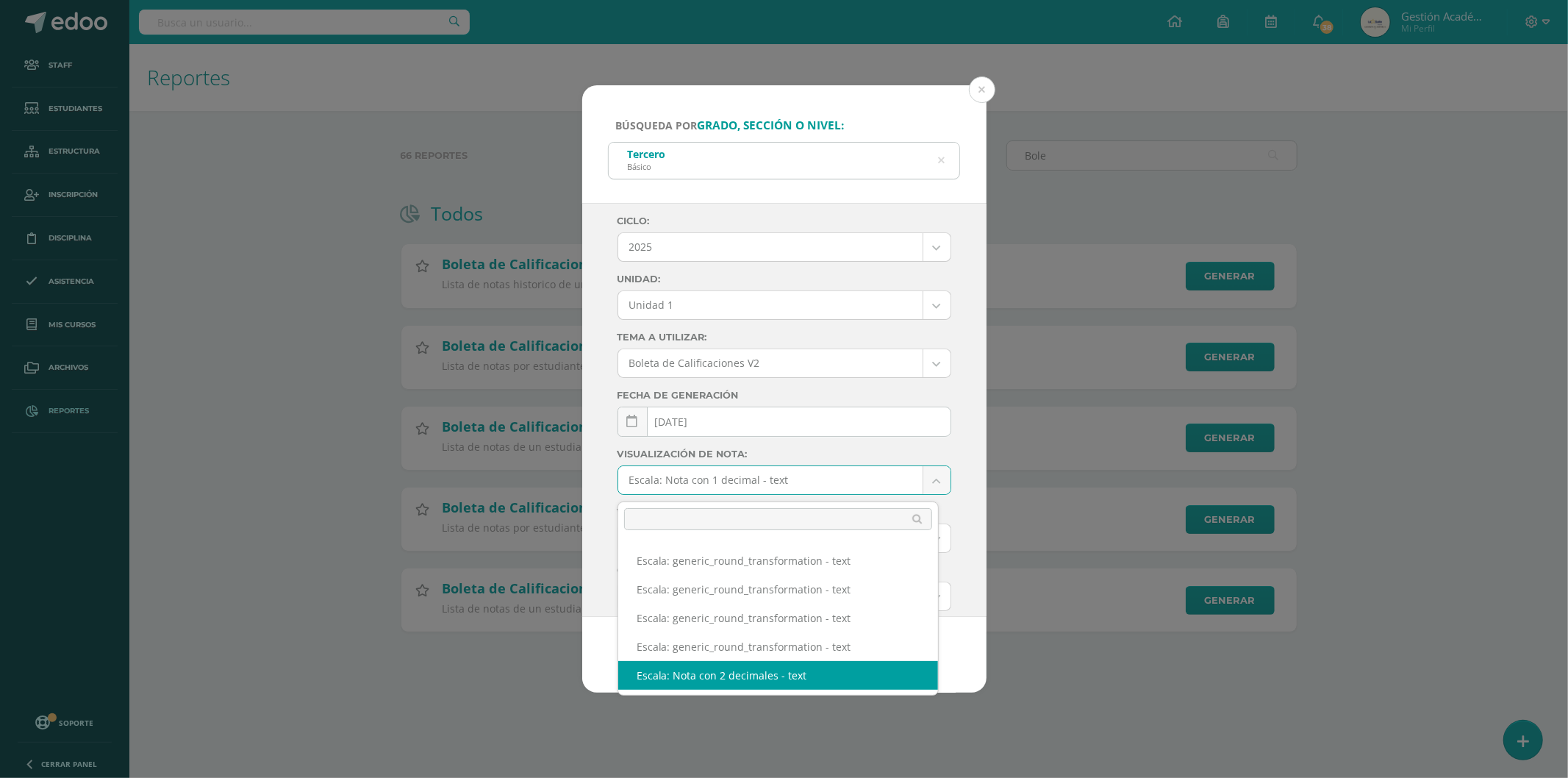
select select "2"
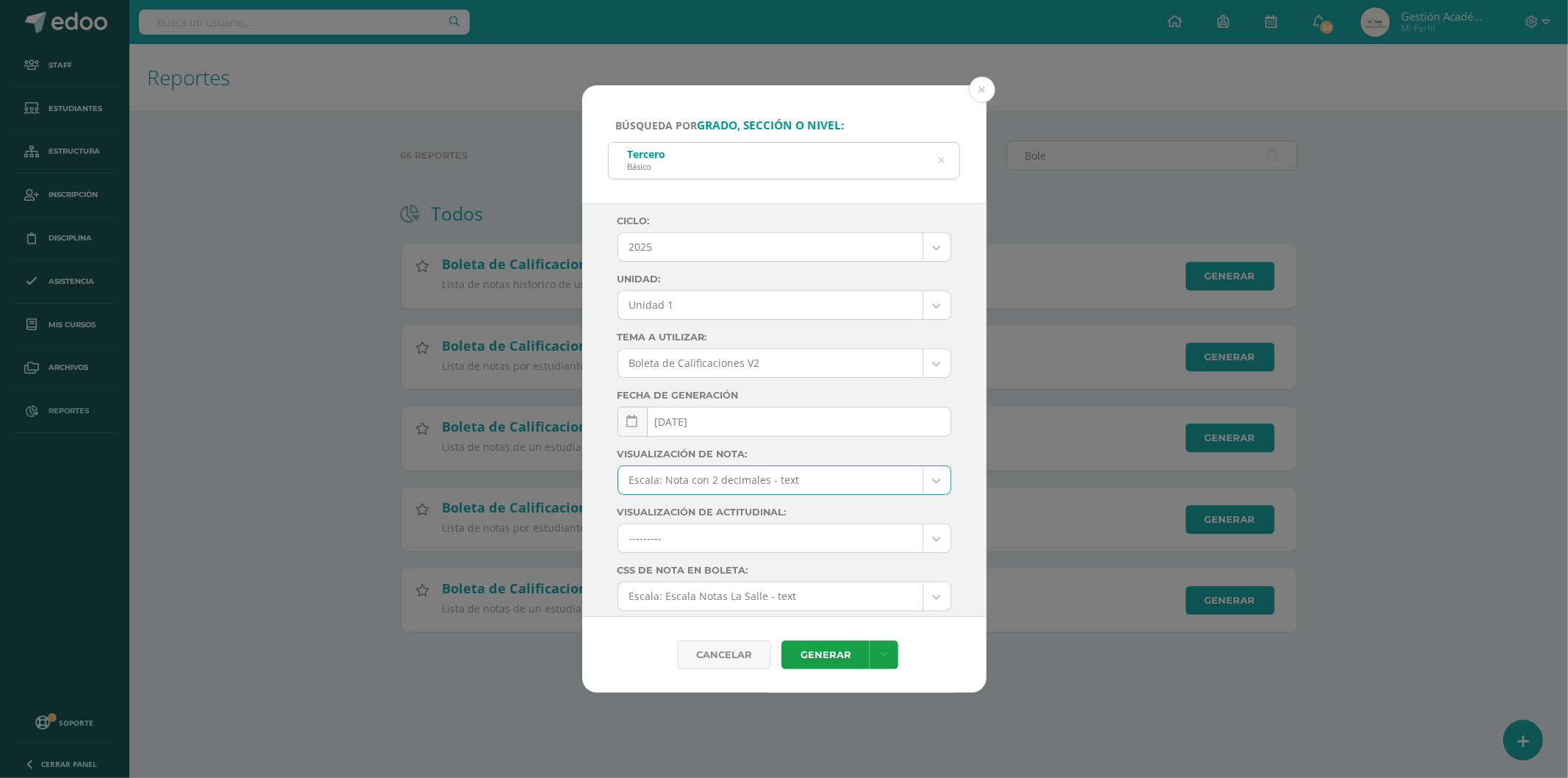
click at [784, 312] on body "Búsqueda por grado, sección o nivel: Tercero Básico Tercero Ciclo: 2025 2025 20…" at bounding box center [784, 339] width 1568 height 679
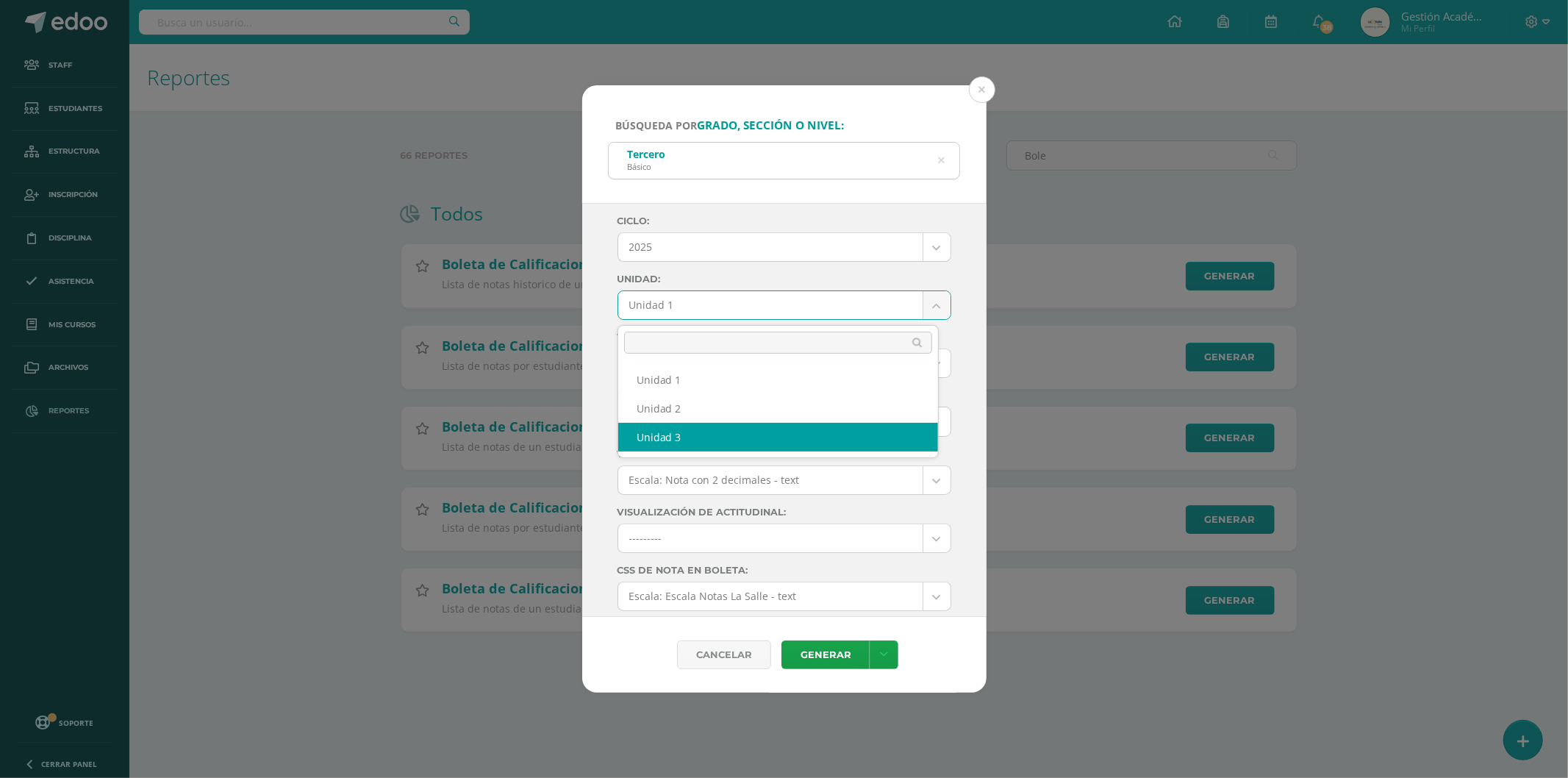
select select "Unidad 3"
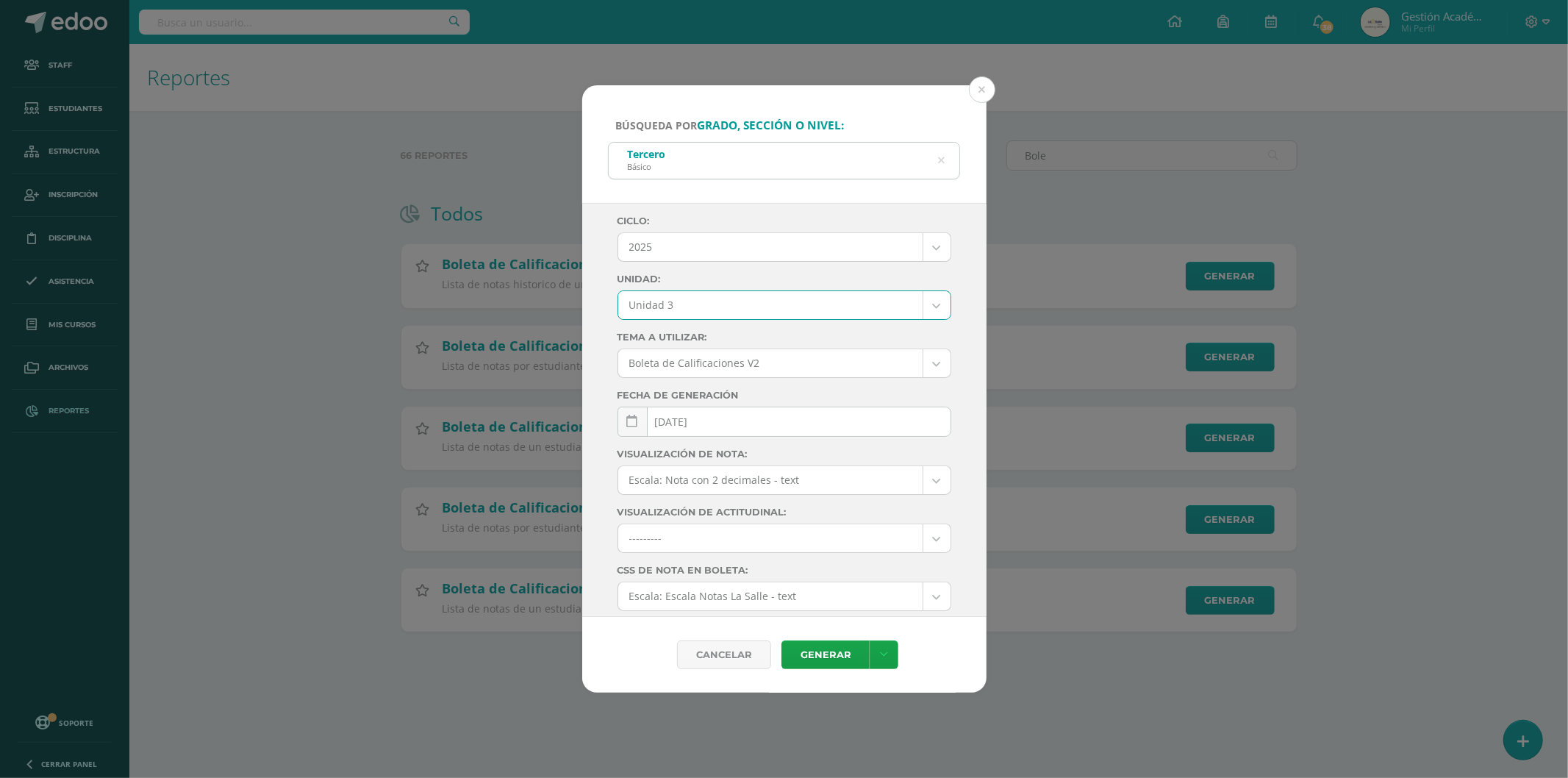
scroll to position [108, 0]
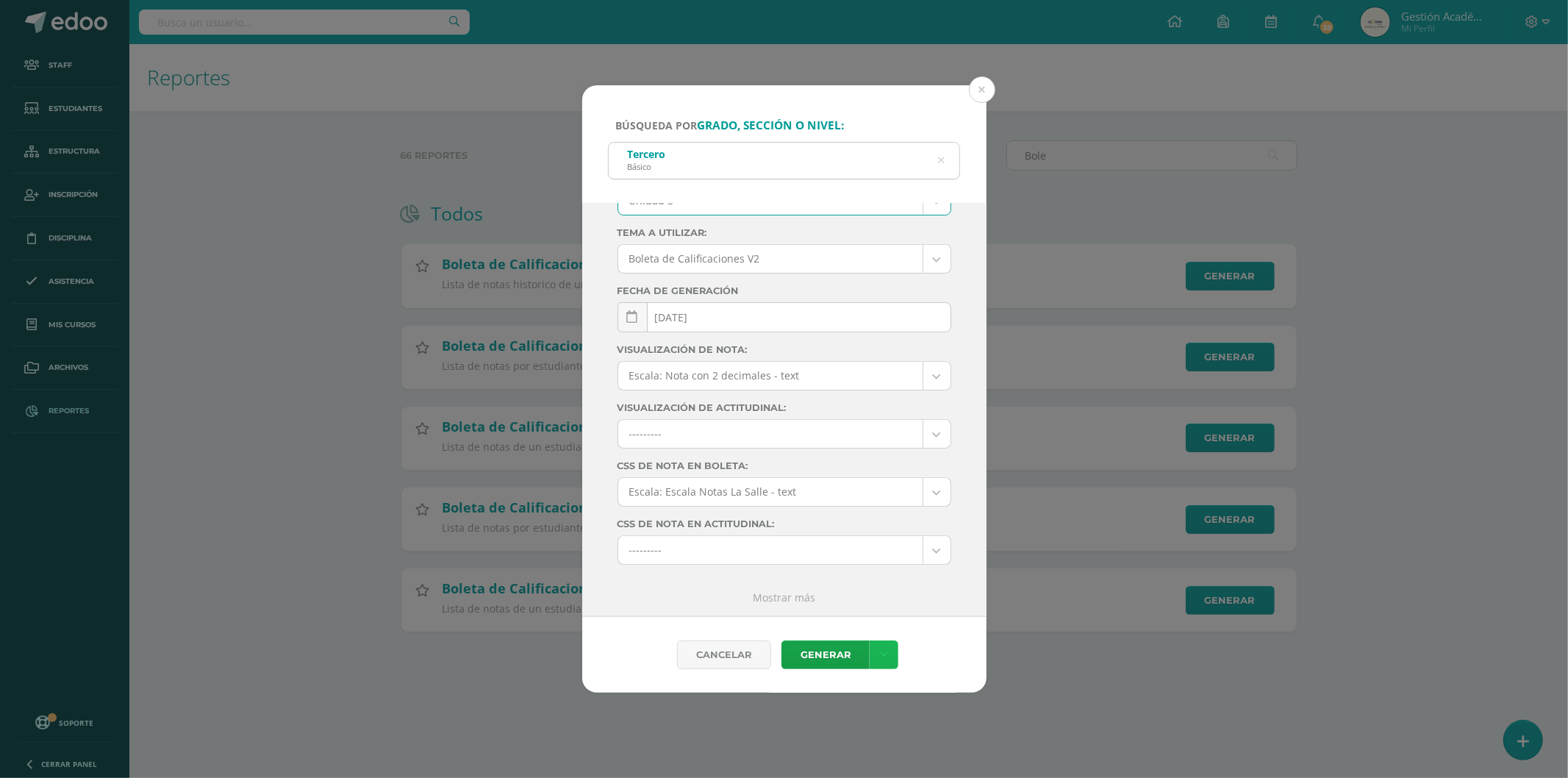
click at [883, 651] on icon at bounding box center [884, 655] width 8 height 13
click at [909, 589] on link "Descargar como PDF" at bounding box center [885, 582] width 157 height 23
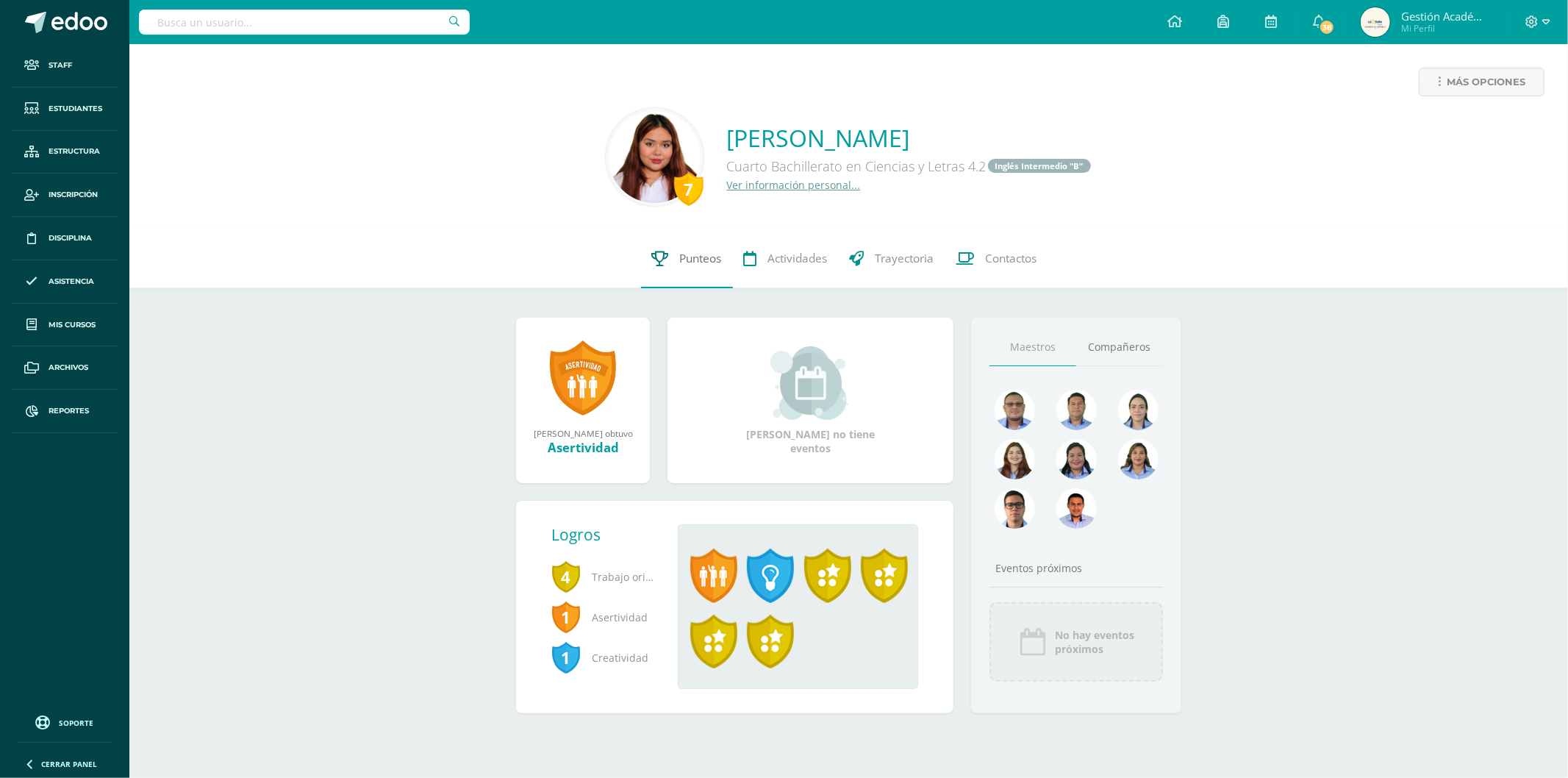
click at [681, 260] on span "Punteos" at bounding box center [701, 259] width 42 height 16
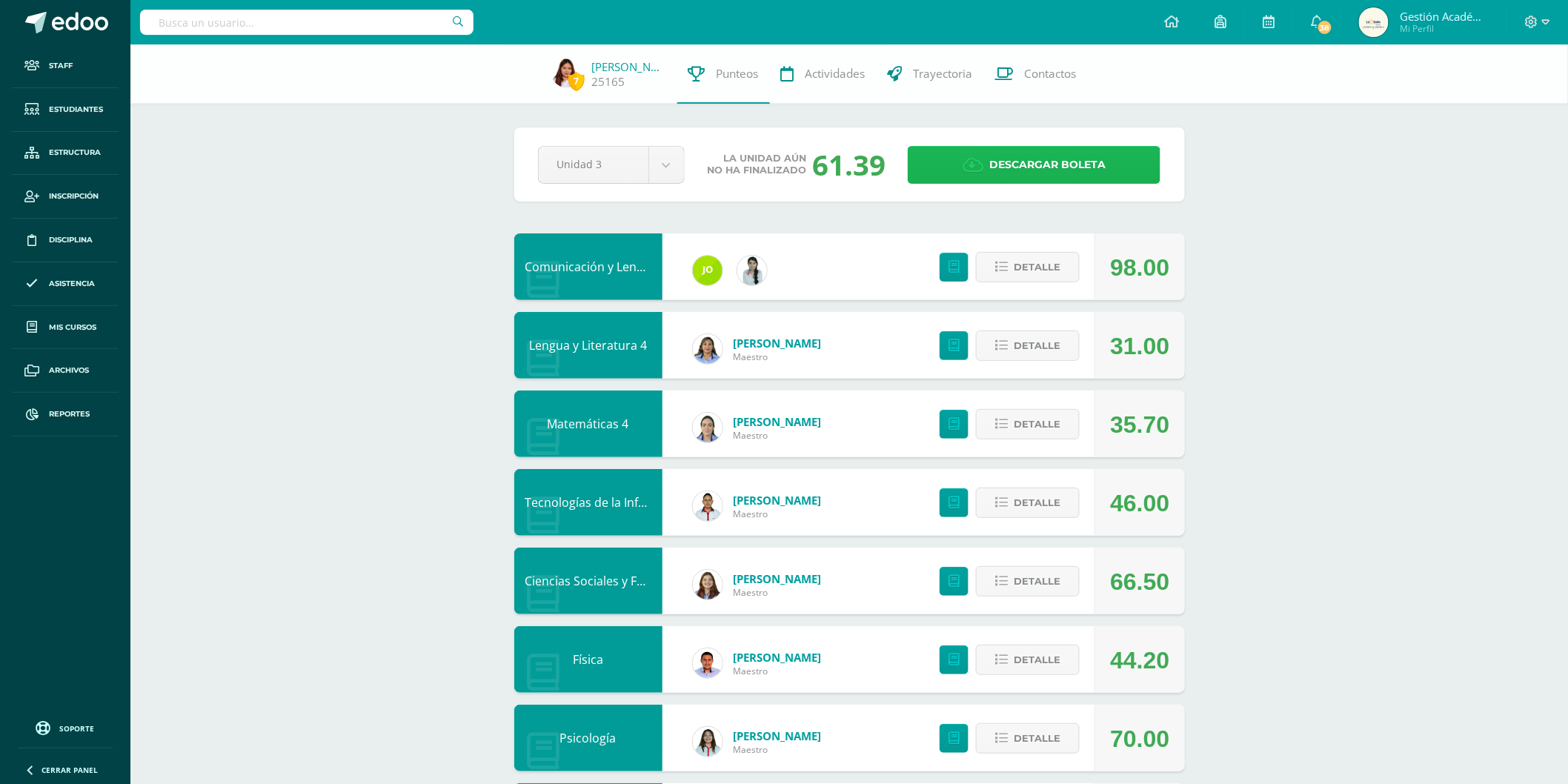
click at [1058, 166] on span "Descargar boleta" at bounding box center [1047, 165] width 116 height 36
